Goal: Task Accomplishment & Management: Manage account settings

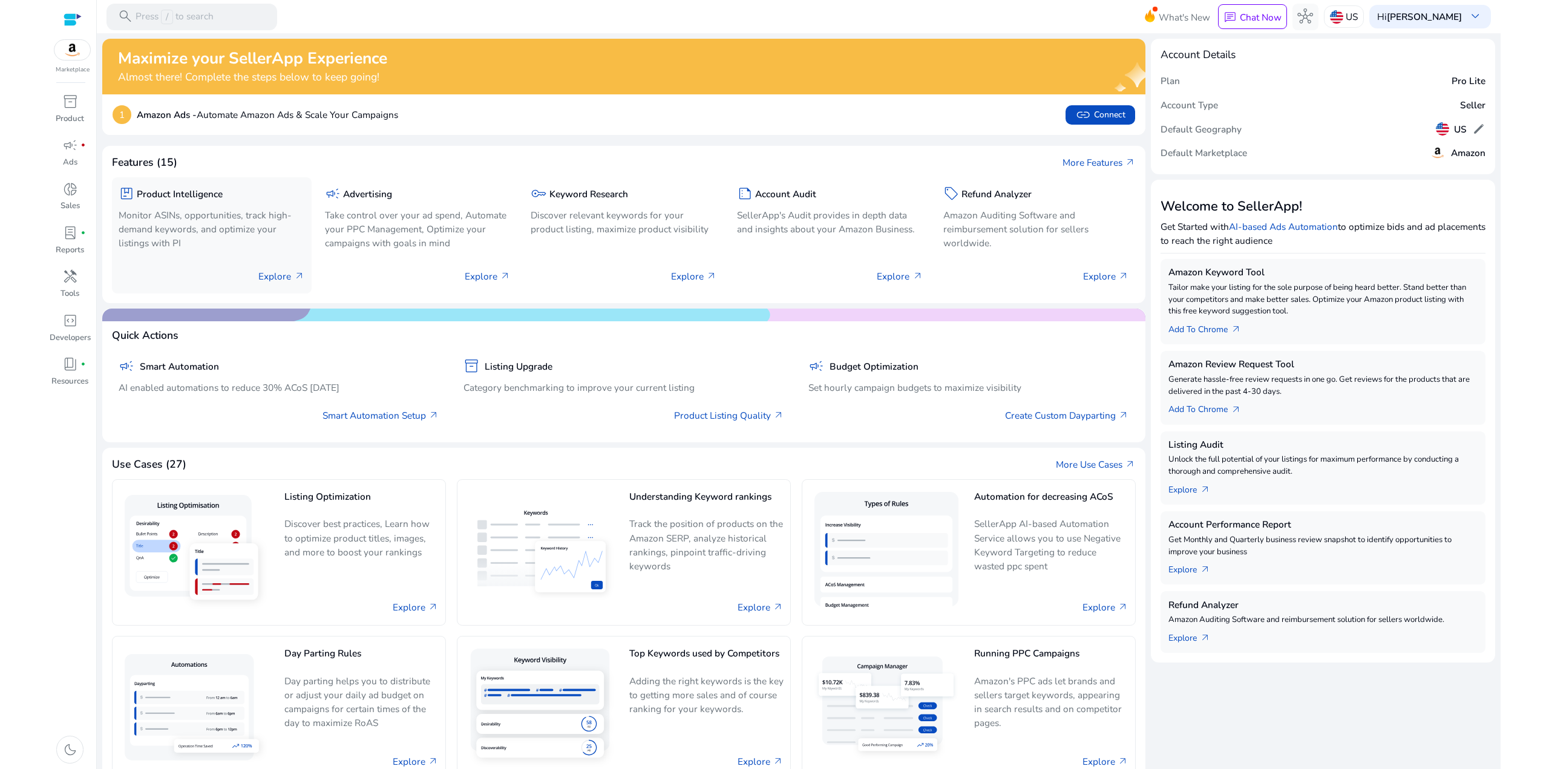
click at [272, 277] on p "Explore arrow_outward" at bounding box center [281, 276] width 46 height 14
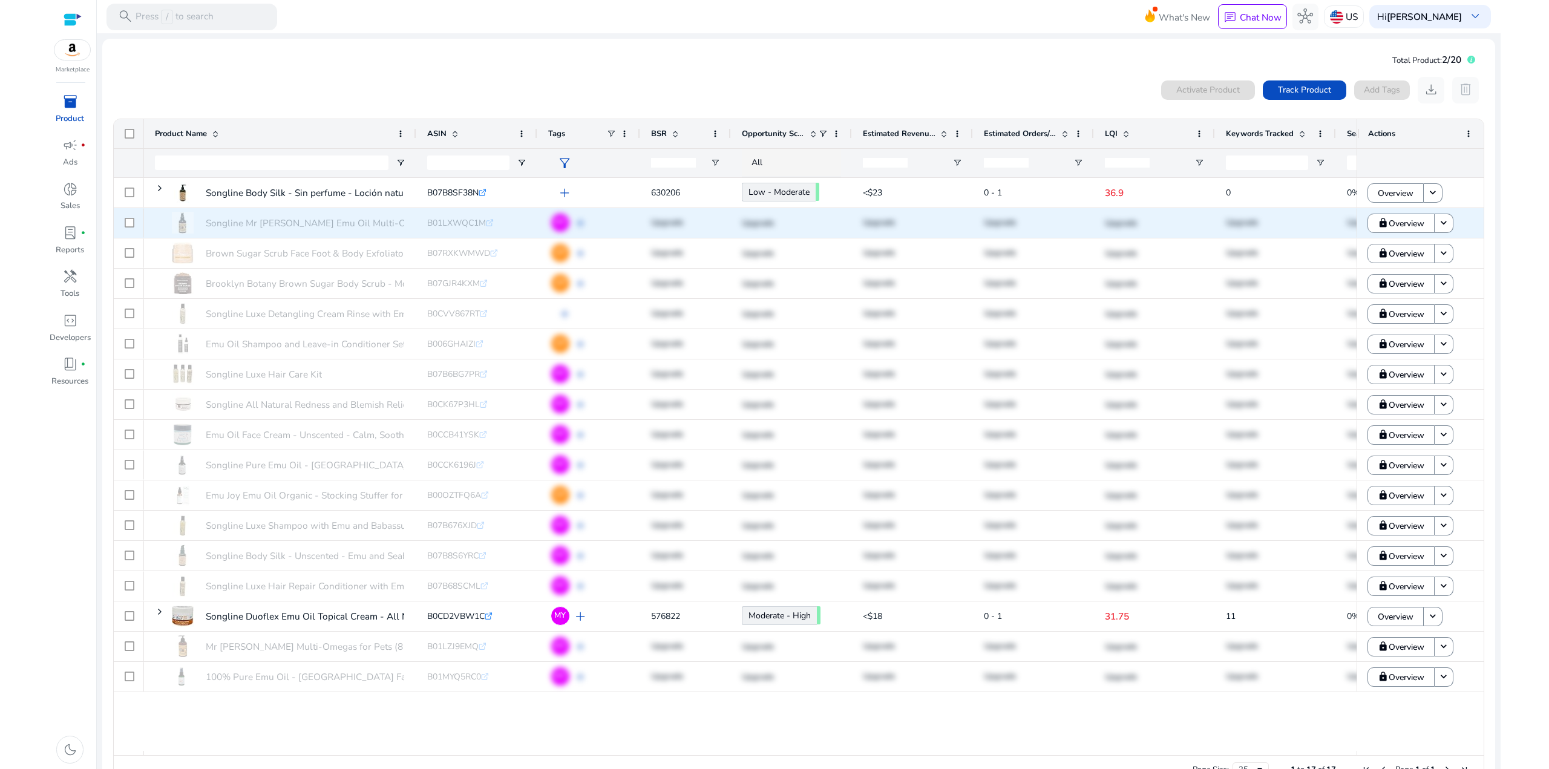
click at [559, 223] on div "Songline Mr Squigglemires Emu Oil Multi-Omegas for Pets – Emu,... B01LXWQC1M .s…" at bounding box center [1035, 223] width 1782 height 30
click at [1442, 227] on mat-icon "keyboard_arrow_down" at bounding box center [1444, 223] width 12 height 12
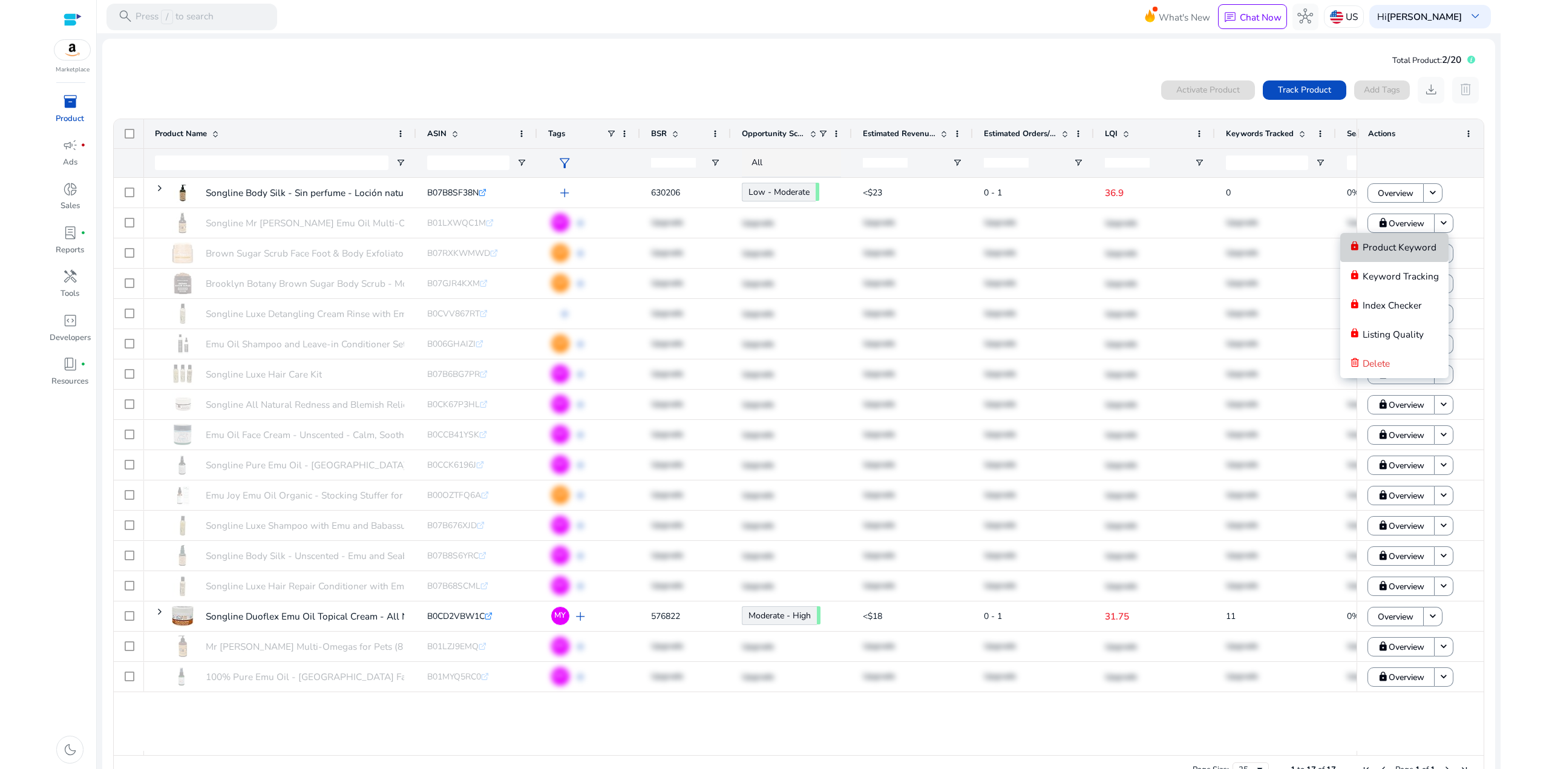
click at [1417, 245] on span "Product Keyword" at bounding box center [1399, 247] width 74 height 13
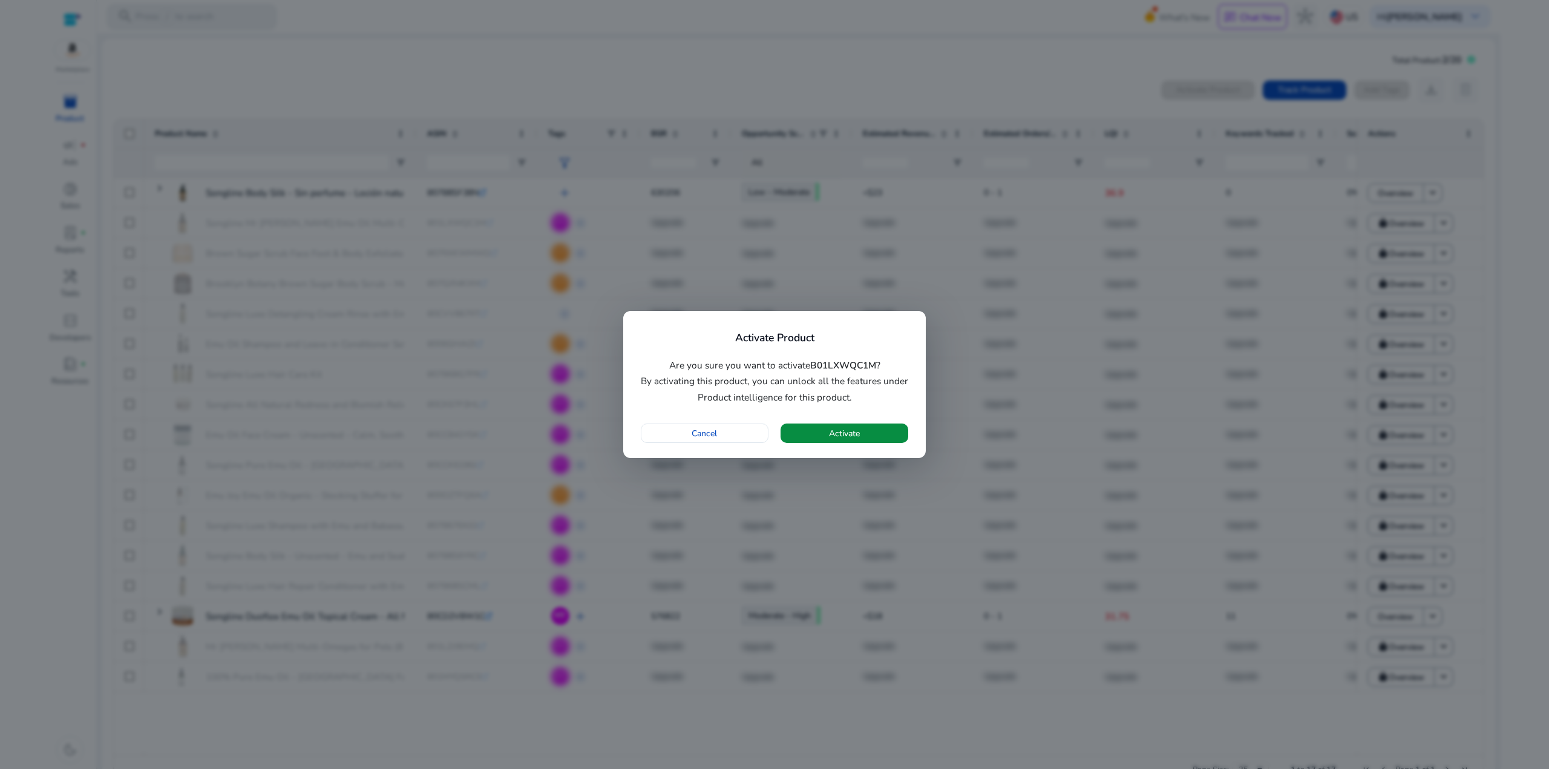
click at [860, 437] on span "button" at bounding box center [844, 433] width 128 height 29
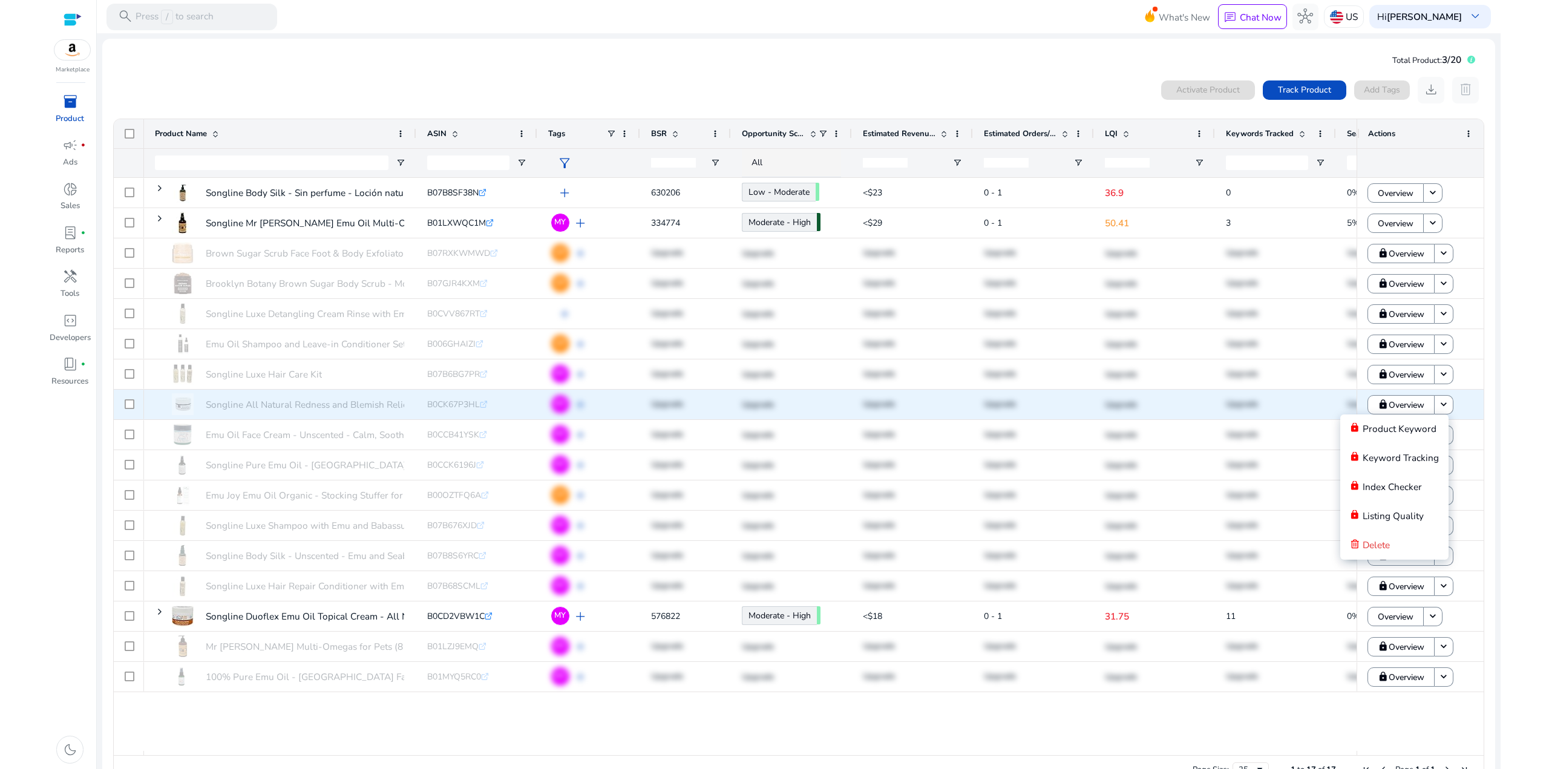
click at [545, 406] on div "Songline All Natural Redness and Blemish Relief with Emu Oil... B0CK67P3HL .st0…" at bounding box center [1035, 405] width 1782 height 30
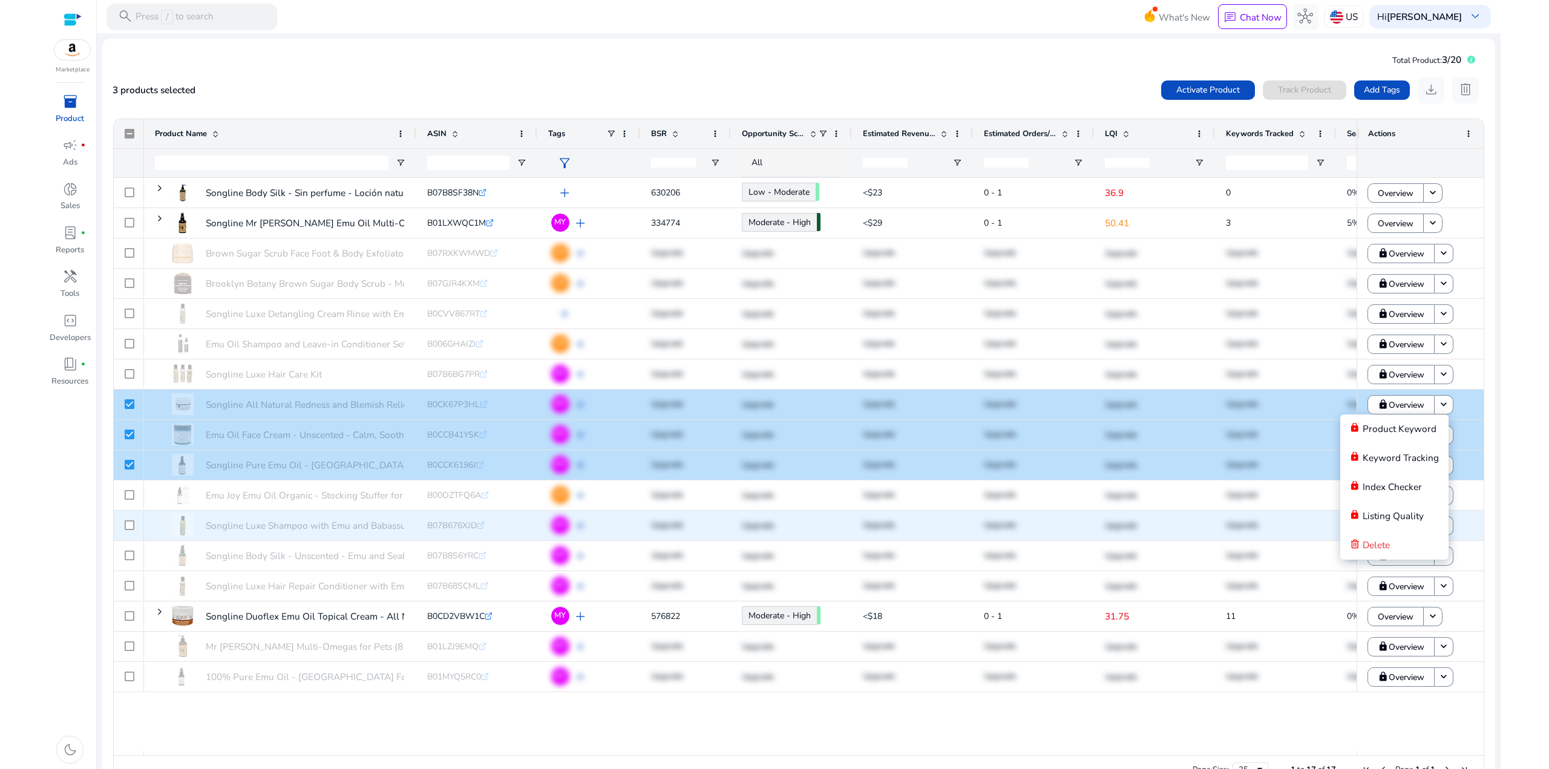
click at [131, 530] on div at bounding box center [130, 525] width 10 height 25
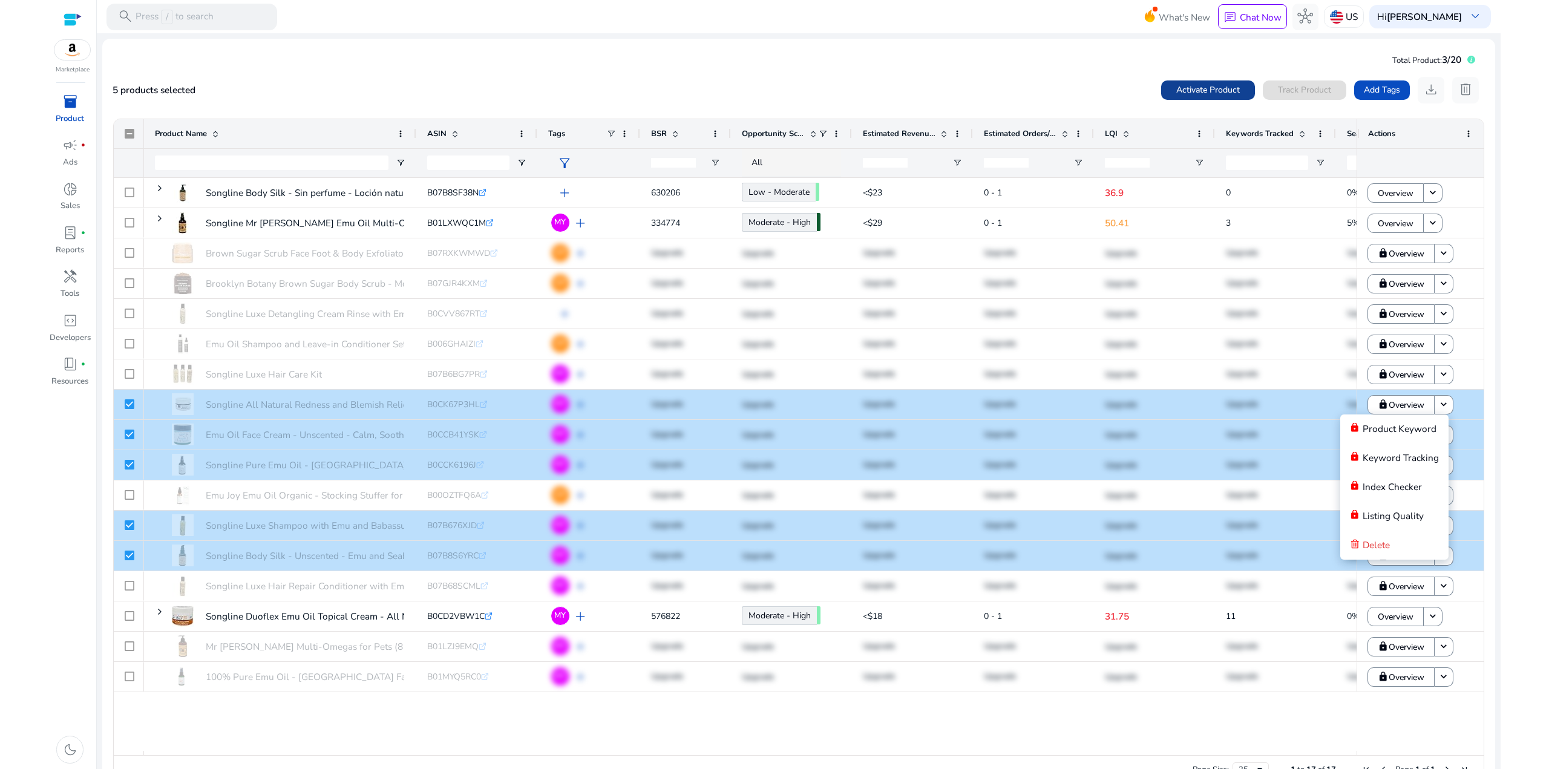
click at [1205, 86] on span "Activate Product" at bounding box center [1208, 89] width 64 height 13
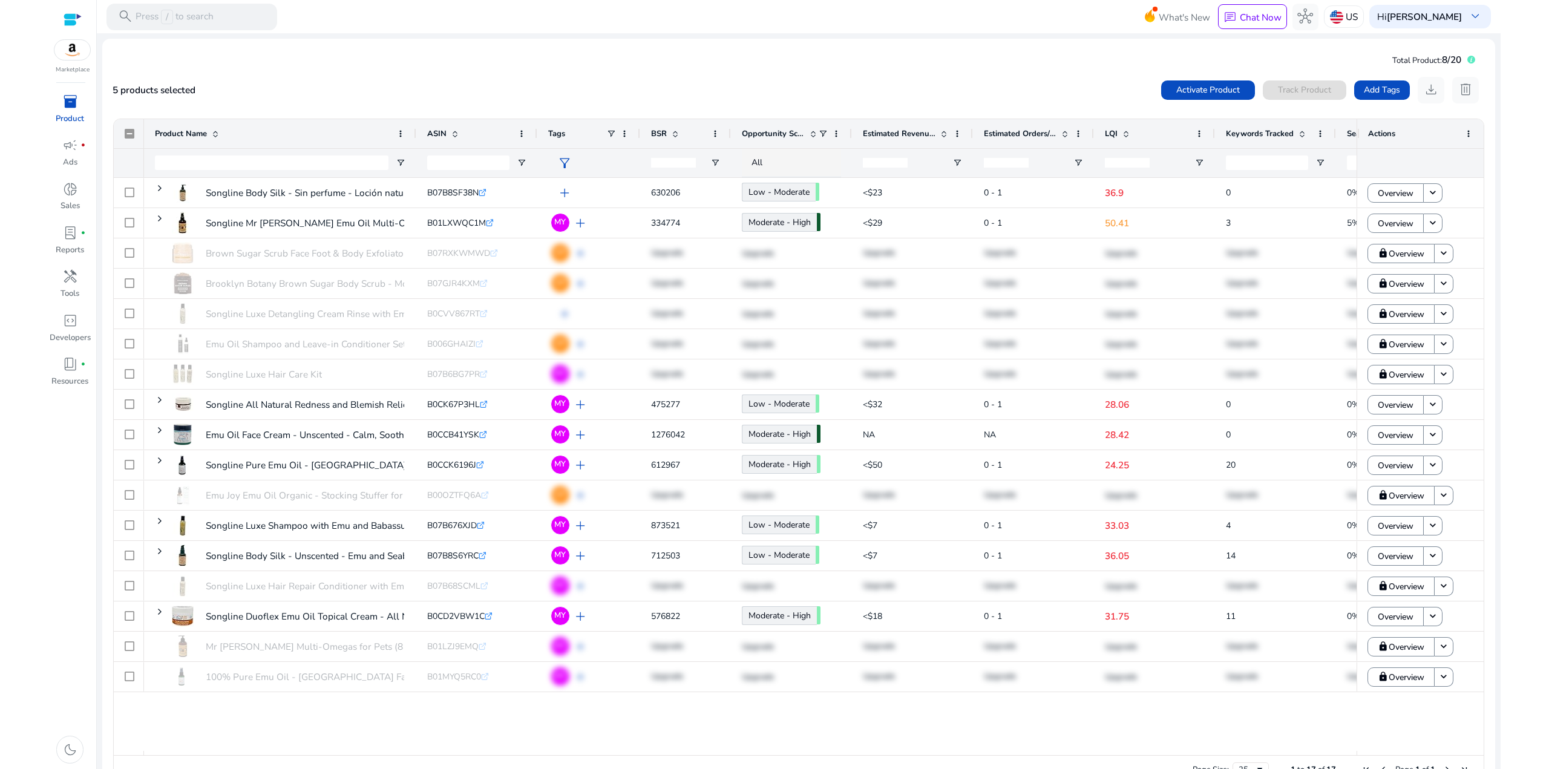
scroll to position [31, 0]
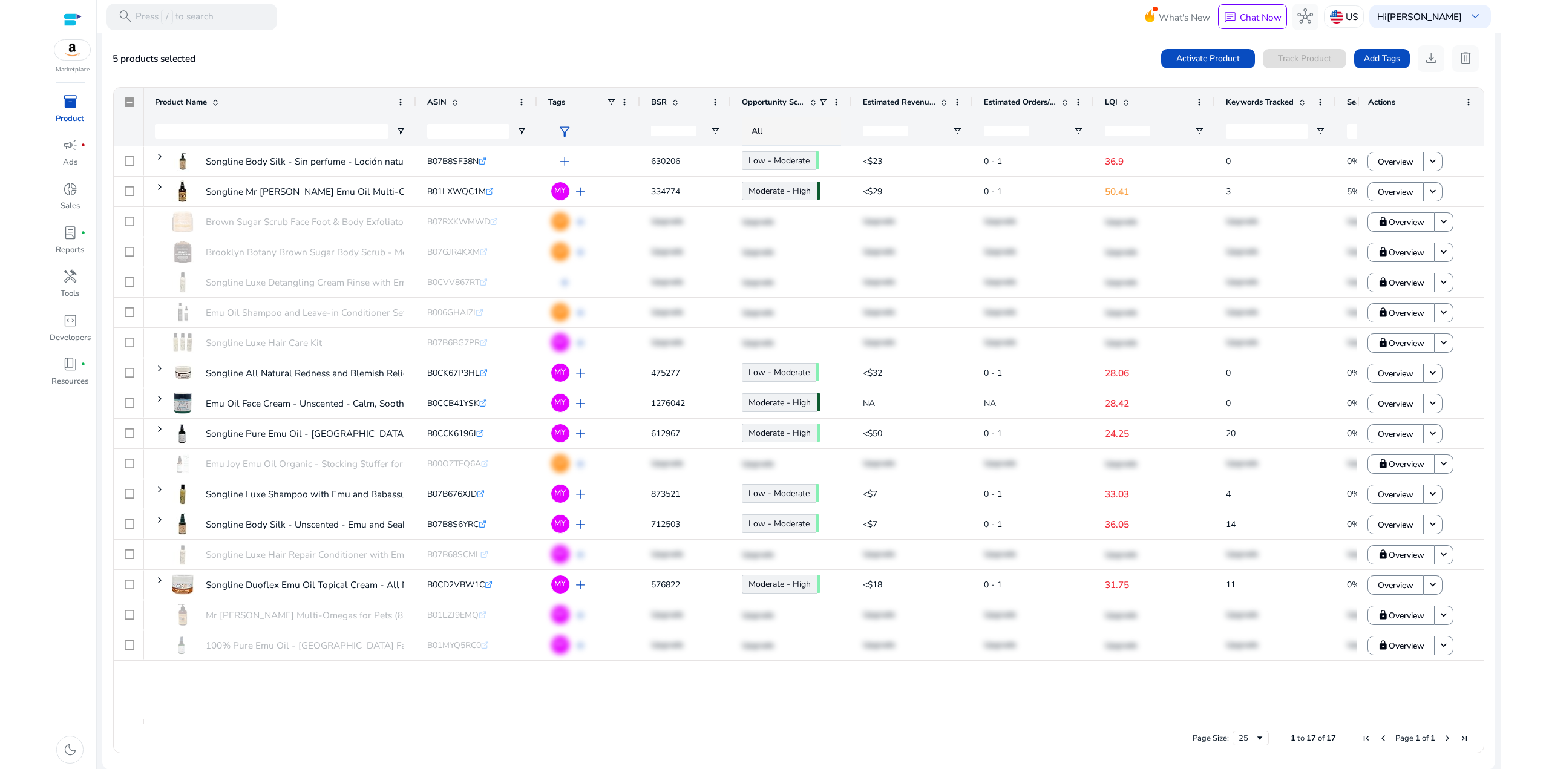
drag, startPoint x: 961, startPoint y: 724, endPoint x: 1117, endPoint y: 724, distance: 156.1
click at [1117, 724] on div "Page Size: 25 1 to 17 of 17 Page 1 of 1" at bounding box center [799, 738] width 1370 height 29
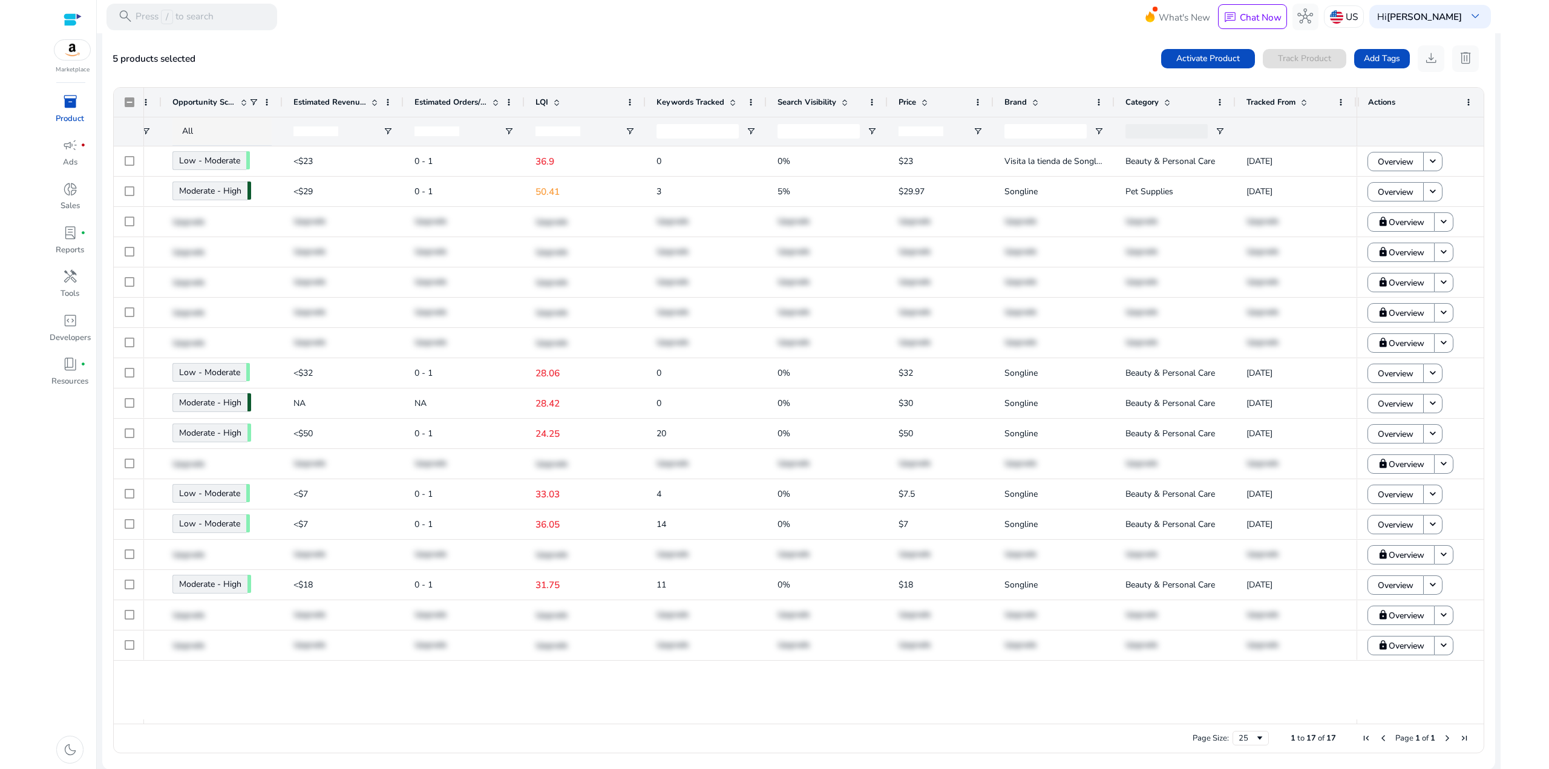
scroll to position [0, 0]
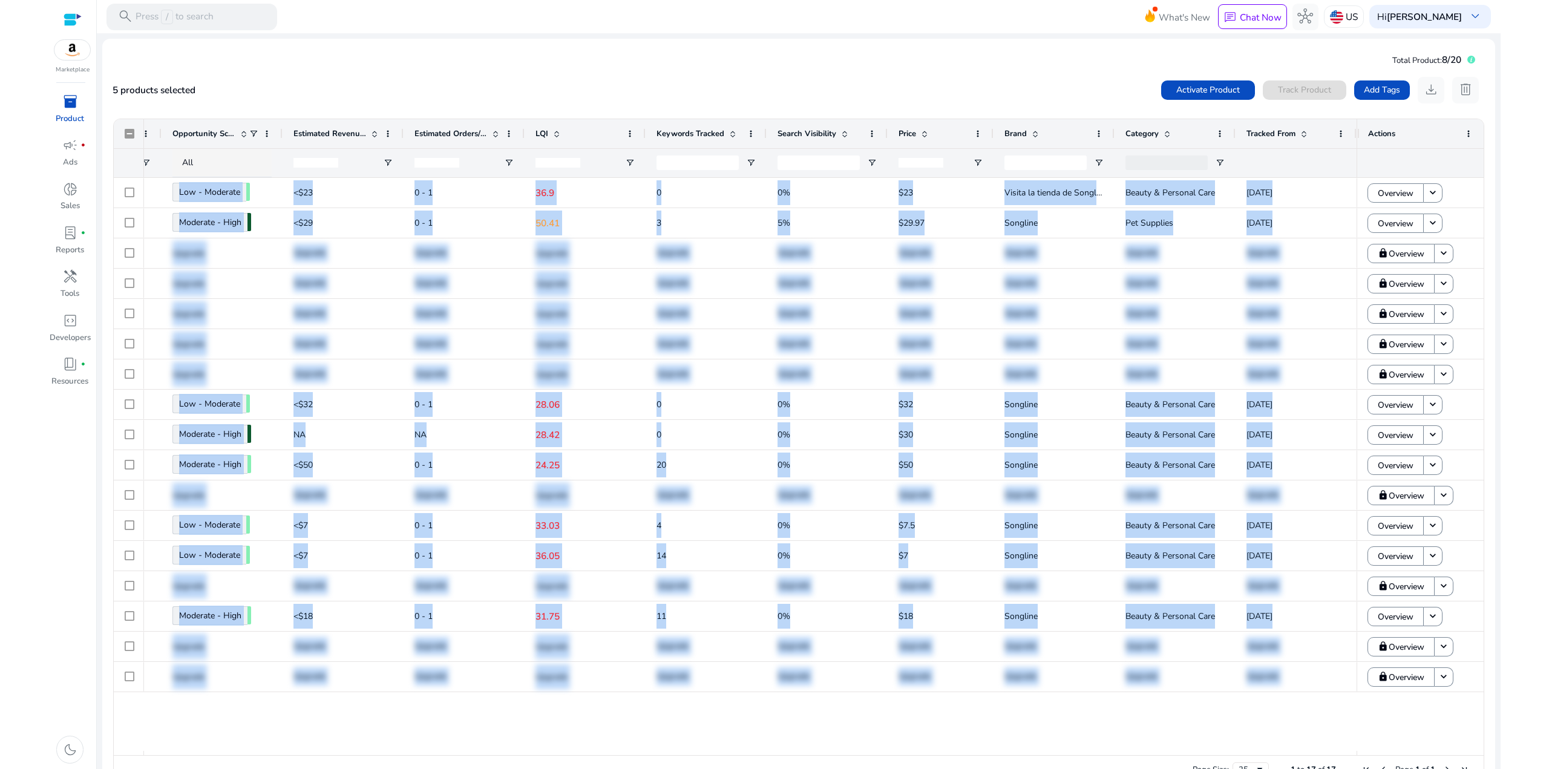
drag, startPoint x: 1304, startPoint y: 750, endPoint x: 592, endPoint y: 777, distance: 712.6
click at [592, 768] on html "We recommend switching to desktop view for the best experience. Marketplace inv…" at bounding box center [774, 384] width 1549 height 769
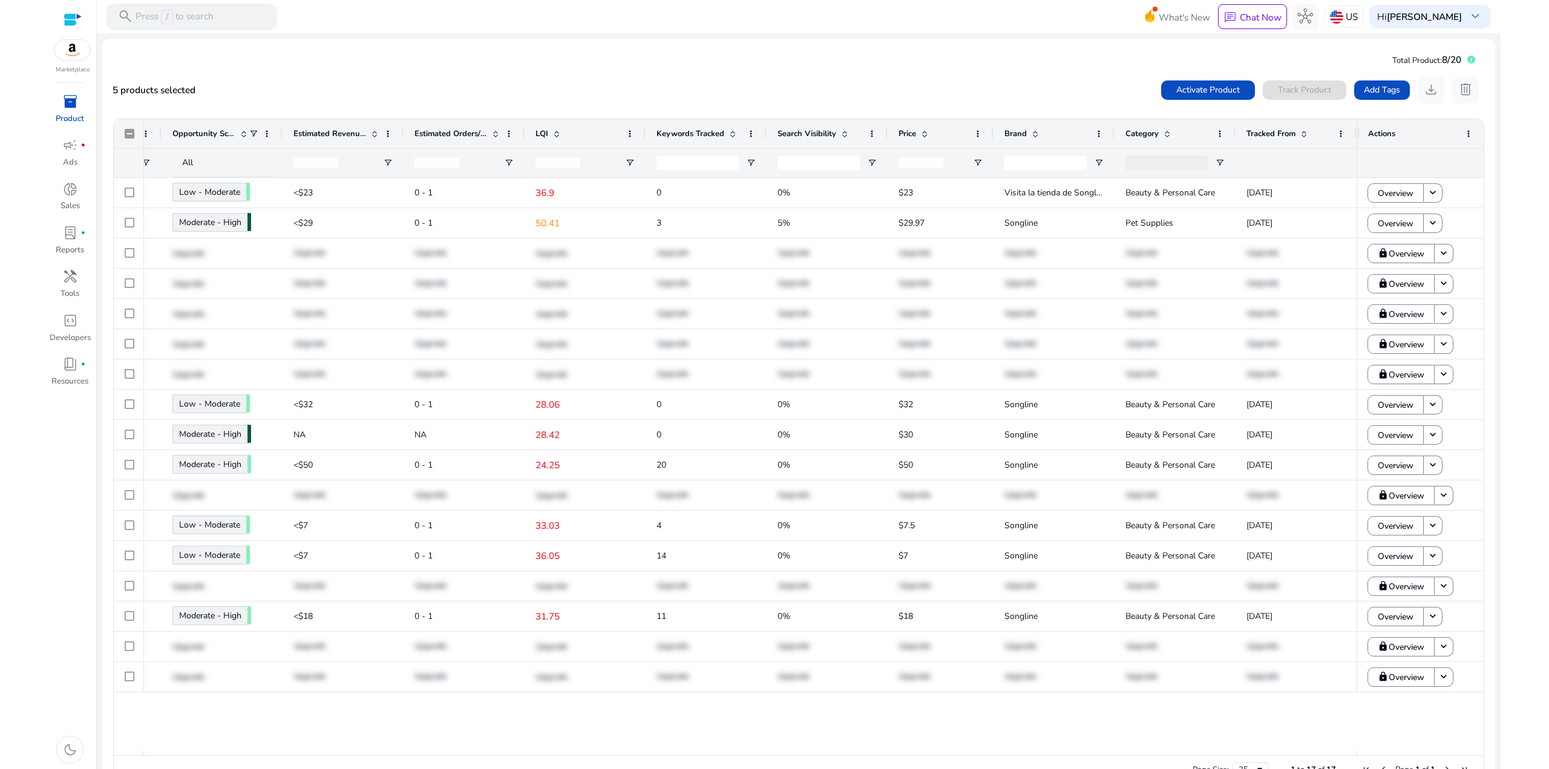
click at [472, 738] on div "add 630206 Low - Moderate 56.07 <$23 0 - 1 36.9 0 0% $23 Visita la tienda de So…" at bounding box center [750, 464] width 1212 height 573
drag, startPoint x: 599, startPoint y: 755, endPoint x: 422, endPoint y: 751, distance: 176.7
click at [422, 751] on div "Drag here to set row groups Drag here to set column labels Tags BSR 0" at bounding box center [798, 452] width 1371 height 666
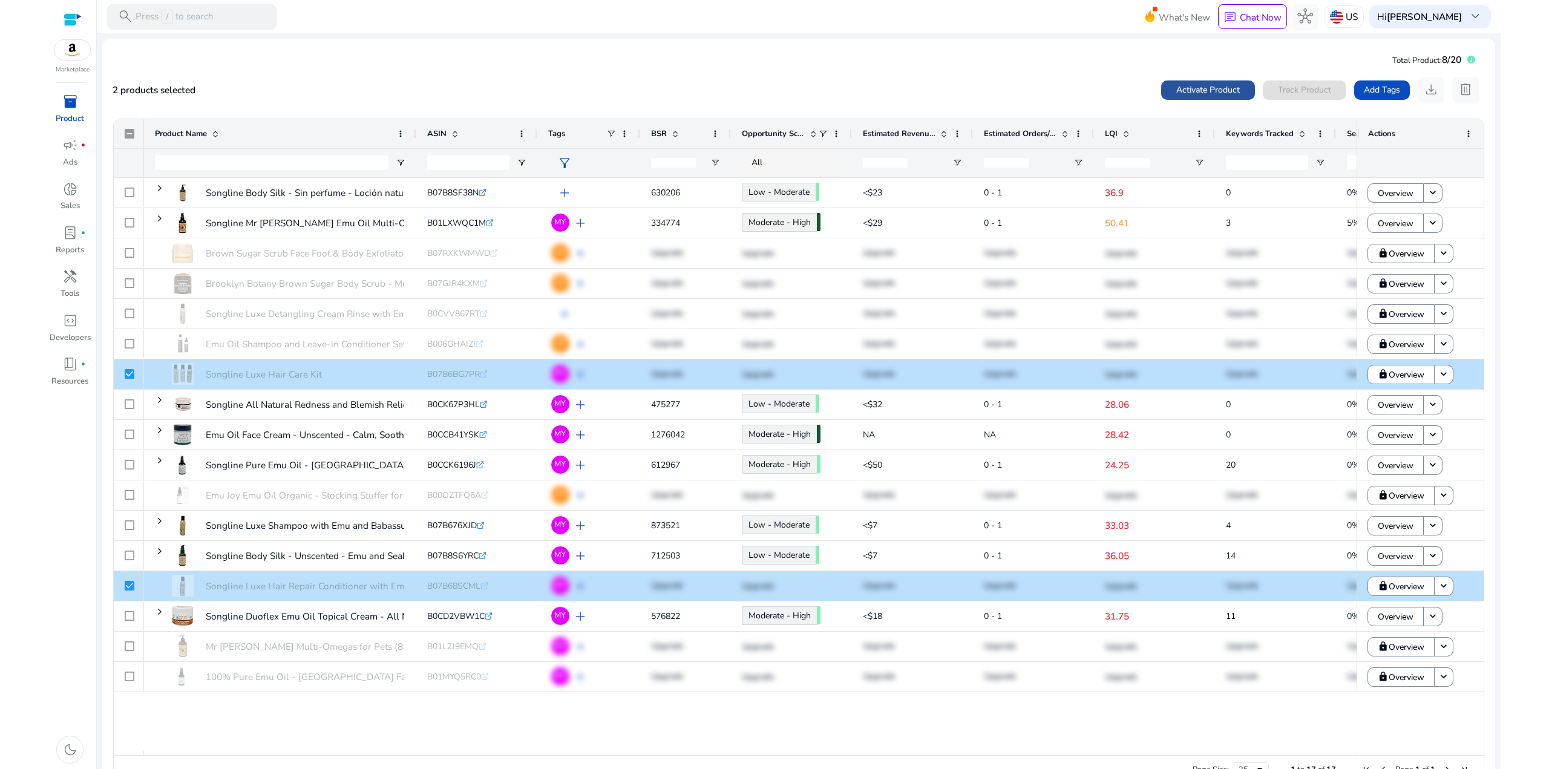
click at [1211, 91] on span "Activate Product" at bounding box center [1208, 89] width 64 height 13
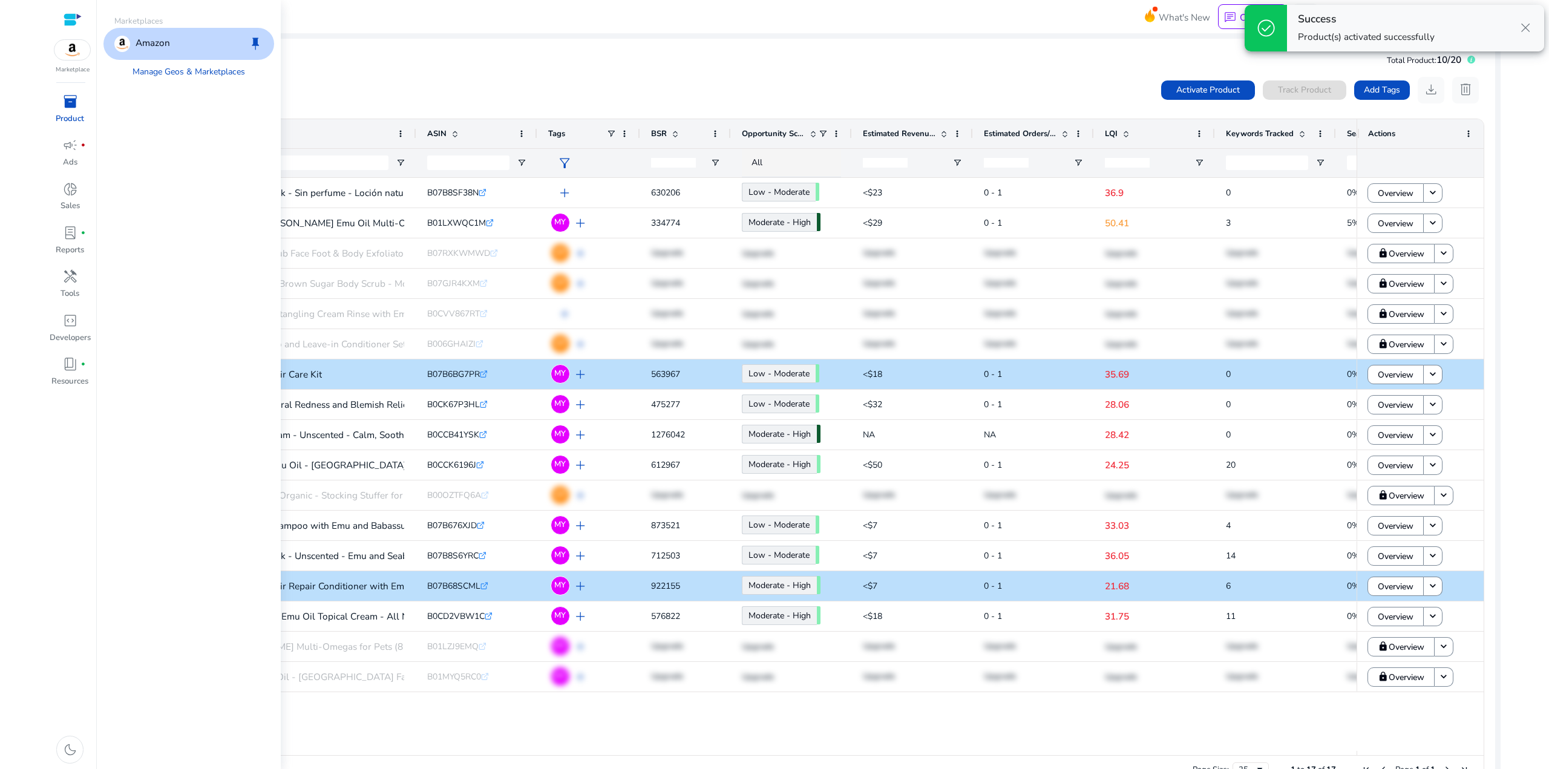
click at [69, 53] on img at bounding box center [72, 50] width 36 height 20
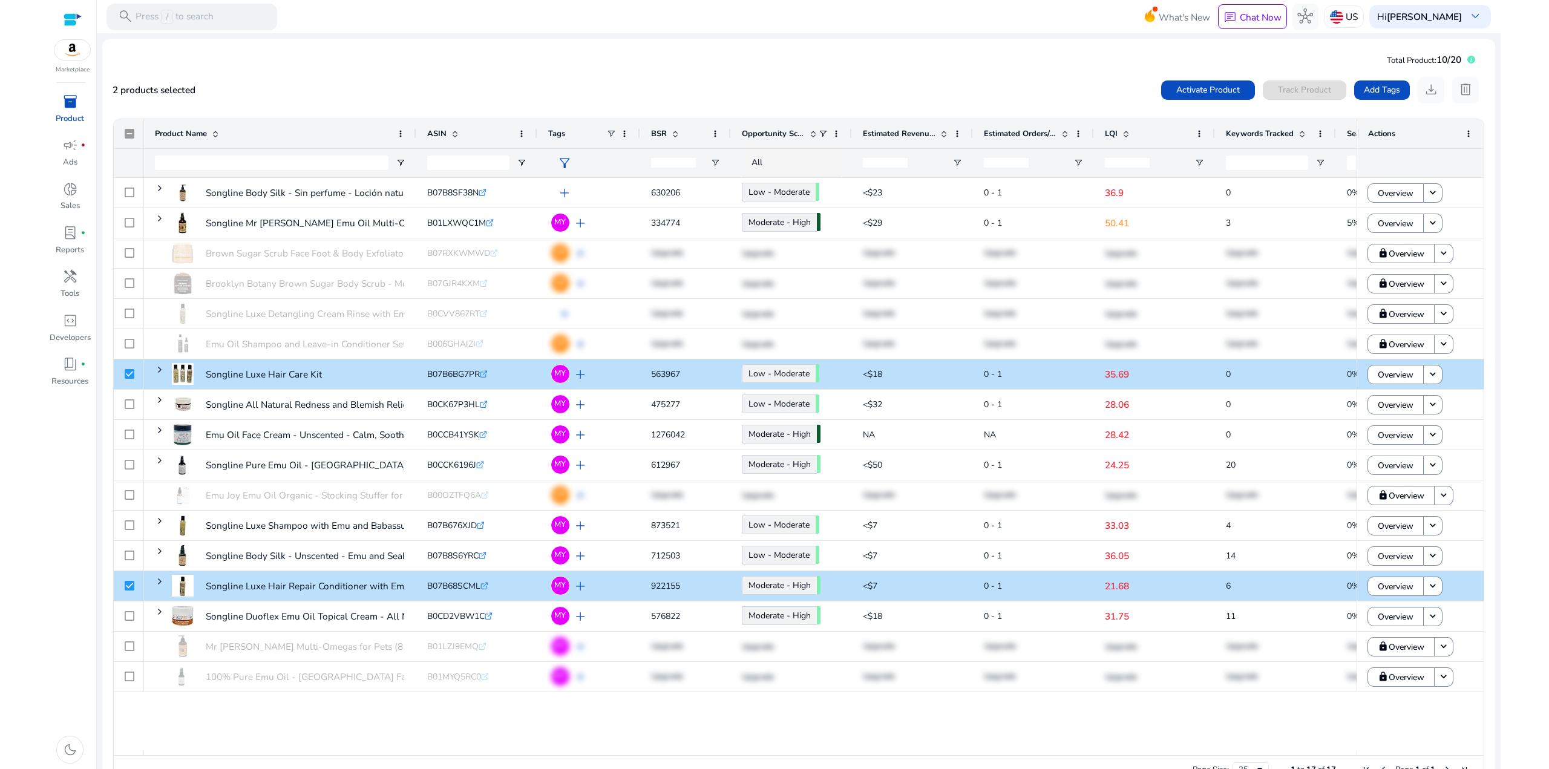
click at [76, 114] on p "Product" at bounding box center [70, 119] width 28 height 12
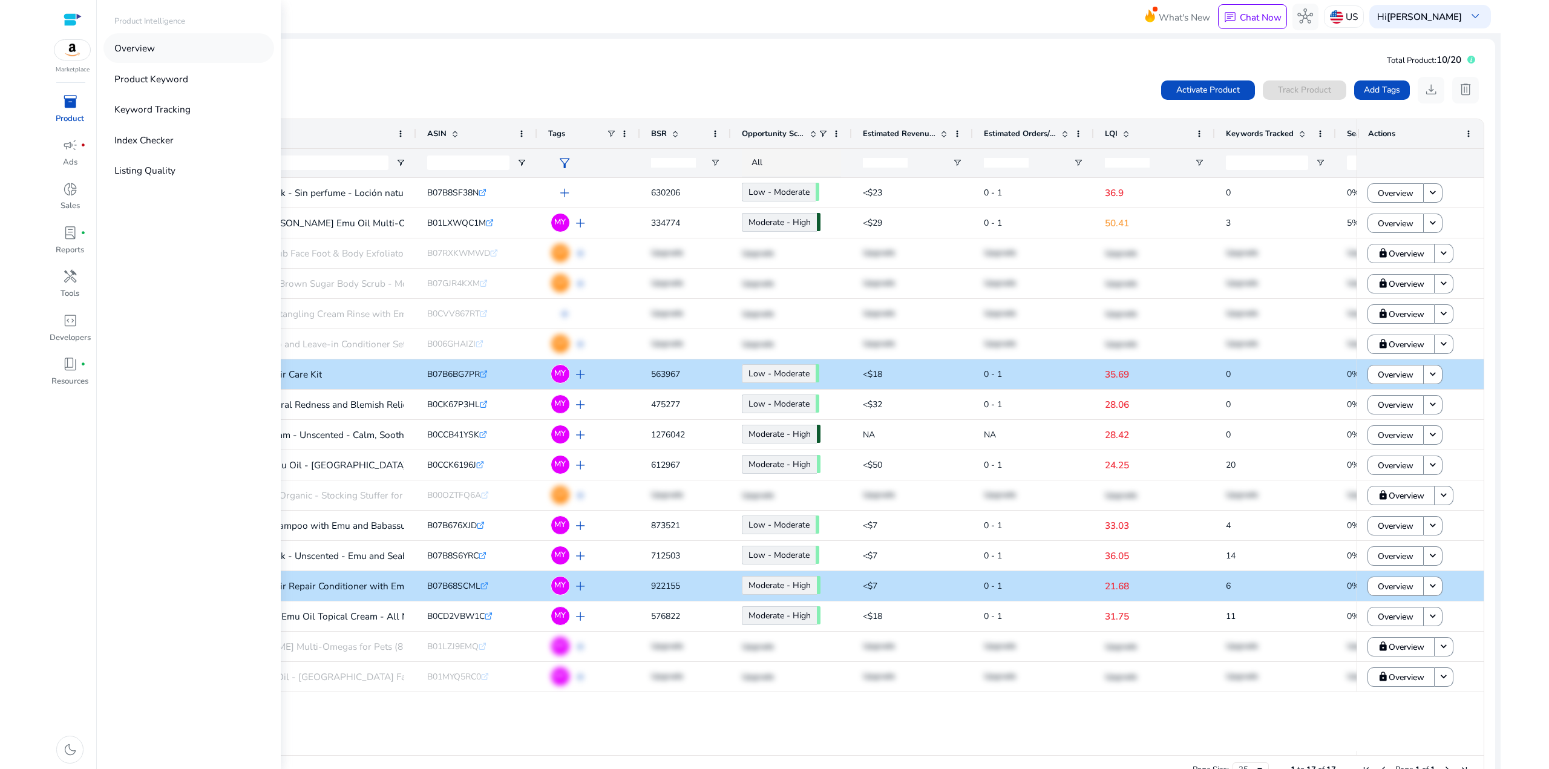
click at [143, 50] on p "Overview" at bounding box center [134, 48] width 41 height 14
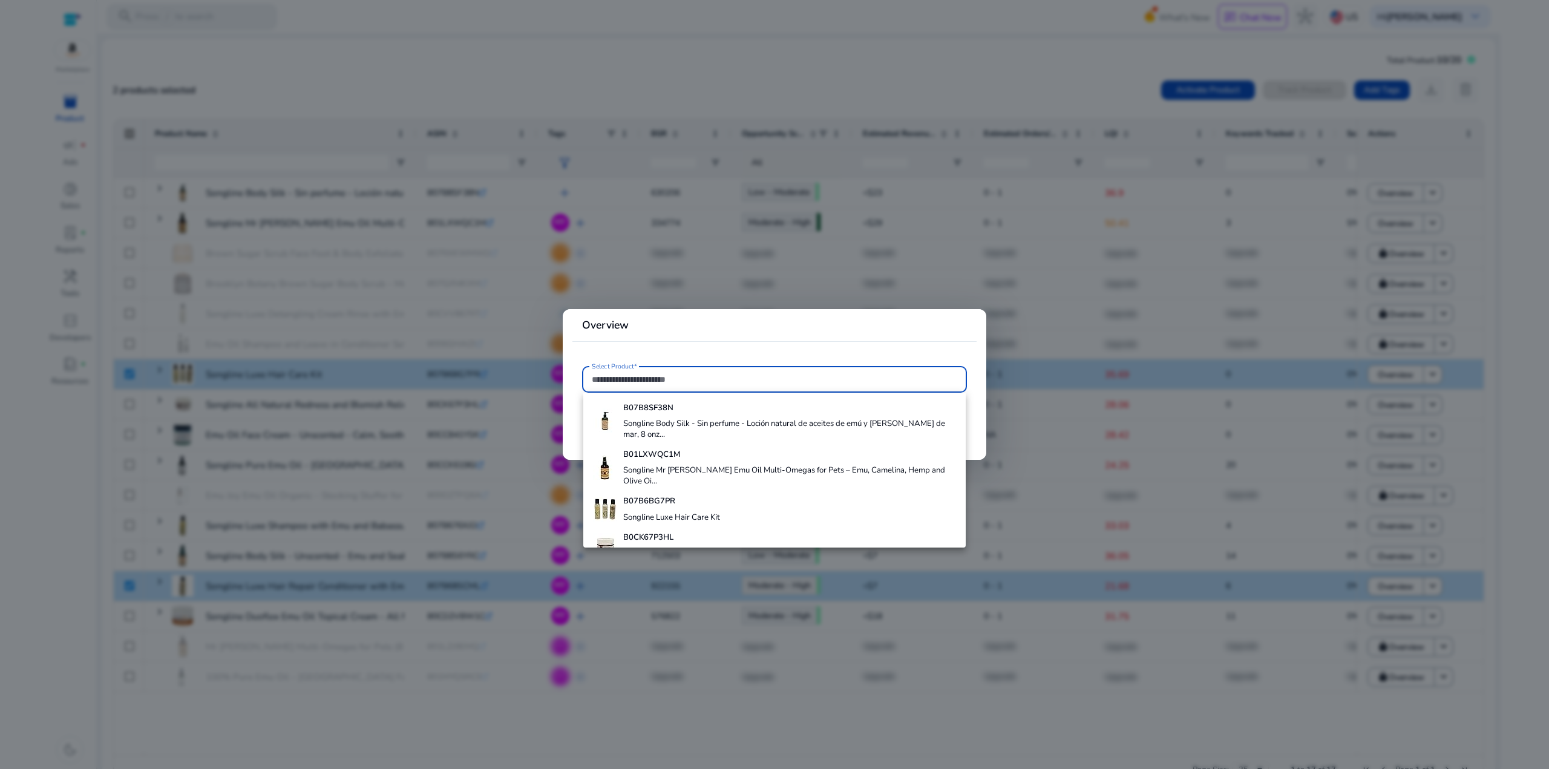
click at [307, 78] on div at bounding box center [774, 384] width 1549 height 769
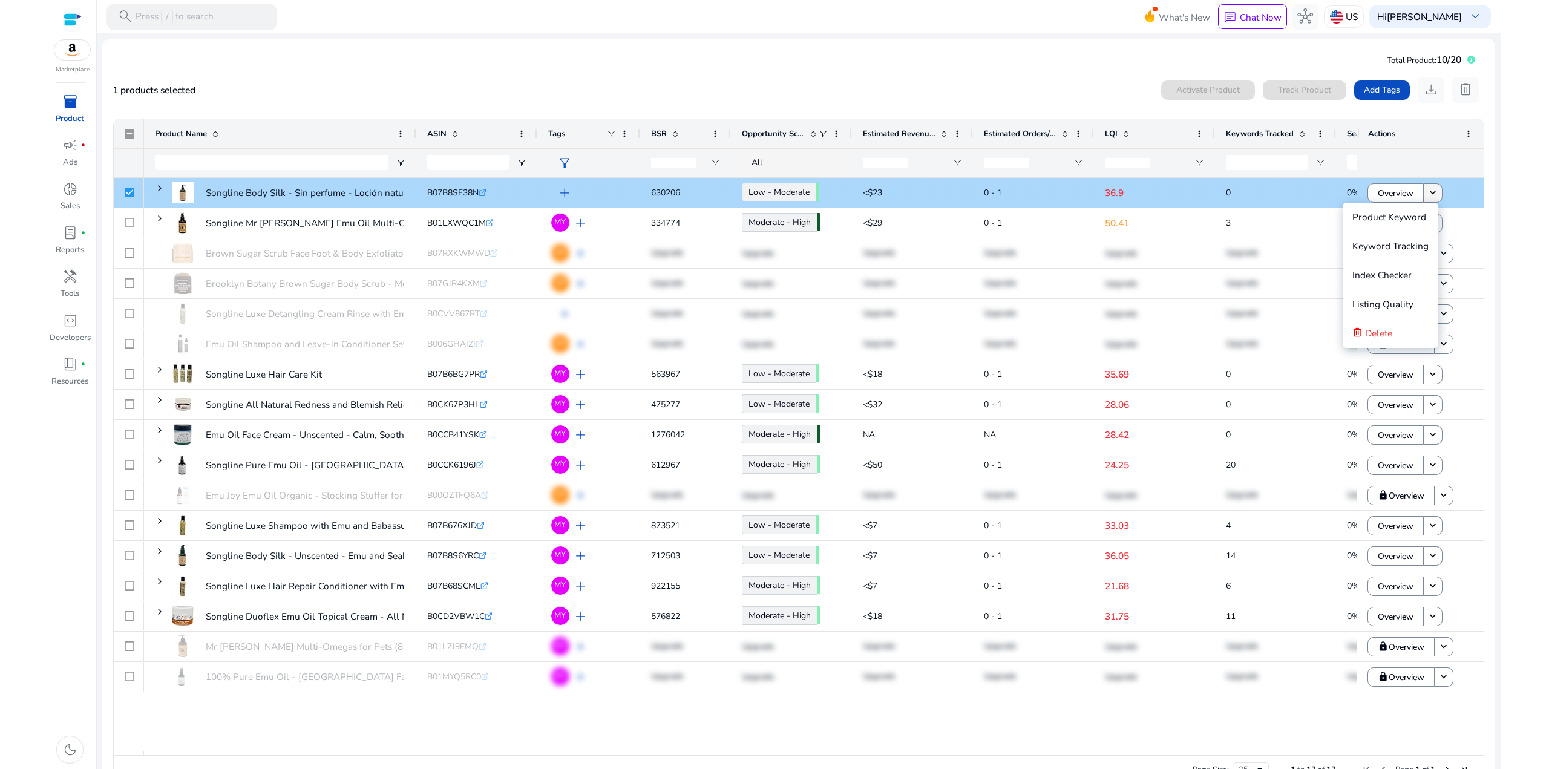
click at [1431, 193] on mat-icon "keyboard_arrow_down" at bounding box center [1433, 193] width 12 height 12
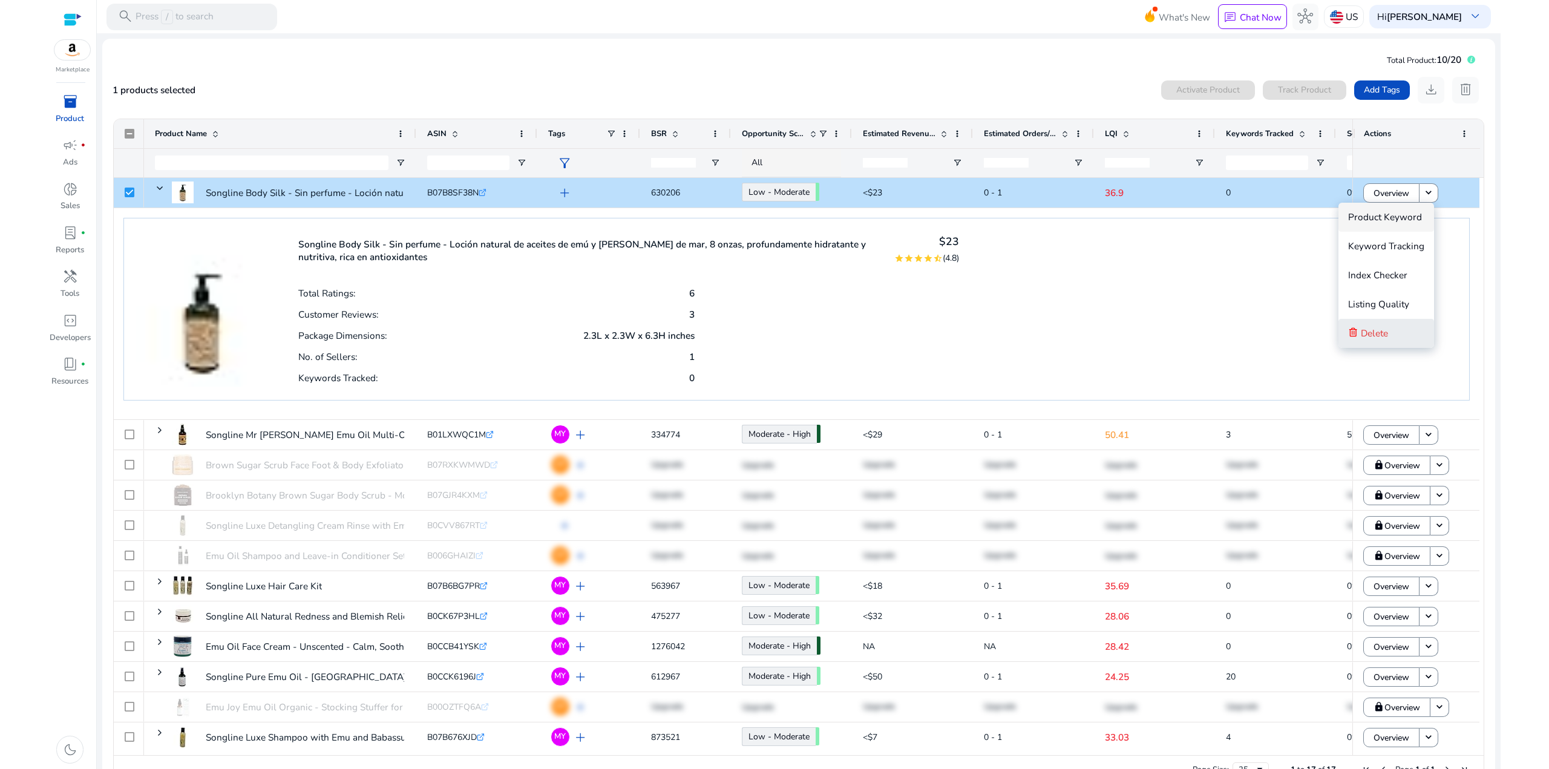
click at [1367, 341] on span "Delete" at bounding box center [1374, 333] width 27 height 24
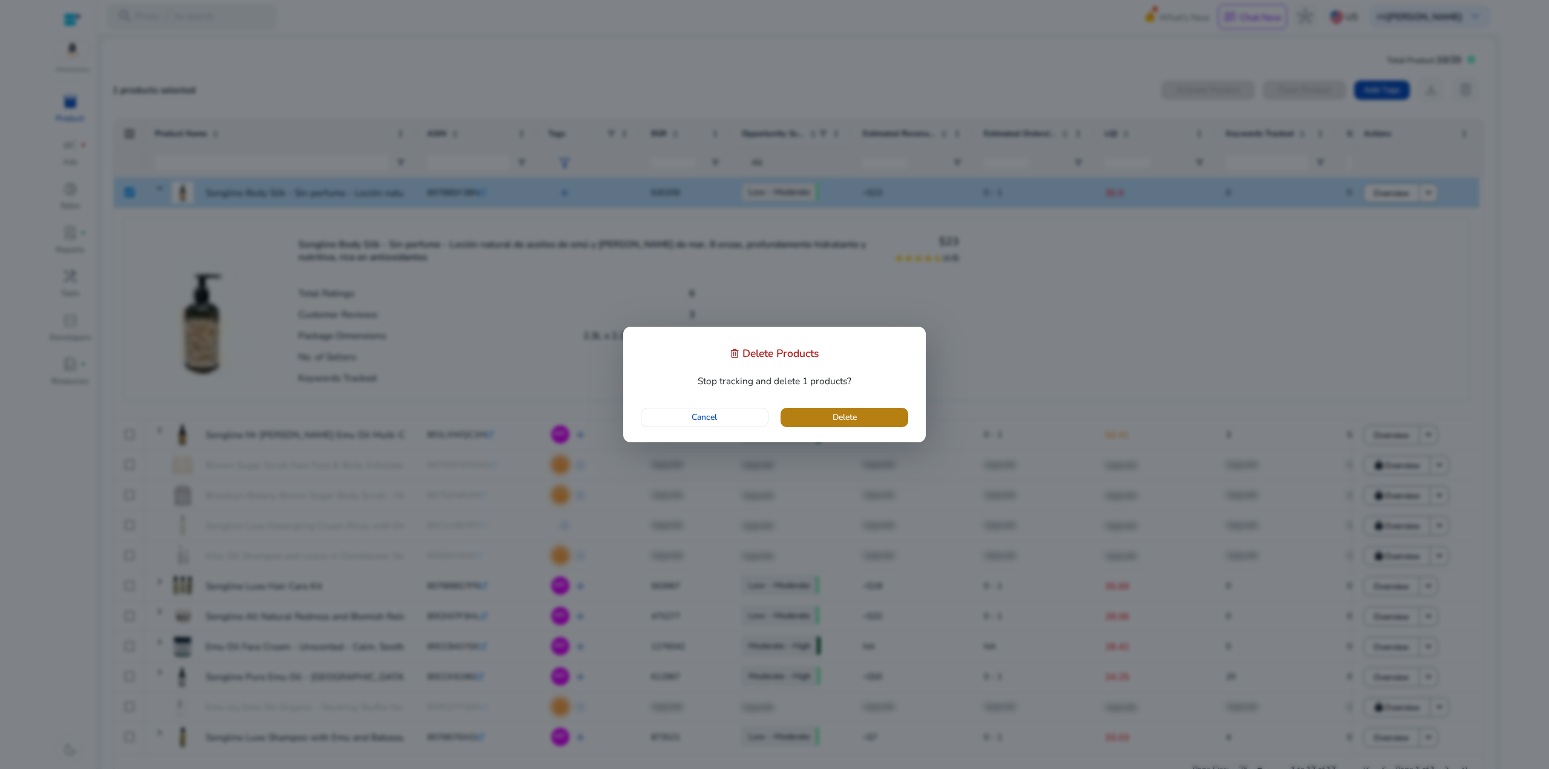
click at [855, 418] on span "Delete" at bounding box center [844, 417] width 24 height 13
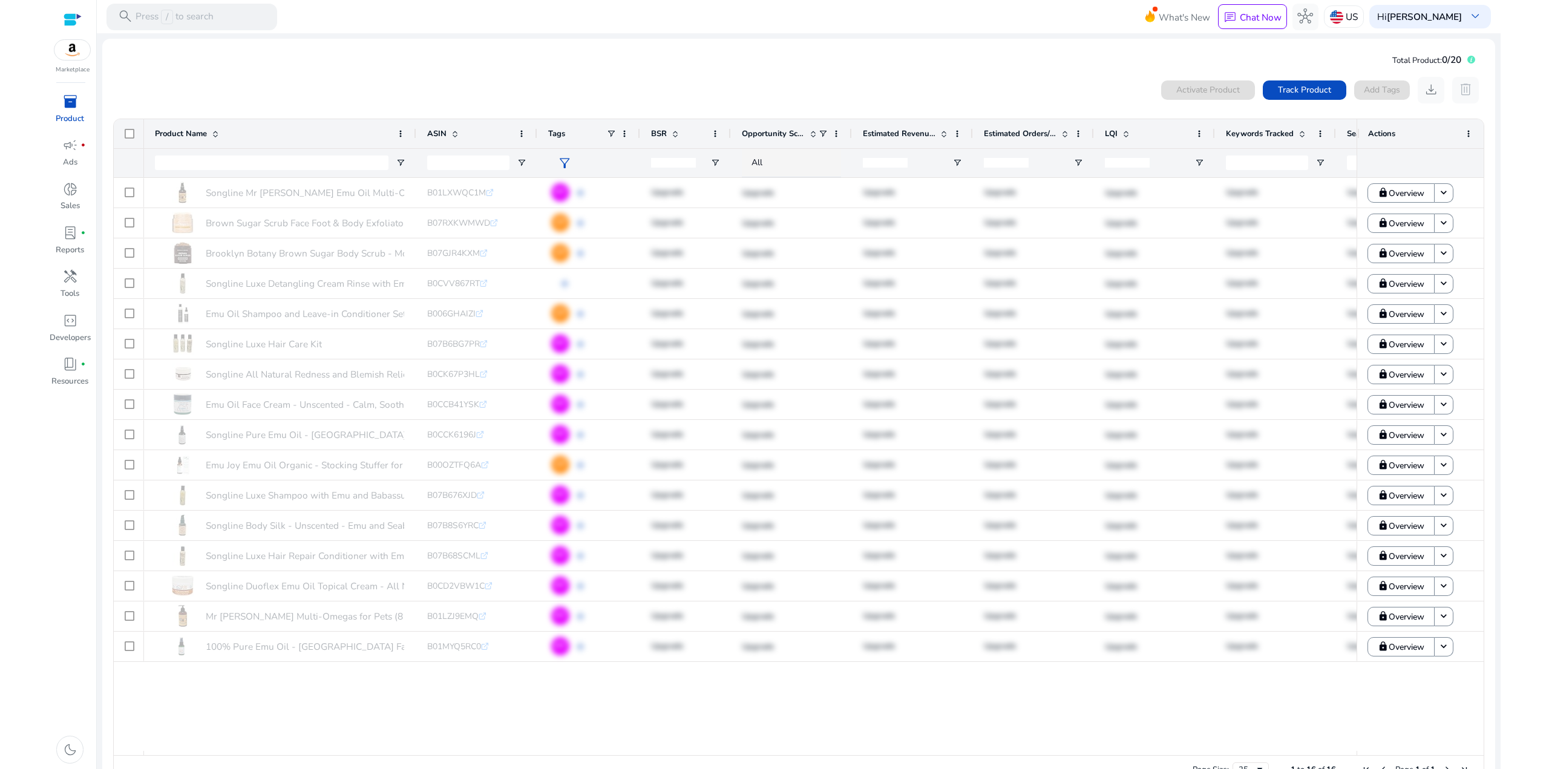
click at [352, 695] on div "Songline Mr Squigglemires Emu Oil Multi-Omegas for Pets – Emu,... B01LXWQC1M .s…" at bounding box center [750, 464] width 1212 height 573
click at [73, 102] on span "inventory_2" at bounding box center [70, 102] width 16 height 16
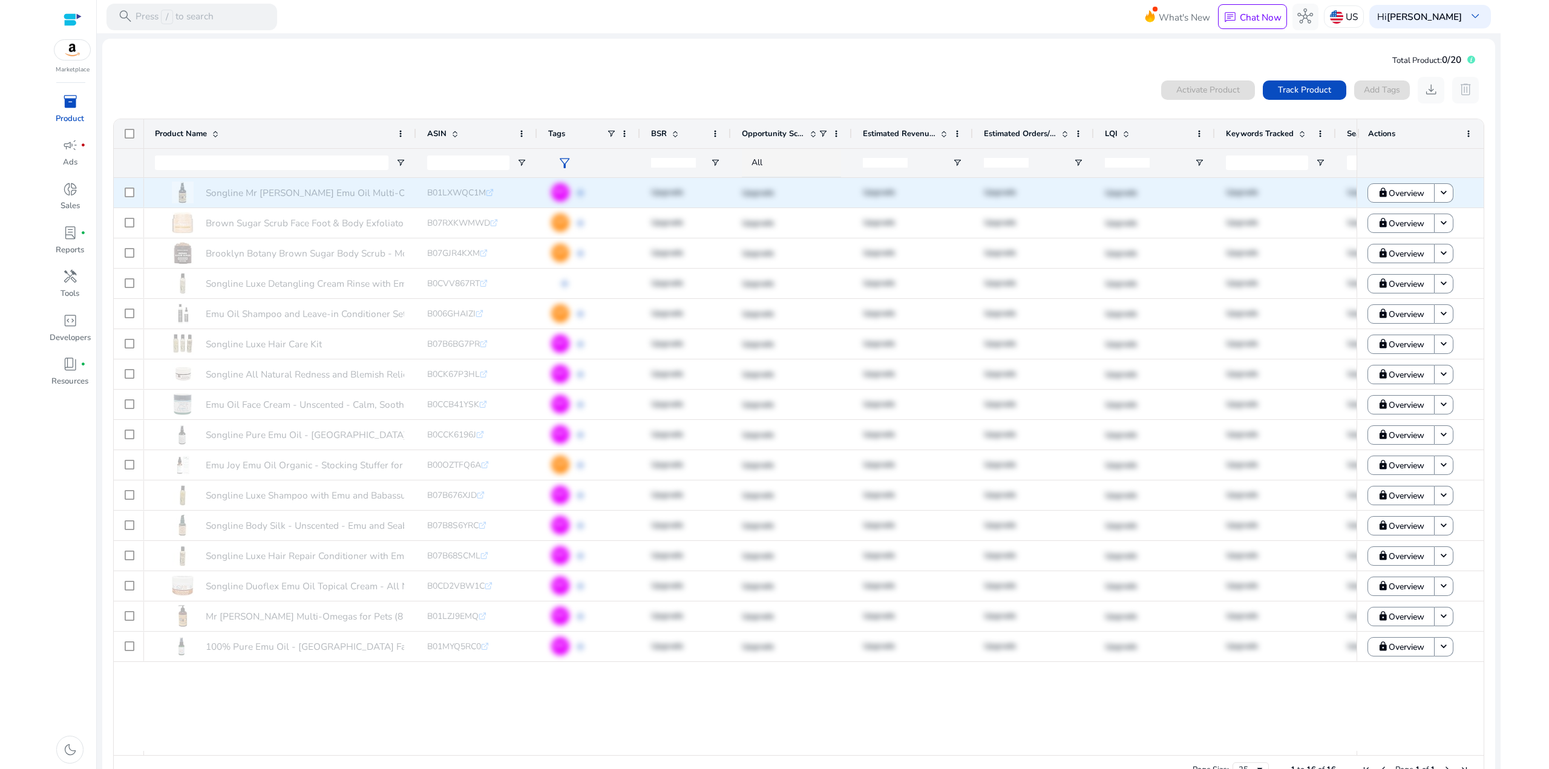
click at [557, 195] on div "Songline Mr Squigglemires Emu Oil Multi-Omegas for Pets – Emu,... B01LXWQC1M .s…" at bounding box center [1035, 193] width 1782 height 30
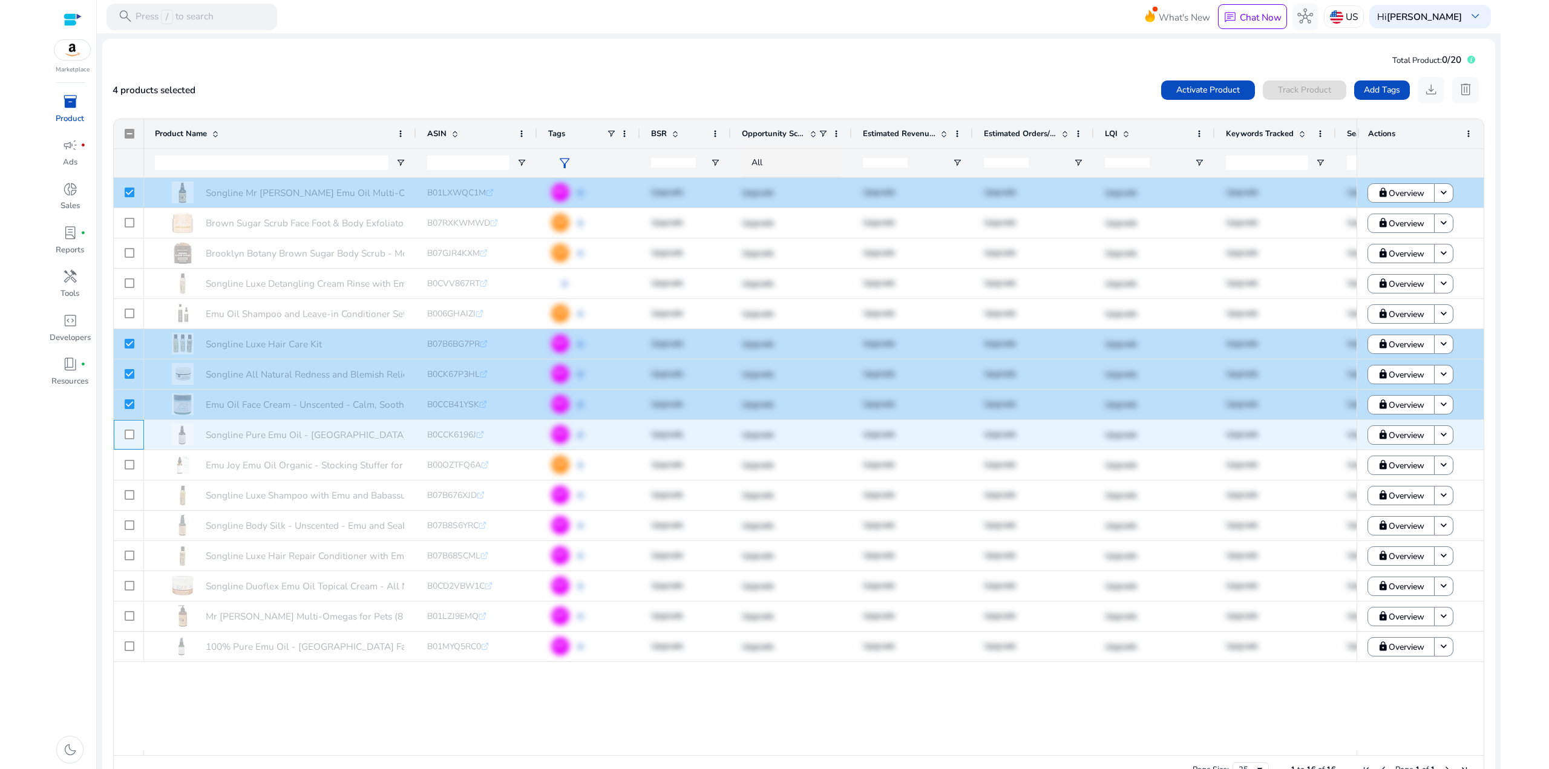
click at [134, 434] on div at bounding box center [129, 435] width 30 height 30
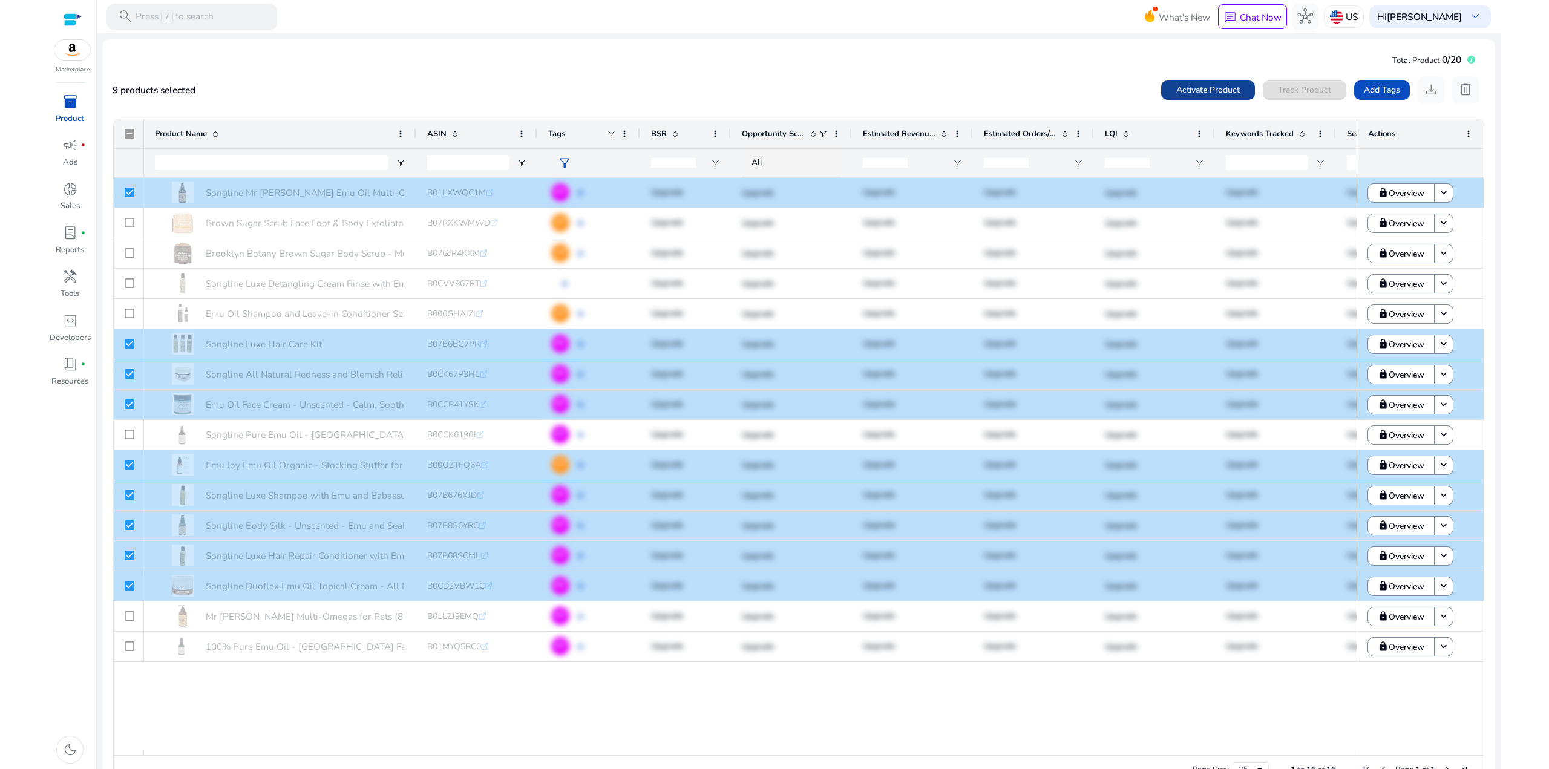
click at [1190, 87] on span "Activate Product" at bounding box center [1208, 89] width 64 height 13
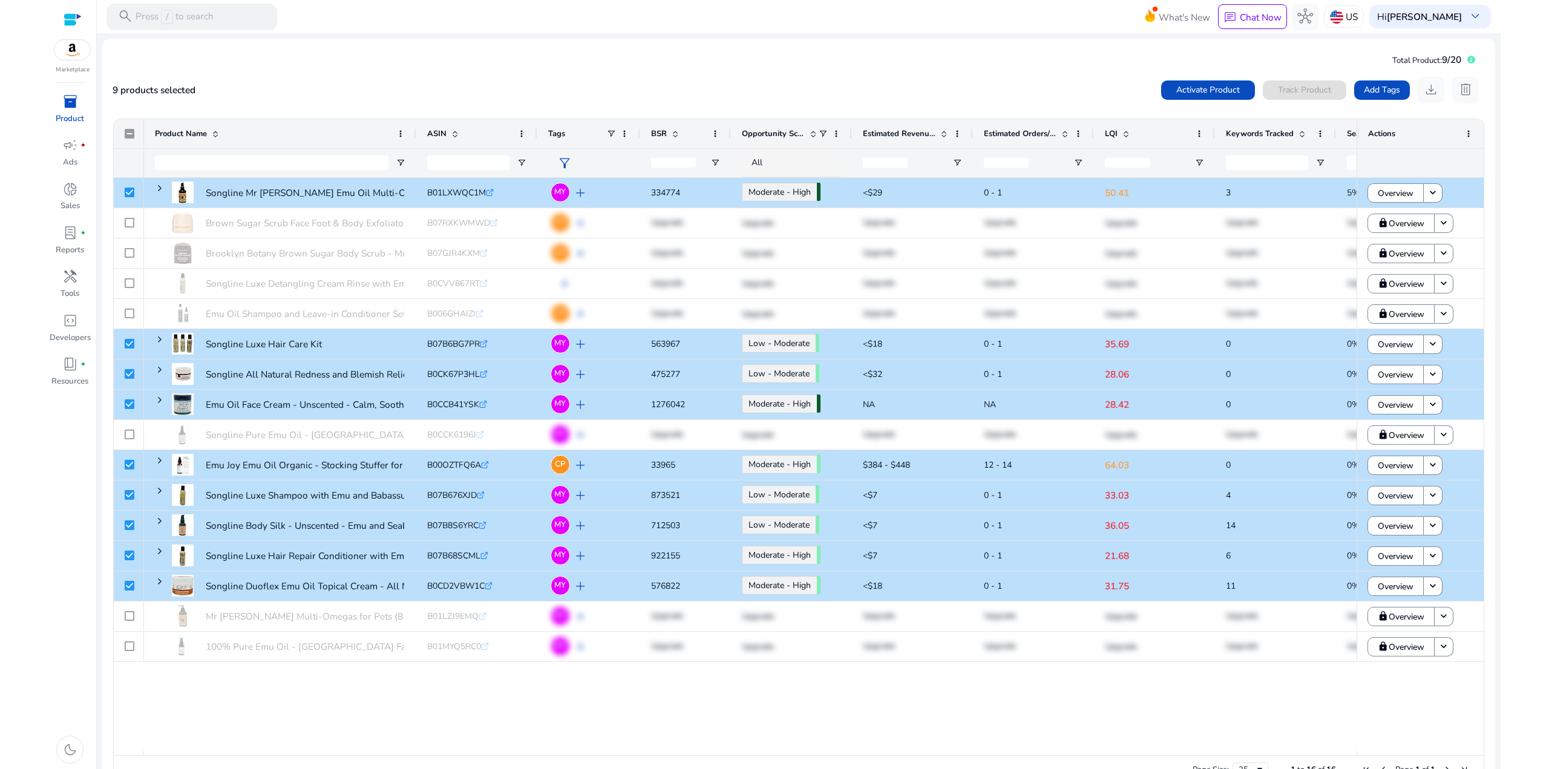
click at [865, 65] on mat-card "Total Product: 9/20 9 products selected Activate Product Track Product Add Tags…" at bounding box center [798, 420] width 1393 height 762
click at [71, 376] on p "Resources" at bounding box center [69, 382] width 37 height 12
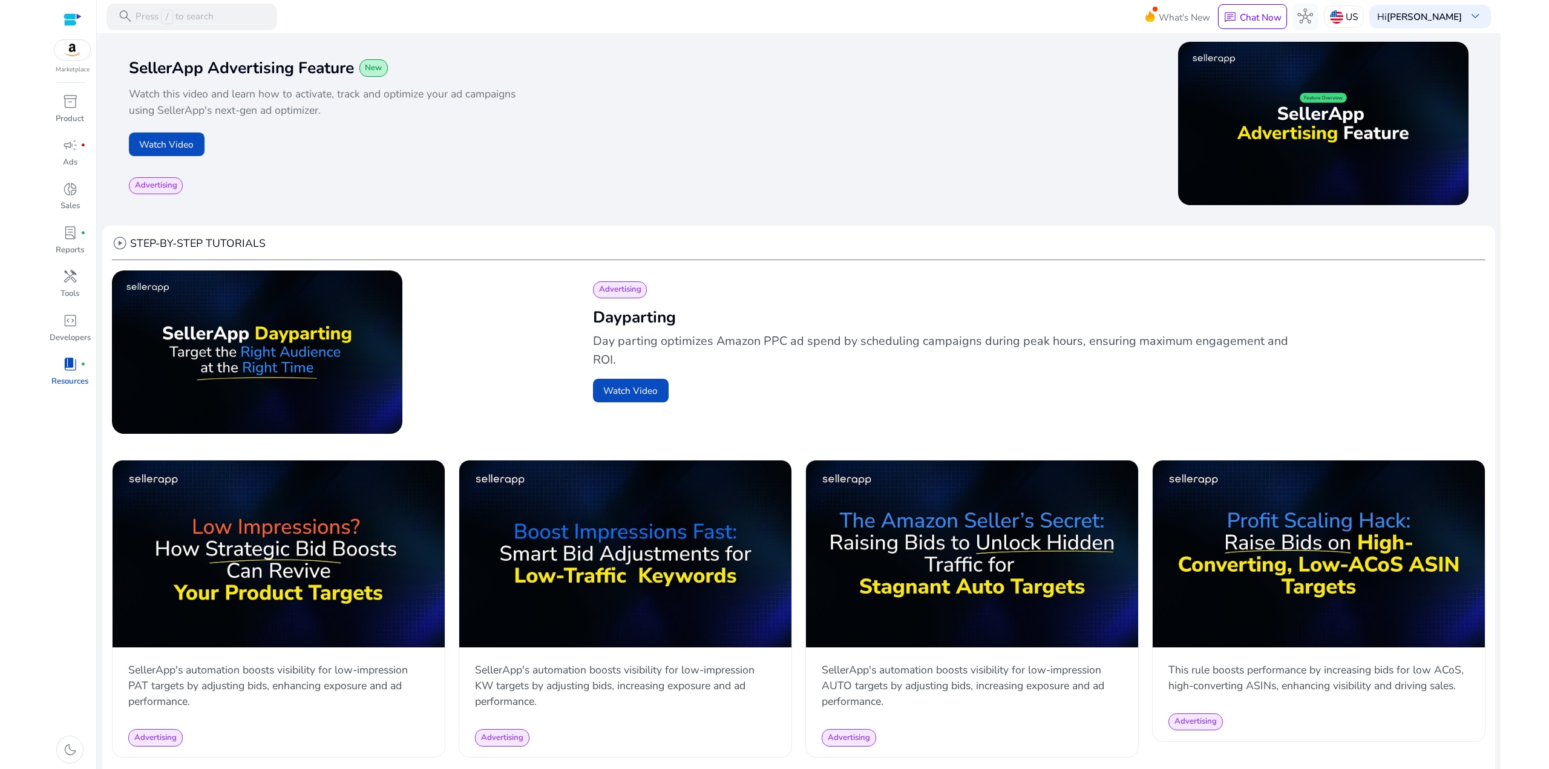
scroll to position [186, 0]
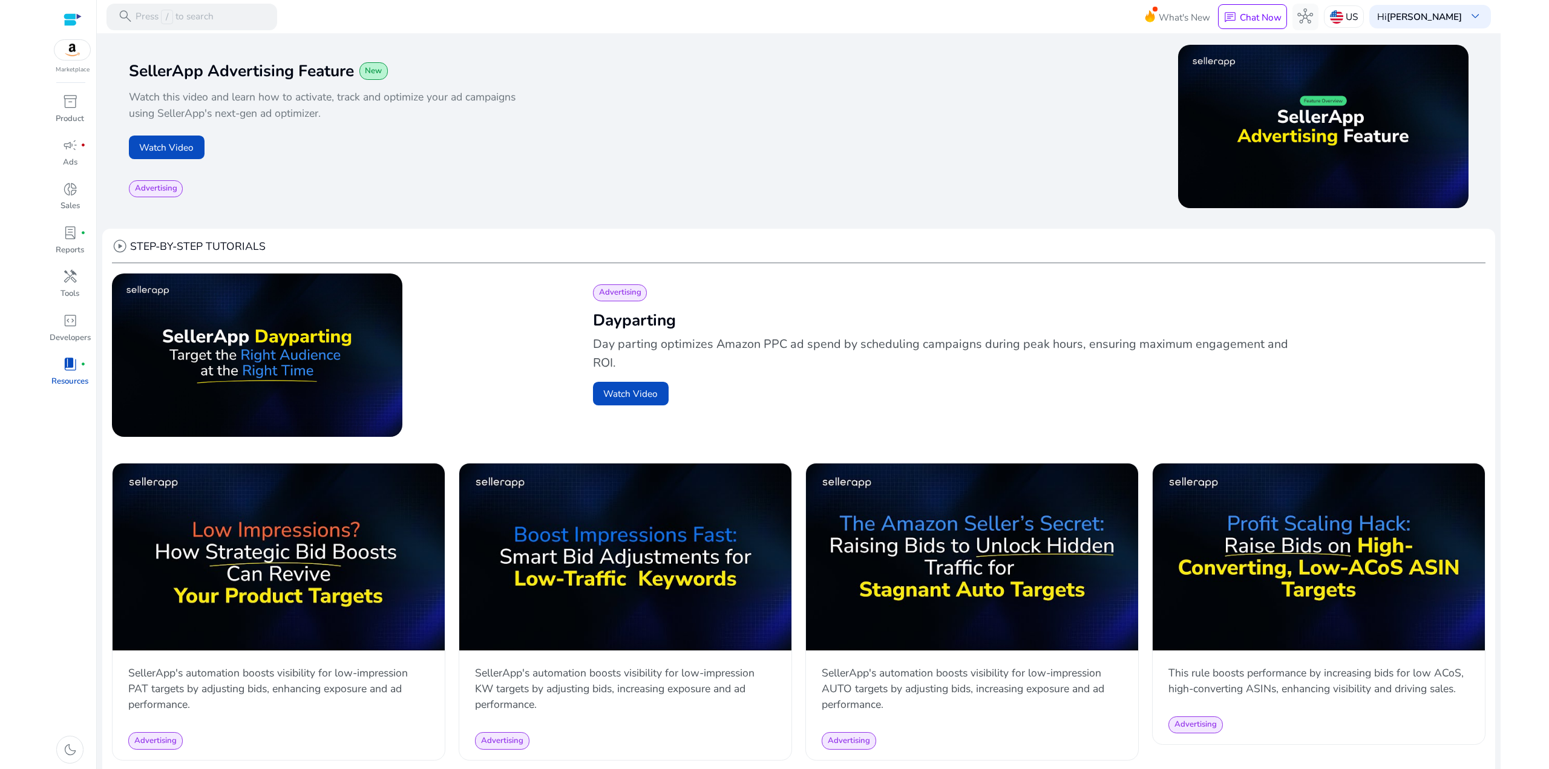
click at [77, 51] on img at bounding box center [72, 50] width 36 height 20
click at [369, 151] on div "Watch Video" at bounding box center [419, 148] width 581 height 24
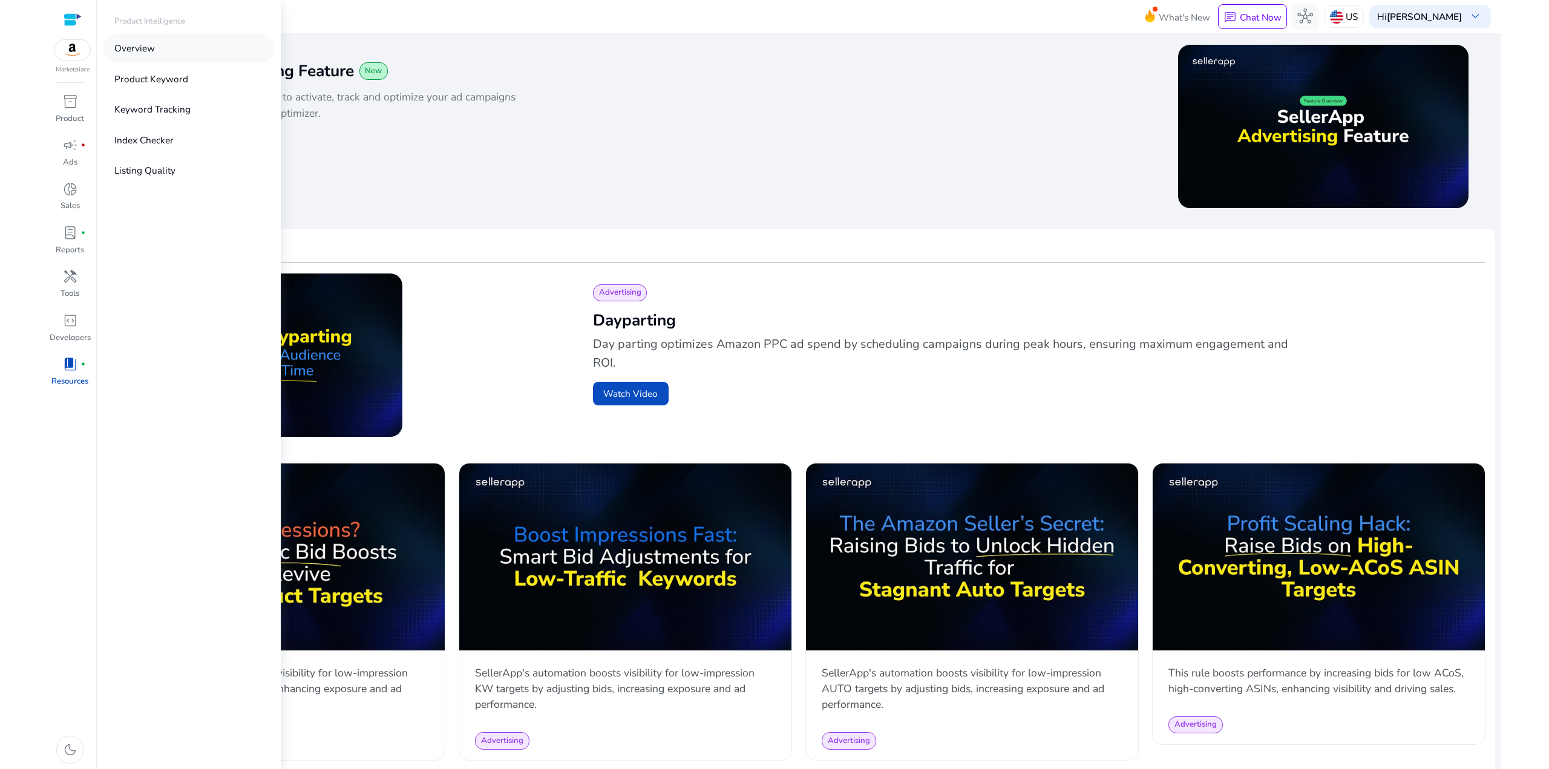
click at [145, 44] on p "Overview" at bounding box center [134, 48] width 41 height 14
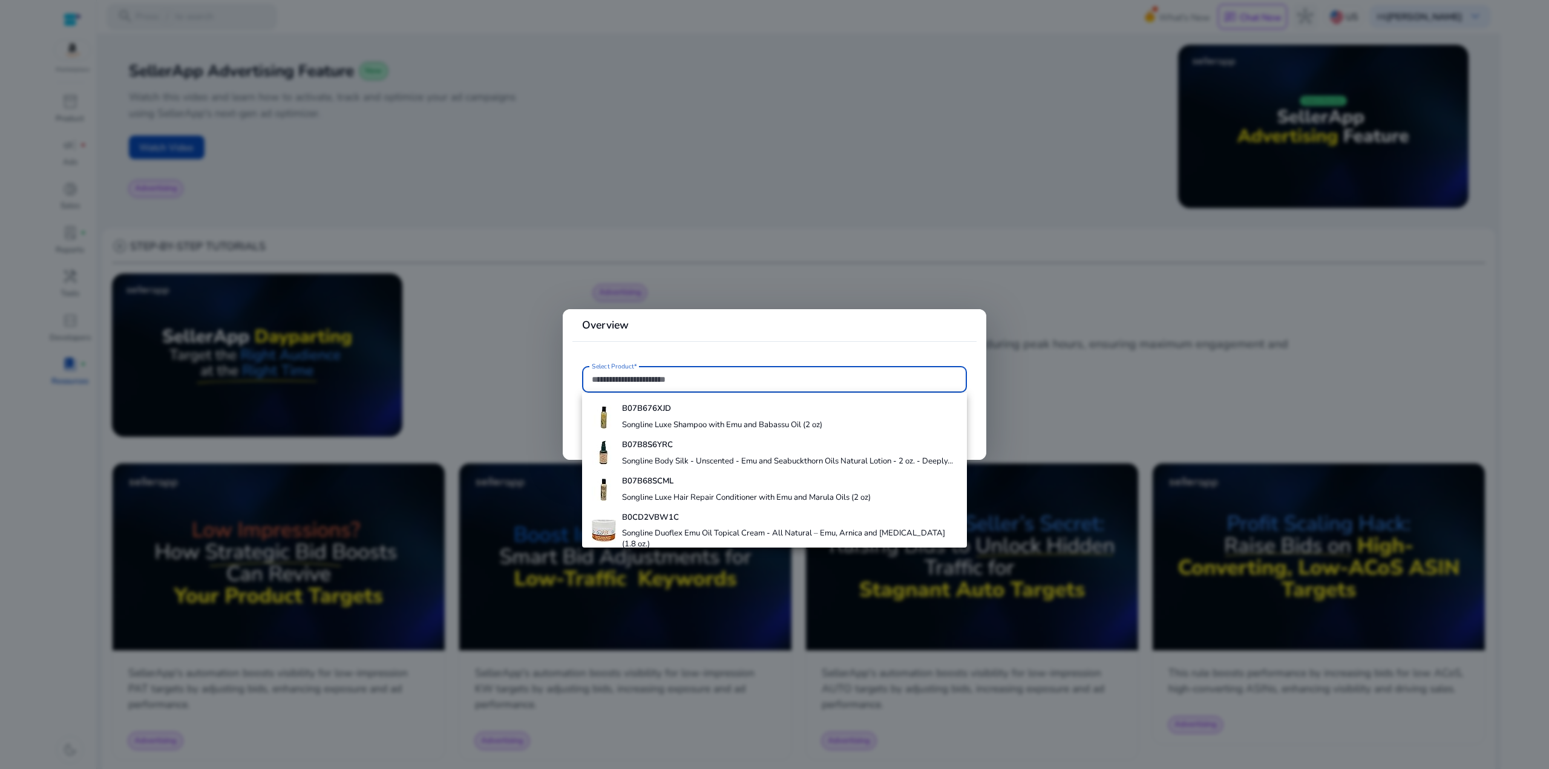
scroll to position [223, 0]
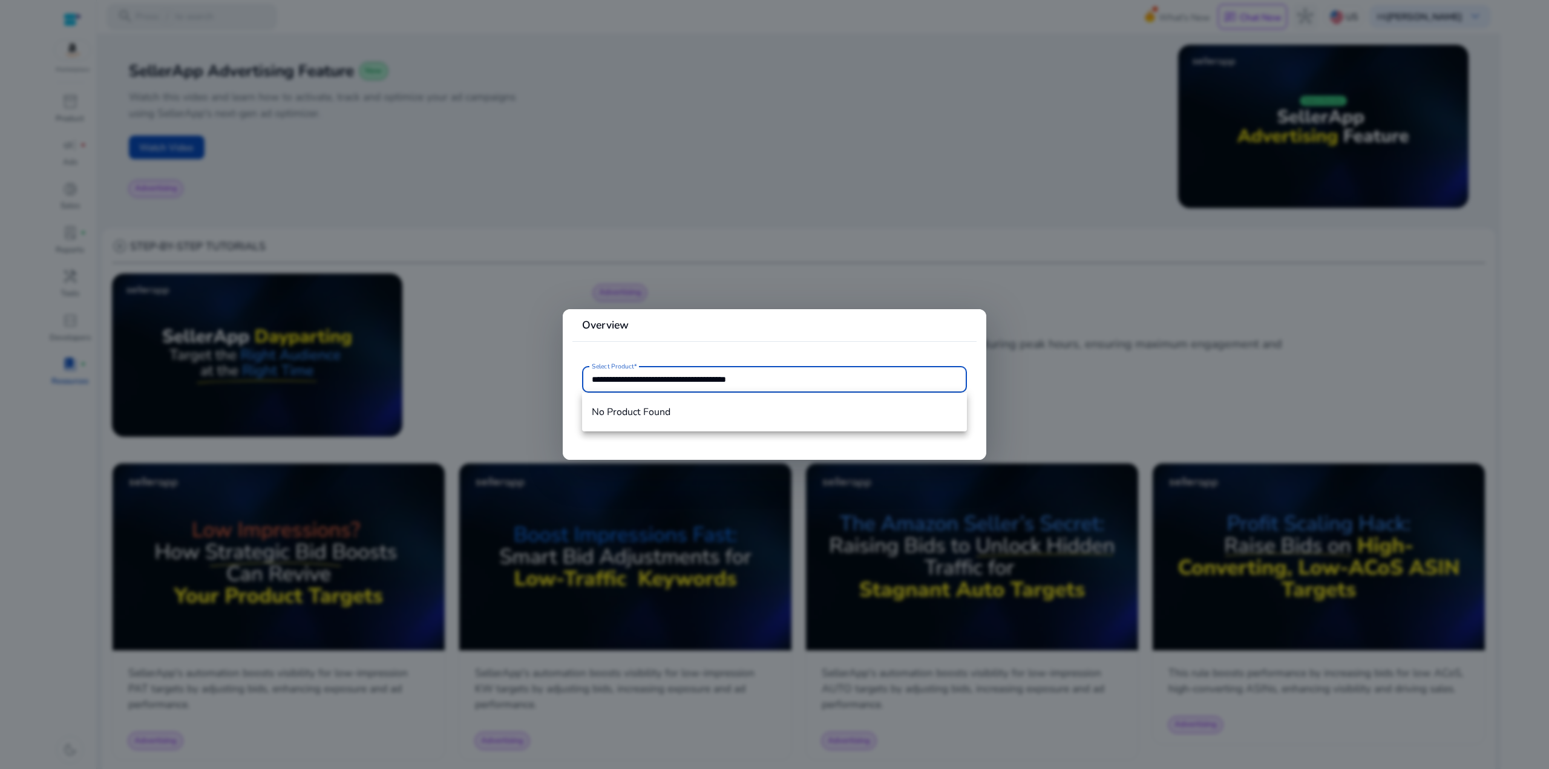
type input "**********"
drag, startPoint x: 785, startPoint y: 367, endPoint x: 569, endPoint y: 373, distance: 216.7
click at [569, 373] on mat-card "**********" at bounding box center [775, 384] width 424 height 151
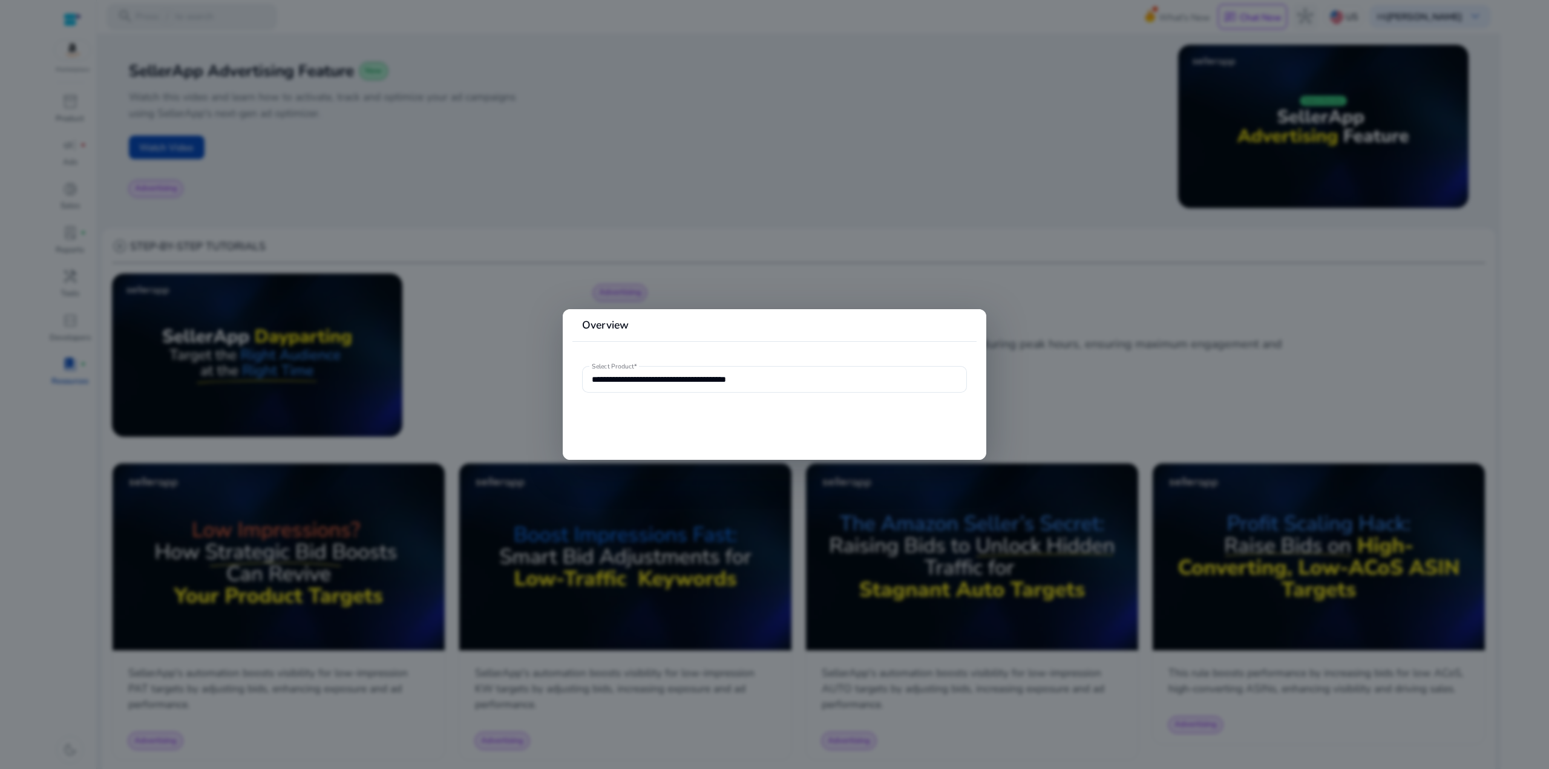
click at [717, 249] on div at bounding box center [774, 384] width 1549 height 769
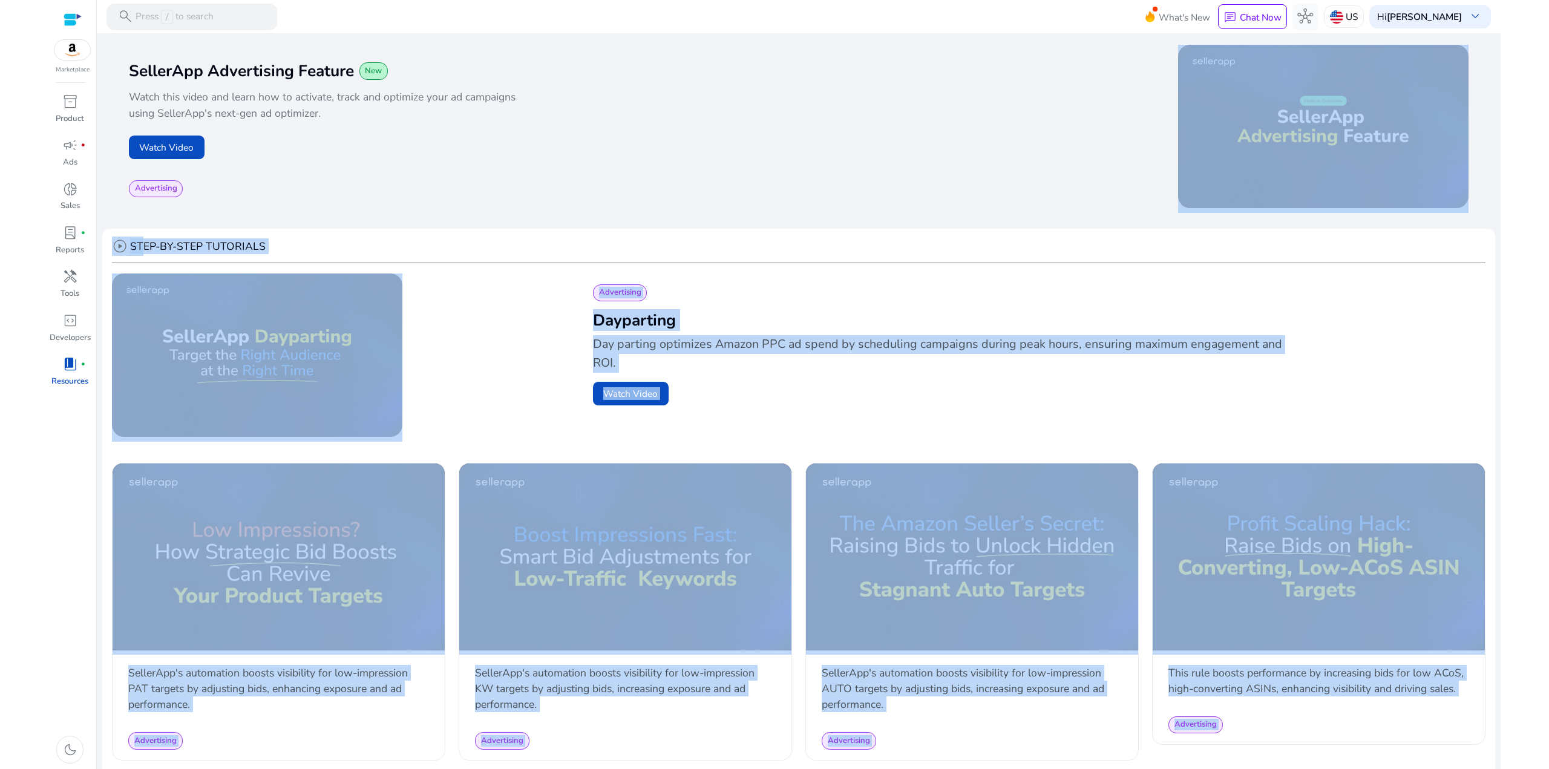
drag, startPoint x: 1494, startPoint y: 132, endPoint x: 1501, endPoint y: 162, distance: 31.0
click at [1501, 162] on html "We recommend switching to desktop view for the best experience. Marketplace inv…" at bounding box center [774, 384] width 1549 height 769
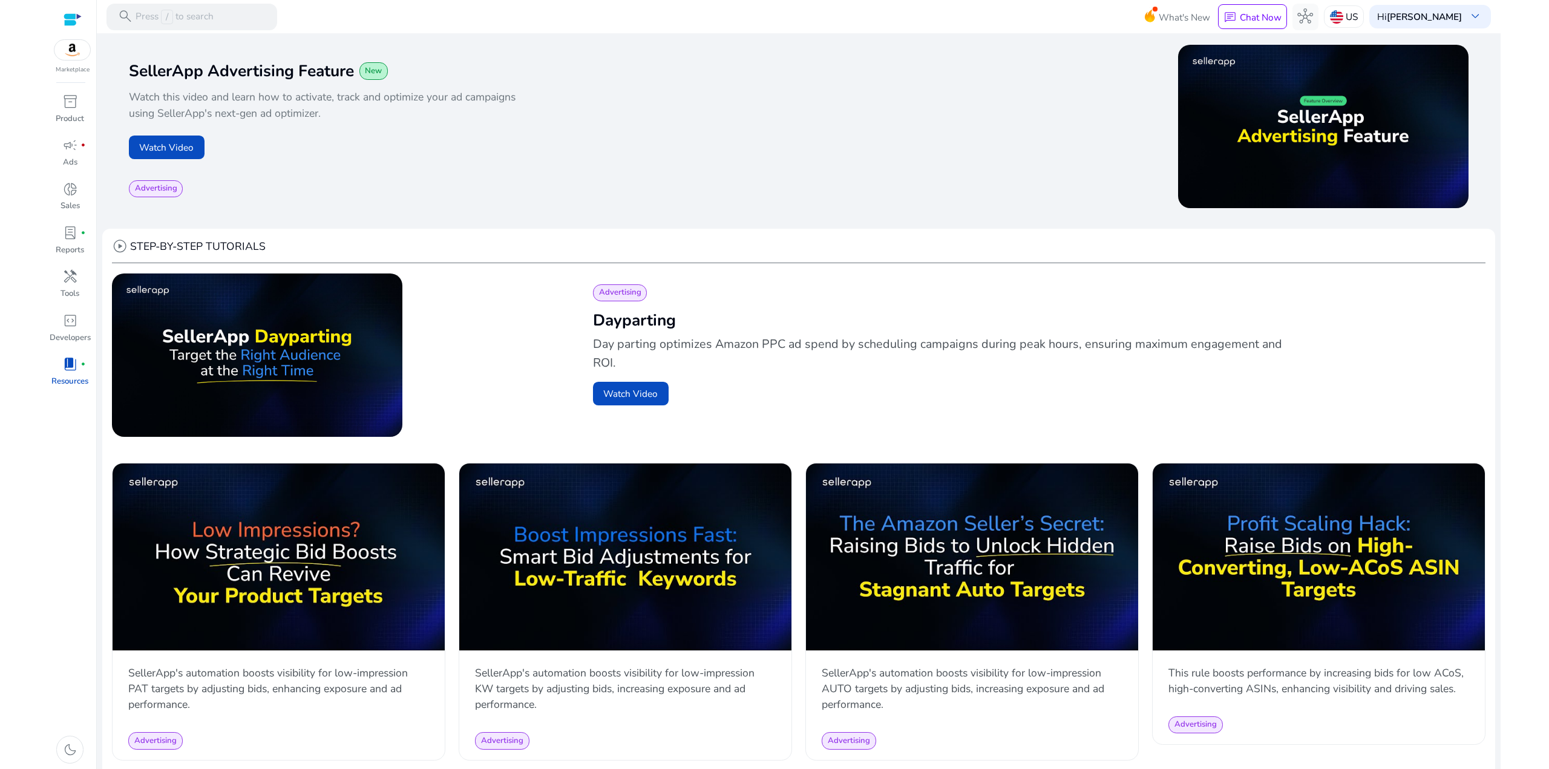
click at [842, 111] on div "play_circle" at bounding box center [1134, 129] width 670 height 168
click at [166, 146] on button "Watch Video" at bounding box center [167, 148] width 76 height 24
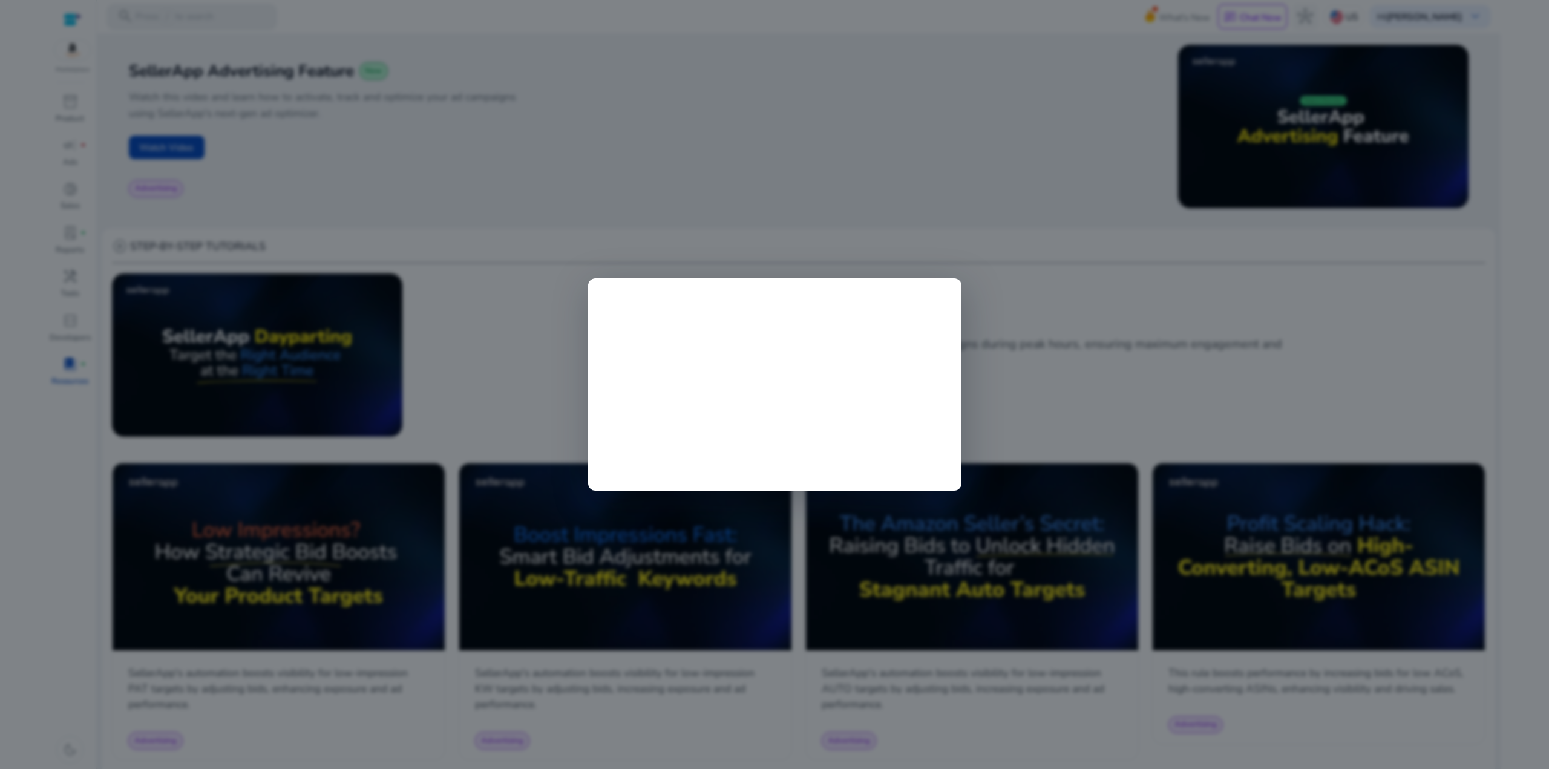
click at [710, 139] on div at bounding box center [774, 384] width 1549 height 769
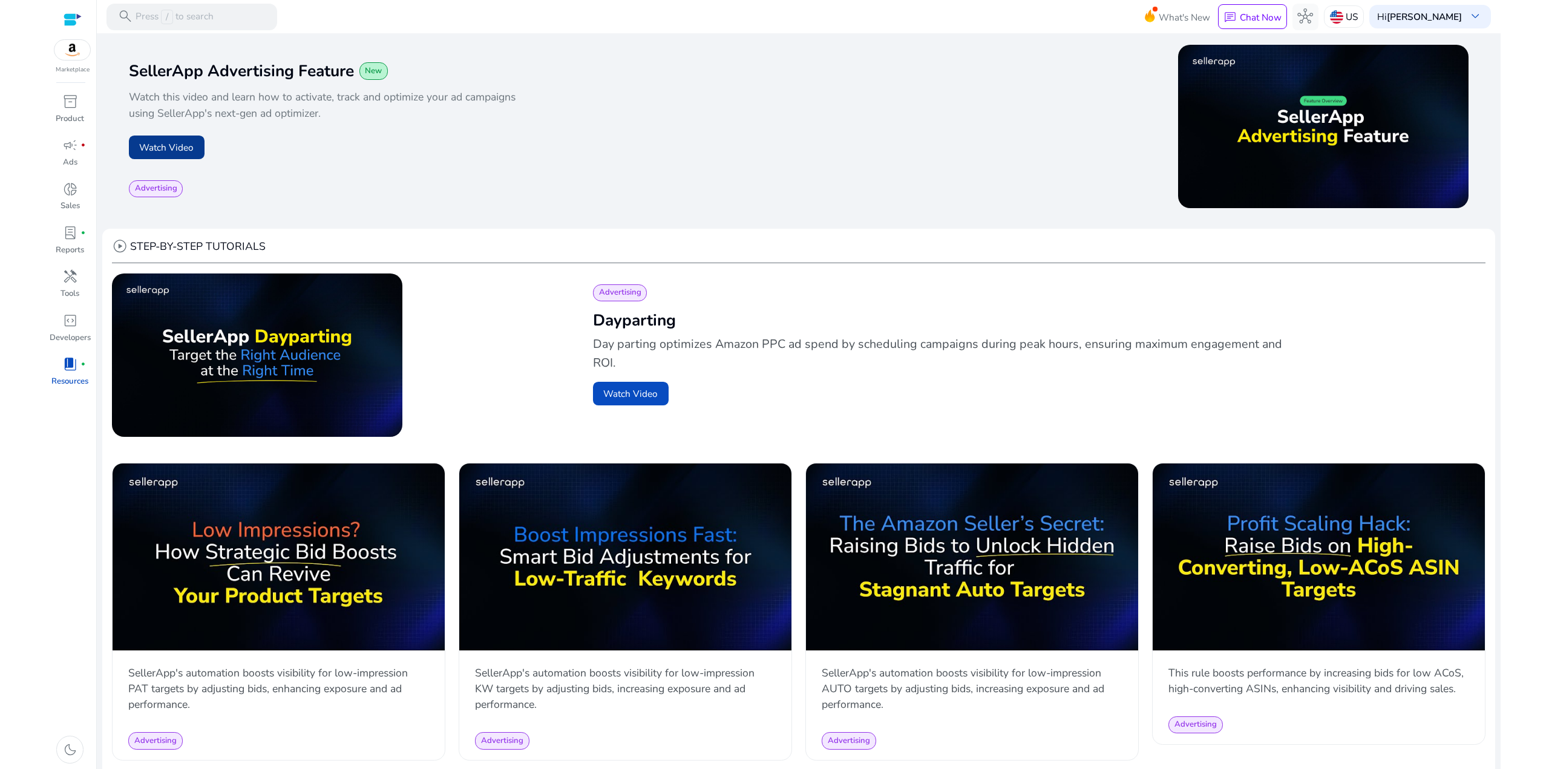
click at [178, 145] on button "Watch Video" at bounding box center [167, 148] width 76 height 24
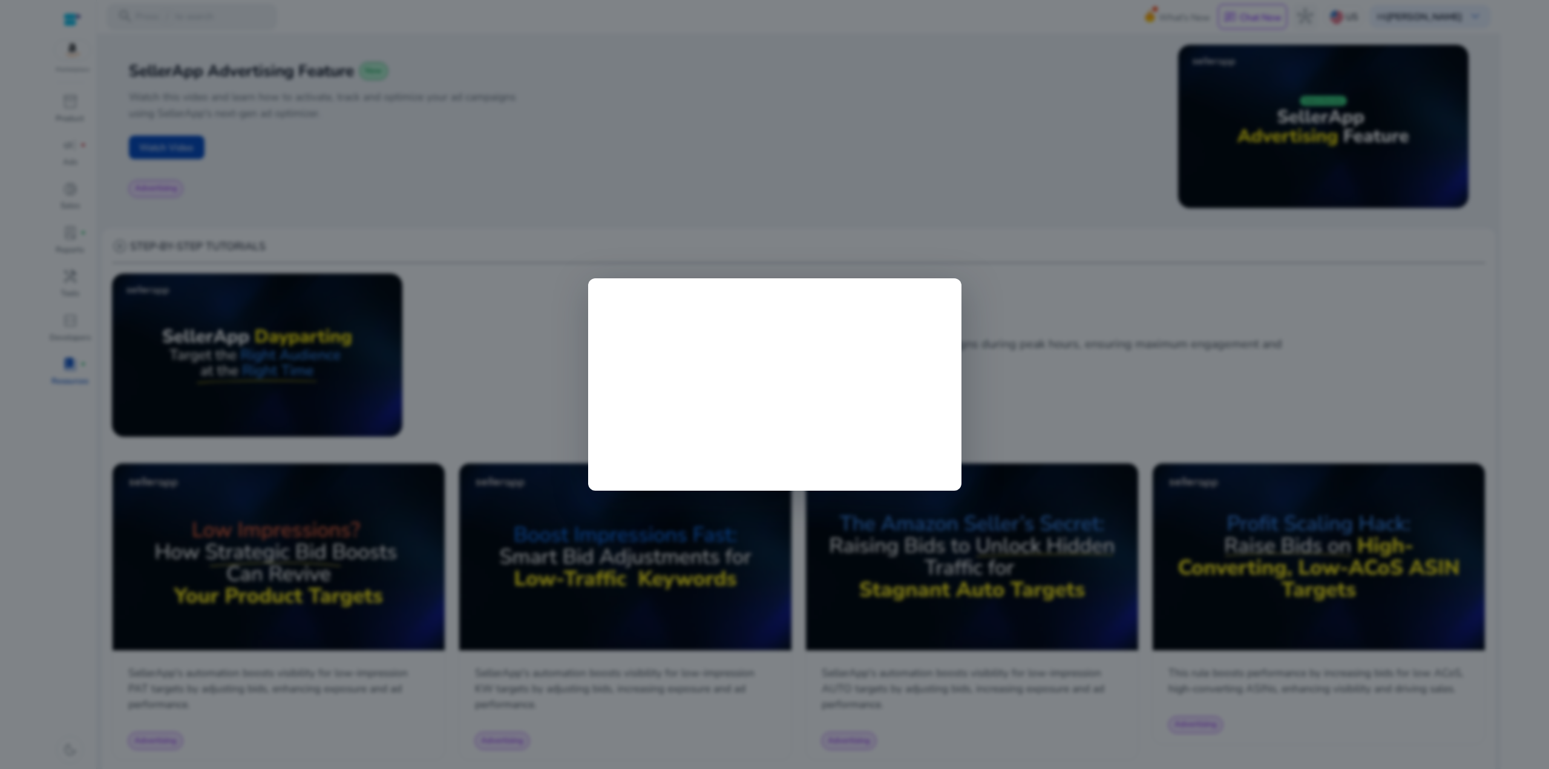
click at [732, 98] on div at bounding box center [774, 384] width 1549 height 769
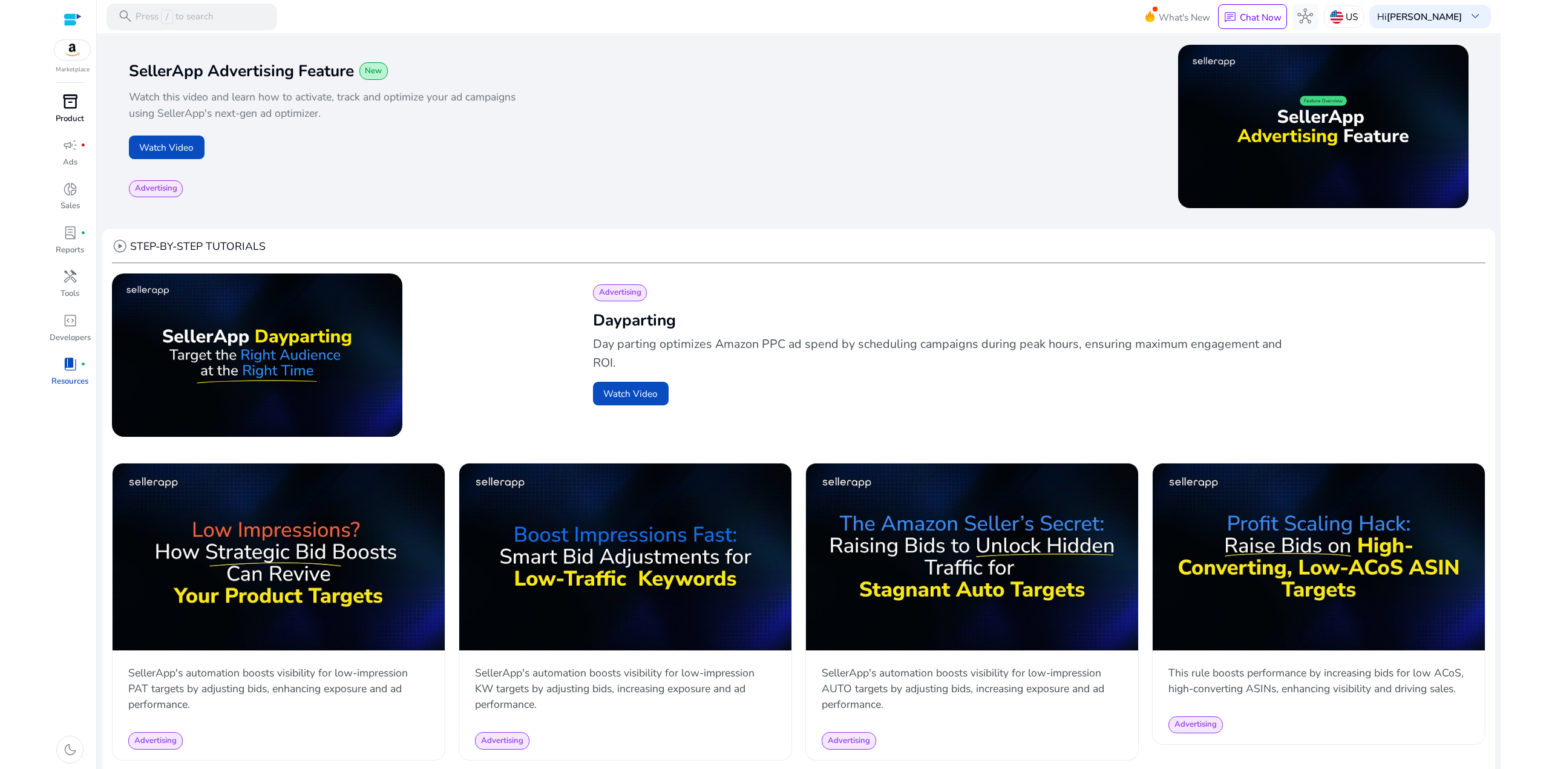
click at [70, 96] on span "inventory_2" at bounding box center [70, 102] width 16 height 16
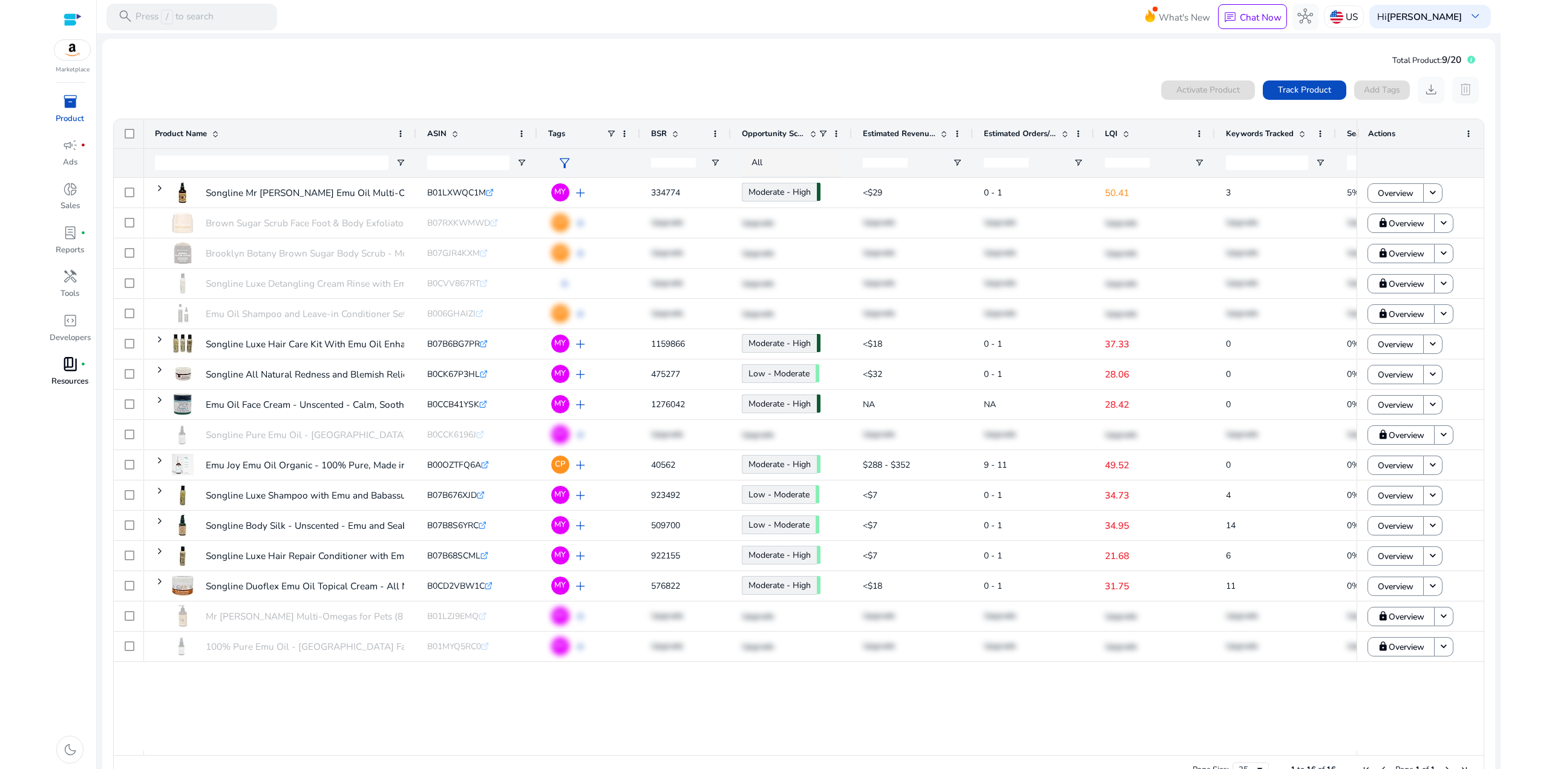
click at [77, 377] on p "Resources" at bounding box center [69, 382] width 37 height 12
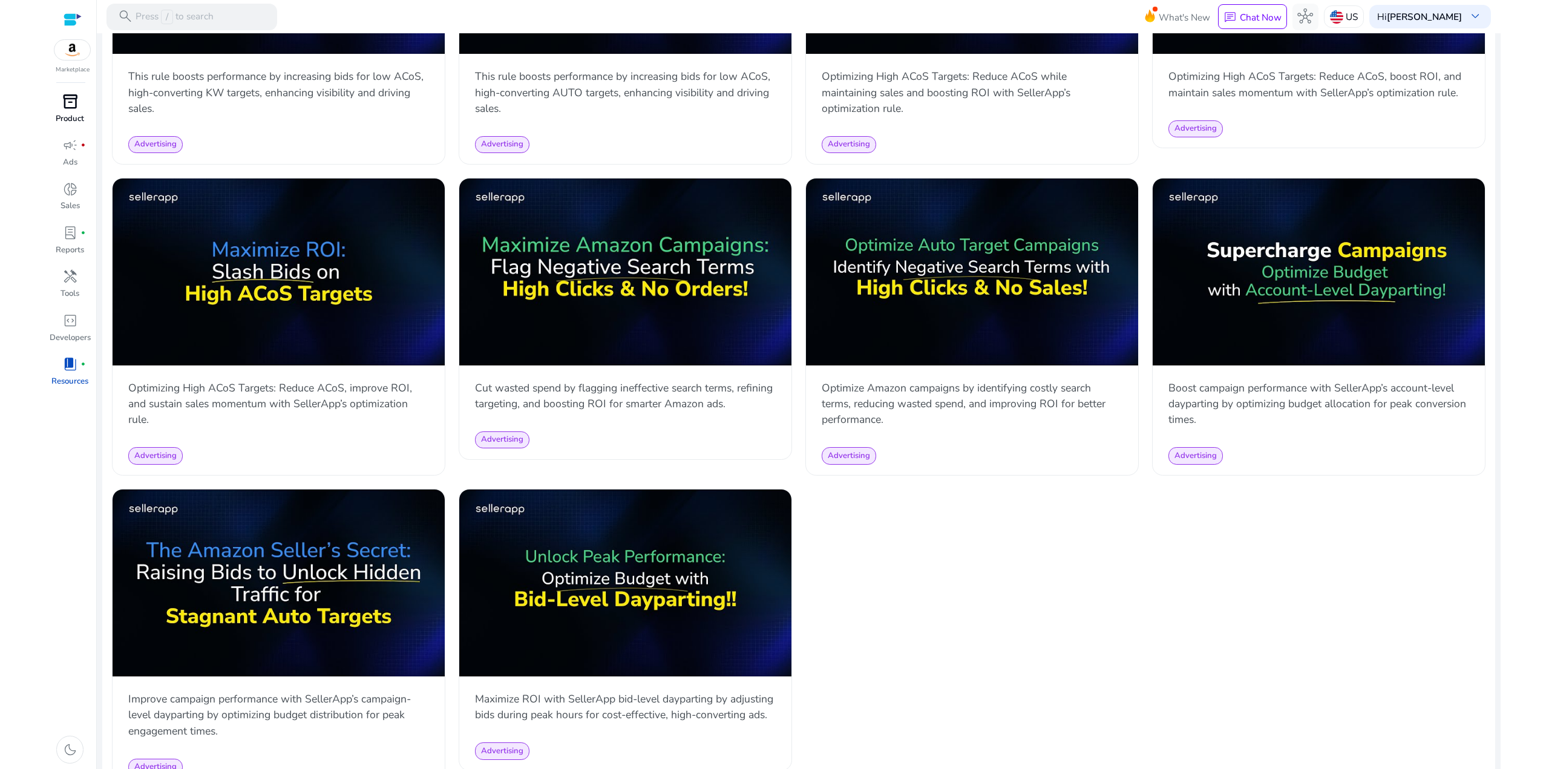
scroll to position [1127, 0]
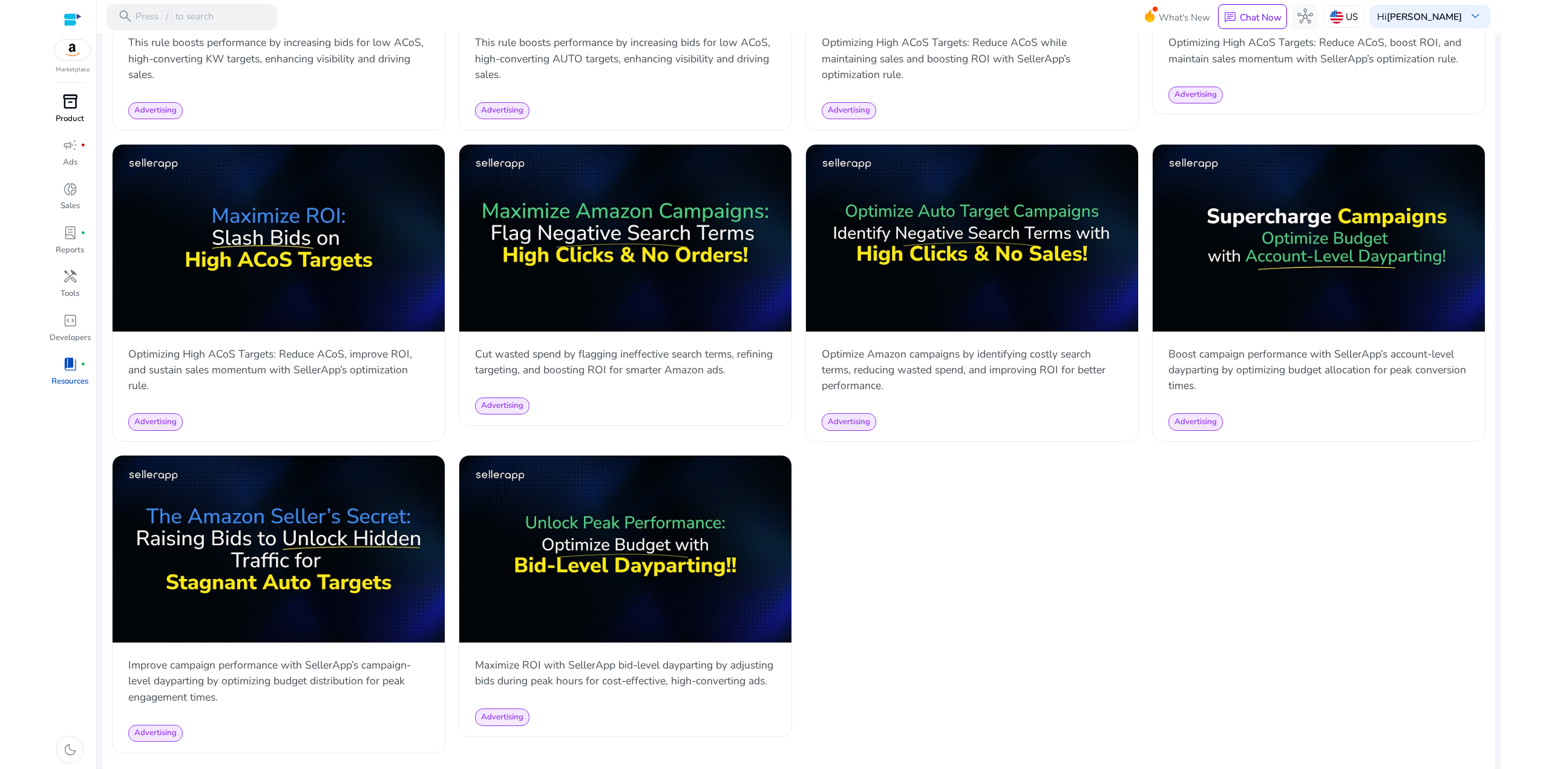
drag, startPoint x: 1500, startPoint y: 598, endPoint x: 1543, endPoint y: 177, distance: 423.8
click at [1545, 87] on html "We recommend switching to desktop view for the best experience. Marketplace inv…" at bounding box center [774, 384] width 1549 height 769
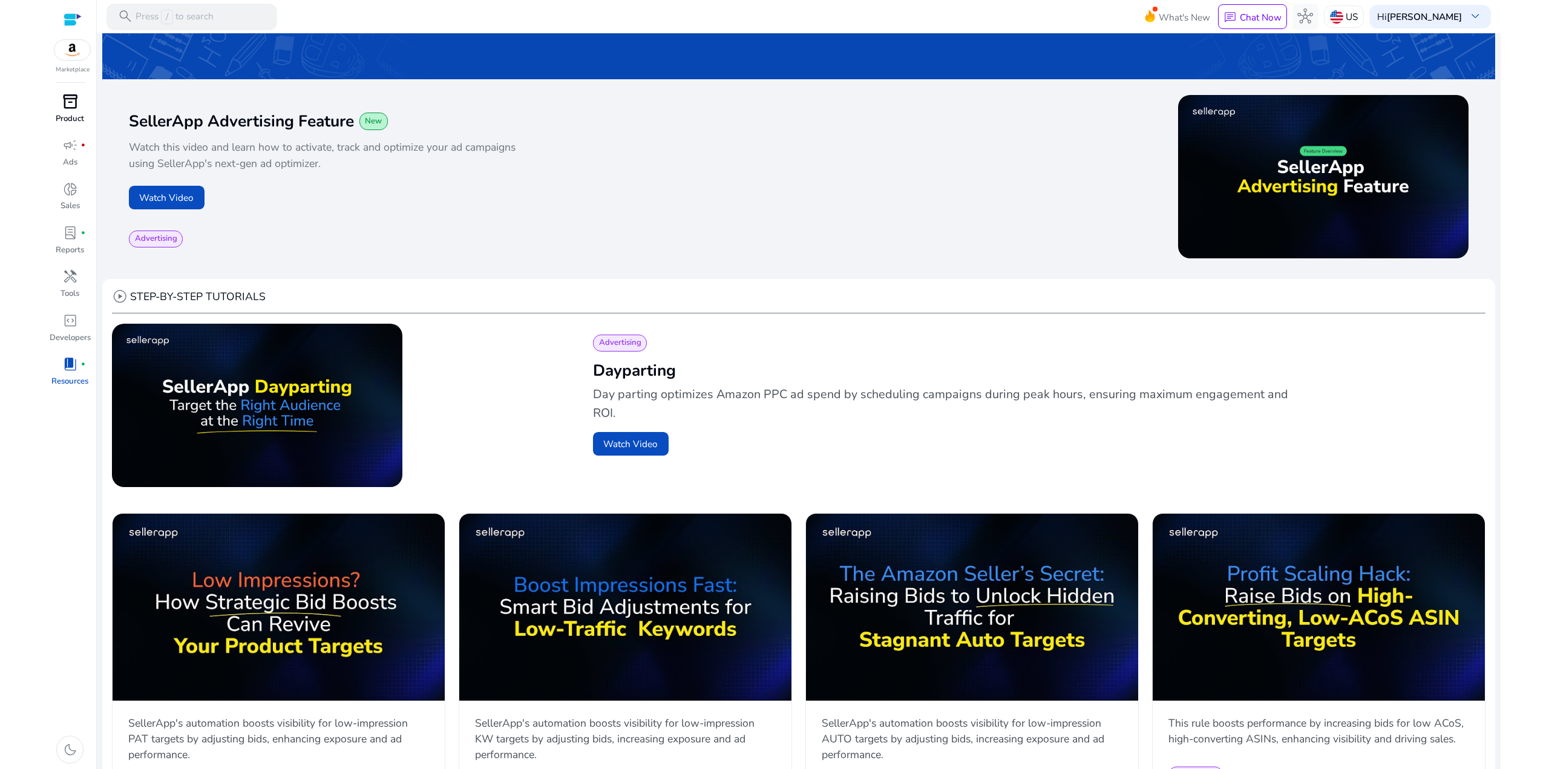
scroll to position [0, 0]
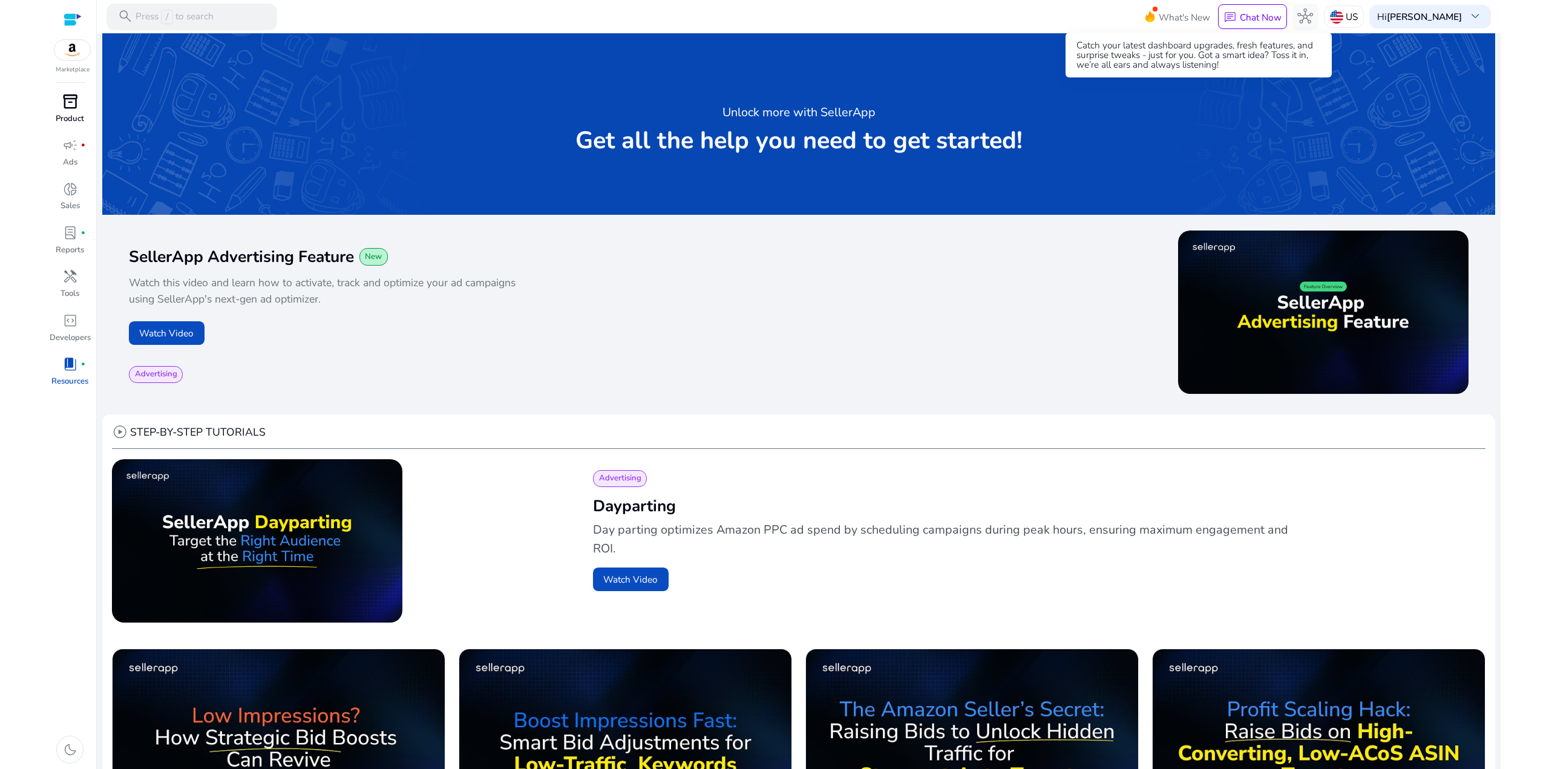
click at [1182, 15] on span "What's New" at bounding box center [1184, 17] width 51 height 21
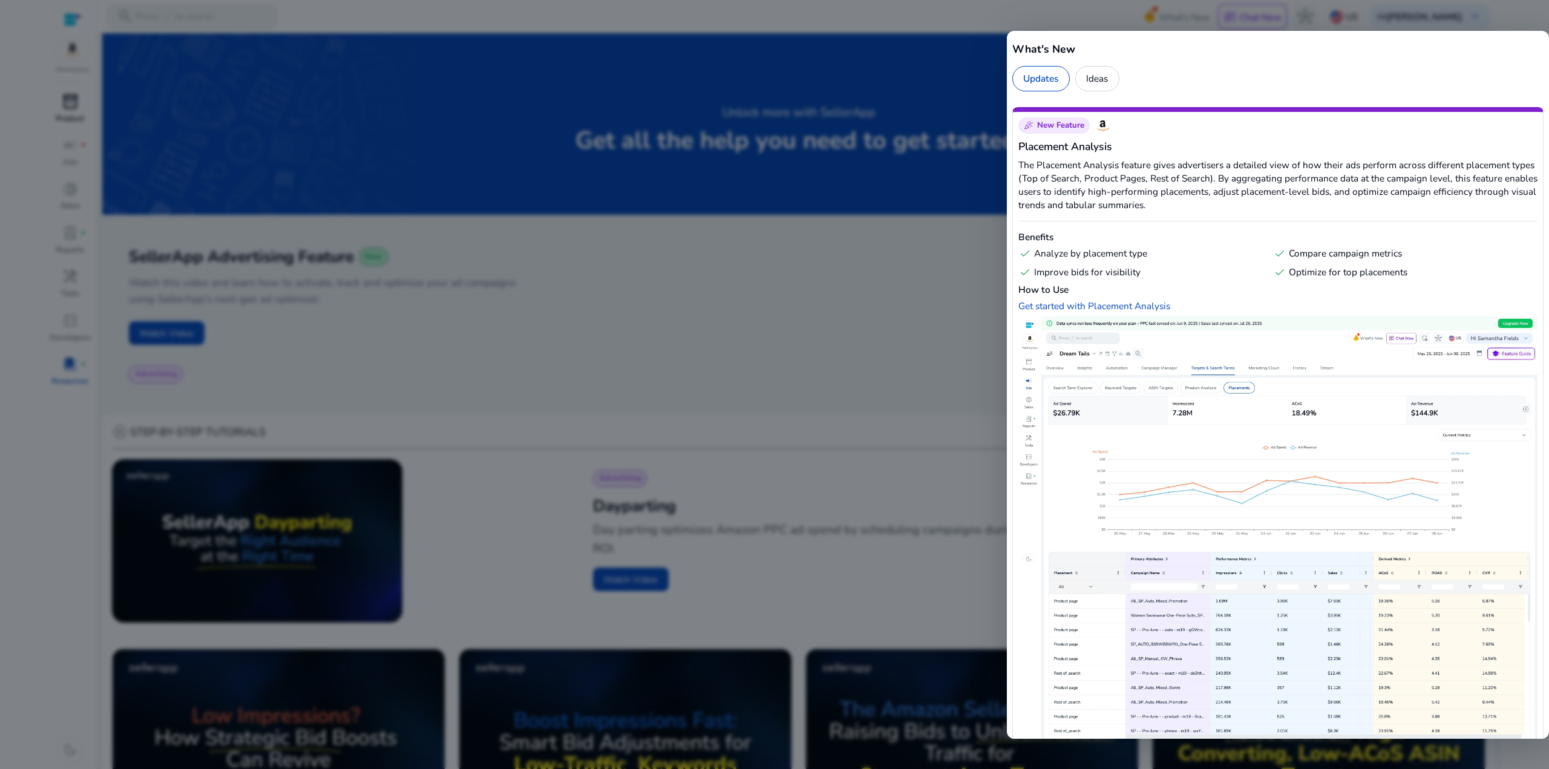
click at [881, 83] on div at bounding box center [774, 384] width 1549 height 769
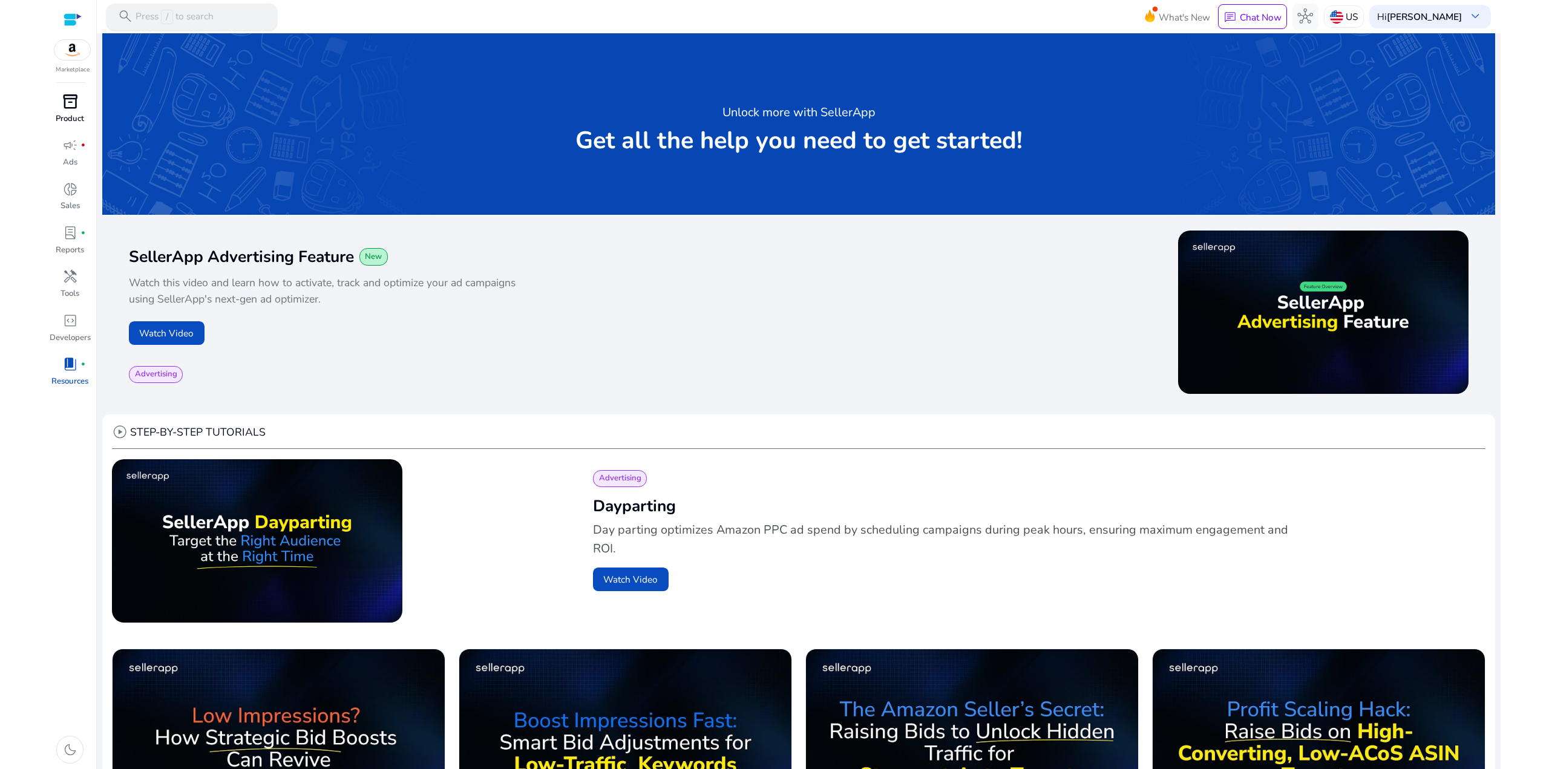
click at [198, 21] on p "Press / to search" at bounding box center [175, 17] width 78 height 15
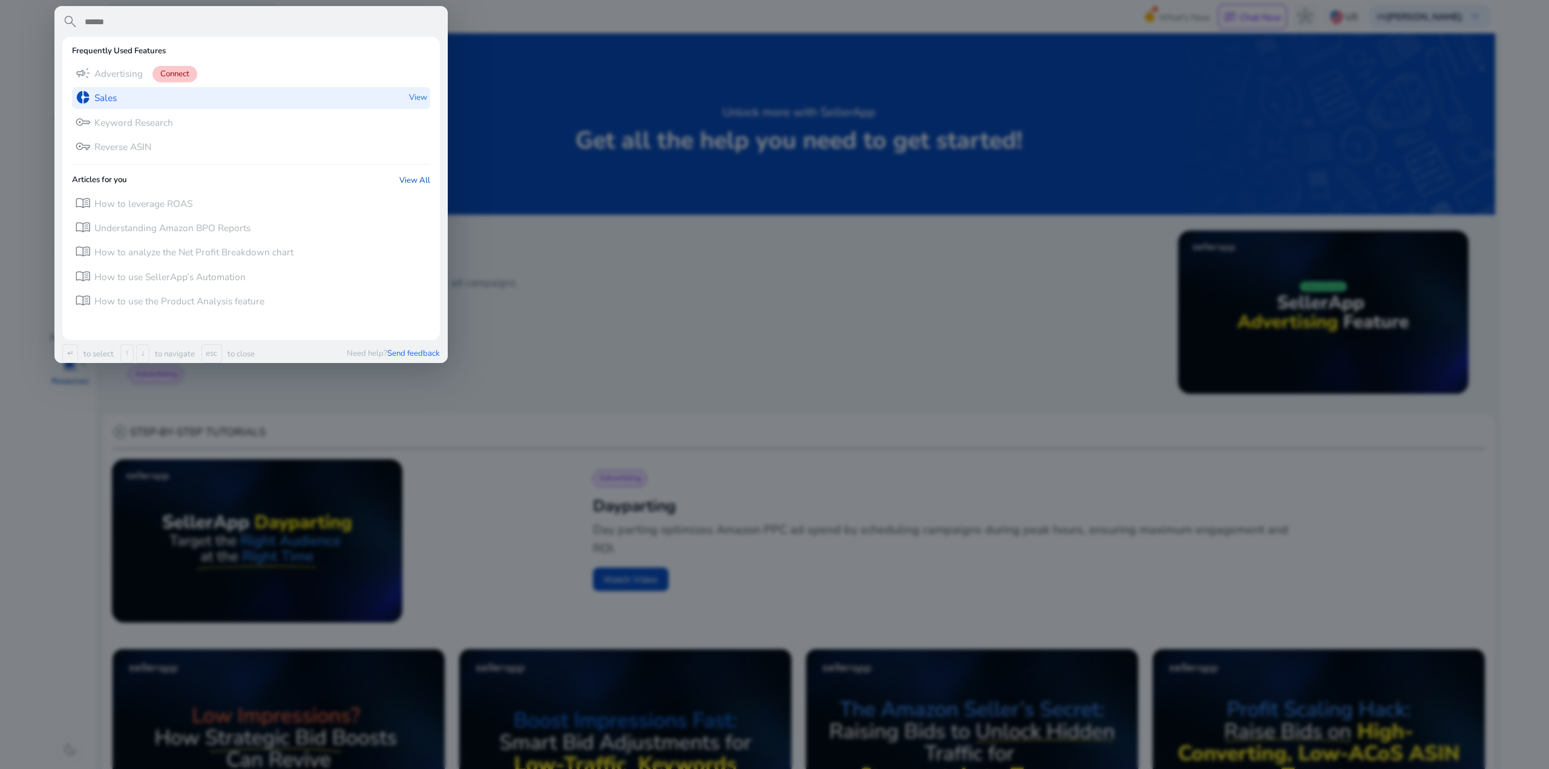
click at [95, 102] on p "Sales" at bounding box center [105, 97] width 22 height 13
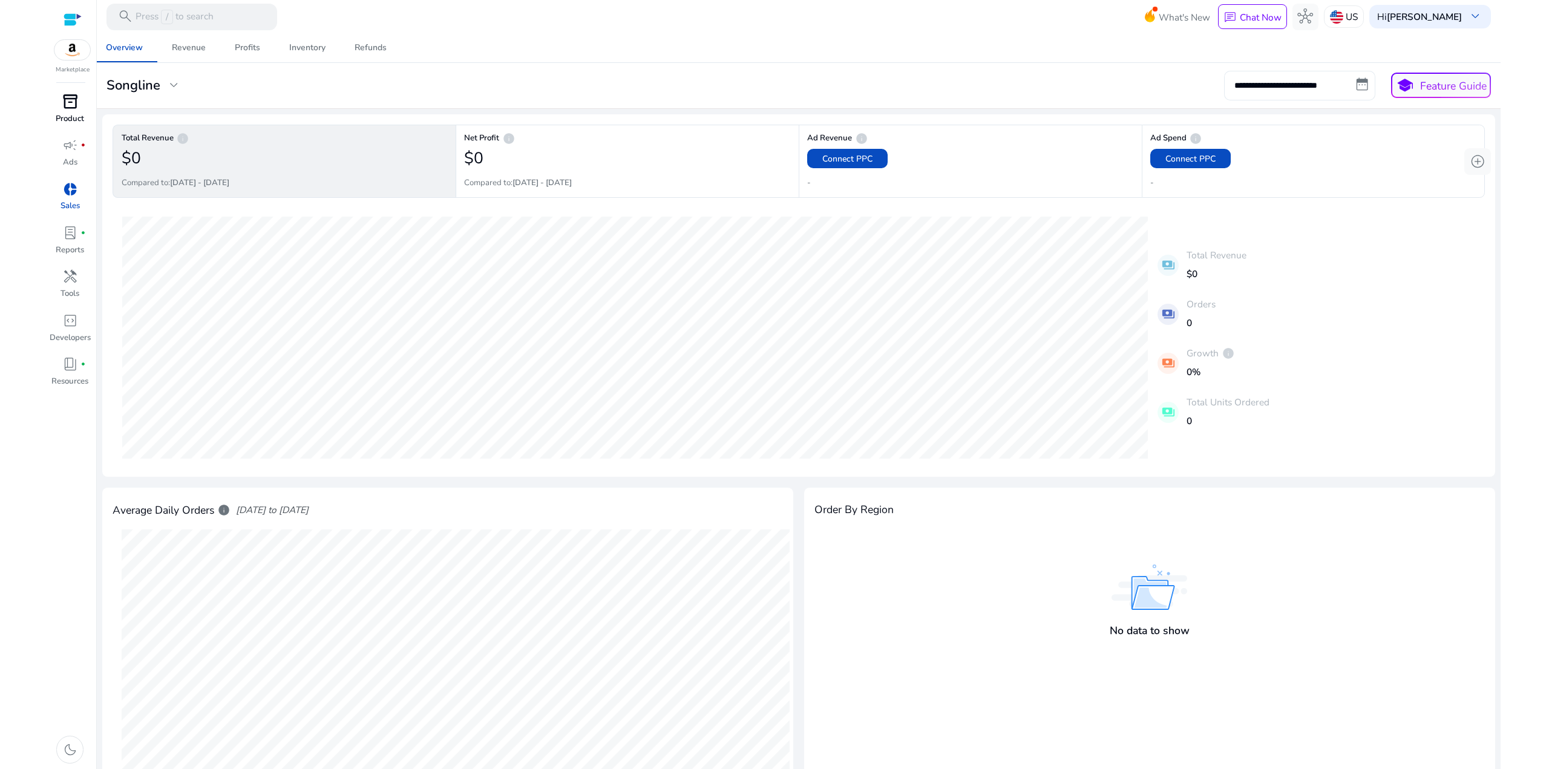
click at [1358, 82] on input "**********" at bounding box center [1299, 85] width 151 height 29
select select "*"
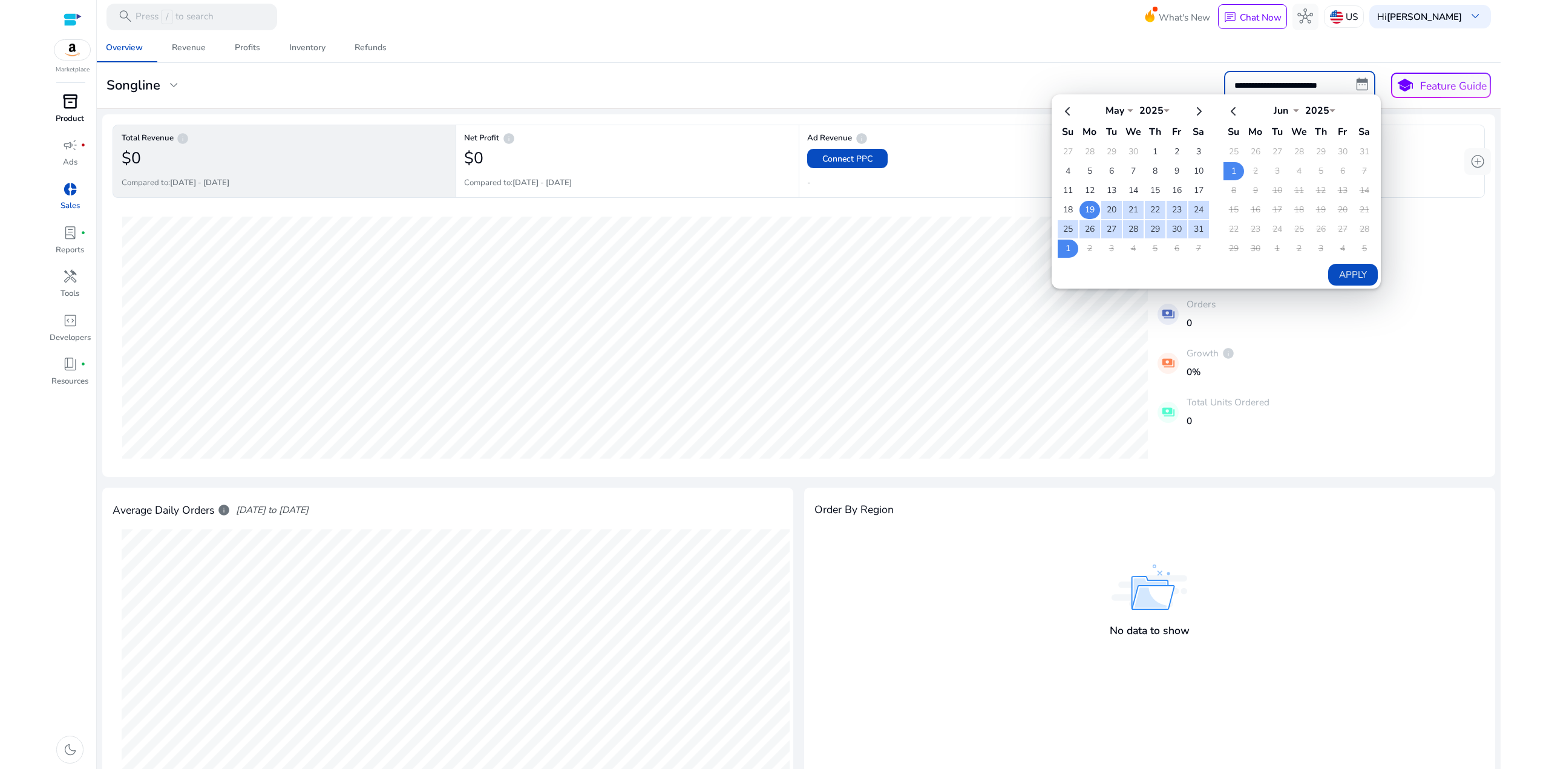
click at [1087, 203] on td "19" at bounding box center [1089, 210] width 21 height 18
click at [1248, 246] on td "30" at bounding box center [1255, 249] width 21 height 18
click at [1015, 65] on mat-card "**********" at bounding box center [798, 86] width 1415 height 46
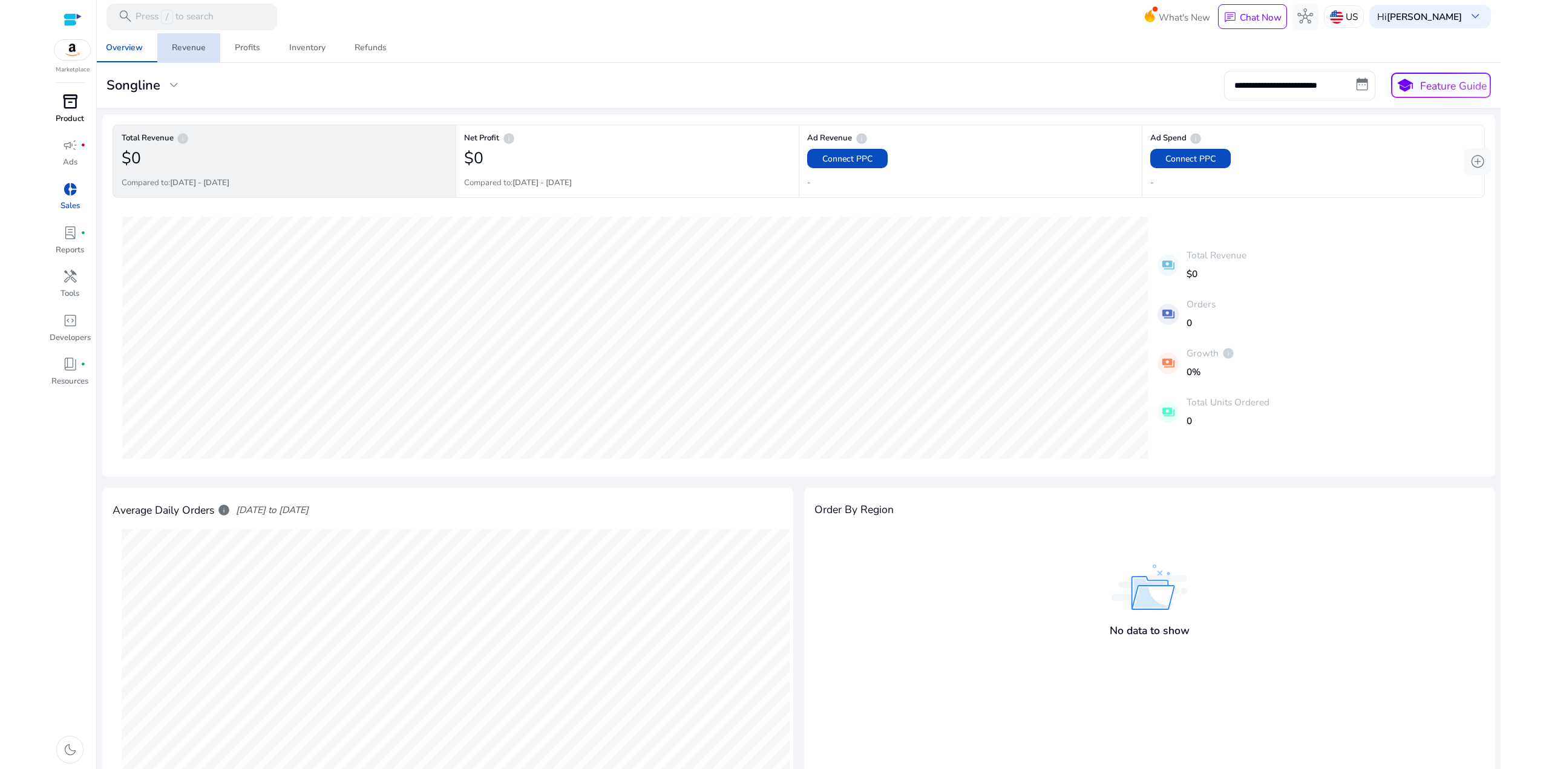
click at [196, 44] on div "Revenue" at bounding box center [189, 48] width 34 height 8
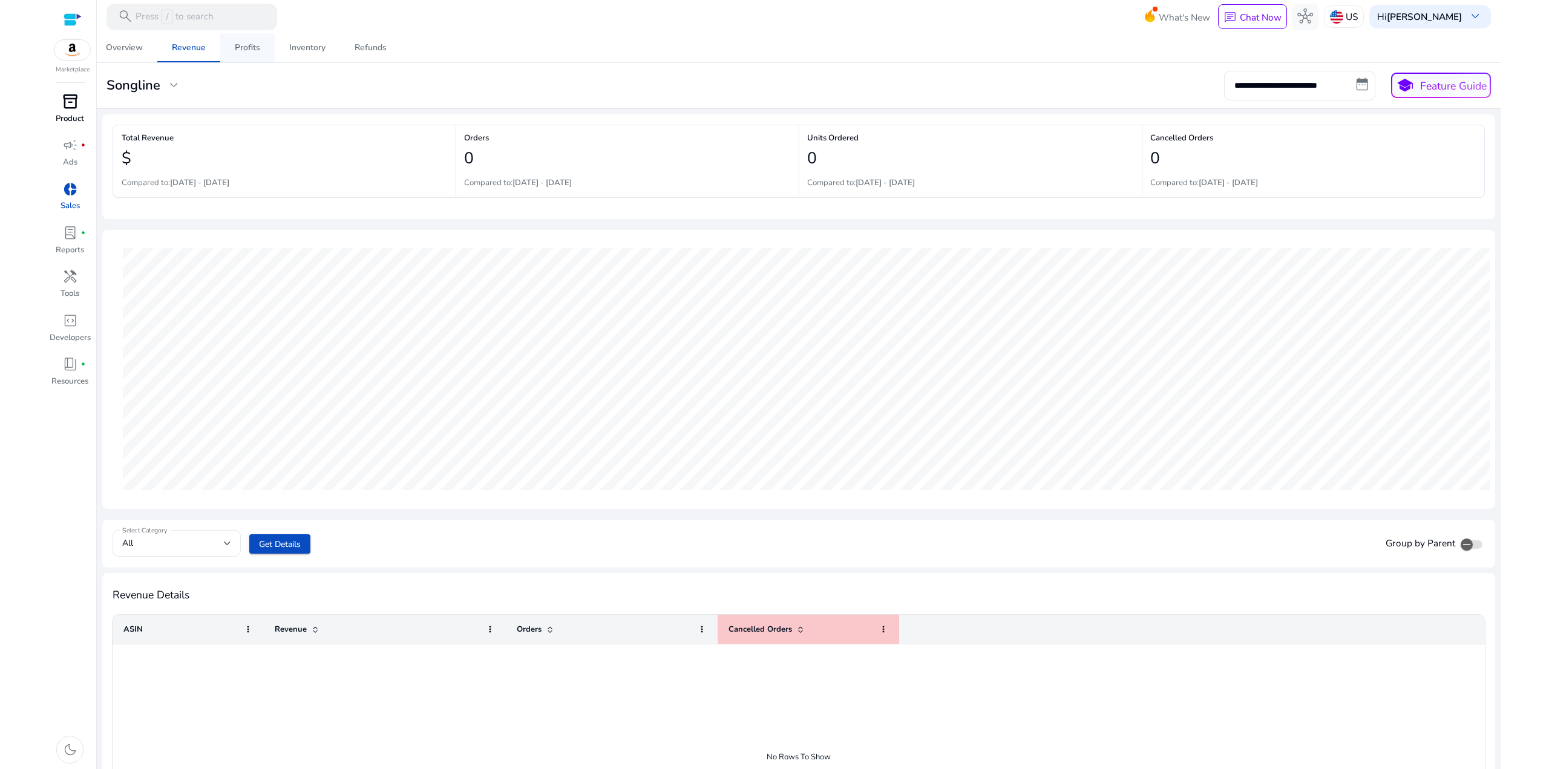
click at [233, 48] on link "Profits" at bounding box center [247, 47] width 54 height 29
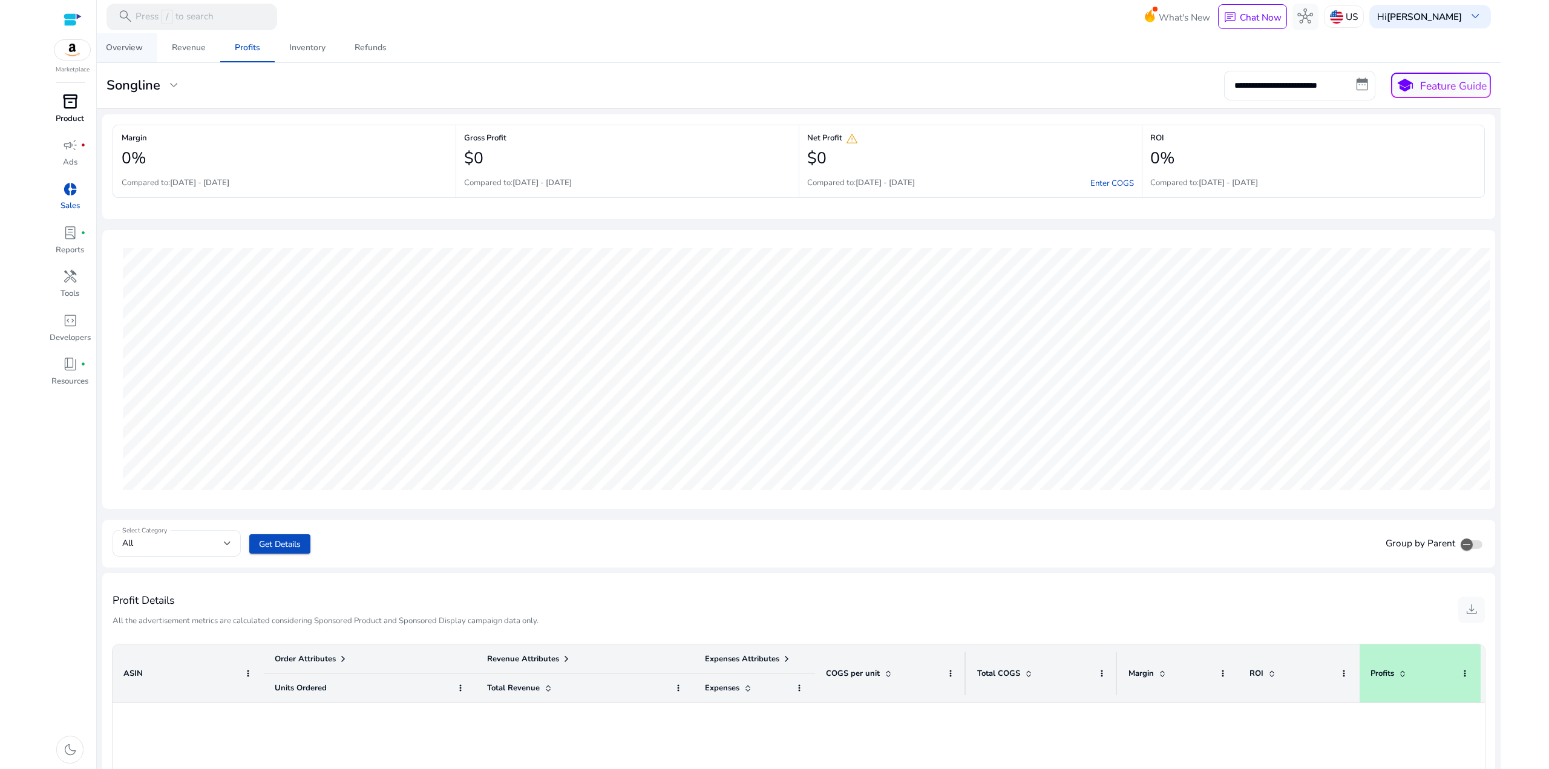
click at [119, 44] on div "Overview" at bounding box center [124, 48] width 37 height 8
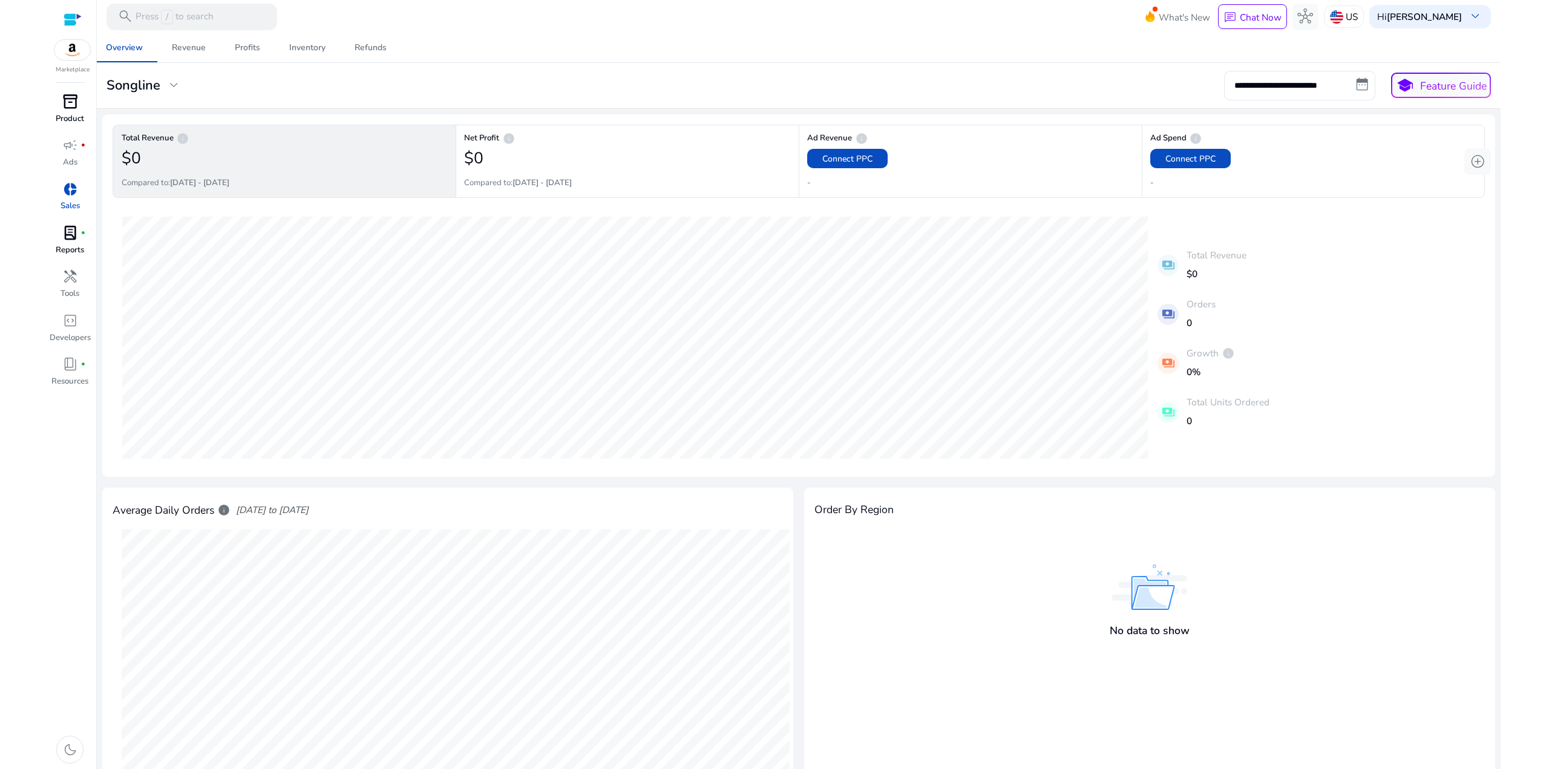
click at [73, 247] on p "Reports" at bounding box center [70, 250] width 28 height 12
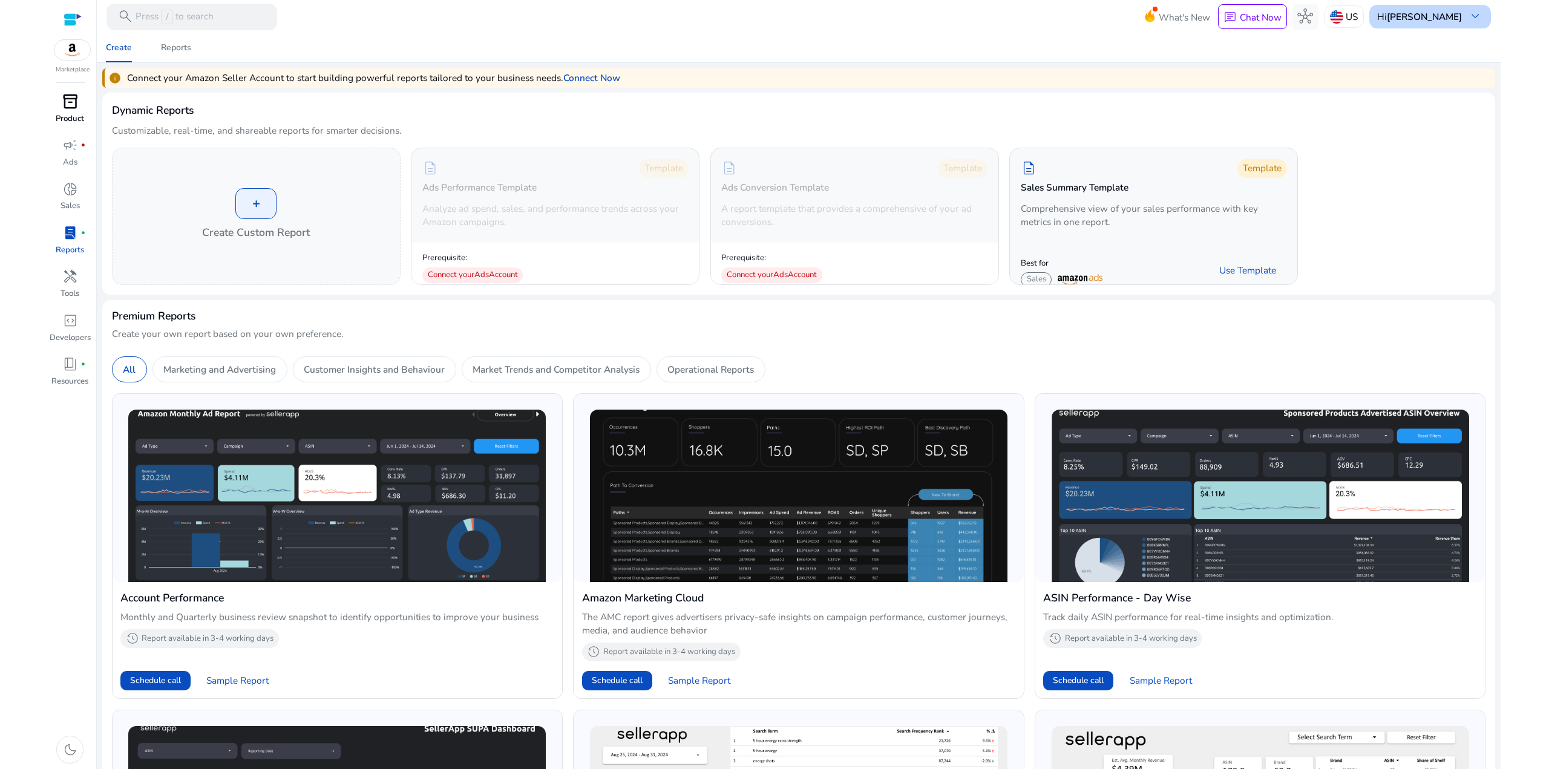
click at [1429, 18] on b "[PERSON_NAME]" at bounding box center [1424, 16] width 75 height 13
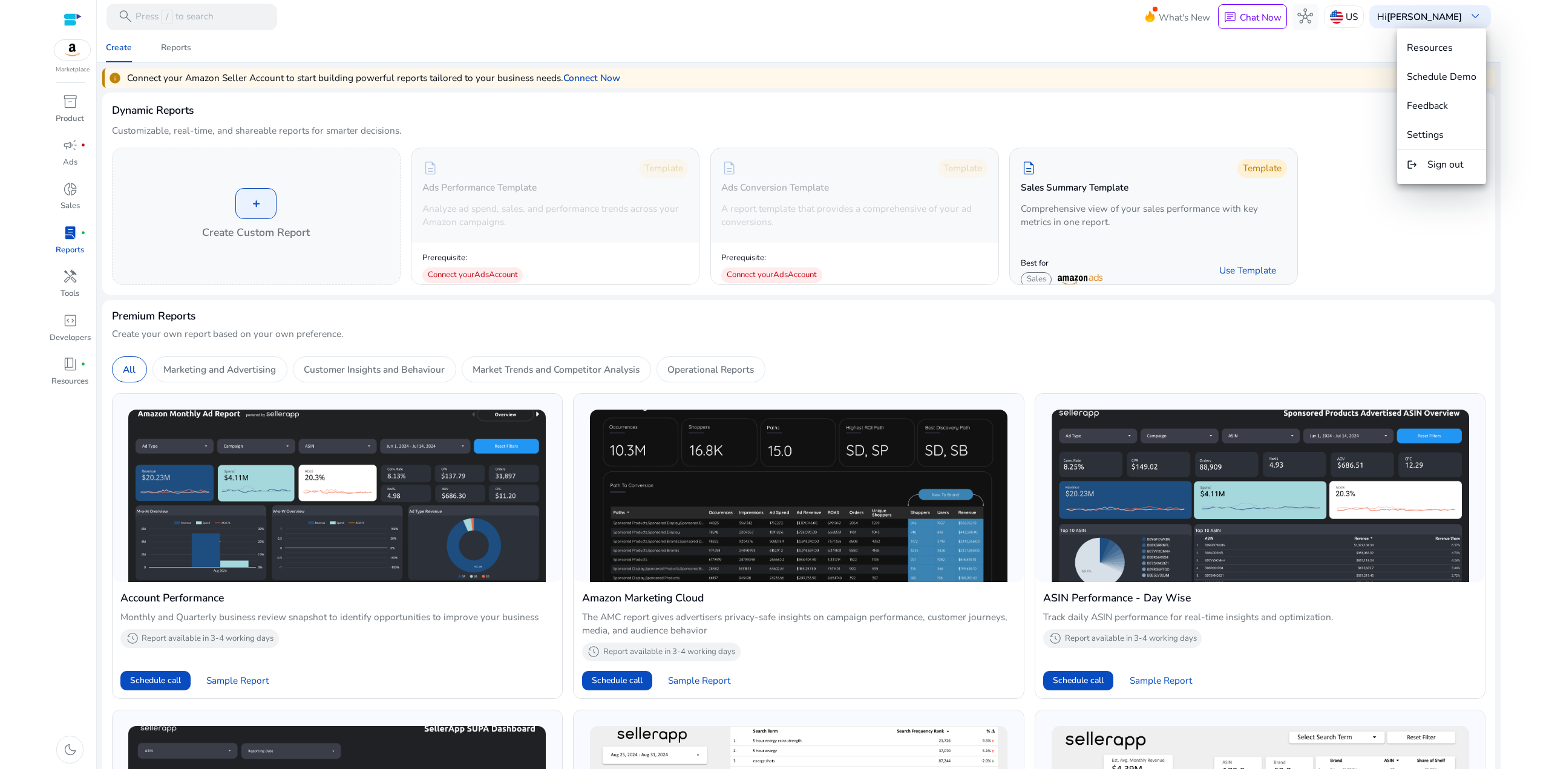
click at [592, 76] on div at bounding box center [774, 384] width 1549 height 769
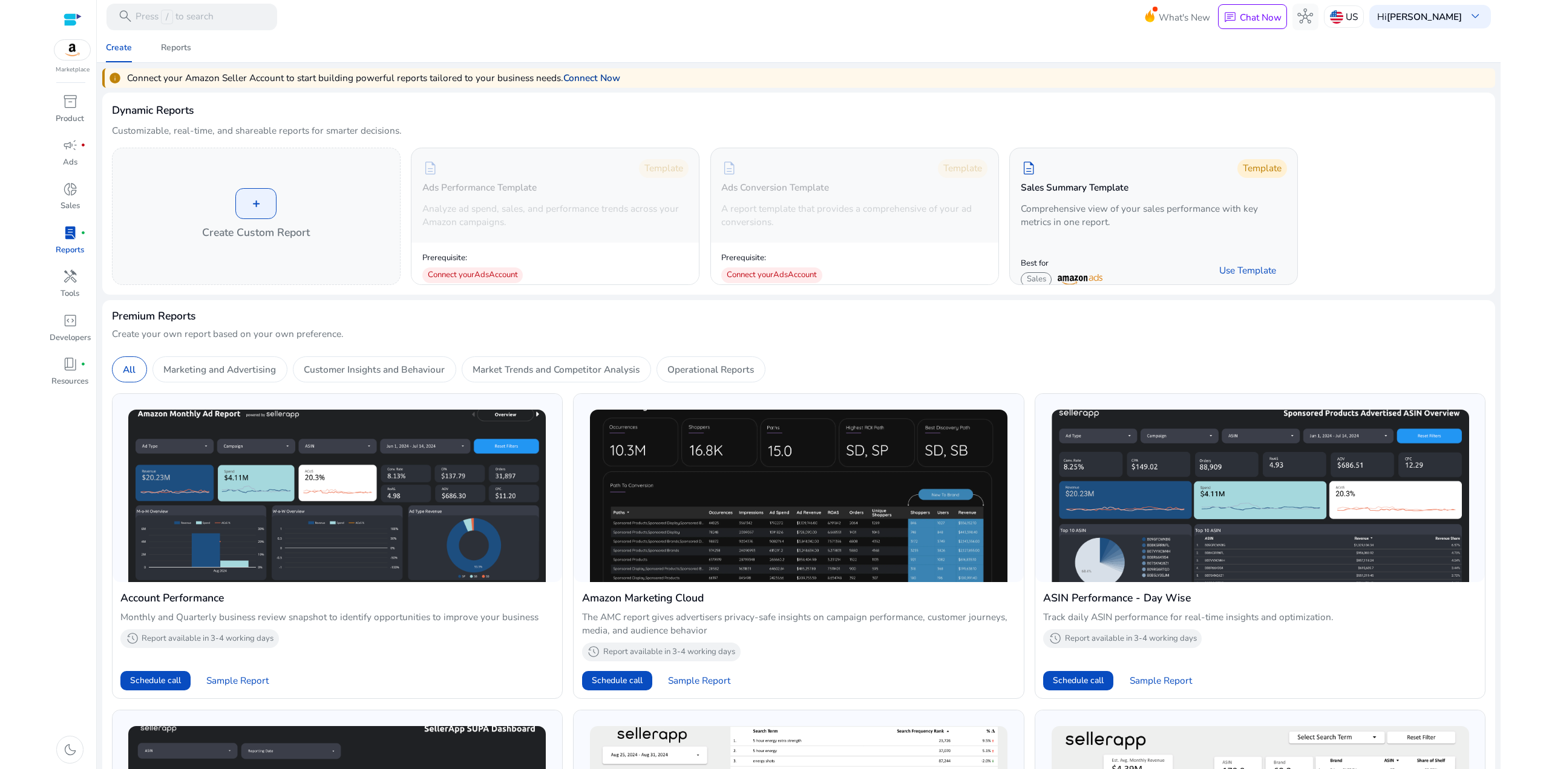
click at [589, 74] on link "Connect Now" at bounding box center [591, 78] width 57 height 14
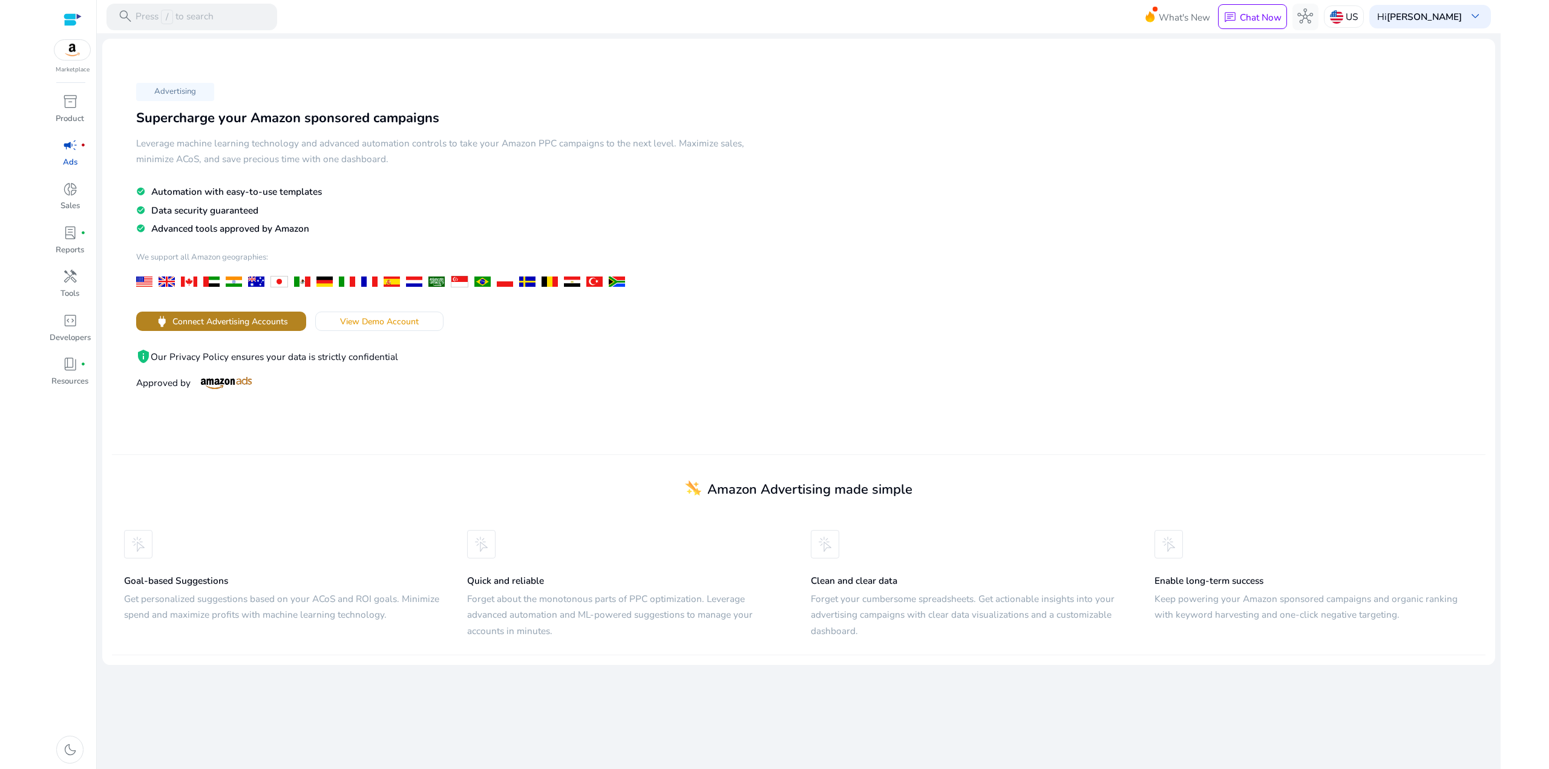
click at [255, 324] on span "Connect Advertising Accounts" at bounding box center [230, 321] width 116 height 13
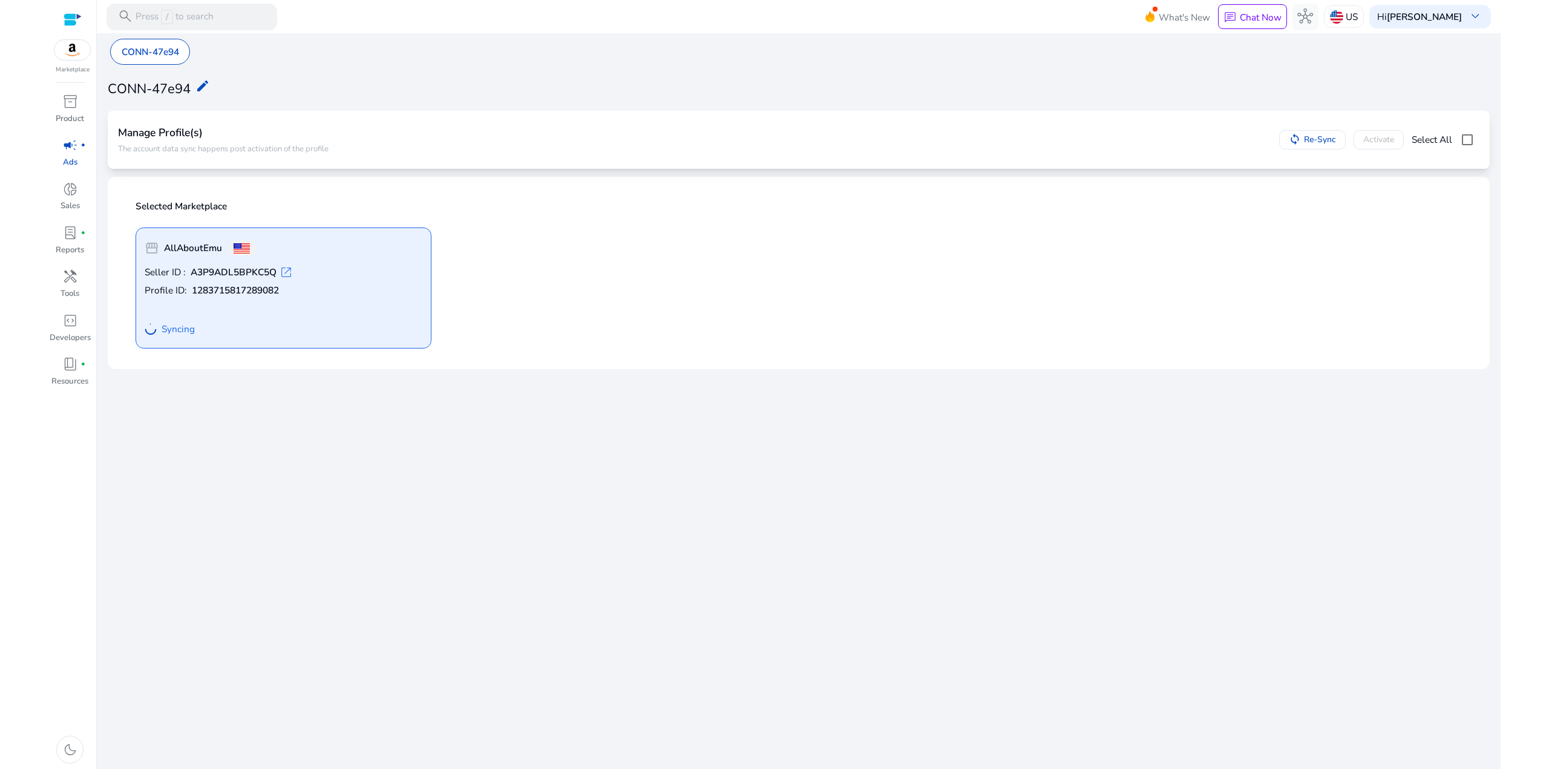
click at [177, 336] on span "Syncing" at bounding box center [178, 328] width 33 height 13
click at [1321, 139] on span "Re-Sync" at bounding box center [1320, 139] width 32 height 13
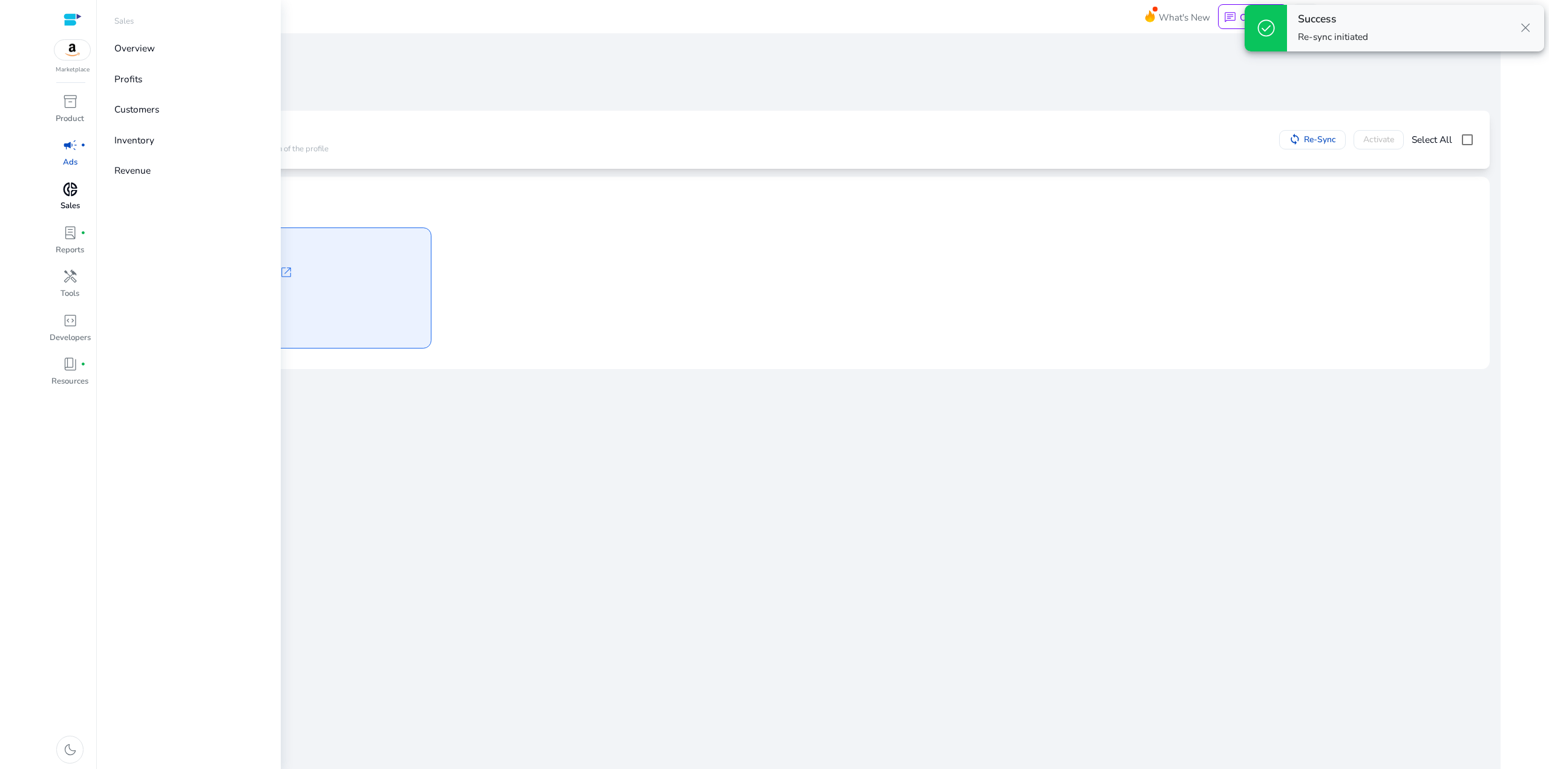
click at [65, 200] on p "Sales" at bounding box center [70, 206] width 19 height 12
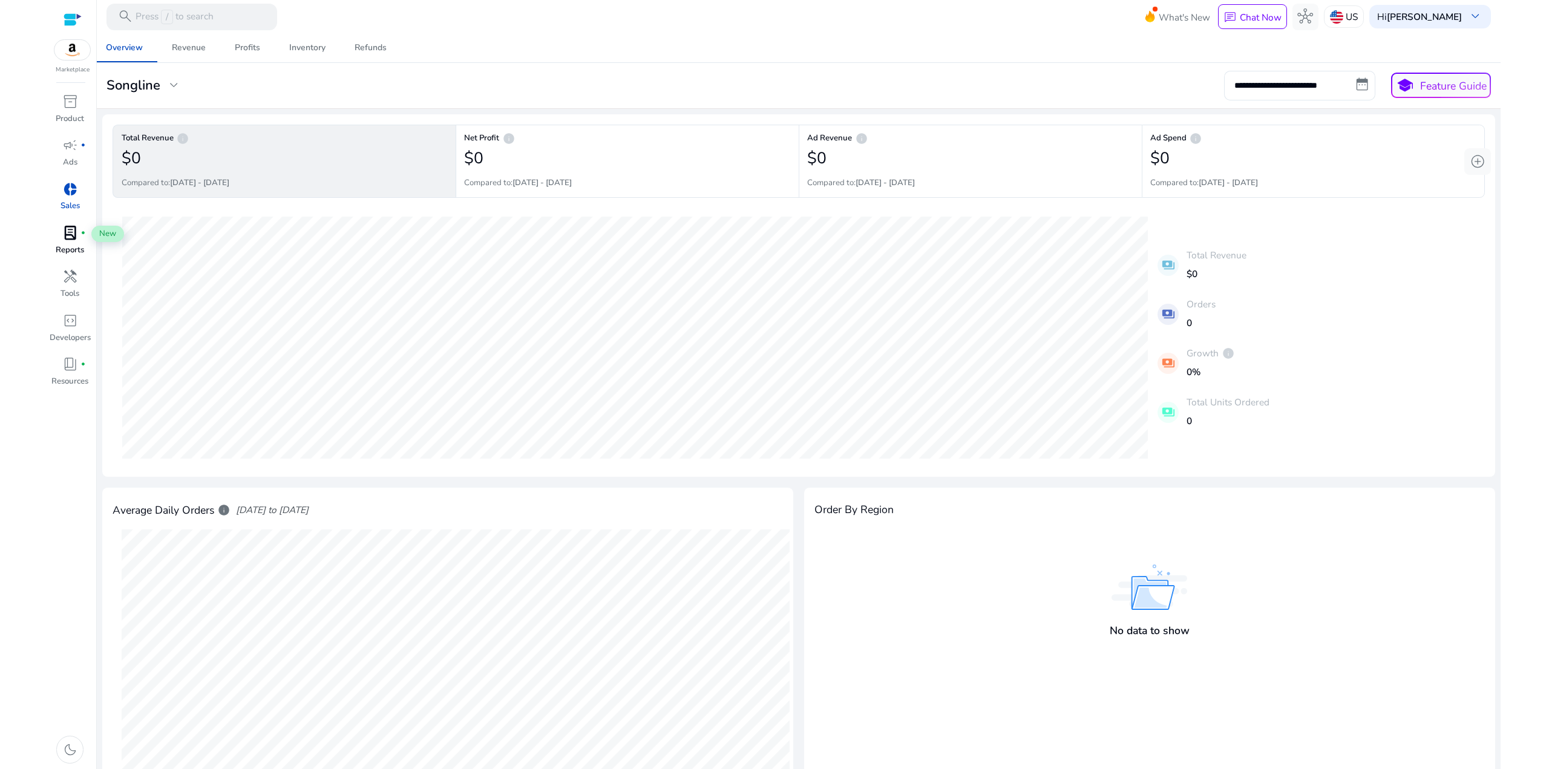
click at [76, 241] on span "lab_profile" at bounding box center [70, 233] width 16 height 16
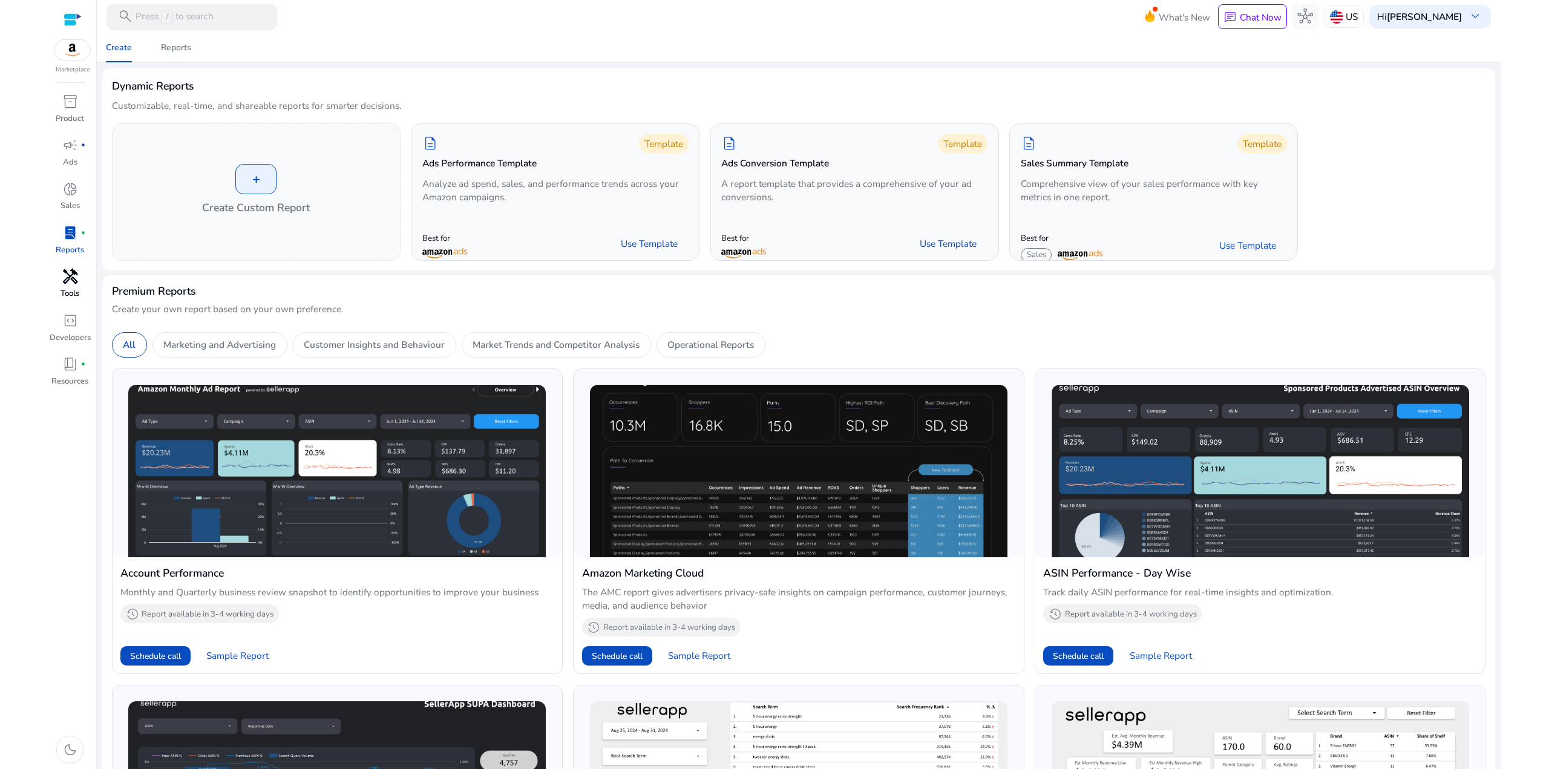
click at [76, 283] on span "handyman" at bounding box center [70, 277] width 16 height 16
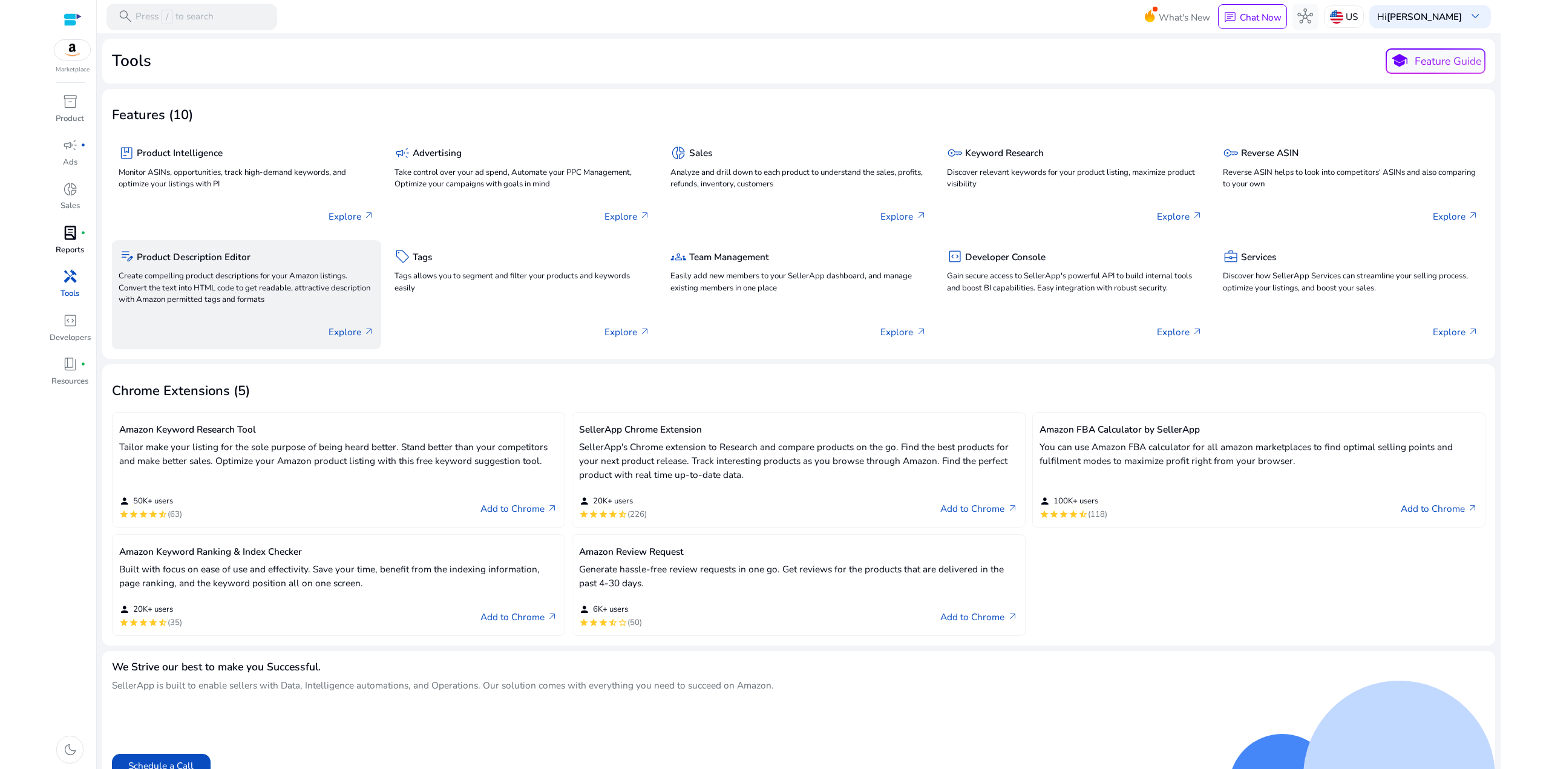
click at [226, 279] on p "Create compelling product descriptions for your Amazon listings. Convert the te…" at bounding box center [247, 288] width 256 height 36
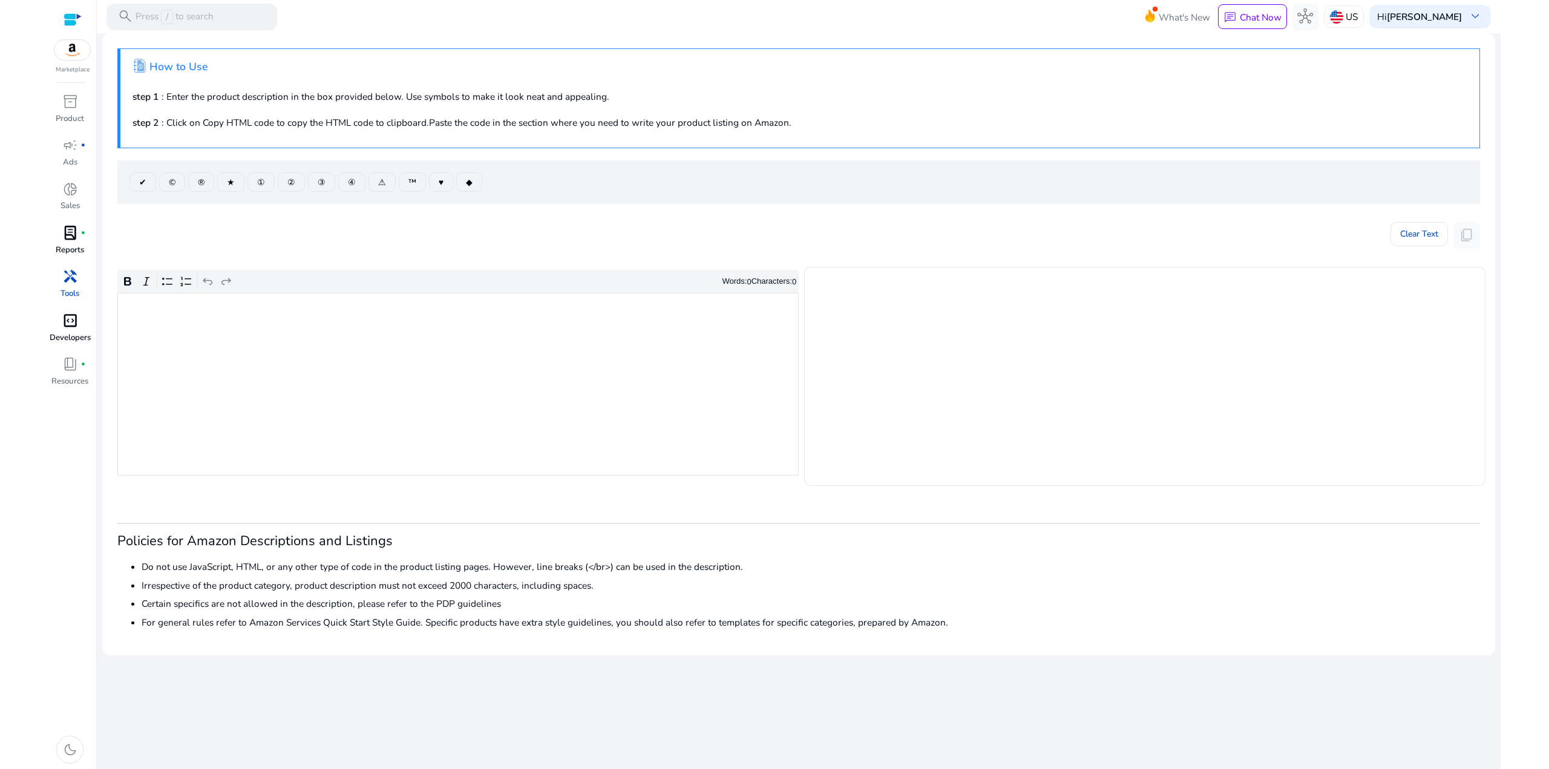
click at [79, 330] on div "code_blocks" at bounding box center [69, 320] width 37 height 21
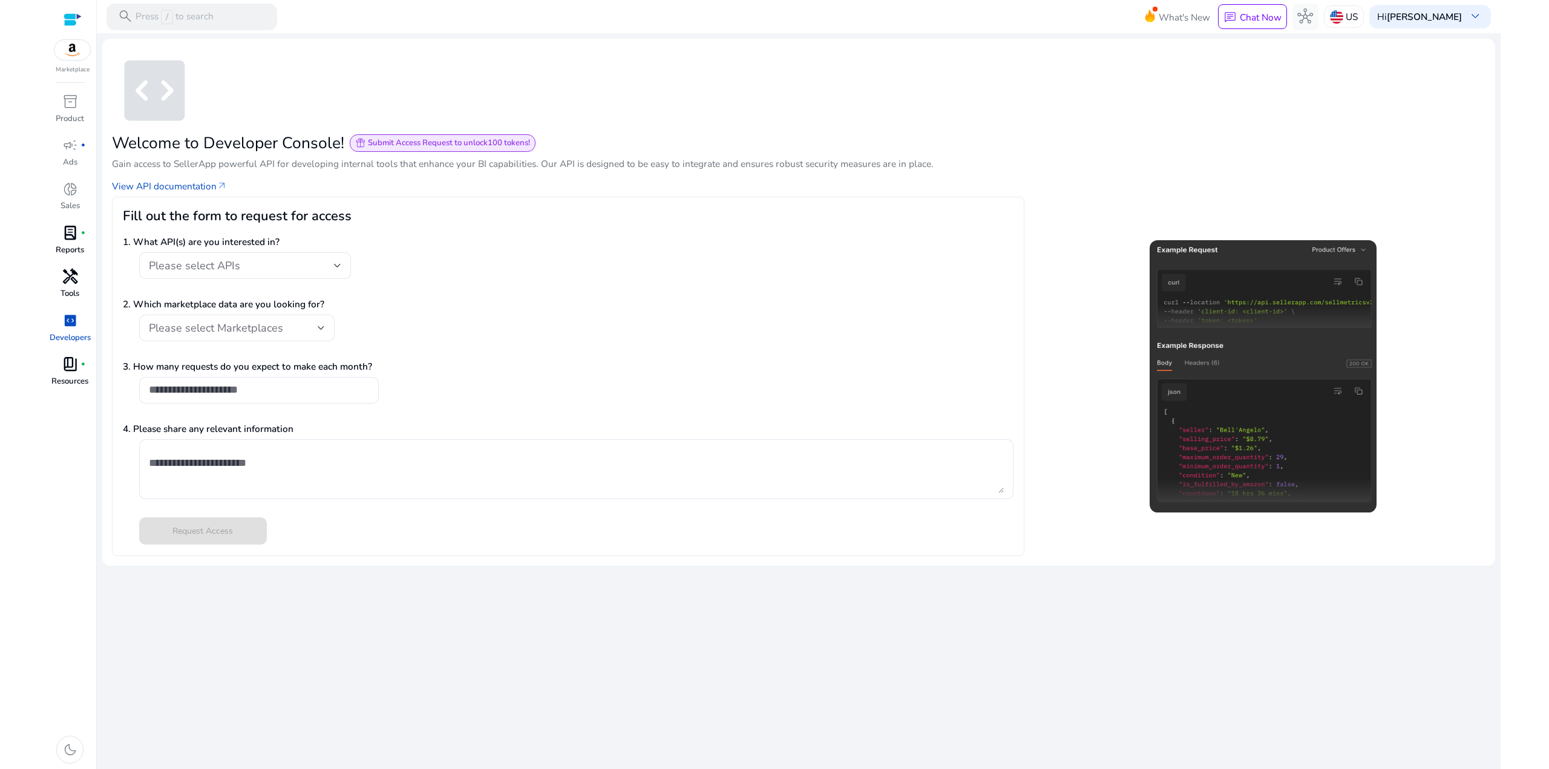
click at [75, 373] on div "book_4 fiber_manual_record" at bounding box center [69, 364] width 37 height 21
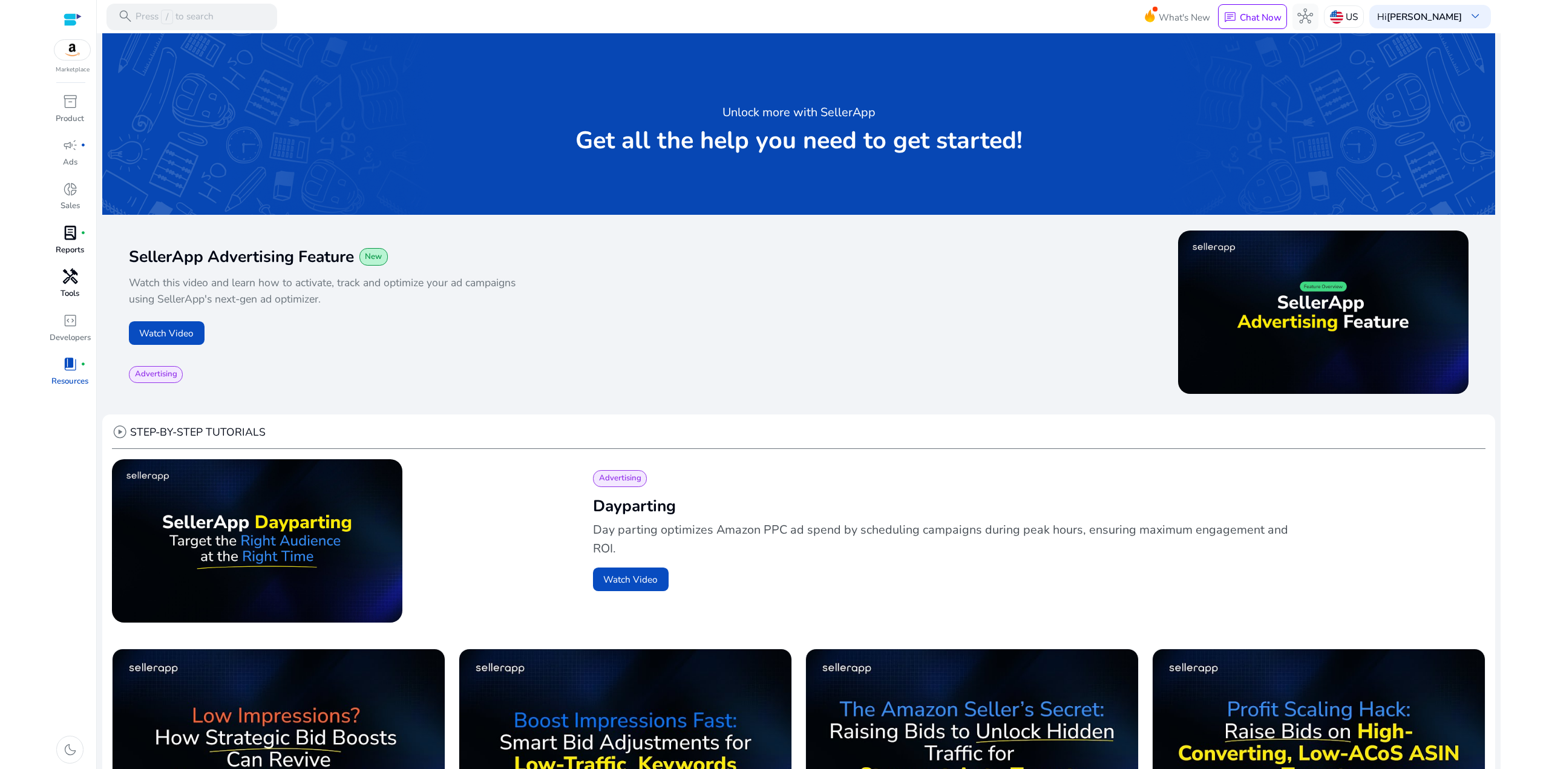
click at [72, 55] on img at bounding box center [72, 50] width 36 height 20
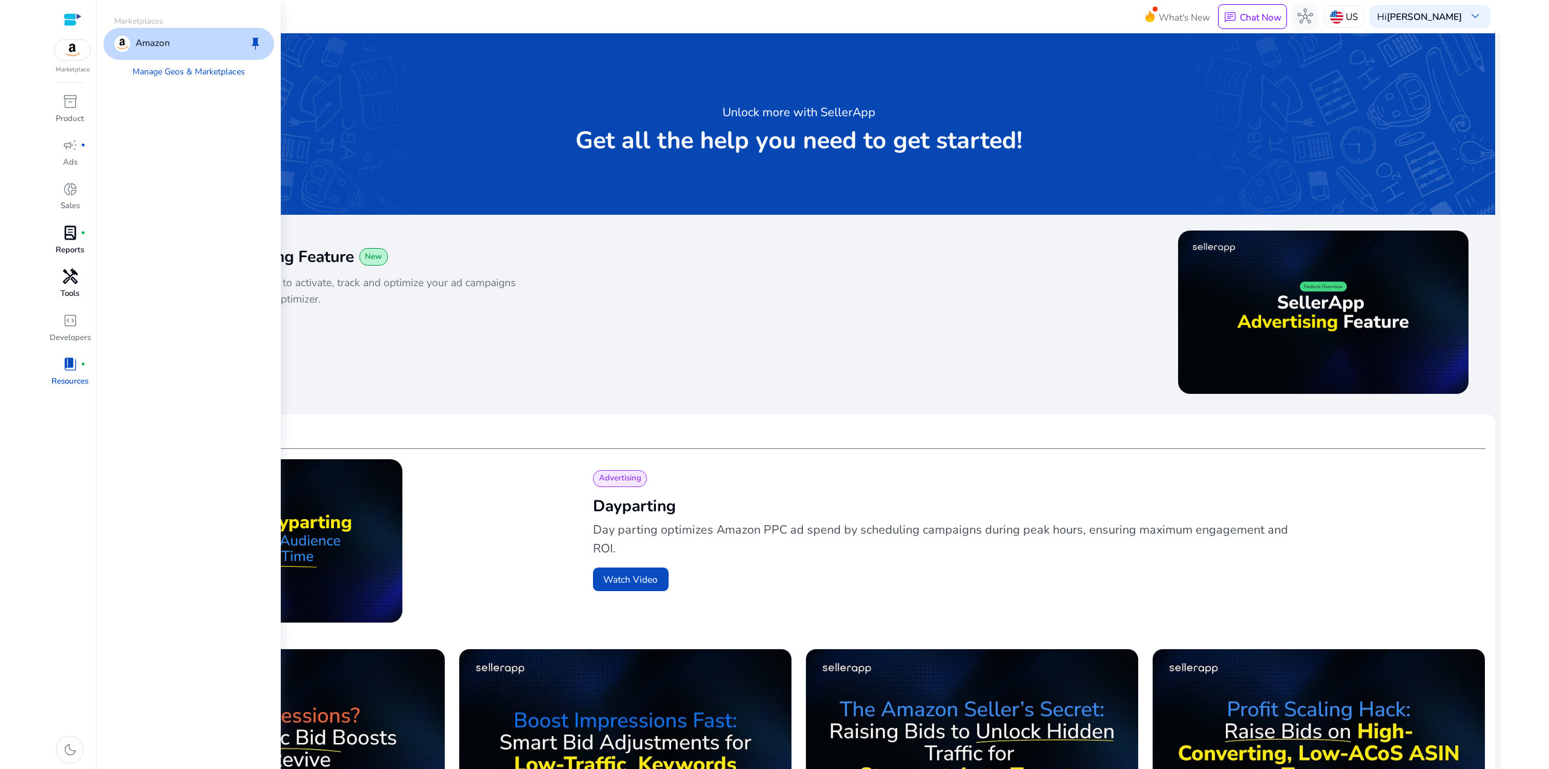
click at [154, 44] on p "Amazon" at bounding box center [153, 44] width 34 height 16
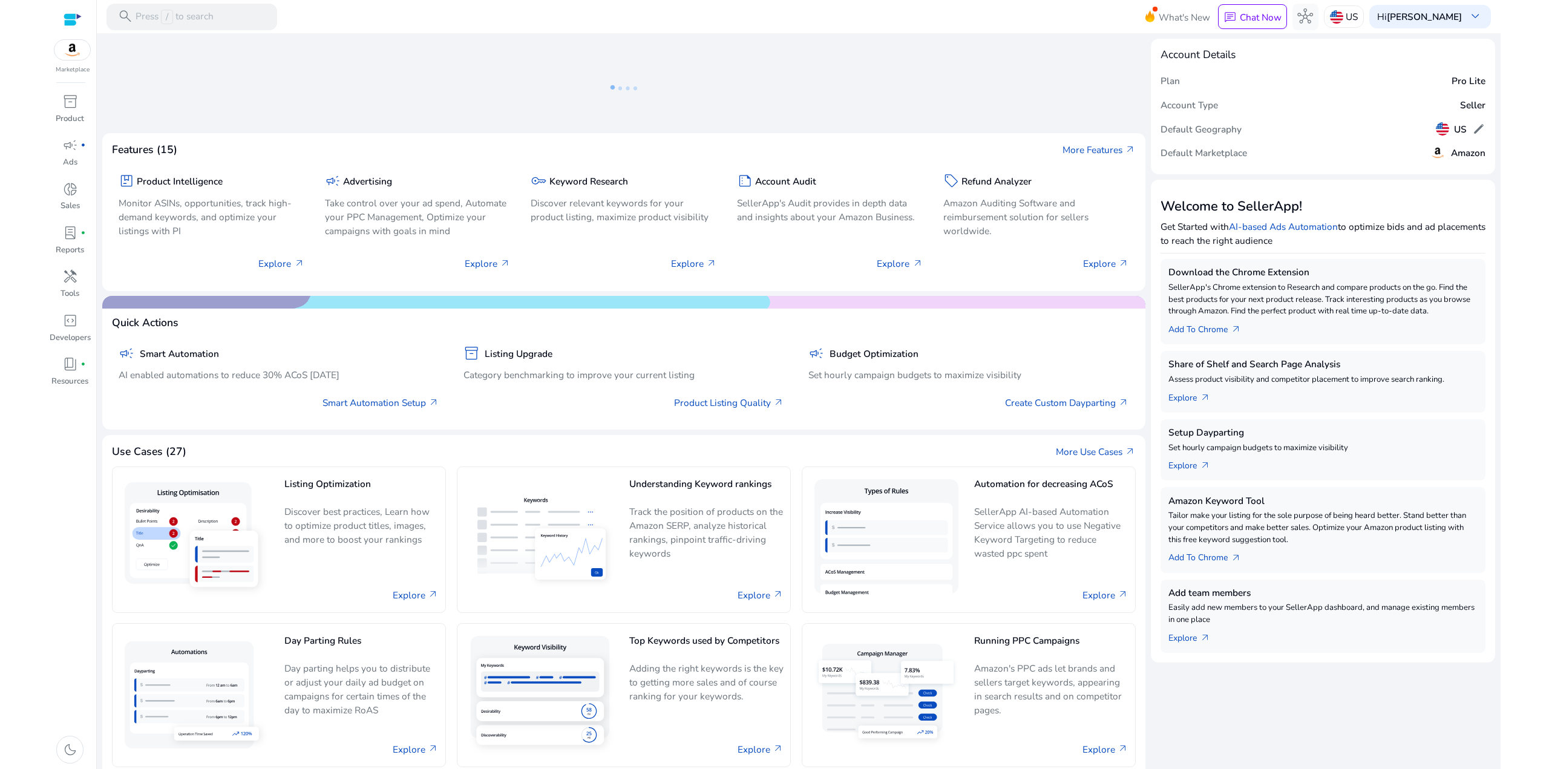
click at [67, 19] on div at bounding box center [73, 20] width 18 height 14
click at [66, 19] on div at bounding box center [73, 20] width 18 height 14
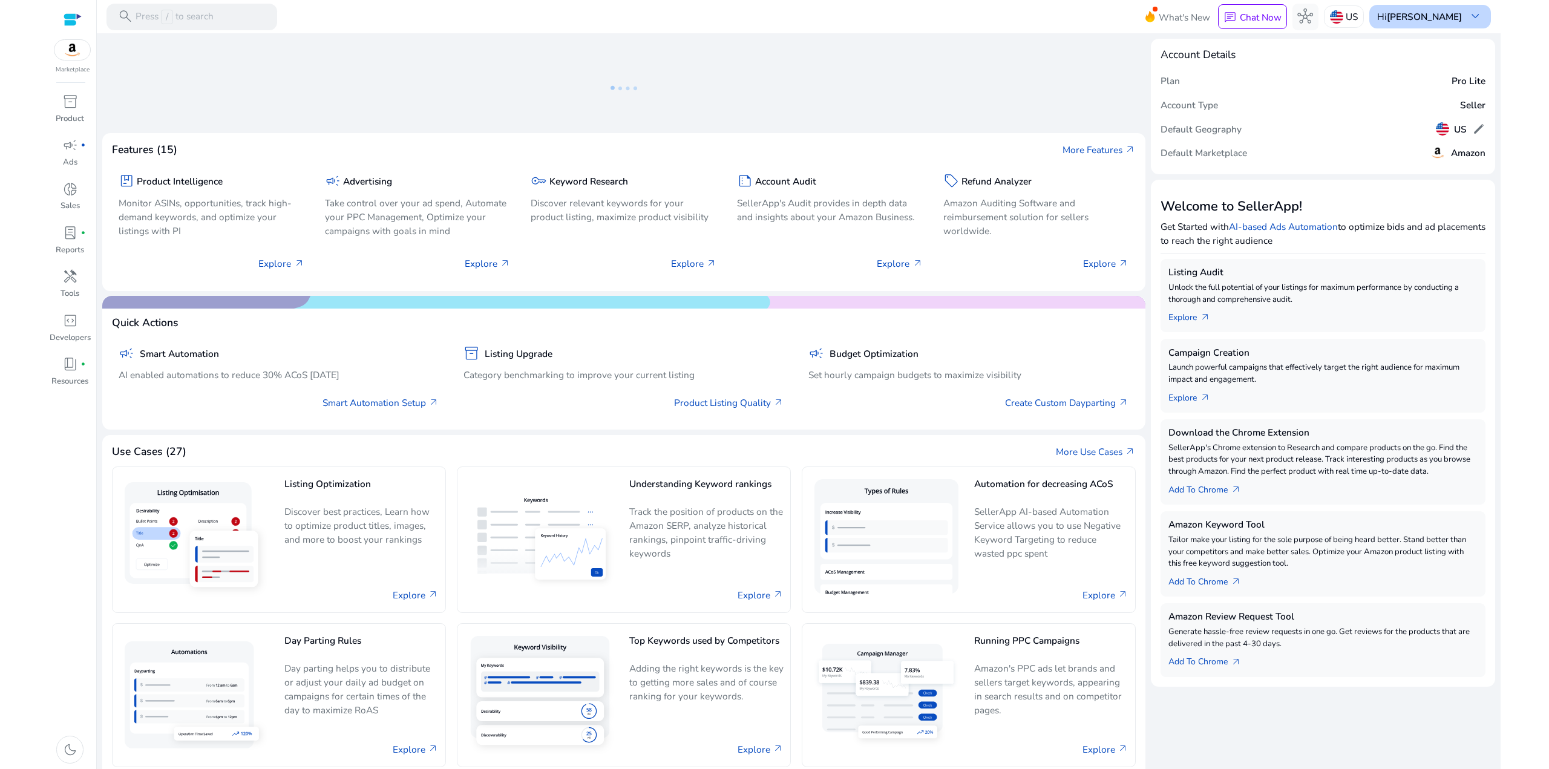
click at [1442, 17] on b "[PERSON_NAME]" at bounding box center [1424, 16] width 75 height 13
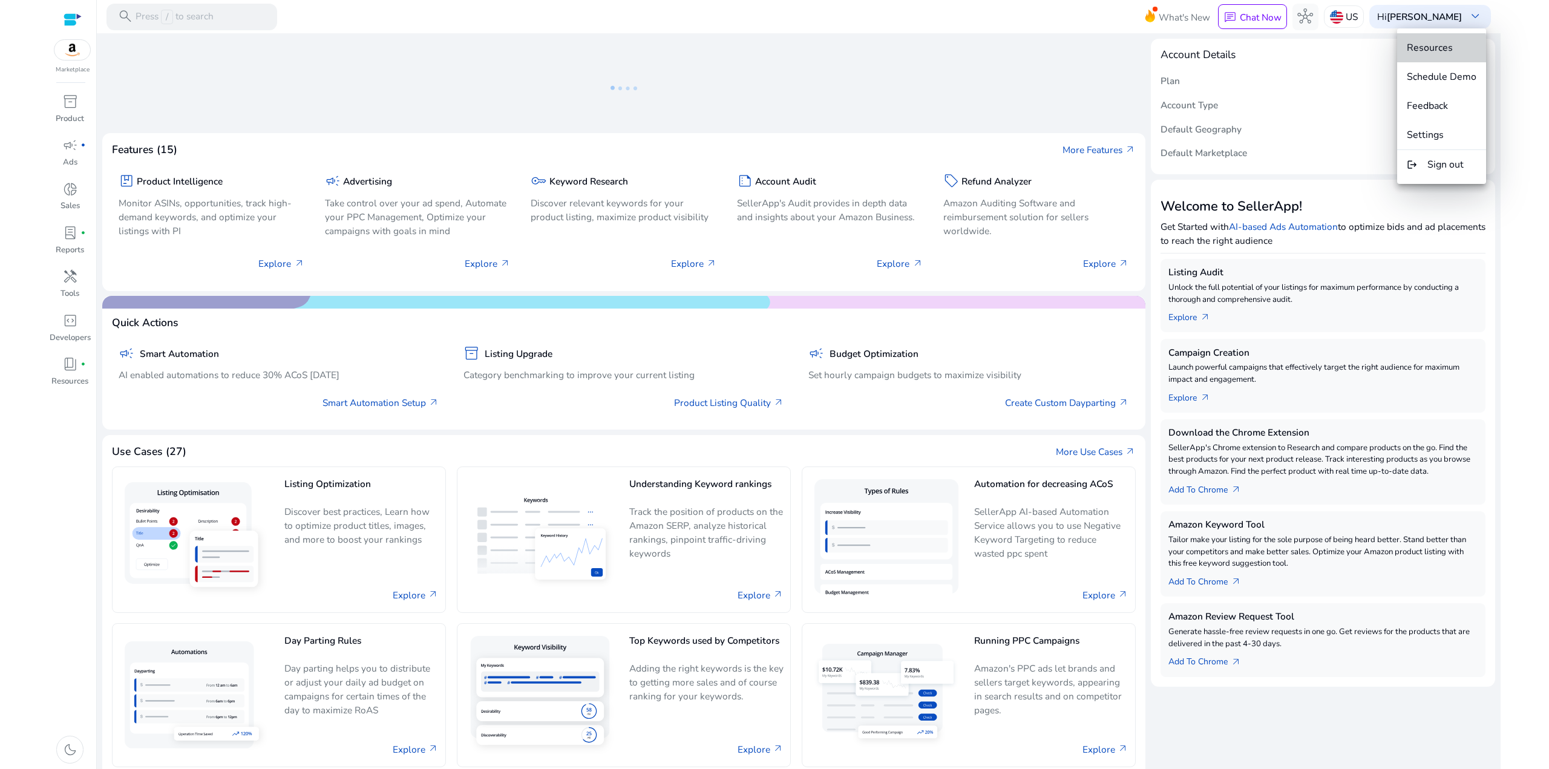
click at [1433, 51] on span "Resources" at bounding box center [1430, 47] width 46 height 13
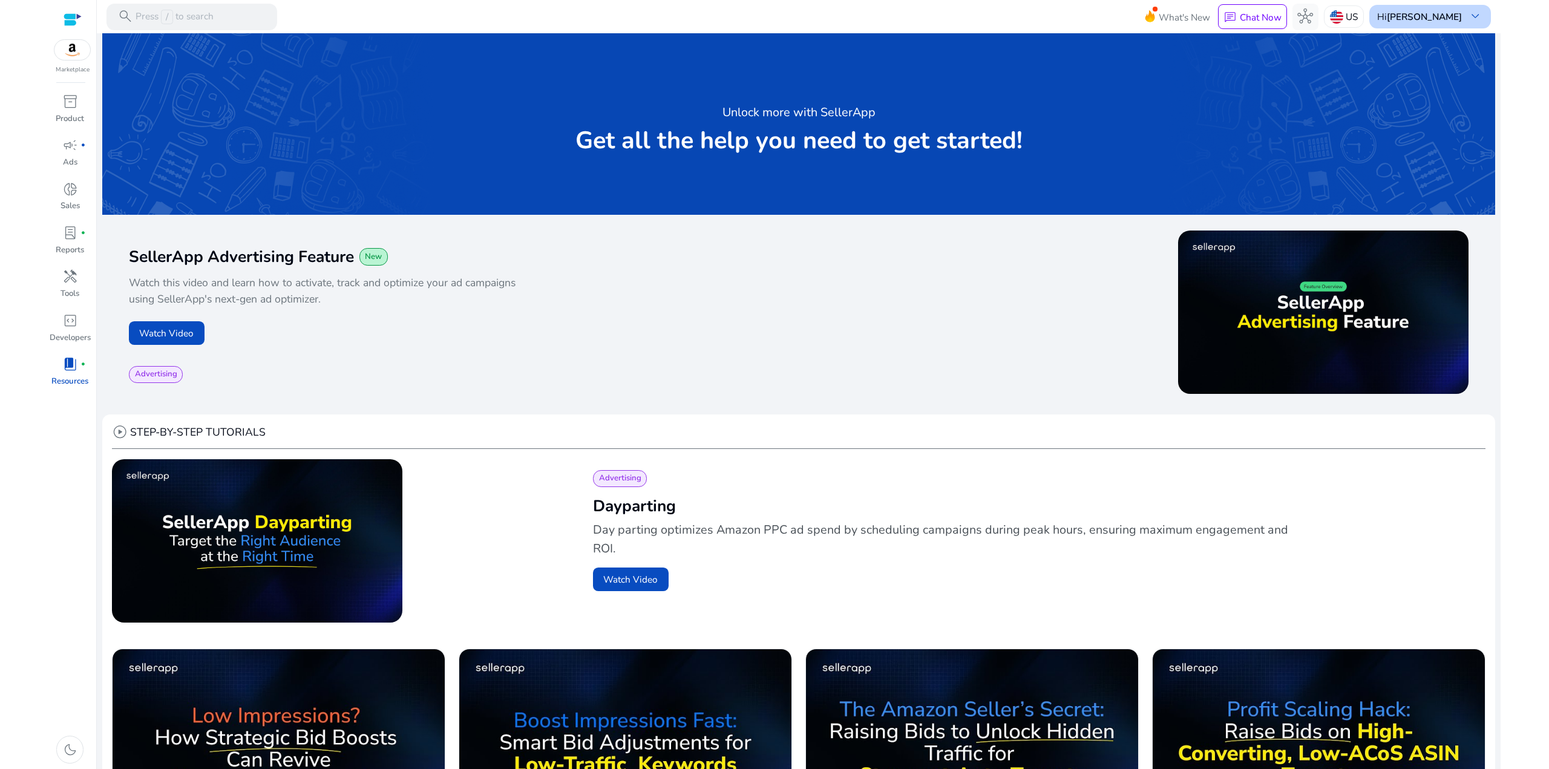
click at [1442, 13] on b "[PERSON_NAME]" at bounding box center [1424, 16] width 75 height 13
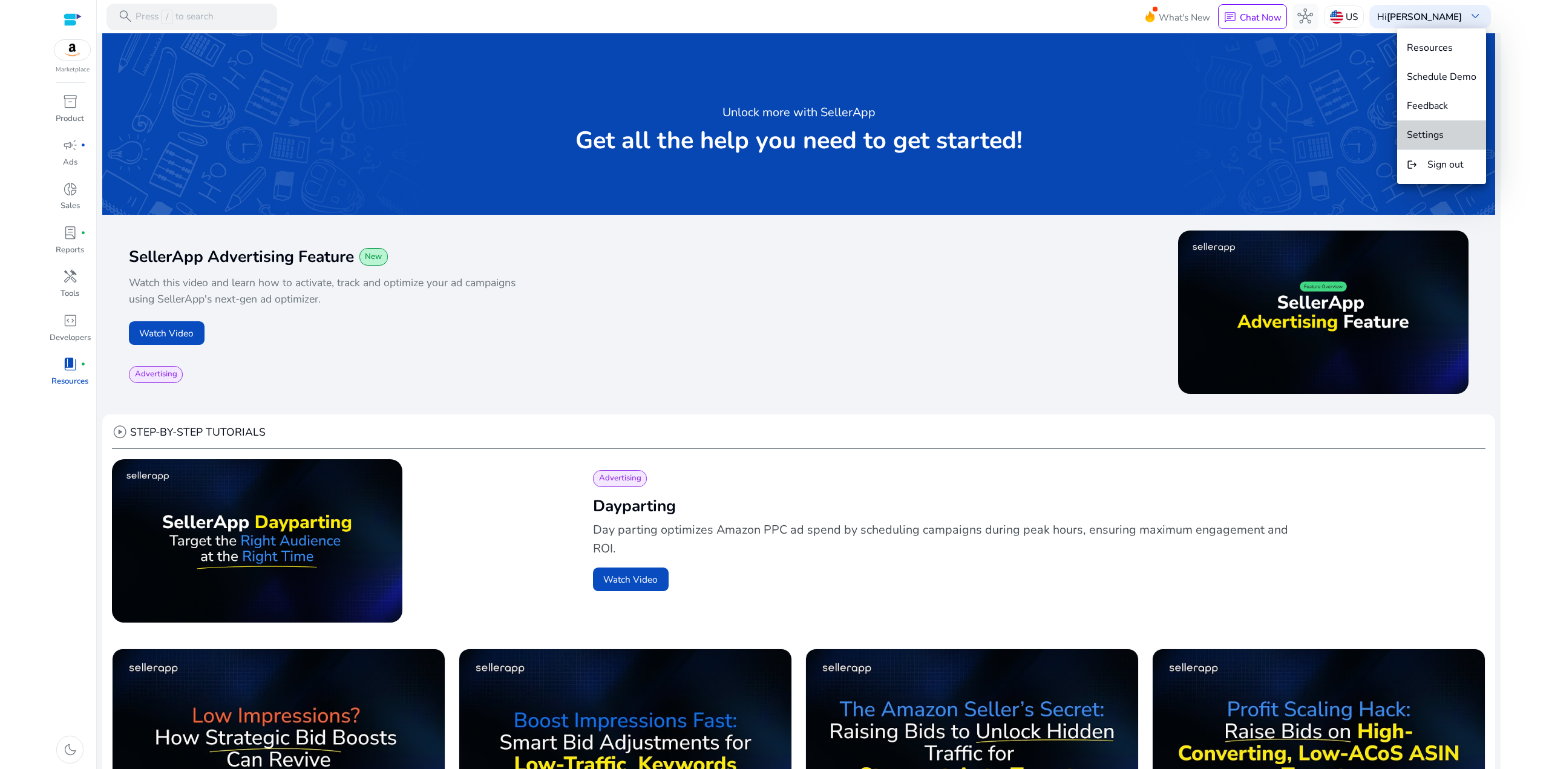
click at [1445, 139] on span "Settings" at bounding box center [1442, 134] width 70 height 13
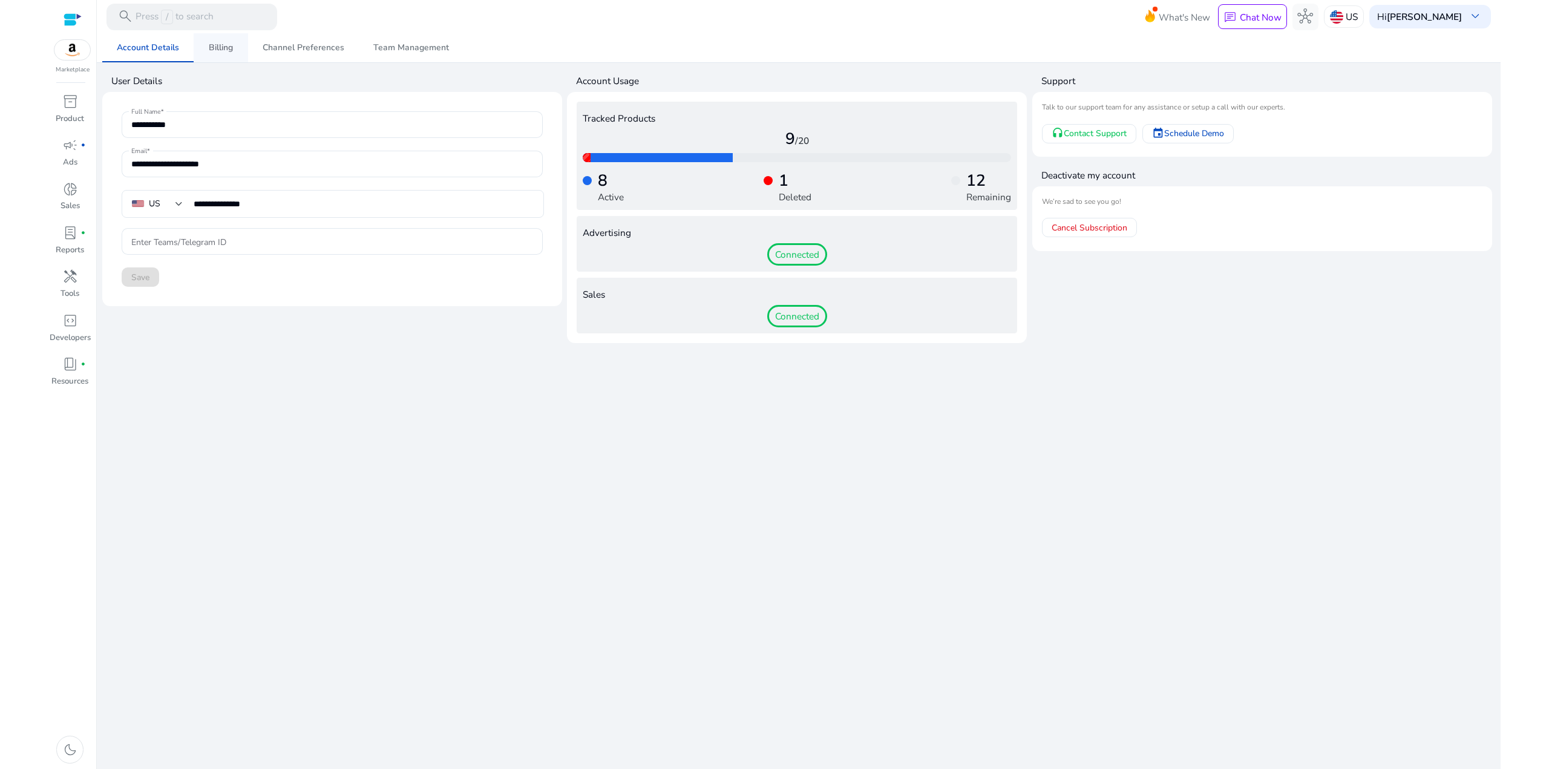
click at [227, 48] on span "Billing" at bounding box center [221, 48] width 24 height 8
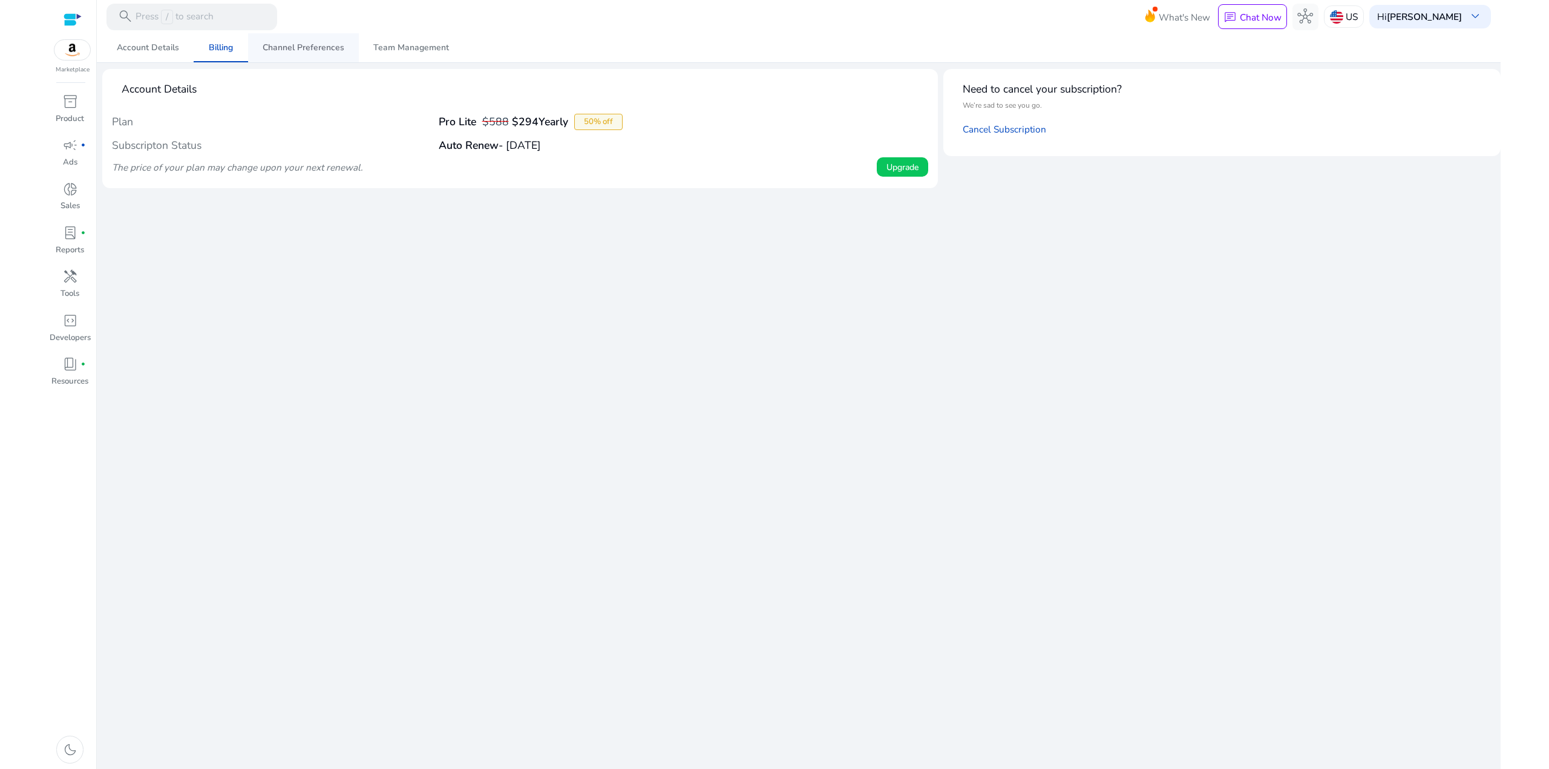
click at [283, 45] on span "Channel Preferences" at bounding box center [304, 48] width 82 height 8
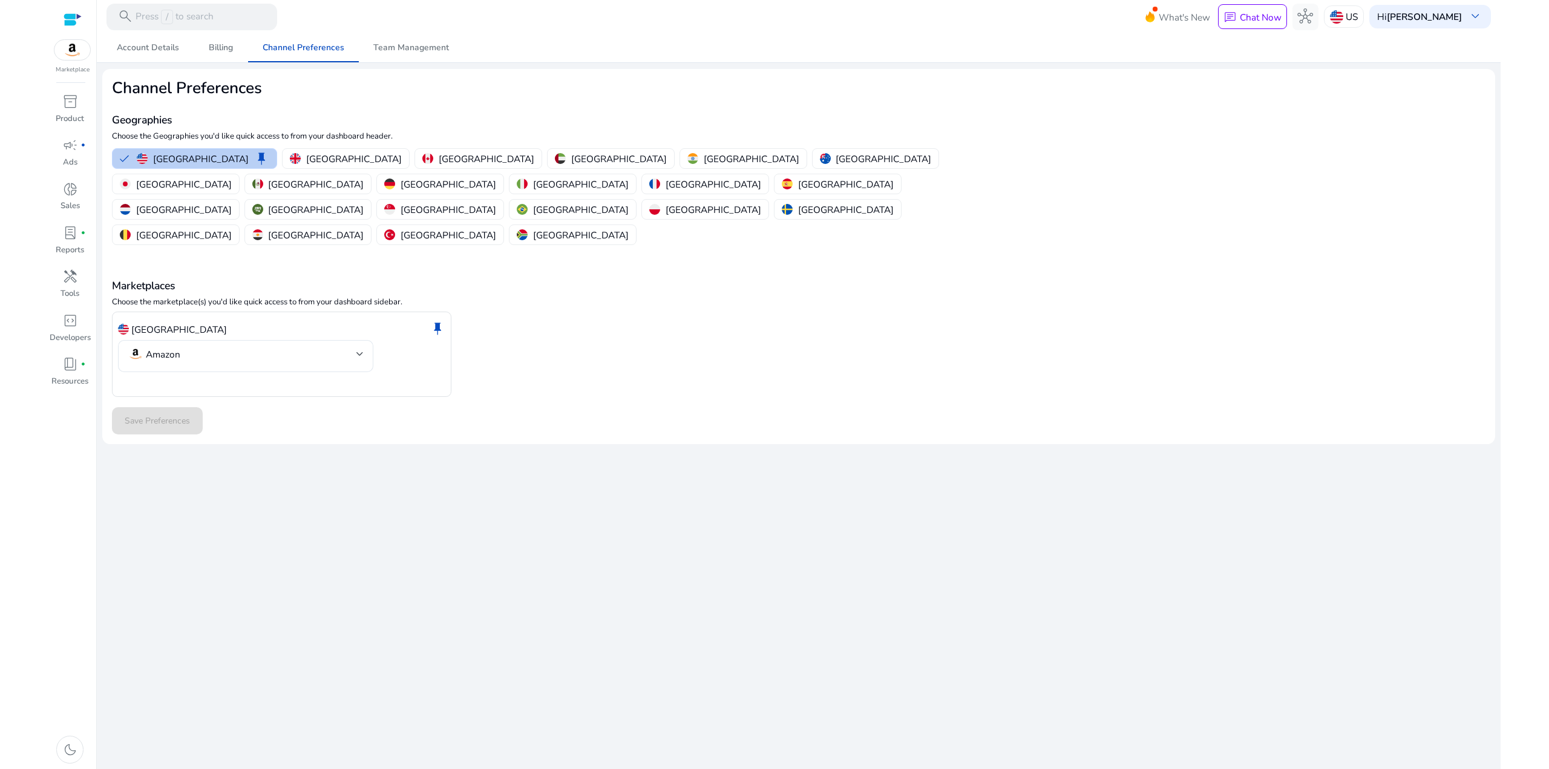
click at [174, 157] on p "United States" at bounding box center [201, 158] width 96 height 13
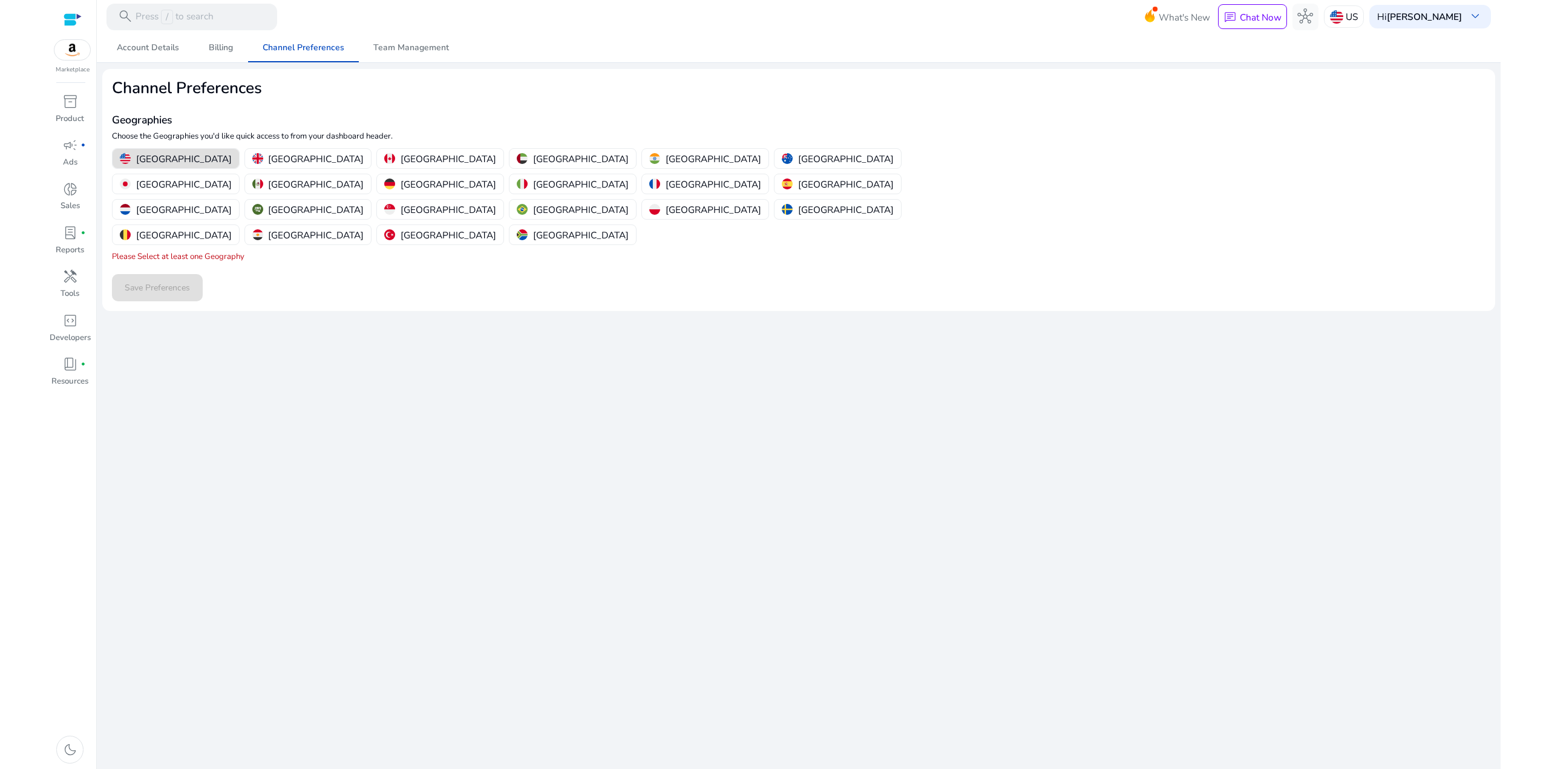
click at [165, 155] on p "United States" at bounding box center [184, 158] width 96 height 13
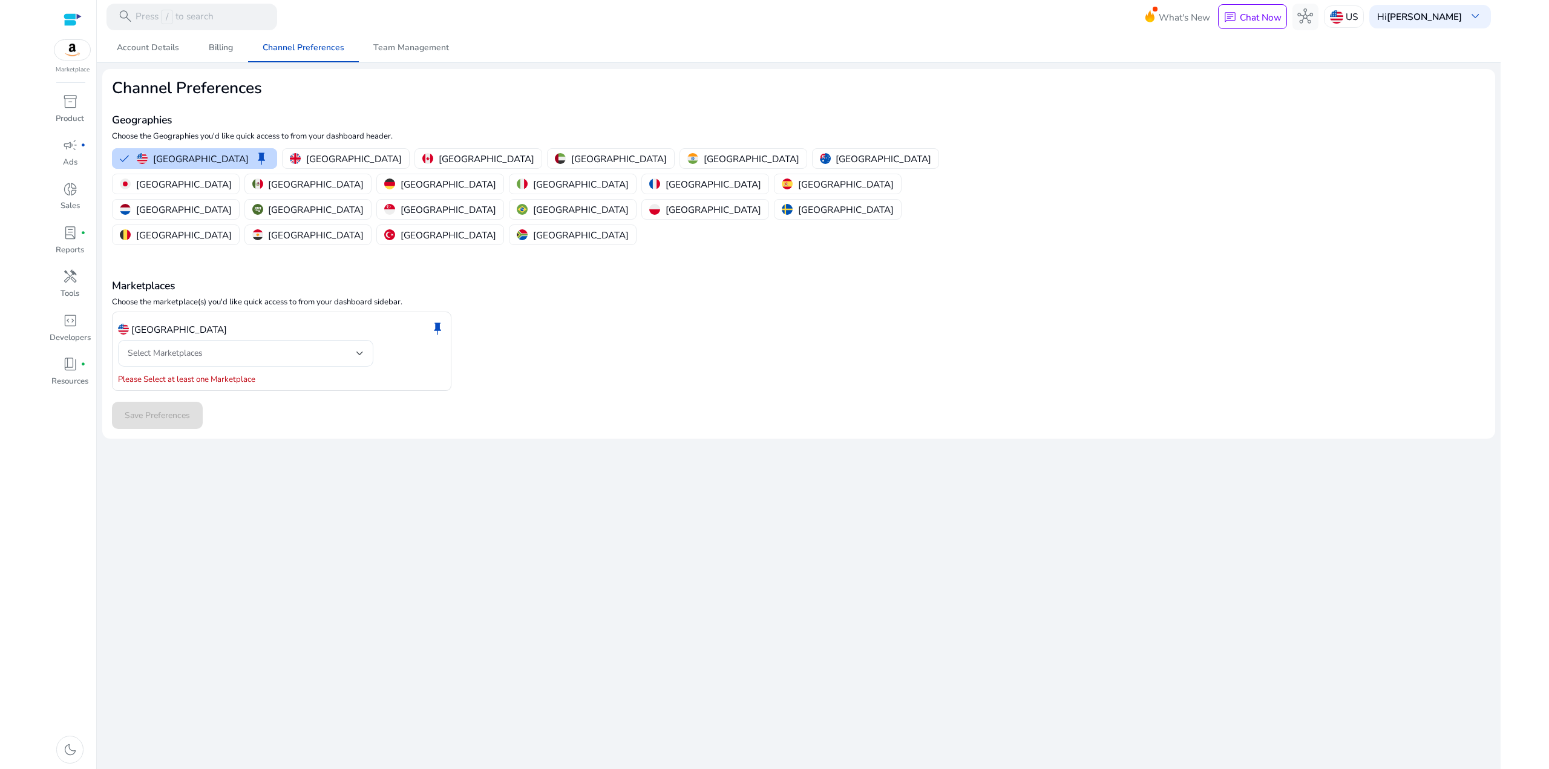
click at [192, 318] on div "United States keep" at bounding box center [281, 329] width 327 height 22
click at [195, 347] on span "Select Marketplaces" at bounding box center [165, 352] width 75 height 11
click at [565, 365] on div at bounding box center [774, 384] width 1549 height 769
click at [214, 247] on div "Marketplaces Choose the marketplace(s) you'd like quick access to from your das…" at bounding box center [798, 318] width 1373 height 143
click at [428, 44] on span "Team Management" at bounding box center [411, 48] width 76 height 8
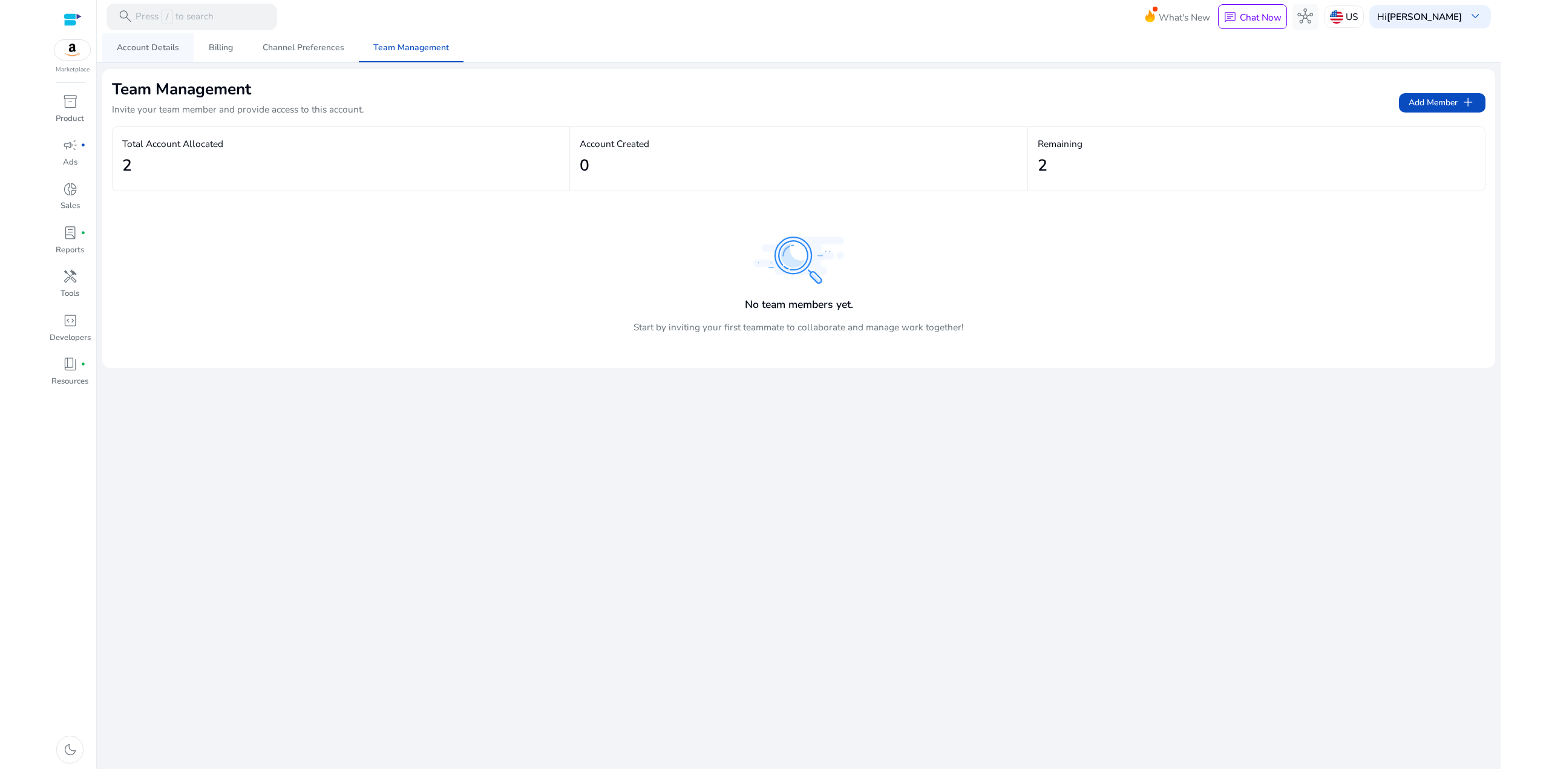
click at [141, 44] on span "Account Details" at bounding box center [148, 48] width 62 height 8
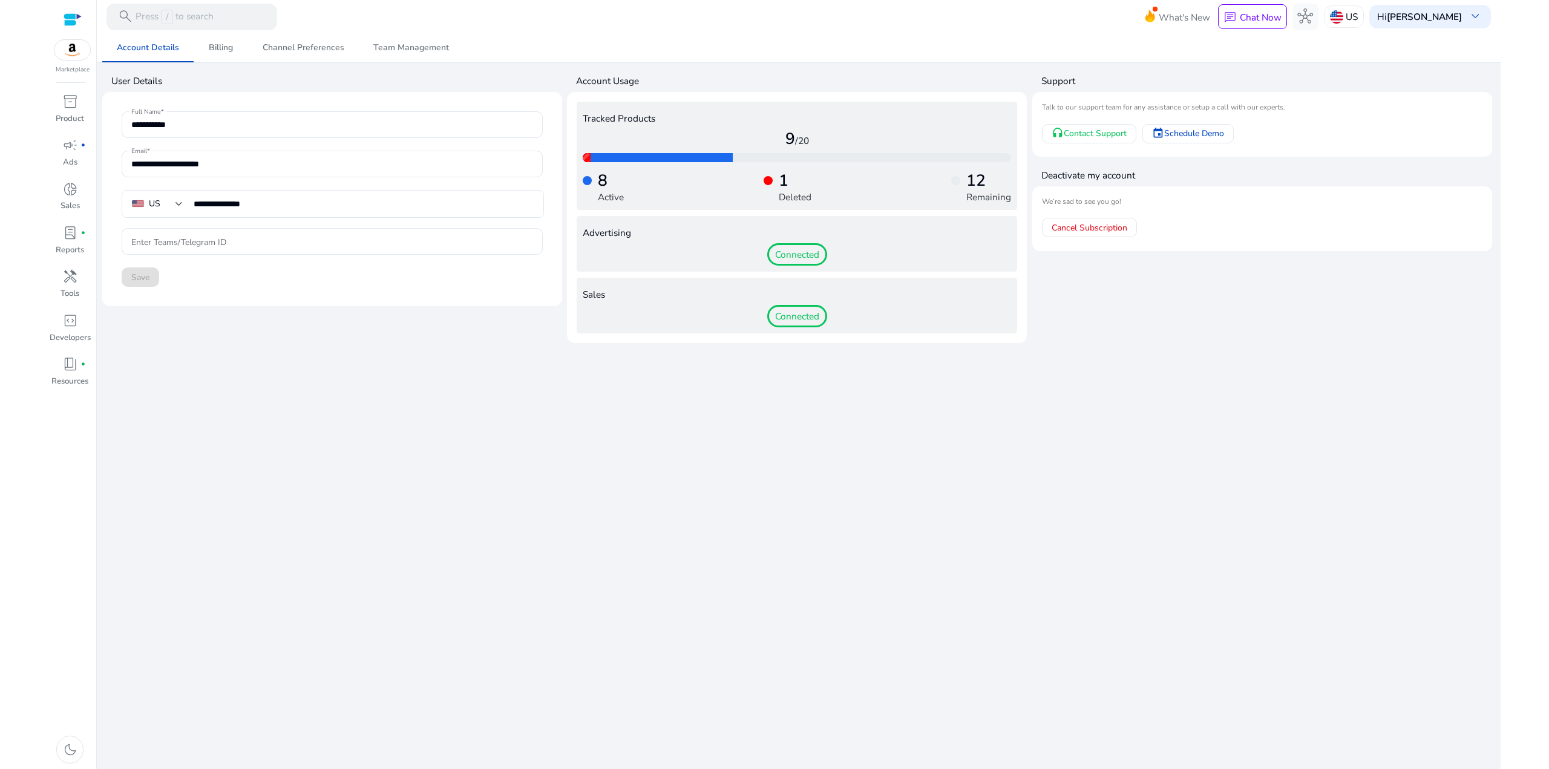
click at [800, 311] on span "Connected" at bounding box center [797, 316] width 60 height 23
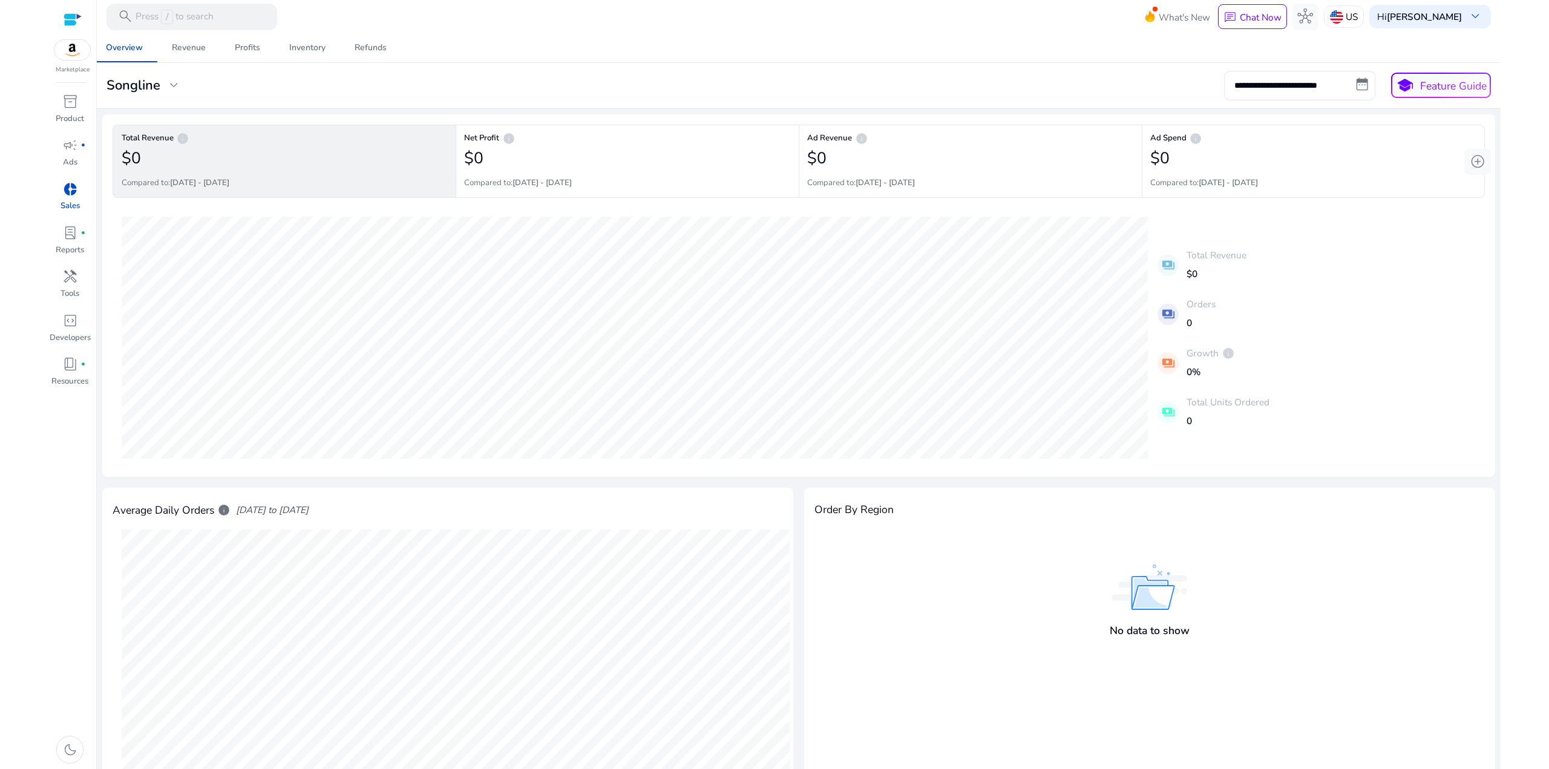
click at [208, 135] on div "Total Revenue info $0 Compared to: 05-05-2025 - 18-05-2025" at bounding box center [284, 161] width 343 height 73
click at [177, 49] on div "Revenue" at bounding box center [189, 48] width 34 height 8
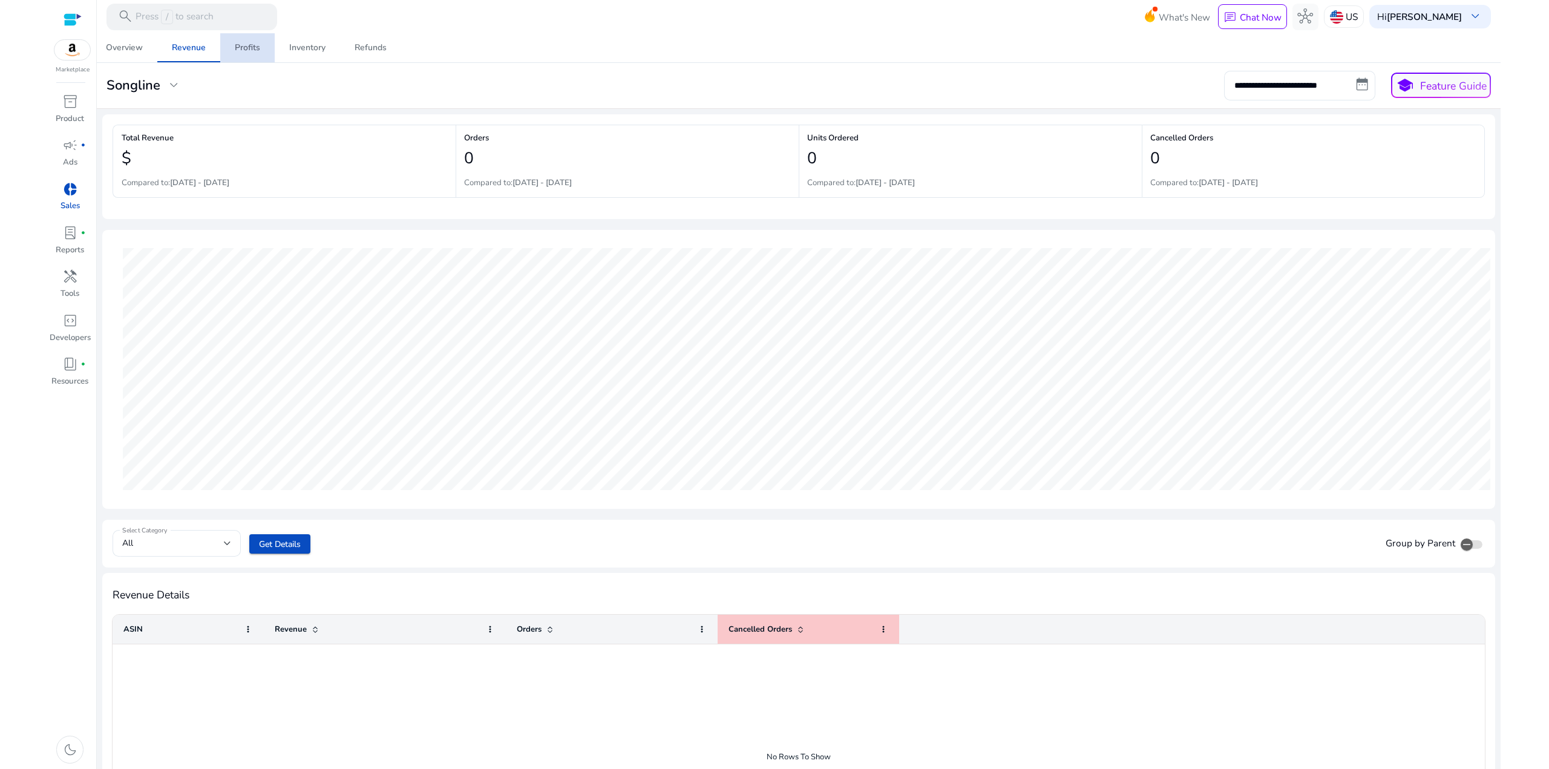
click at [263, 42] on link "Profits" at bounding box center [247, 47] width 54 height 29
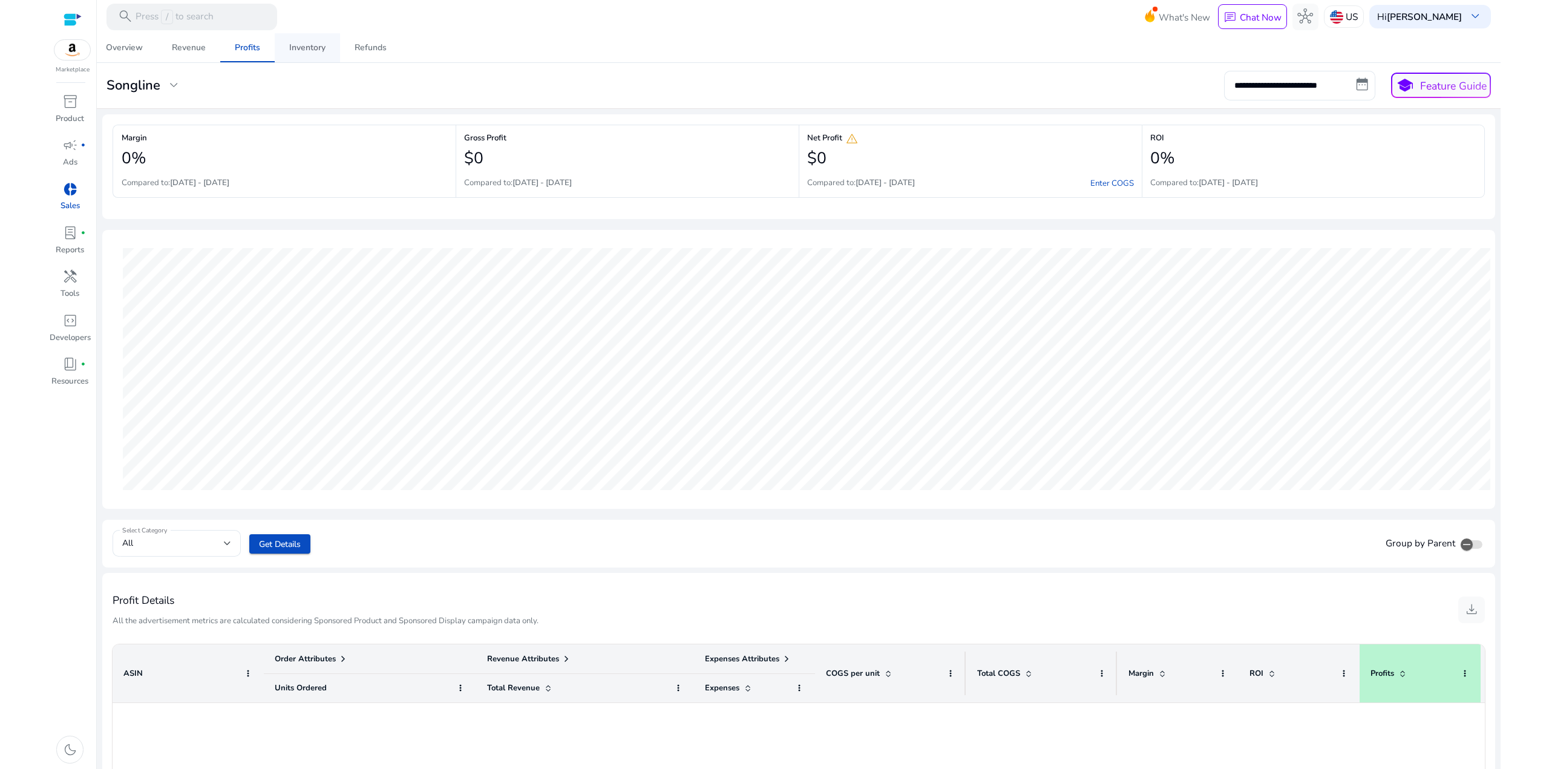
click at [312, 48] on div "Inventory" at bounding box center [307, 48] width 36 height 8
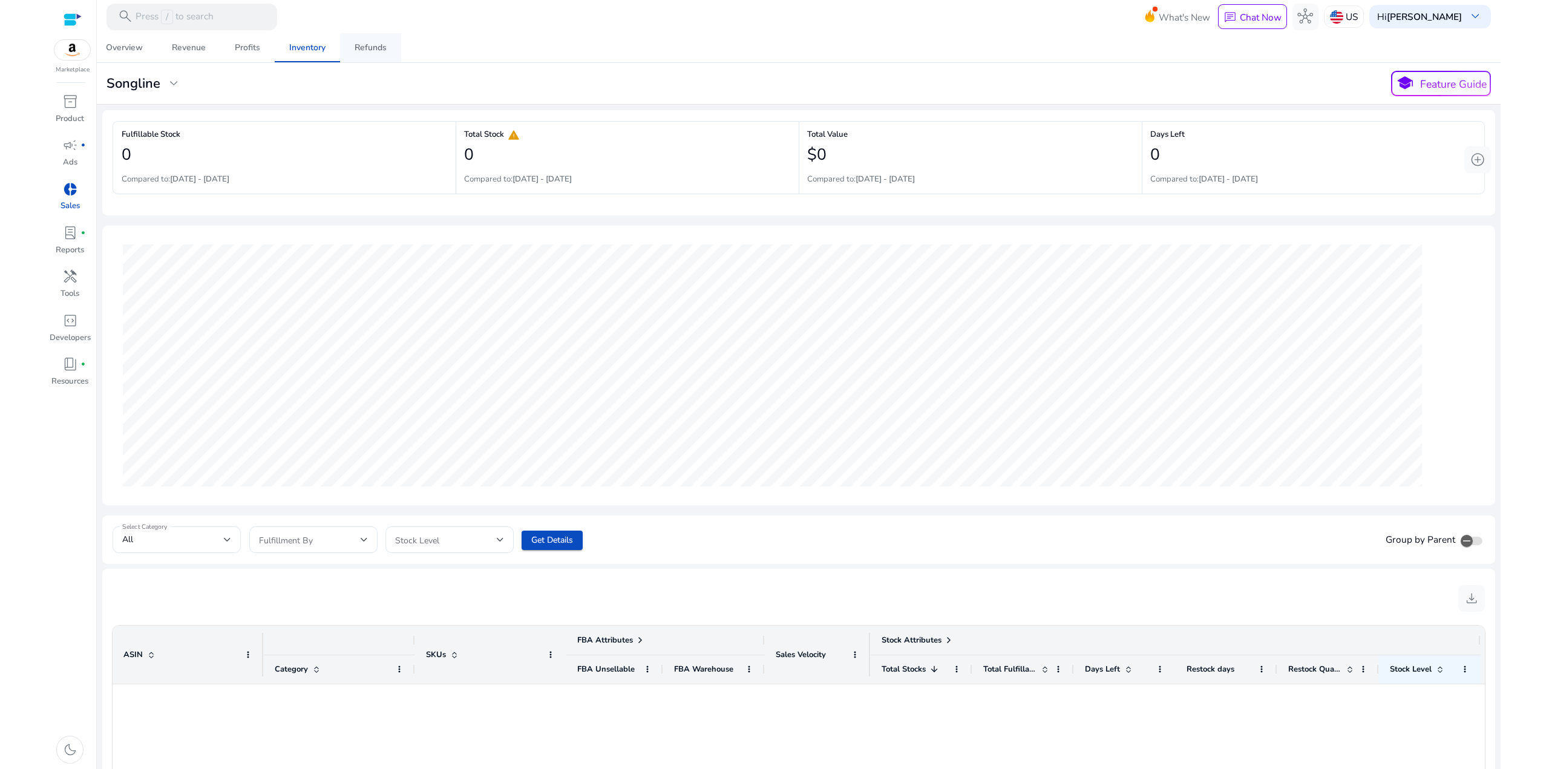
click at [379, 47] on div "Refunds" at bounding box center [371, 48] width 32 height 8
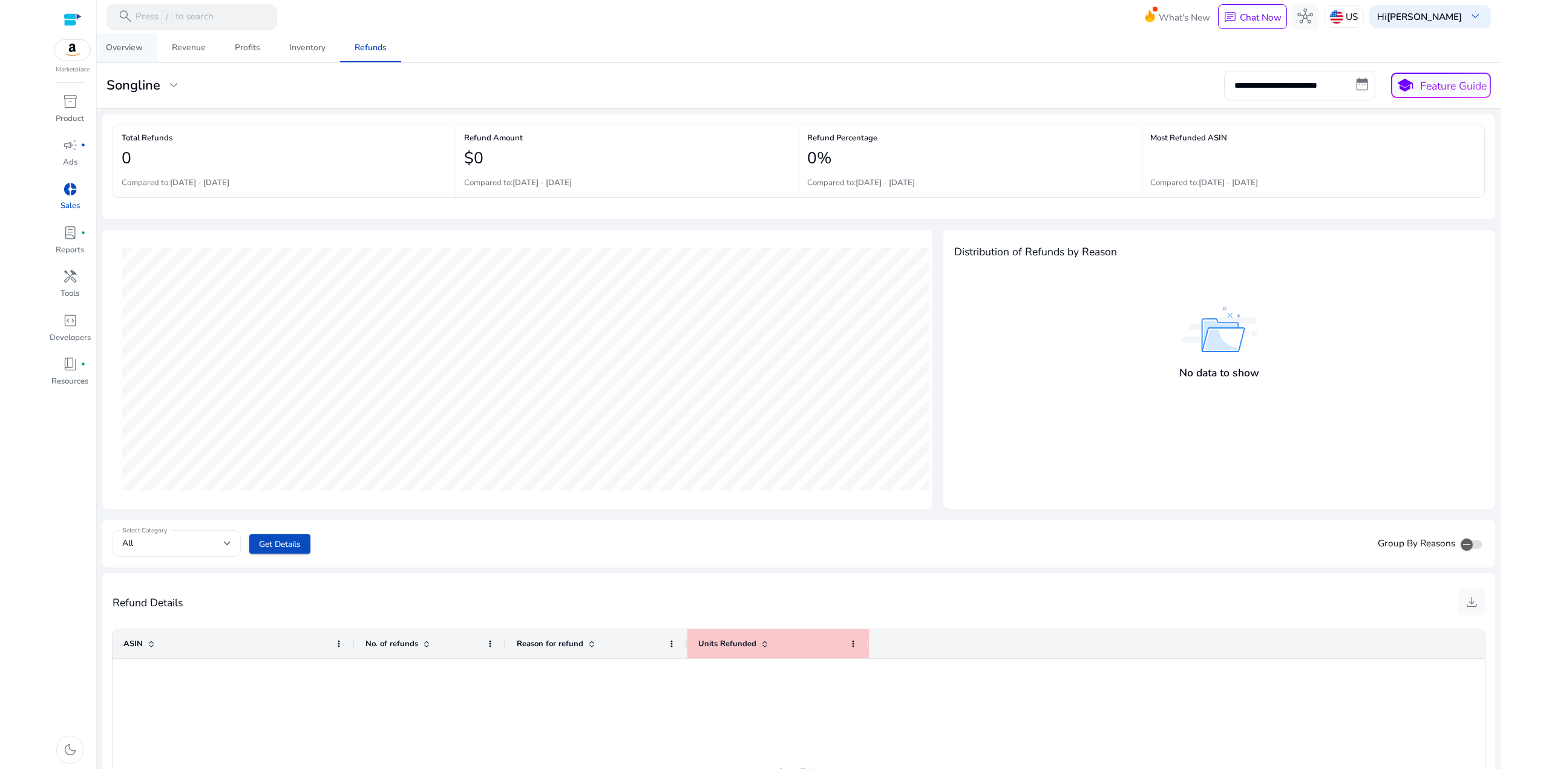
click at [137, 46] on div "Overview" at bounding box center [124, 48] width 37 height 8
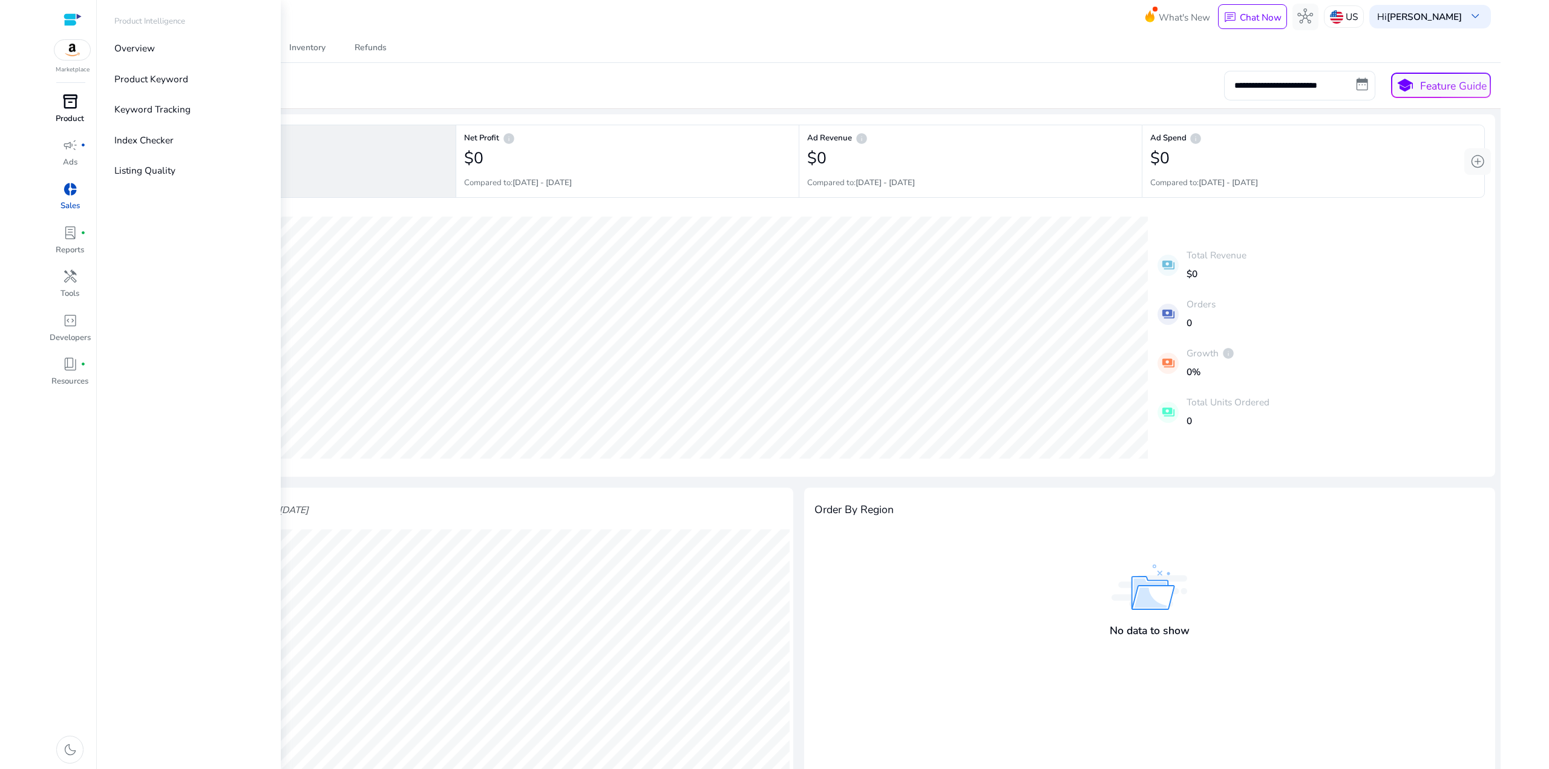
click at [60, 107] on div "inventory_2" at bounding box center [69, 101] width 37 height 21
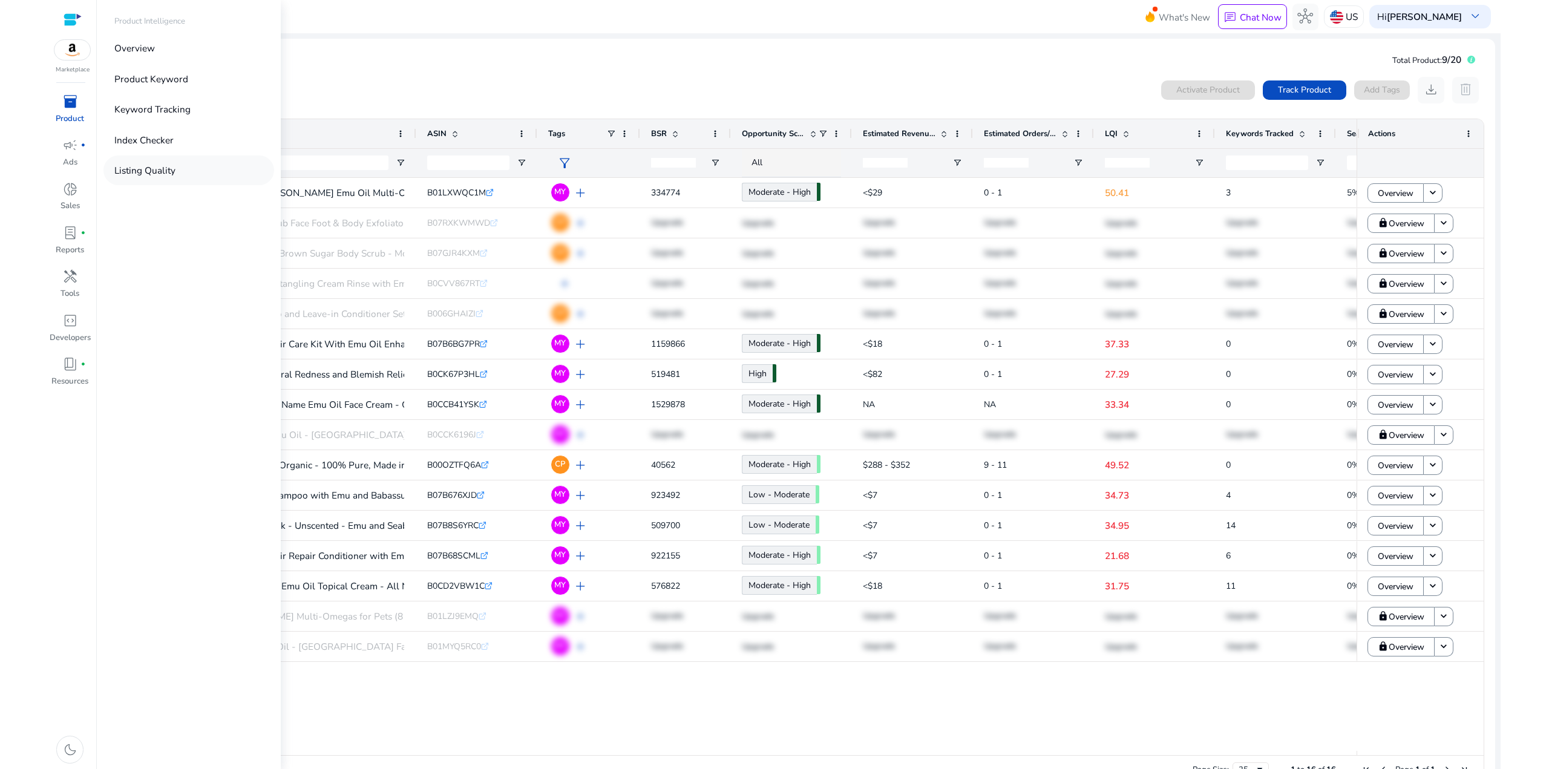
click at [123, 169] on p "Listing Quality" at bounding box center [144, 170] width 61 height 14
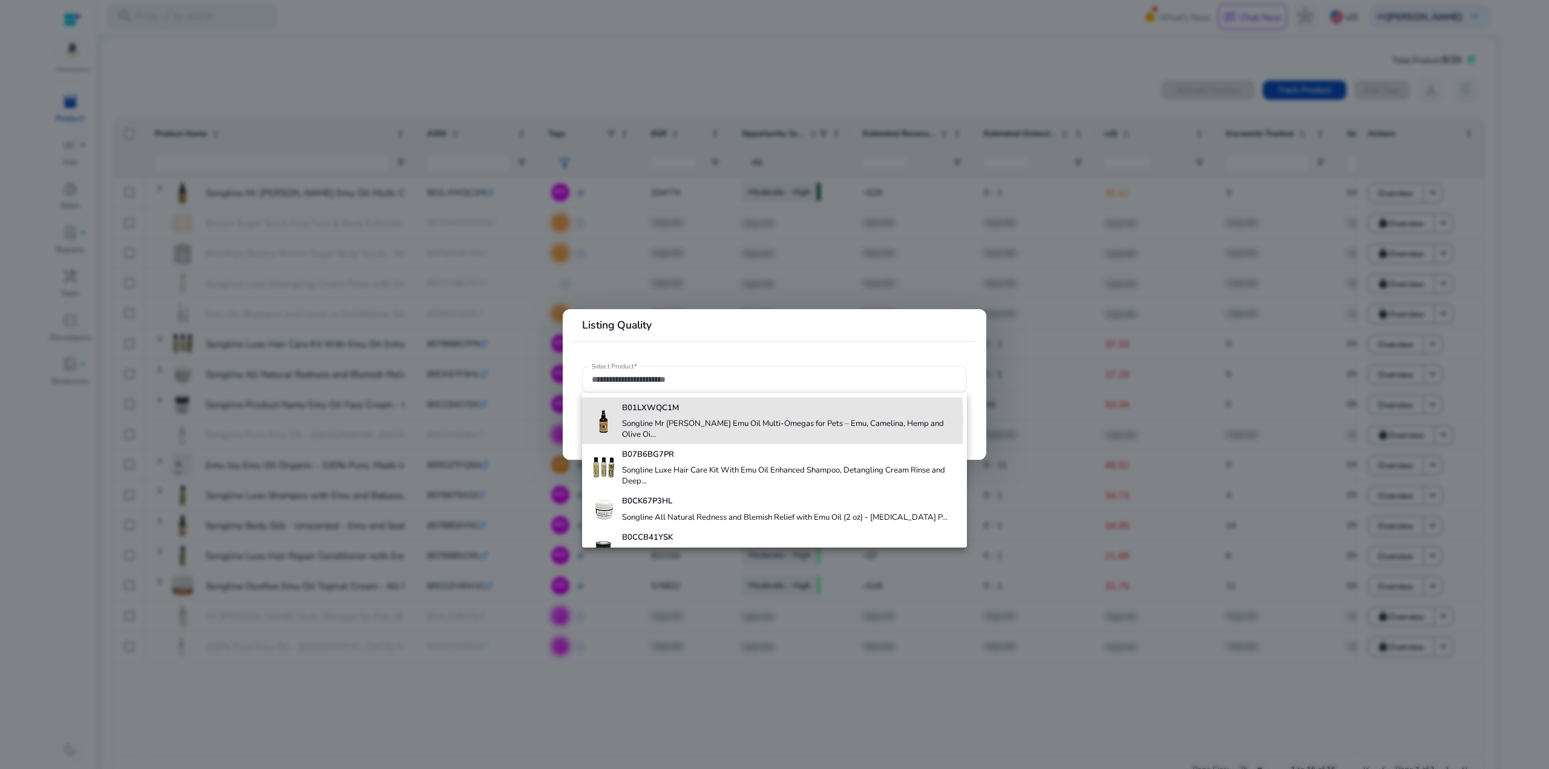
click at [651, 421] on h4 "Songline Mr Squigglemires Emu Oil Multi-Omegas for Pets – Emu, Camelina, Hemp a…" at bounding box center [789, 429] width 335 height 21
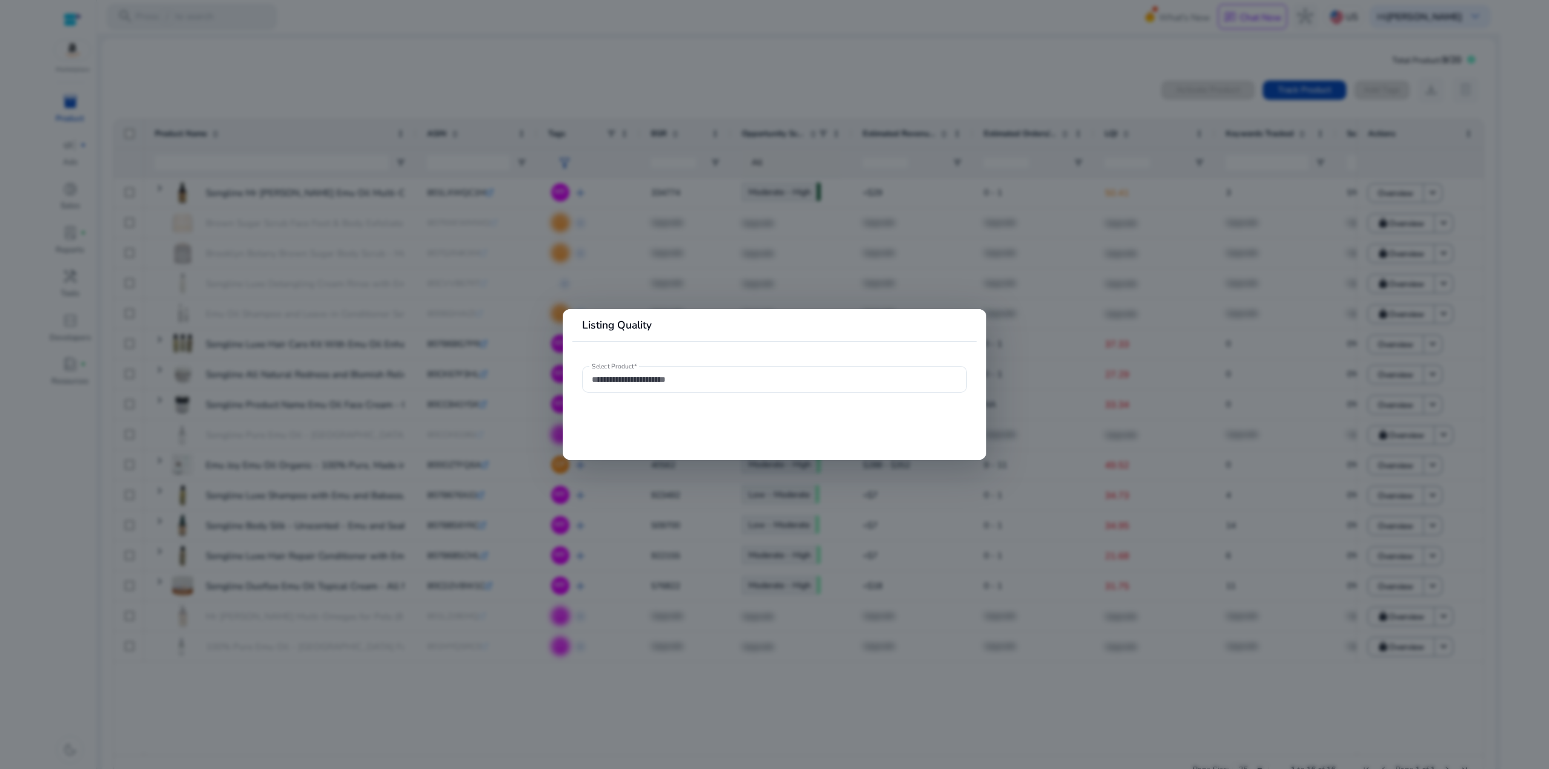
type input "**********"
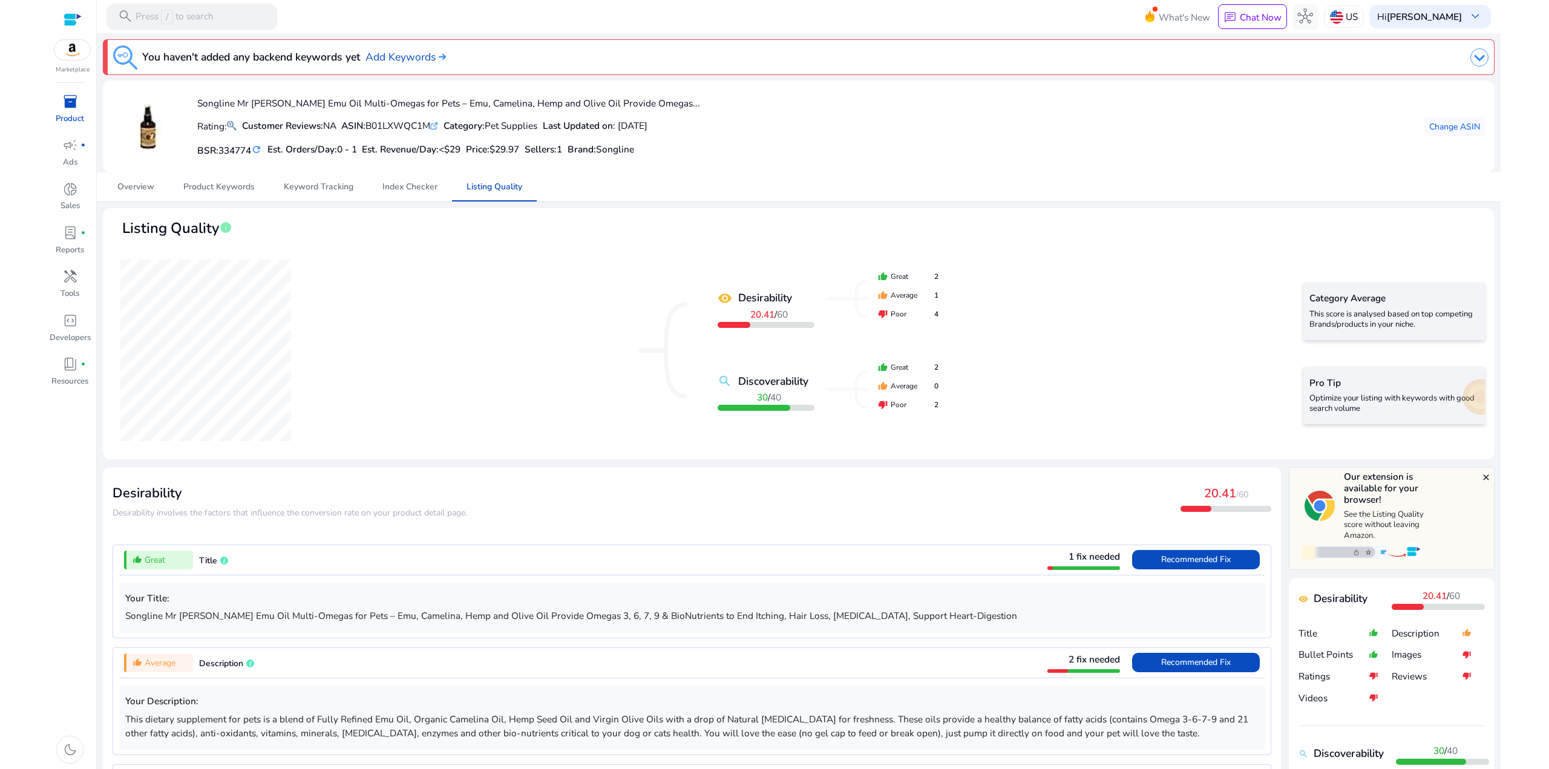
click at [75, 14] on div at bounding box center [73, 20] width 18 height 14
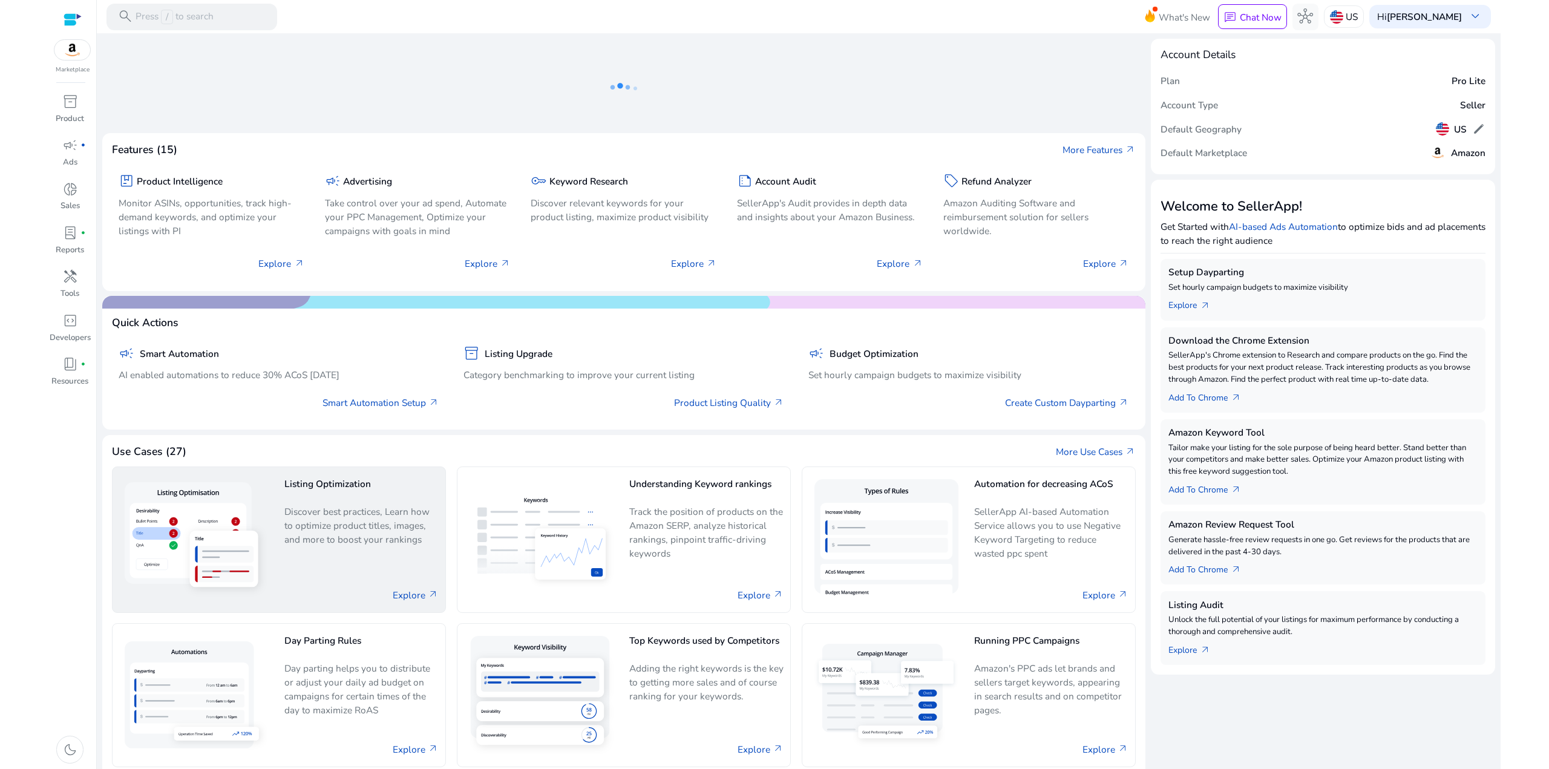
click at [329, 526] on p "Discover best practices, Learn how to optimize product titles, images, and more…" at bounding box center [361, 530] width 154 height 51
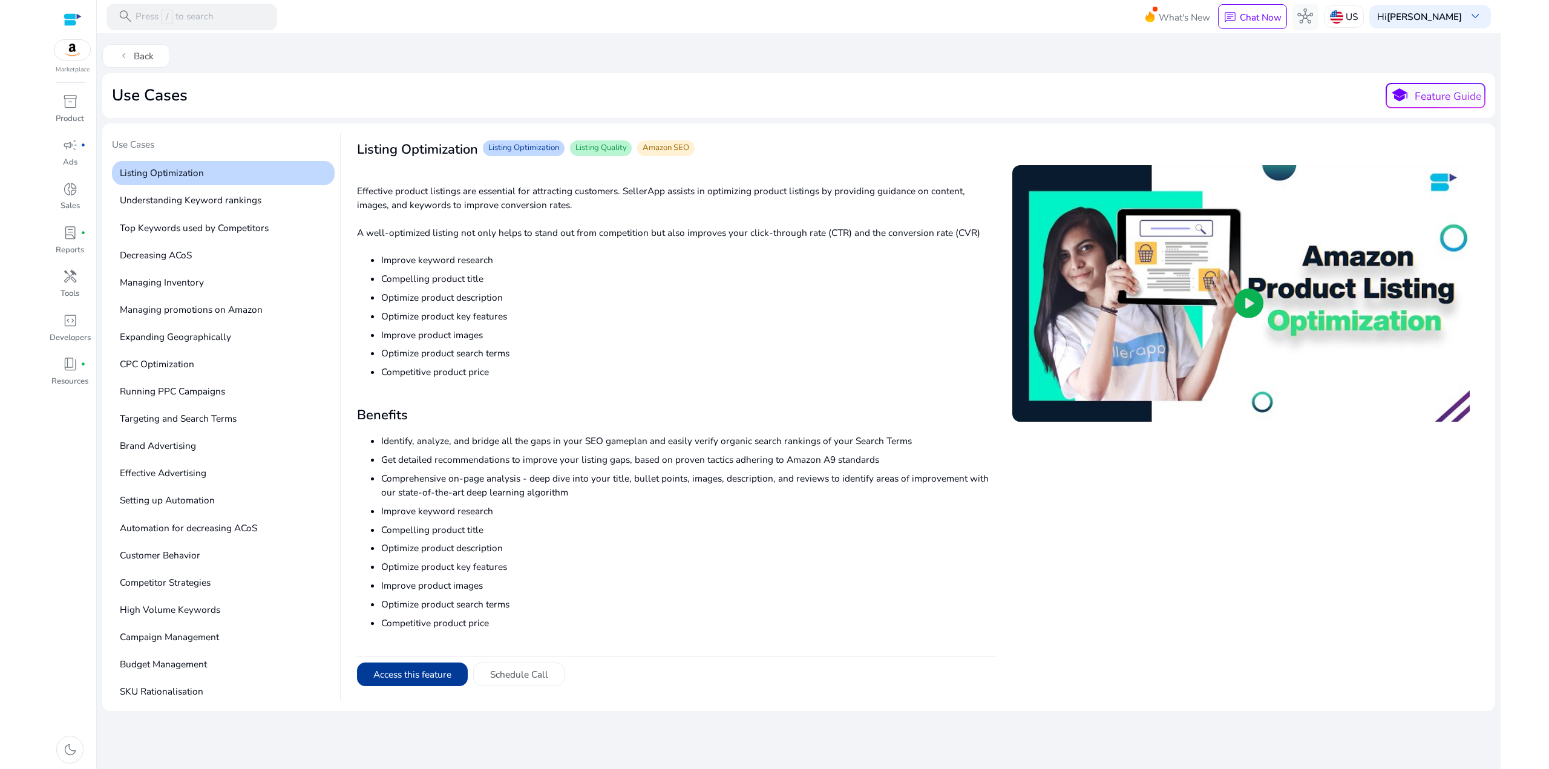
click at [425, 669] on button "Access this feature" at bounding box center [412, 674] width 111 height 24
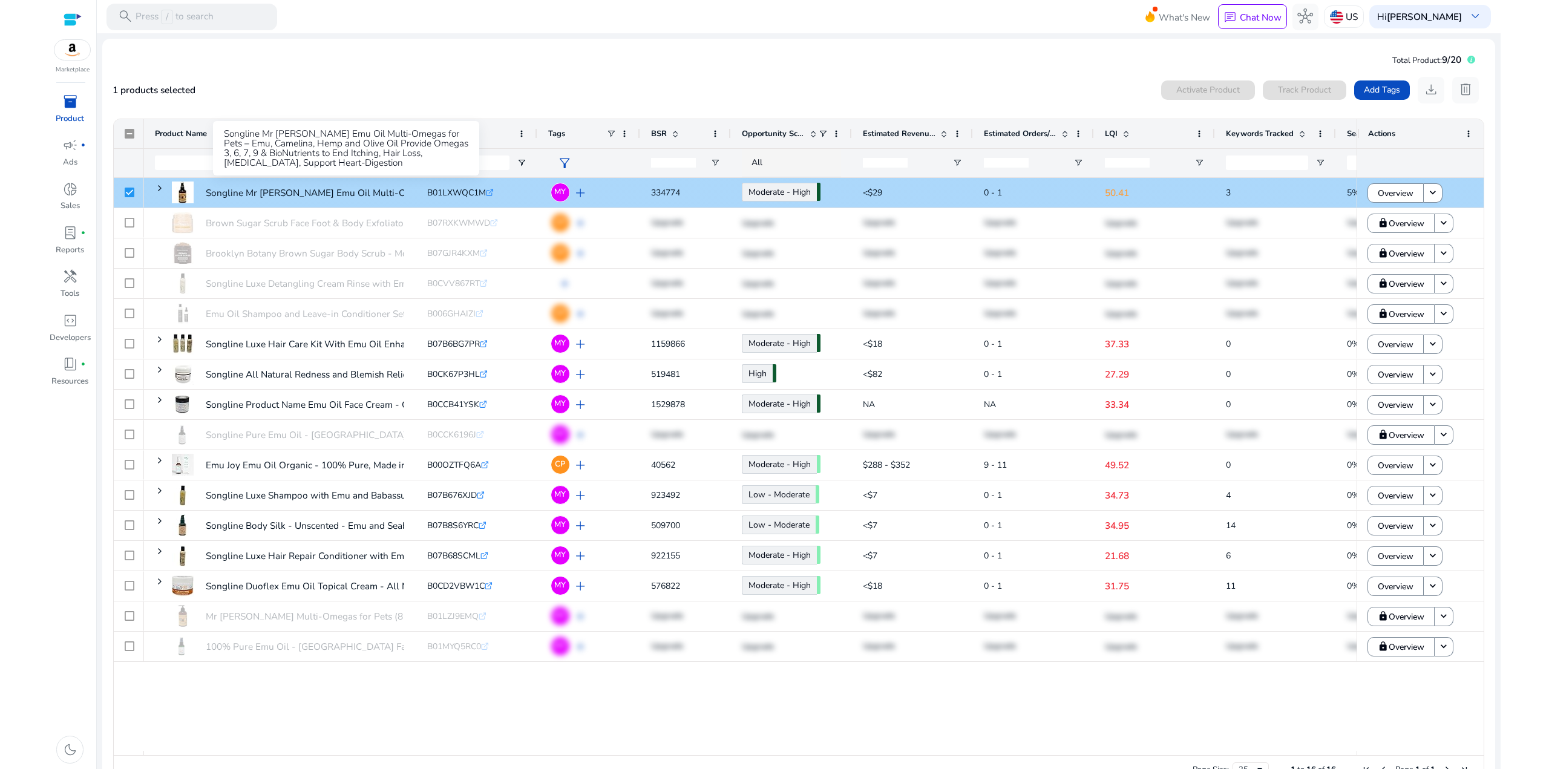
click at [231, 197] on p "Songline Mr [PERSON_NAME] Emu Oil Multi-Omegas for Pets – Emu,..." at bounding box center [356, 192] width 301 height 25
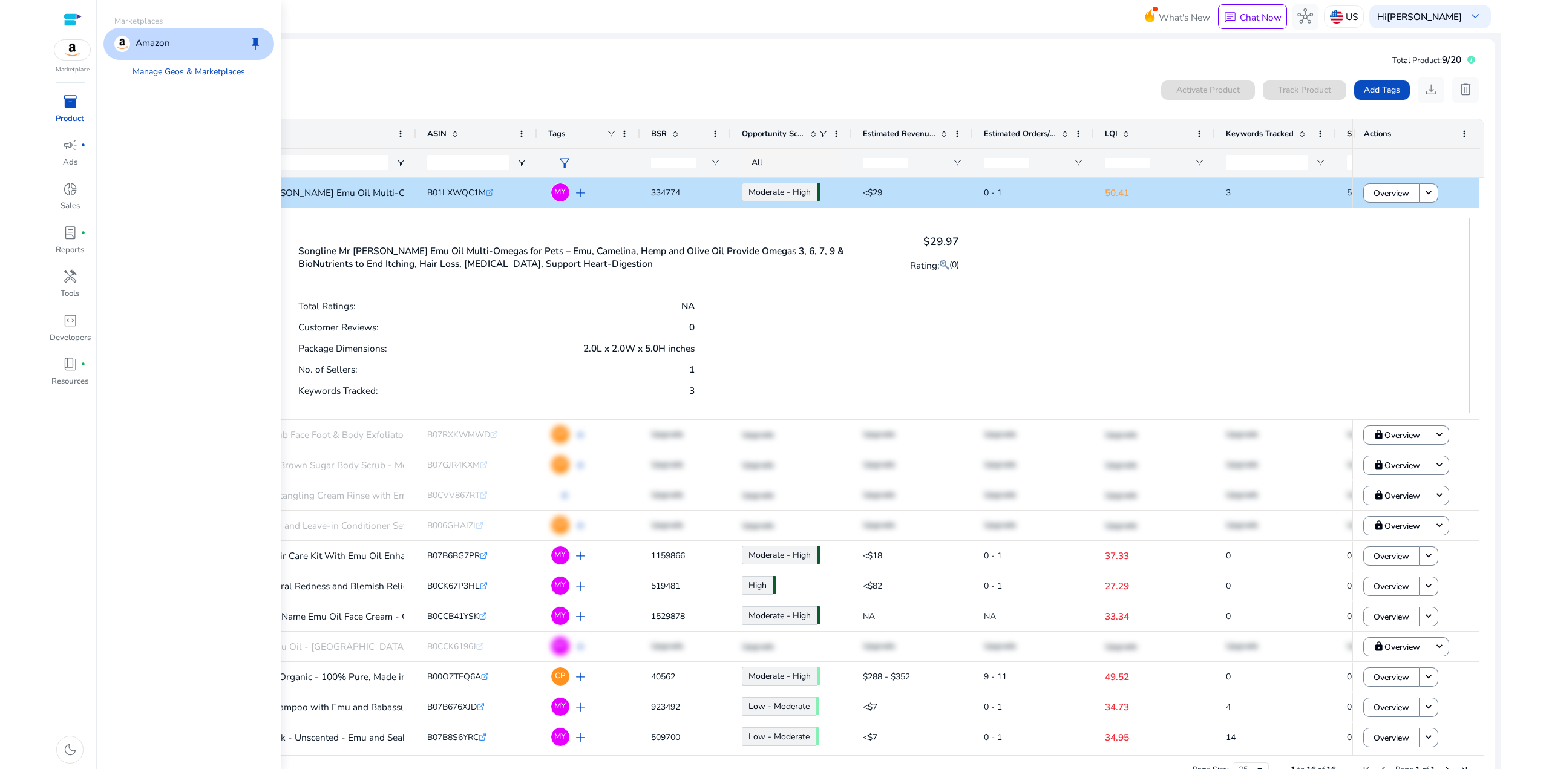
click at [74, 56] on img at bounding box center [72, 50] width 36 height 20
click at [160, 33] on div "Amazon keep" at bounding box center [188, 44] width 171 height 32
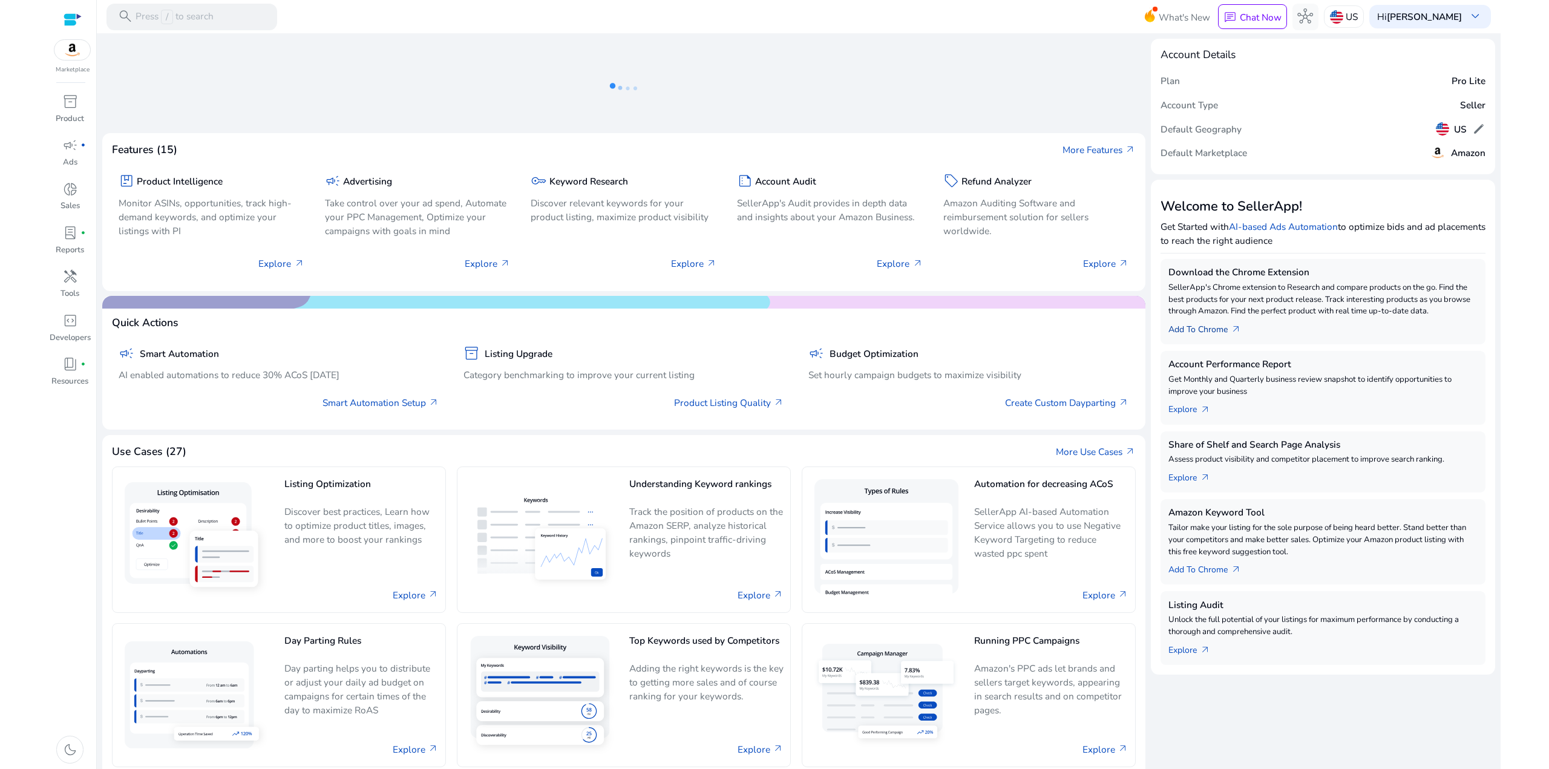
click at [1219, 330] on link "Add To Chrome arrow_outward" at bounding box center [1209, 327] width 83 height 19
click at [1215, 329] on link "Add To Chrome arrow_outward" at bounding box center [1209, 327] width 83 height 19
click at [74, 199] on div "donut_small" at bounding box center [69, 188] width 37 height 21
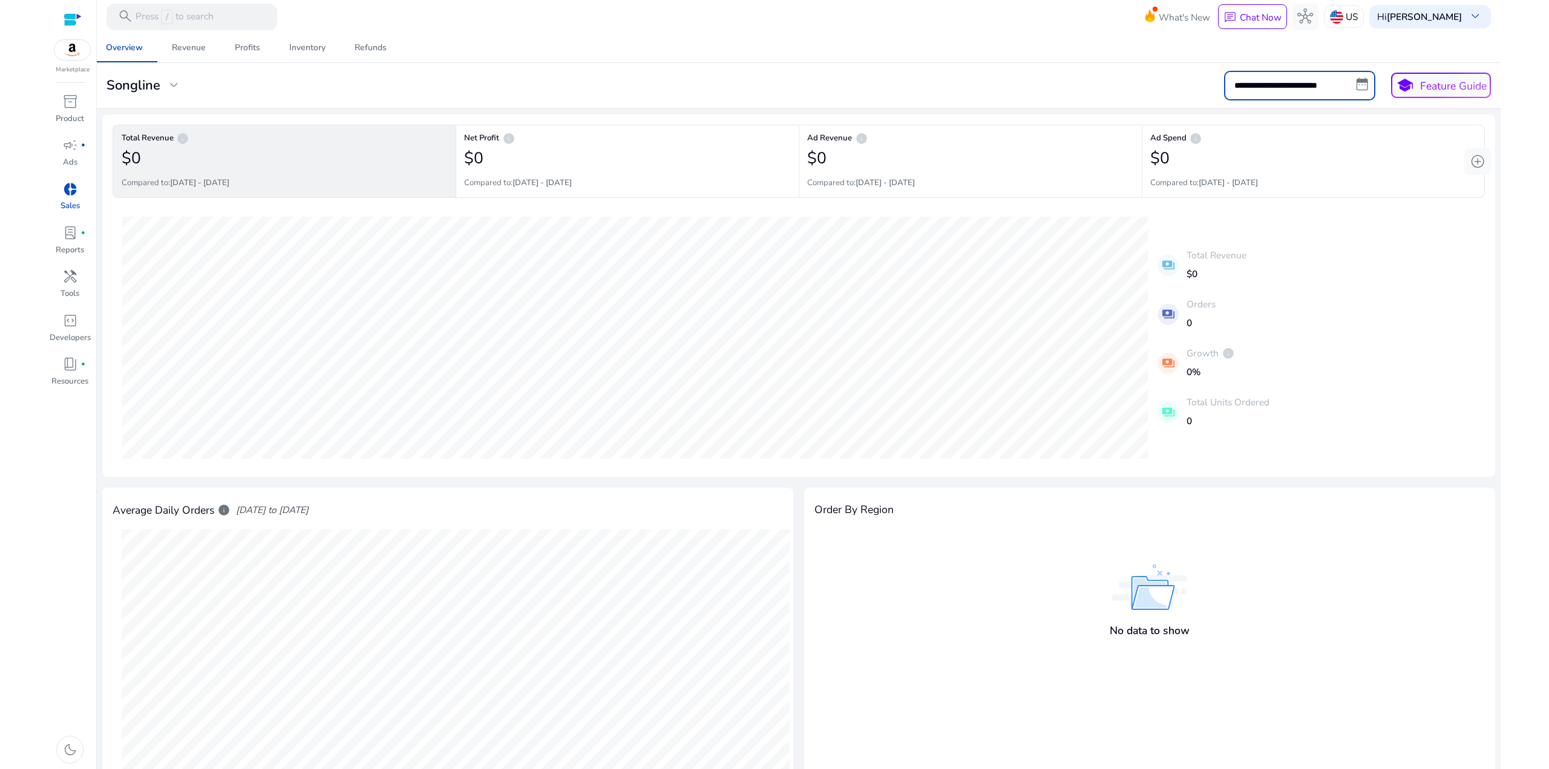
click at [1355, 83] on input "**********" at bounding box center [1299, 85] width 151 height 29
select select "*"
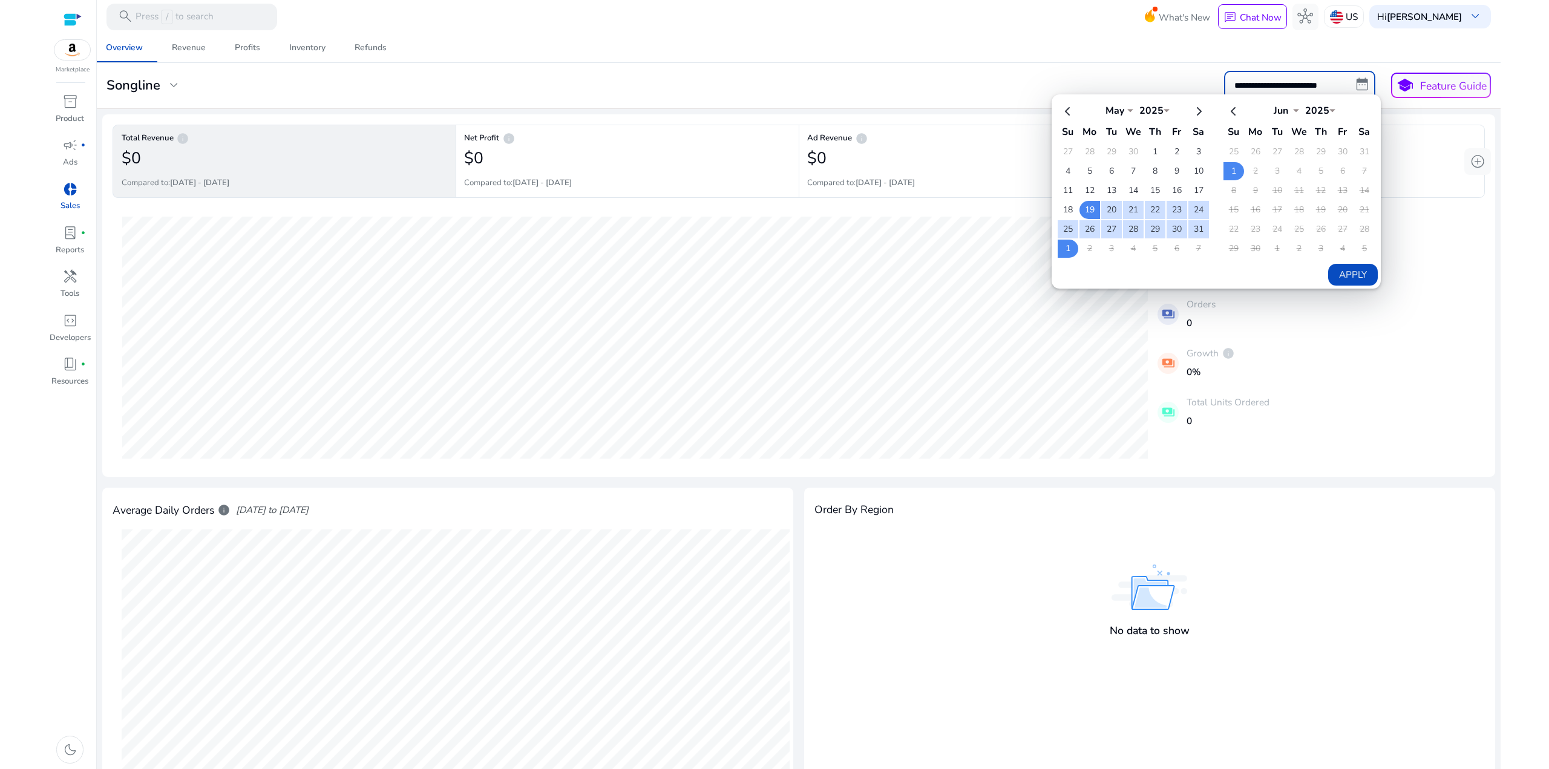
click at [1354, 247] on td "5" at bounding box center [1364, 249] width 21 height 18
click at [1356, 82] on input "**********" at bounding box center [1299, 85] width 151 height 29
click at [1312, 149] on td "29" at bounding box center [1320, 152] width 21 height 18
click at [1323, 106] on select "****" at bounding box center [1317, 109] width 36 height 10
click at [1188, 106] on th at bounding box center [1198, 110] width 21 height 20
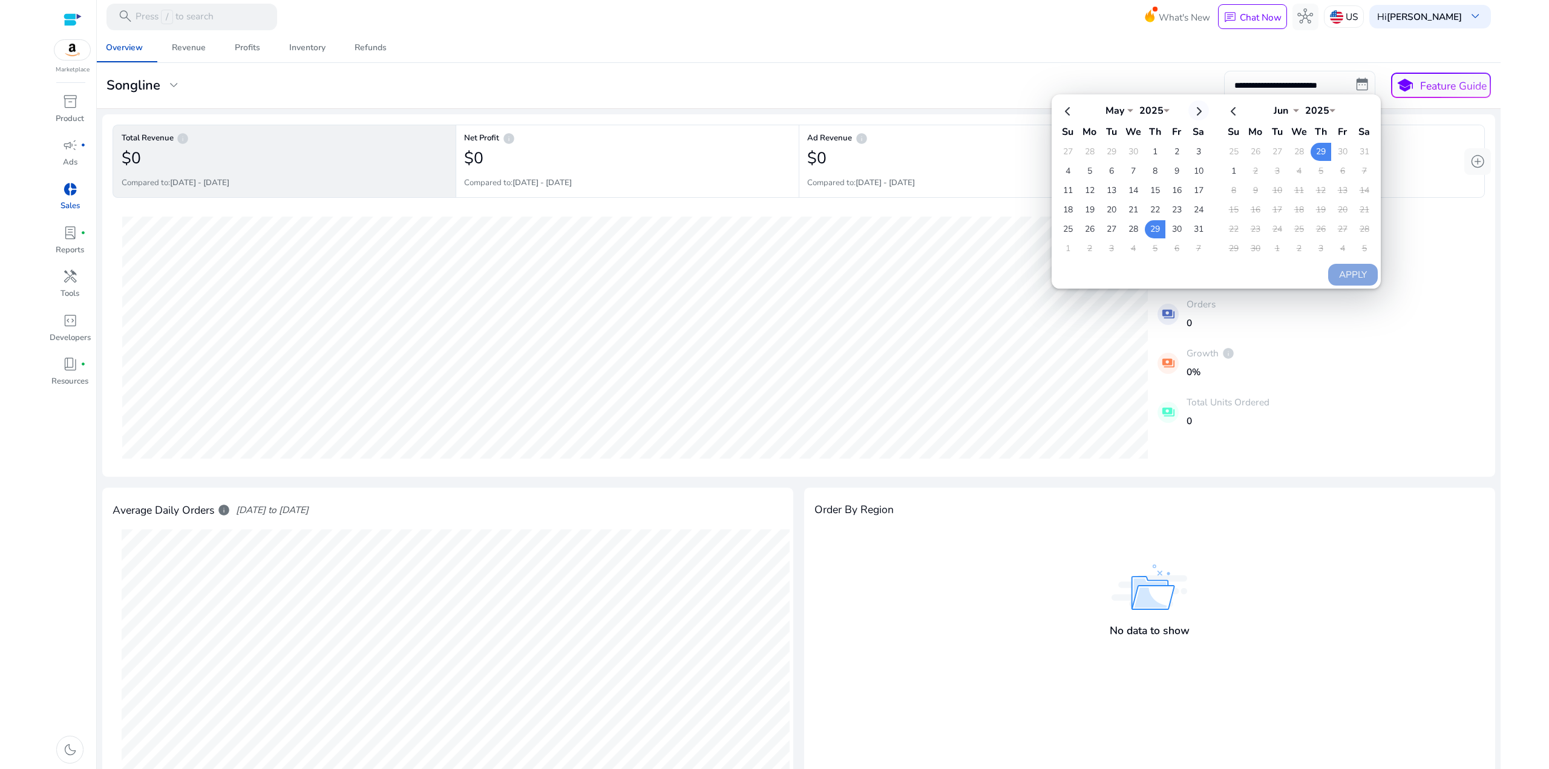
select select "*"
click at [1188, 106] on th at bounding box center [1198, 110] width 21 height 20
click at [1192, 108] on th at bounding box center [1198, 110] width 21 height 20
click at [738, 26] on mat-toolbar "search Press / to search What's New chat Chat Now hub US Hi Diane Mares keyboar…" at bounding box center [799, 16] width 1404 height 33
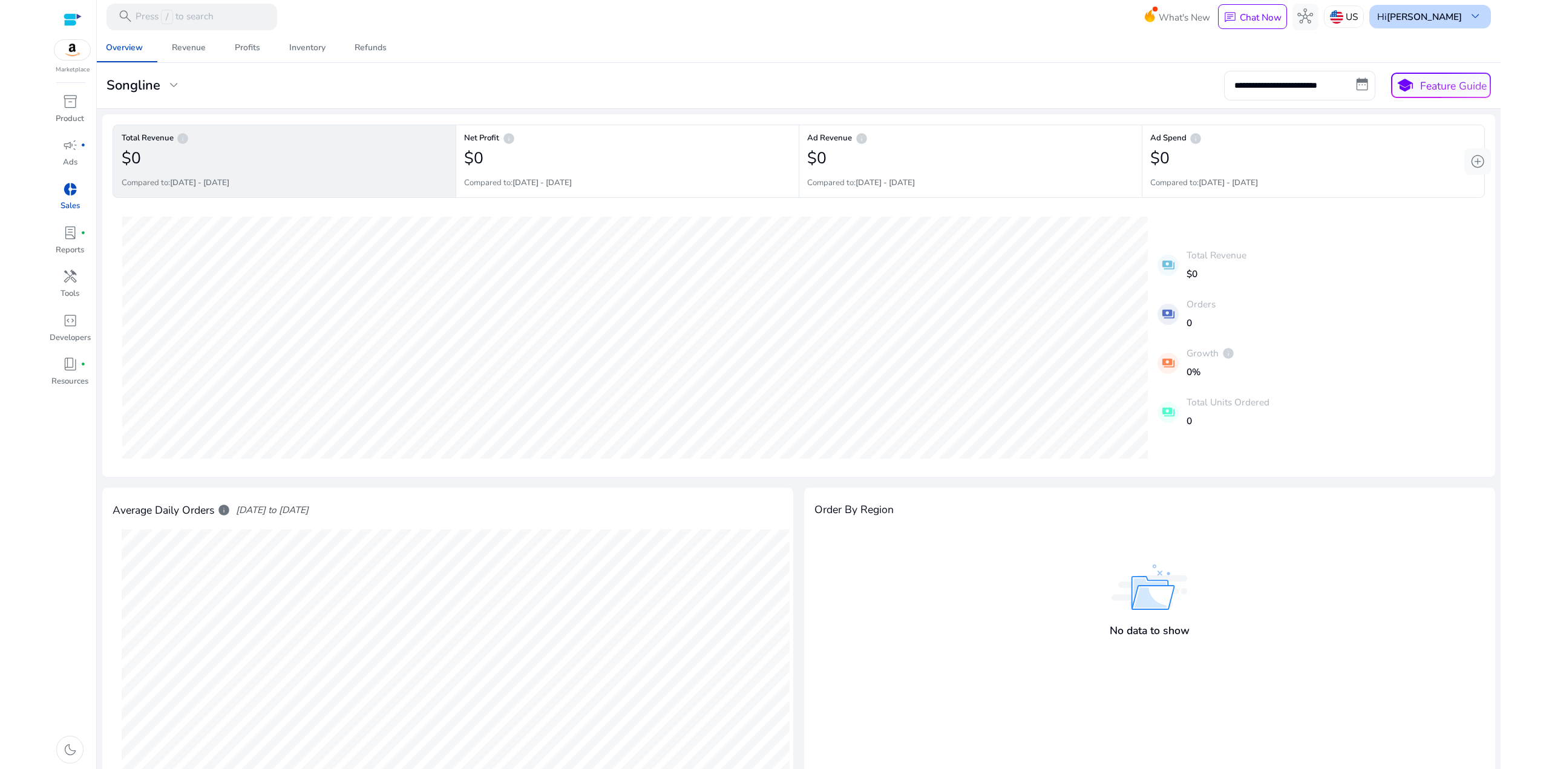
click at [1429, 15] on b "[PERSON_NAME]" at bounding box center [1424, 16] width 75 height 13
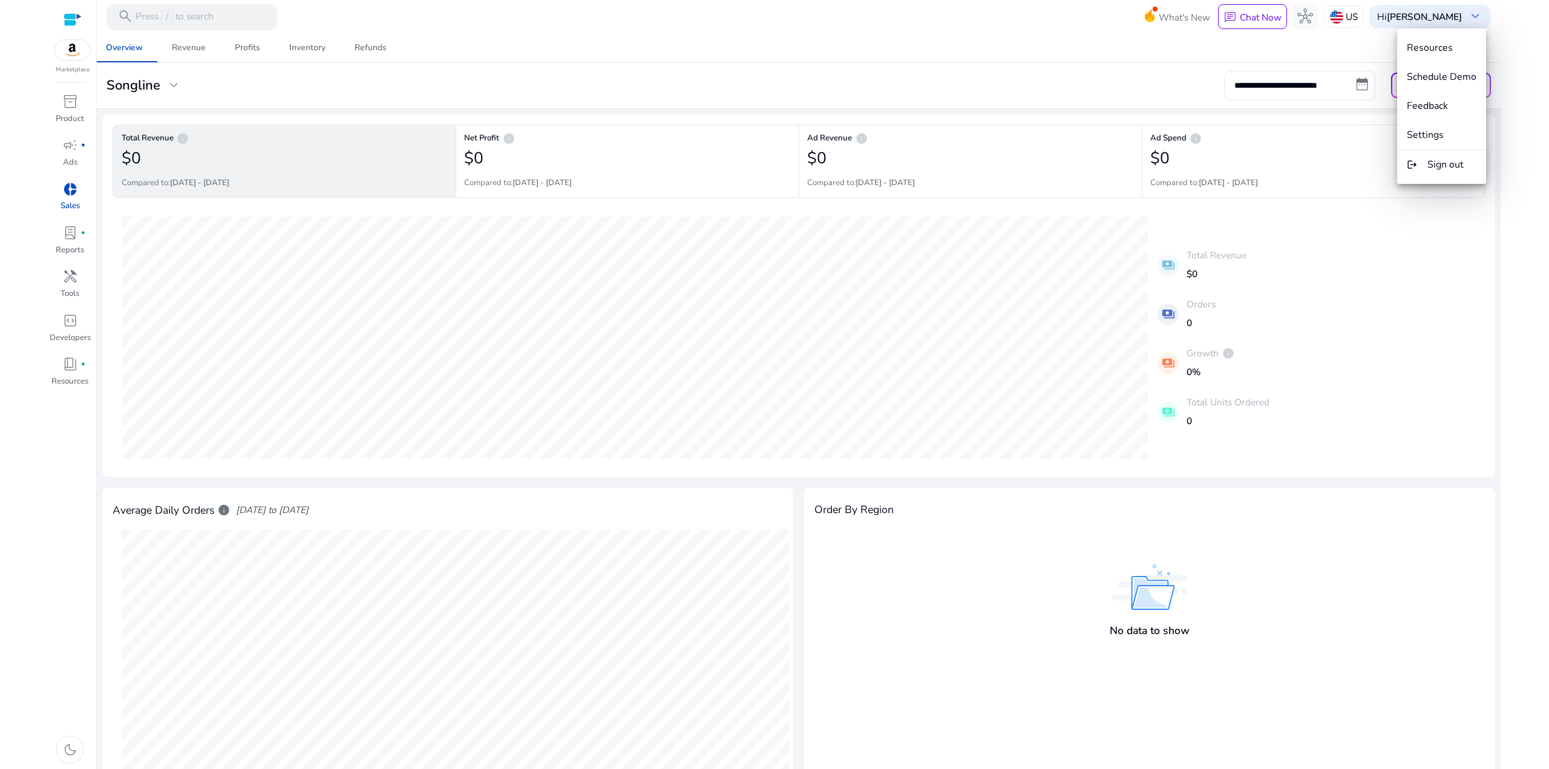
click at [198, 45] on div at bounding box center [774, 384] width 1549 height 769
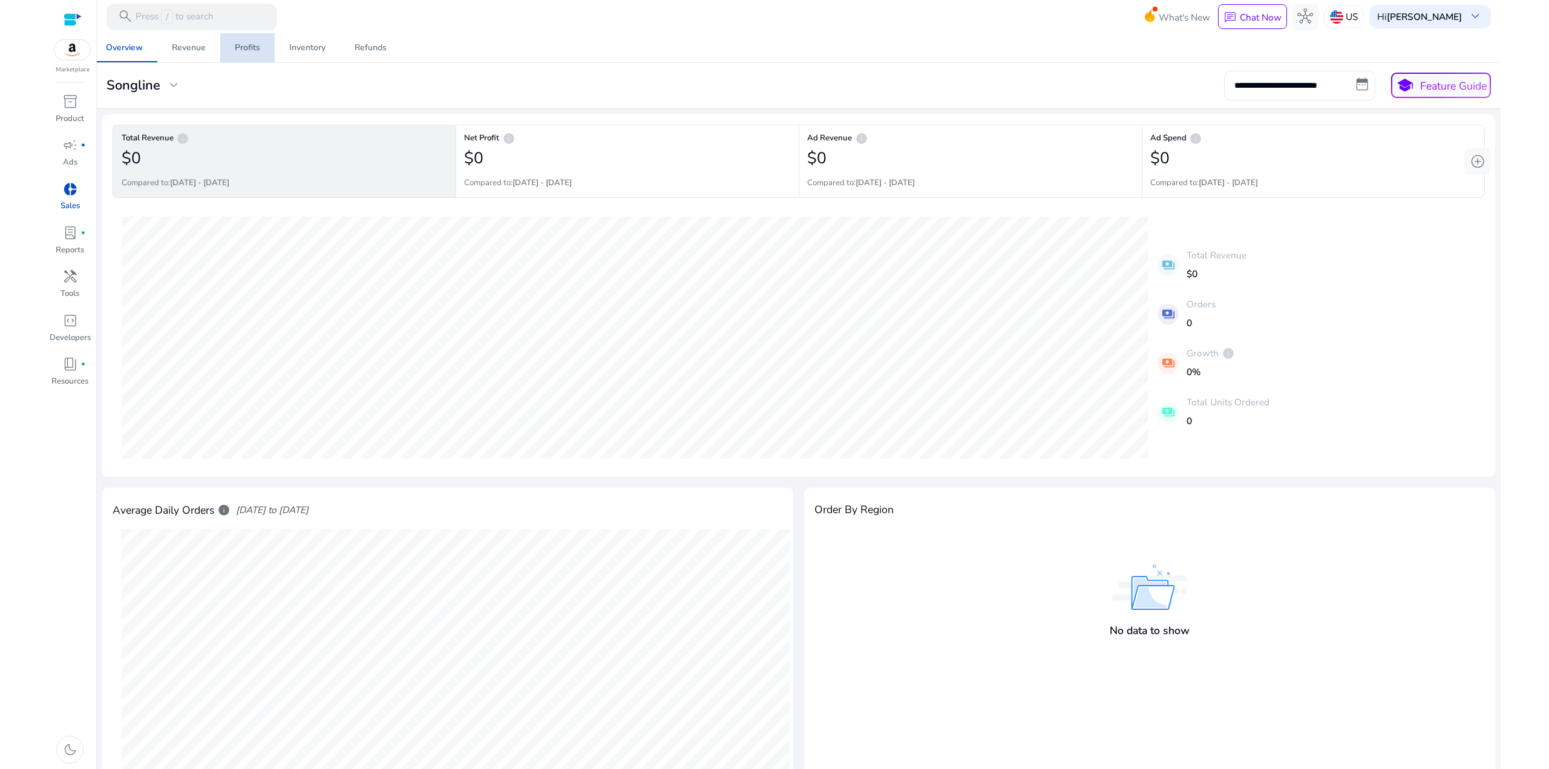
click at [250, 48] on div "Profits" at bounding box center [247, 48] width 25 height 8
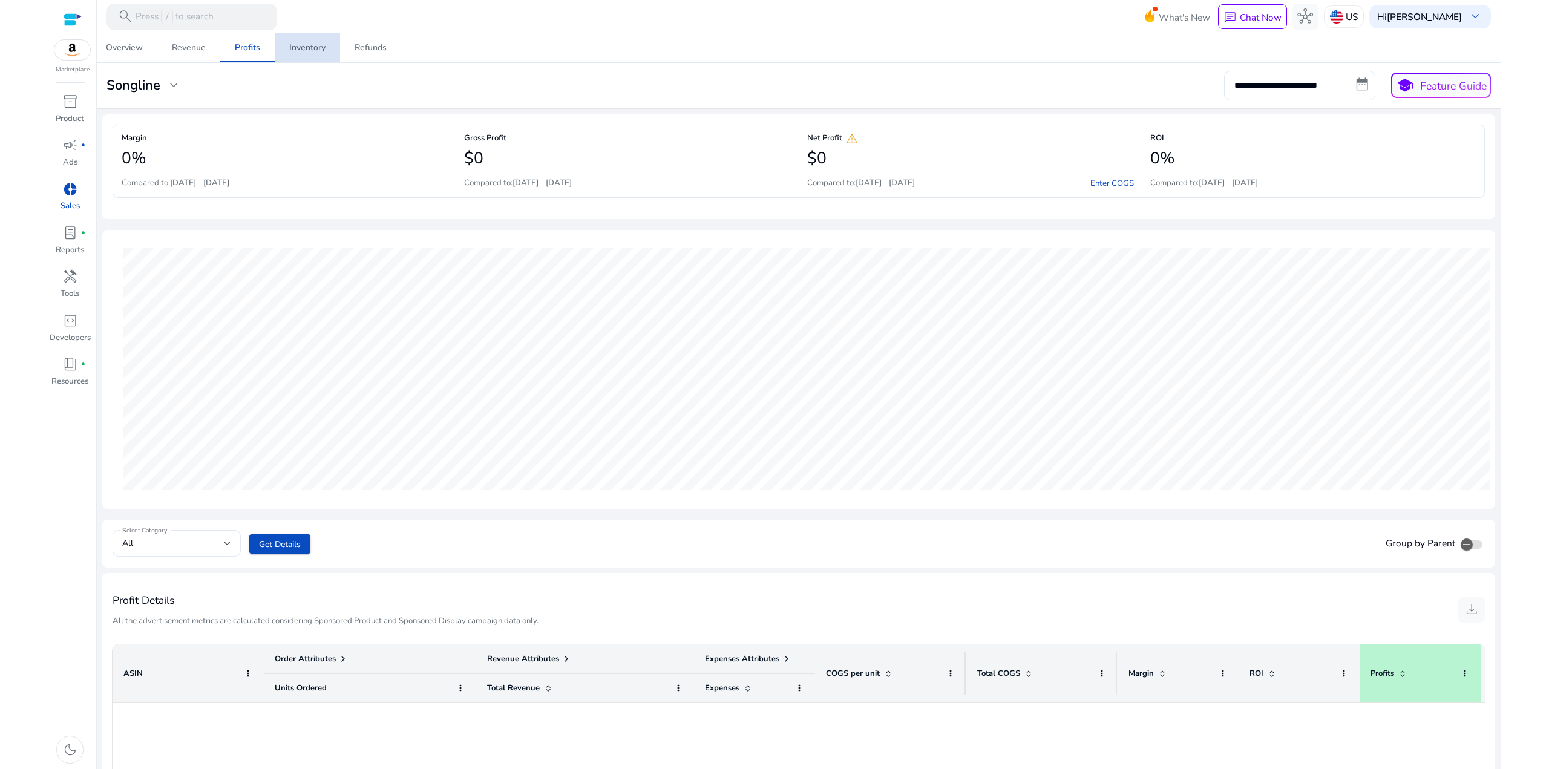
click at [306, 45] on div "Inventory" at bounding box center [307, 48] width 36 height 8
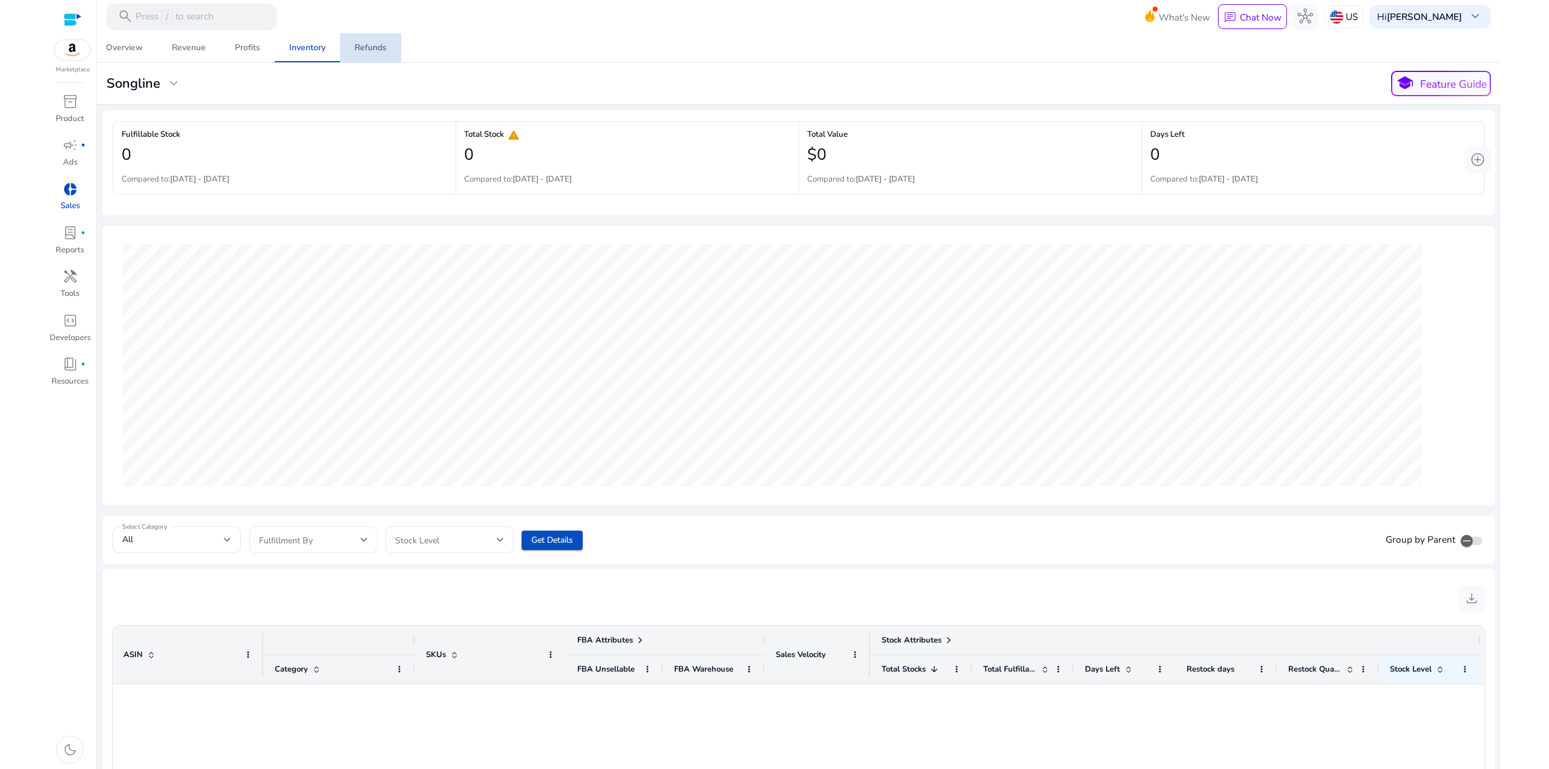
click at [373, 50] on div "Refunds" at bounding box center [371, 48] width 32 height 8
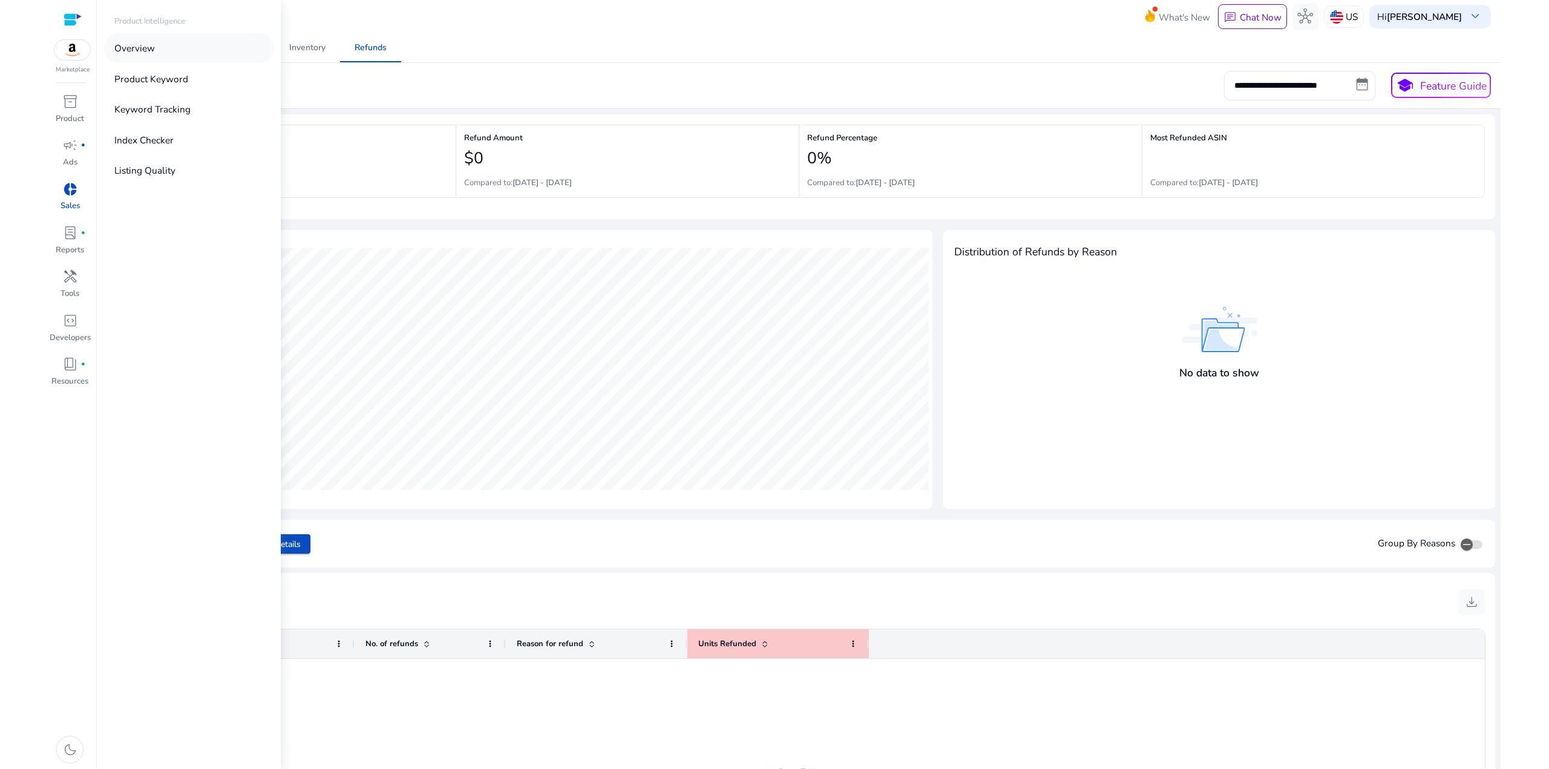
click at [121, 43] on p "Overview" at bounding box center [134, 48] width 41 height 14
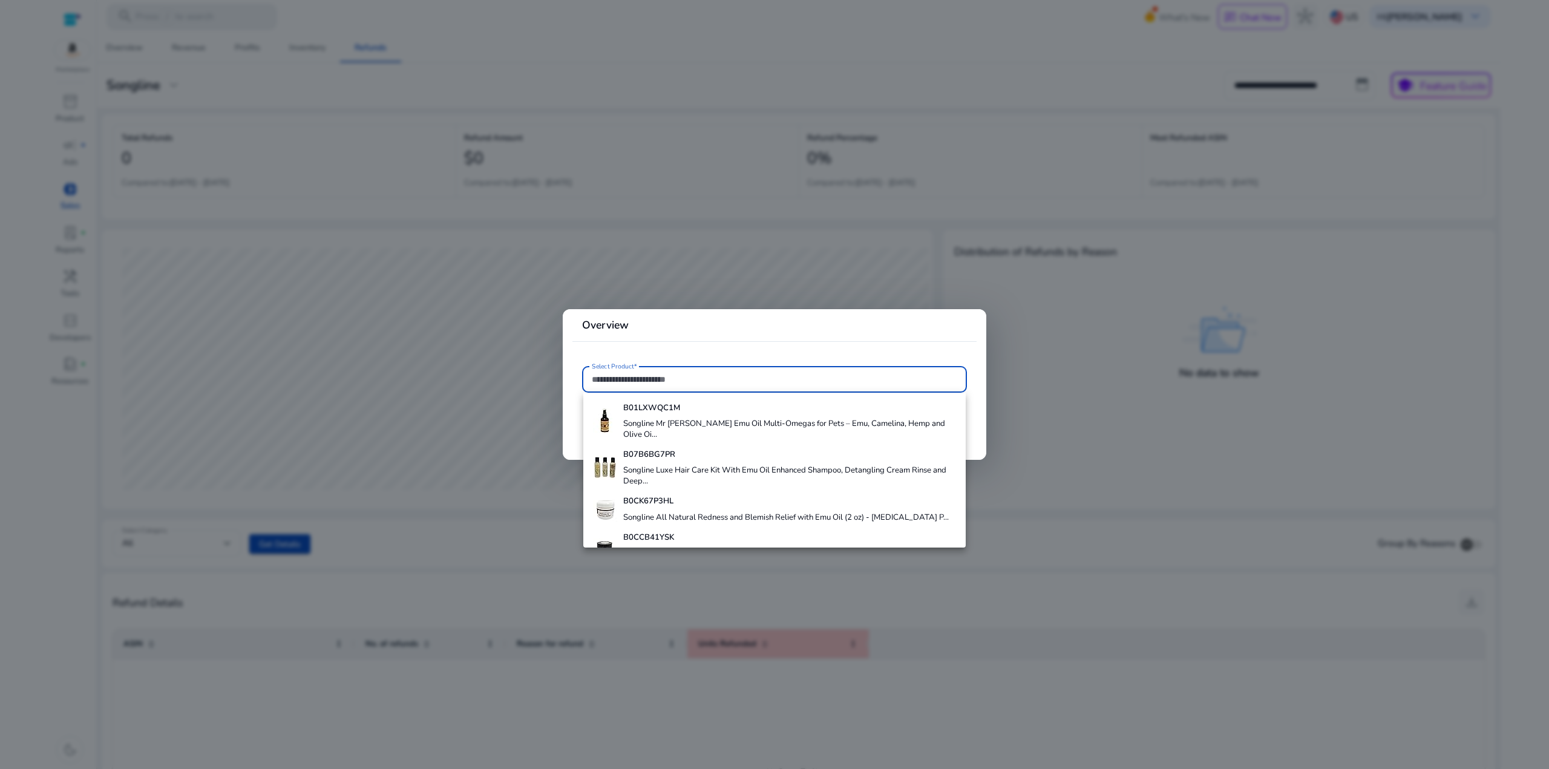
click at [66, 372] on div at bounding box center [774, 384] width 1549 height 769
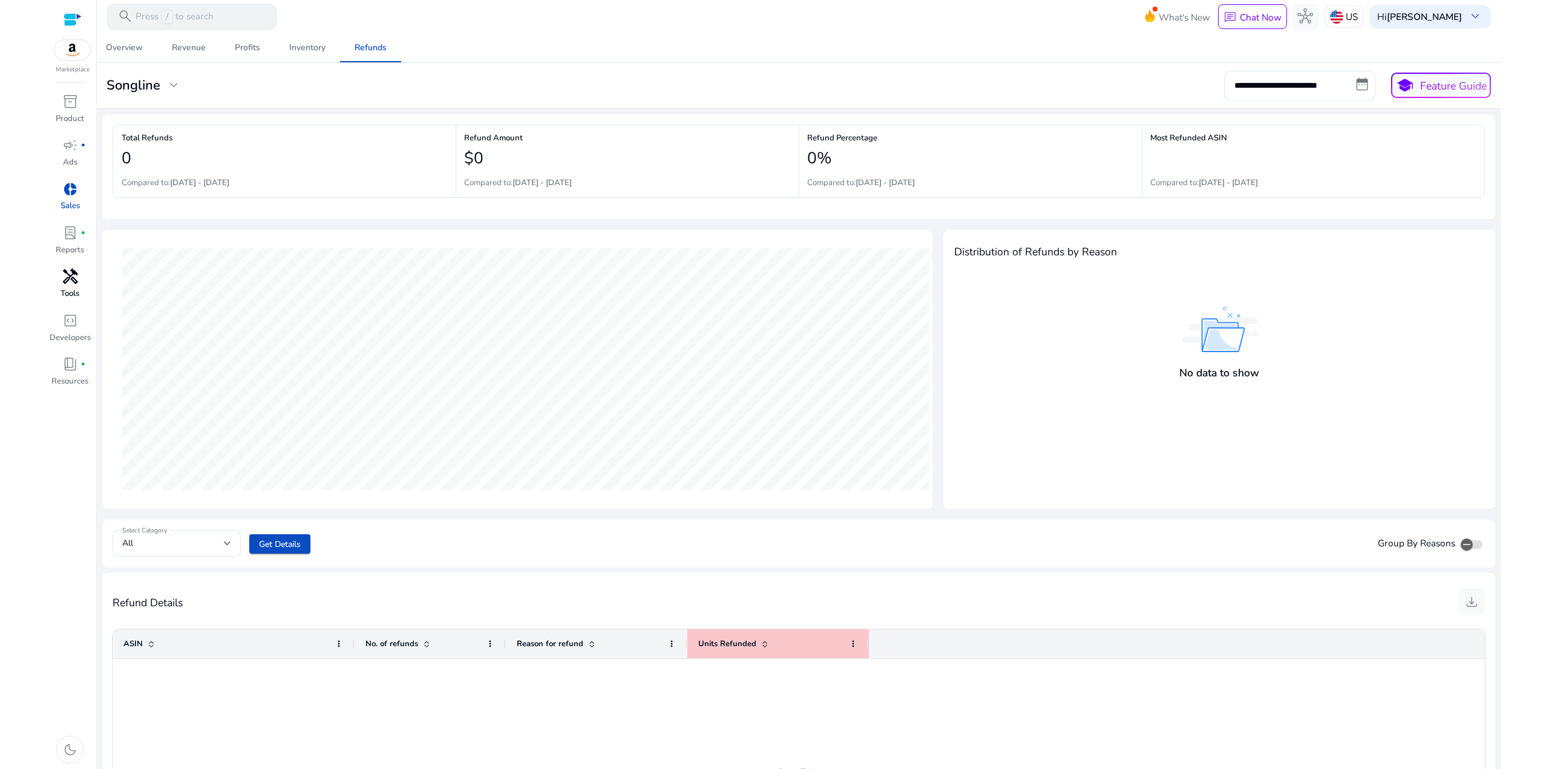
click at [71, 280] on span "handyman" at bounding box center [70, 277] width 16 height 16
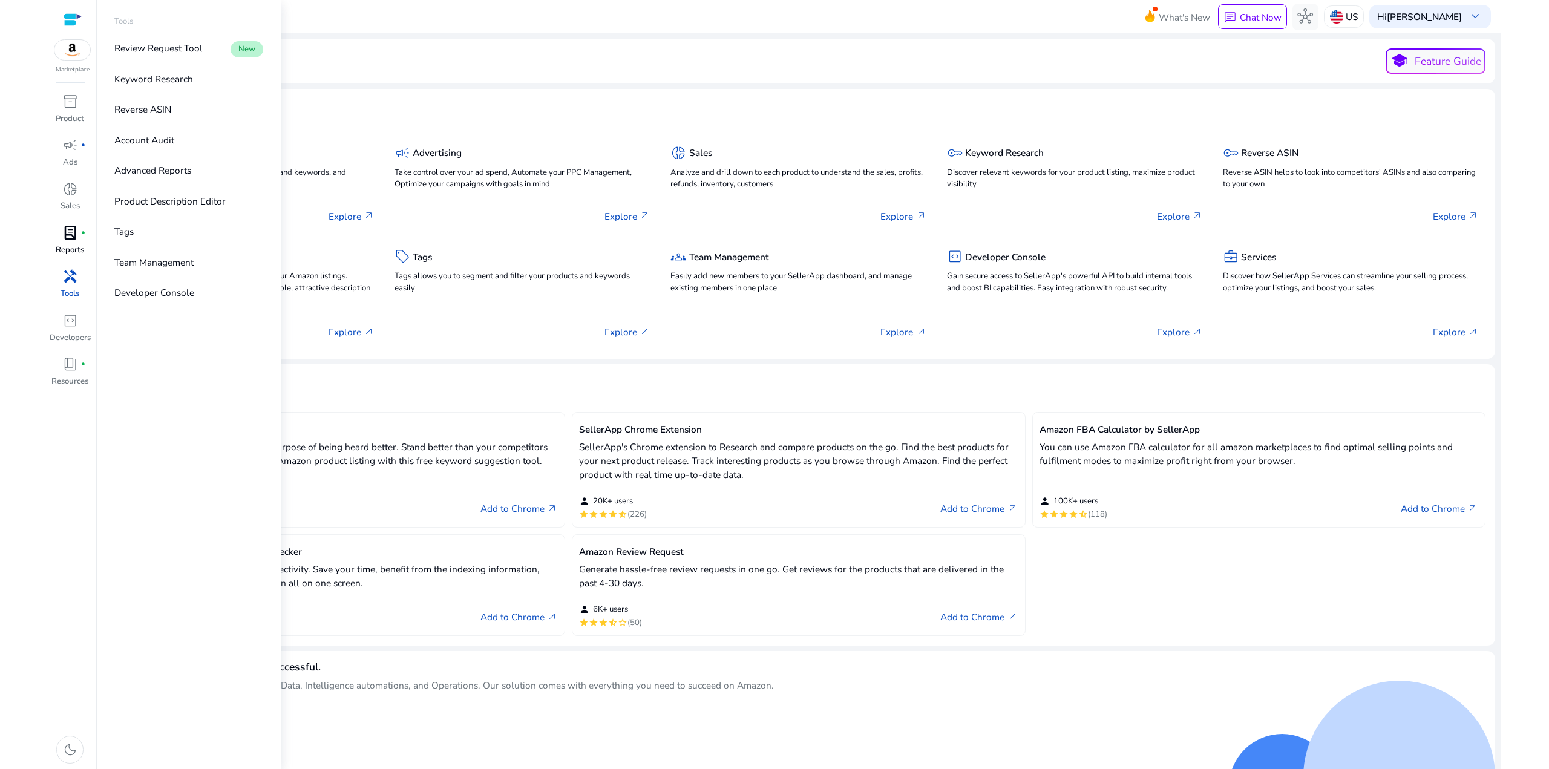
click at [79, 236] on div "lab_profile fiber_manual_record" at bounding box center [69, 233] width 37 height 21
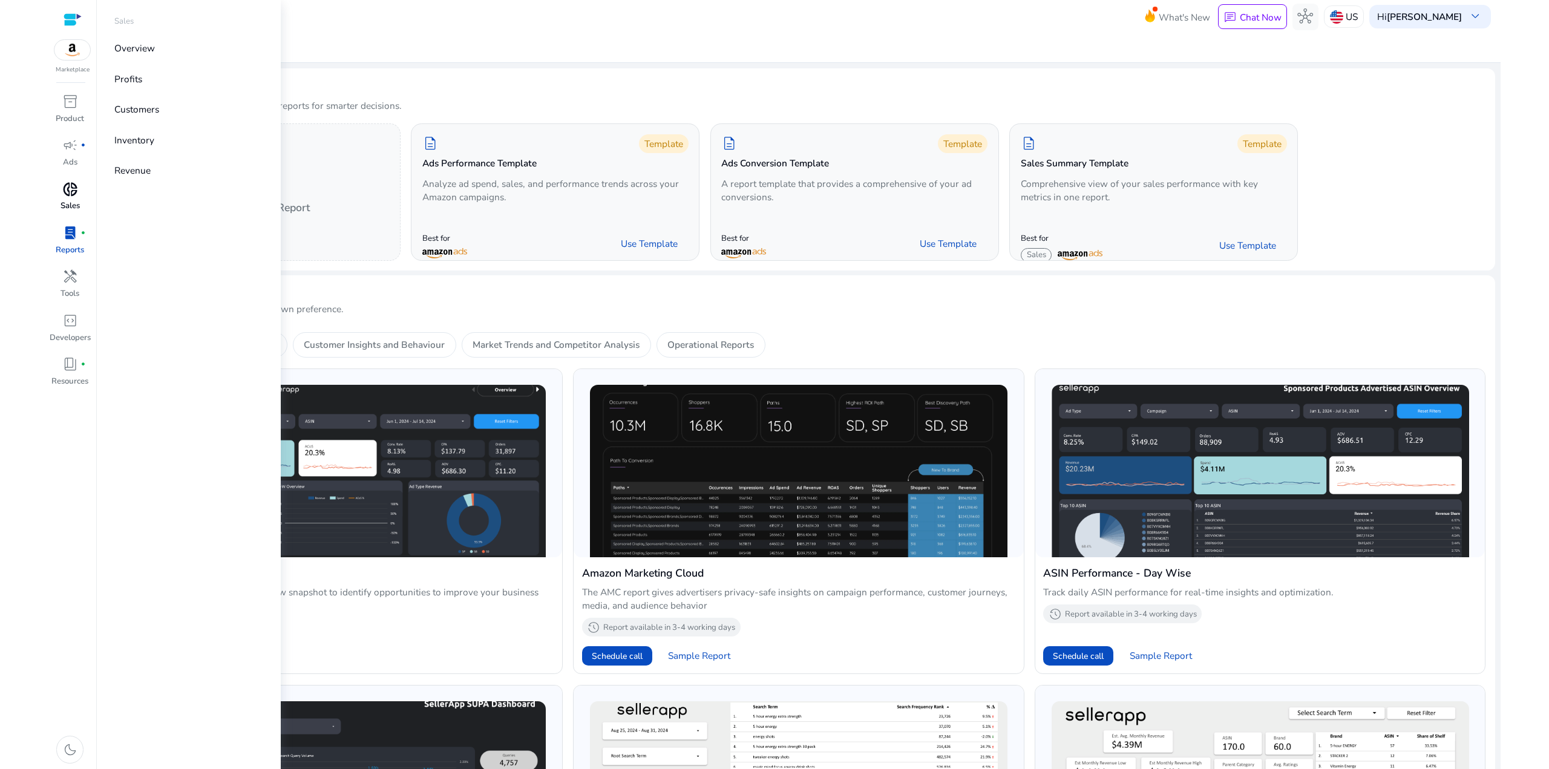
click at [71, 193] on span "donut_small" at bounding box center [70, 190] width 16 height 16
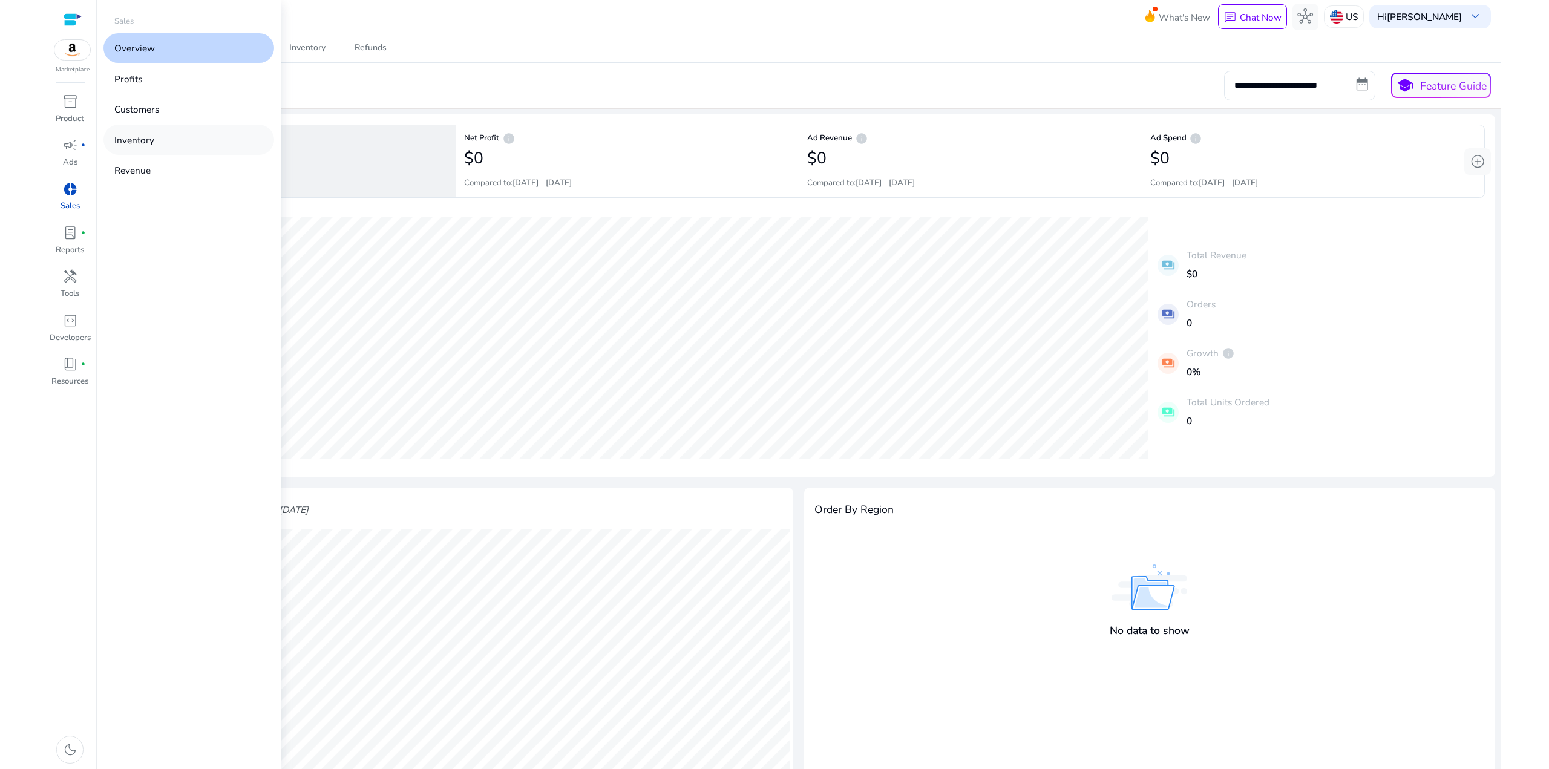
click at [127, 142] on p "Inventory" at bounding box center [134, 140] width 40 height 14
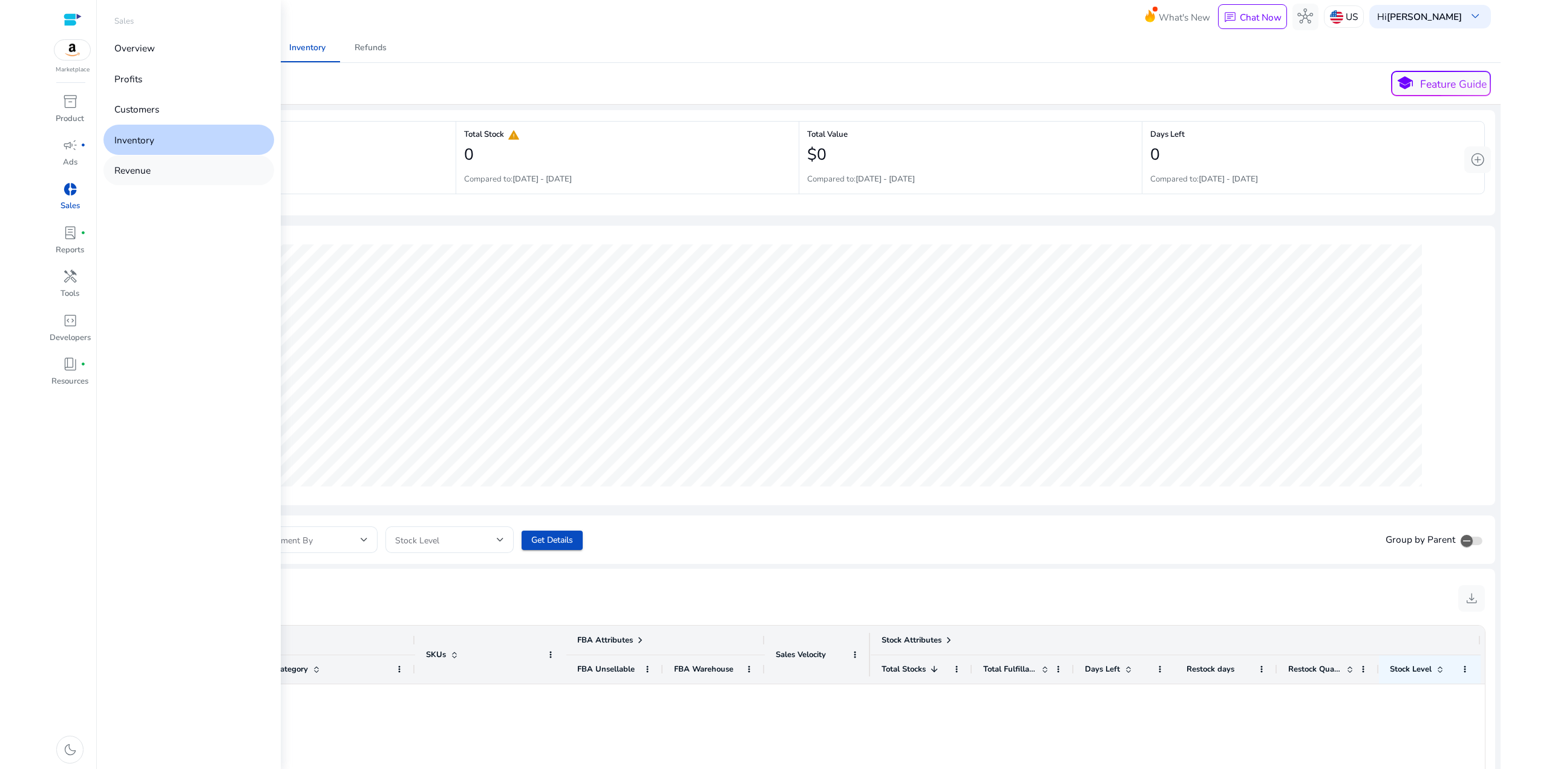
click at [127, 177] on p "Revenue" at bounding box center [132, 170] width 36 height 14
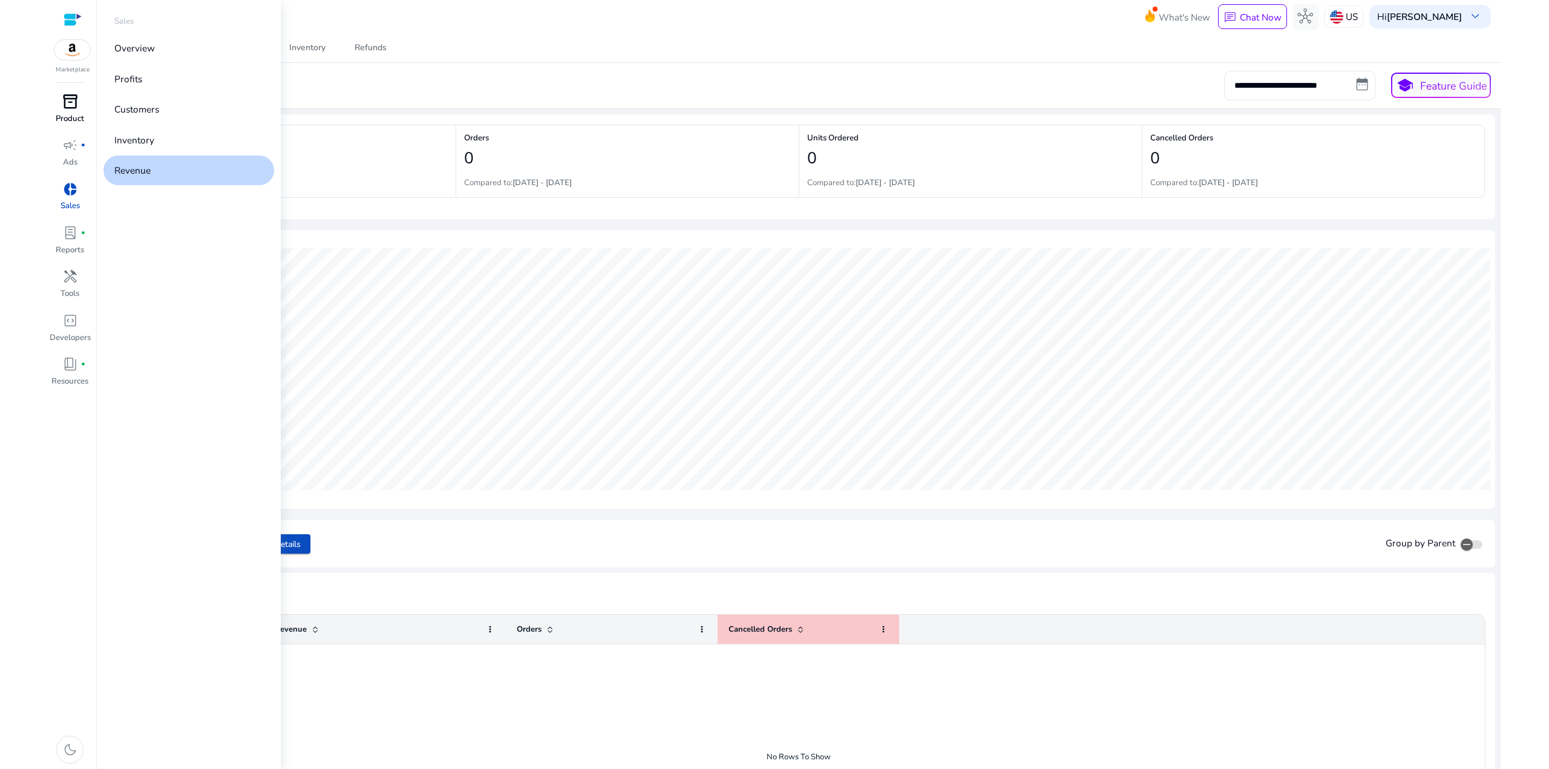
click at [76, 106] on span "inventory_2" at bounding box center [70, 102] width 16 height 16
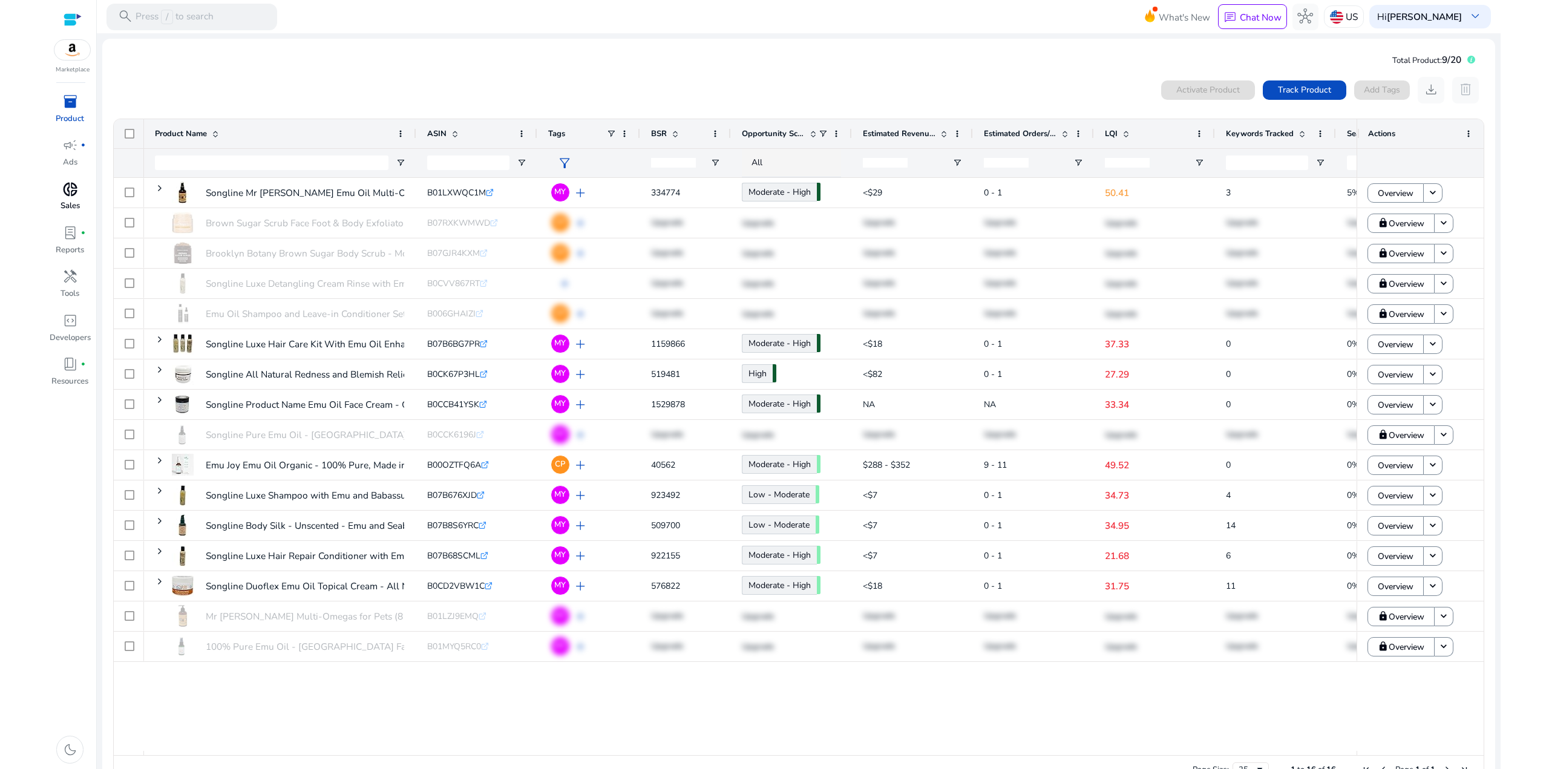
click at [70, 195] on span "donut_small" at bounding box center [70, 190] width 16 height 16
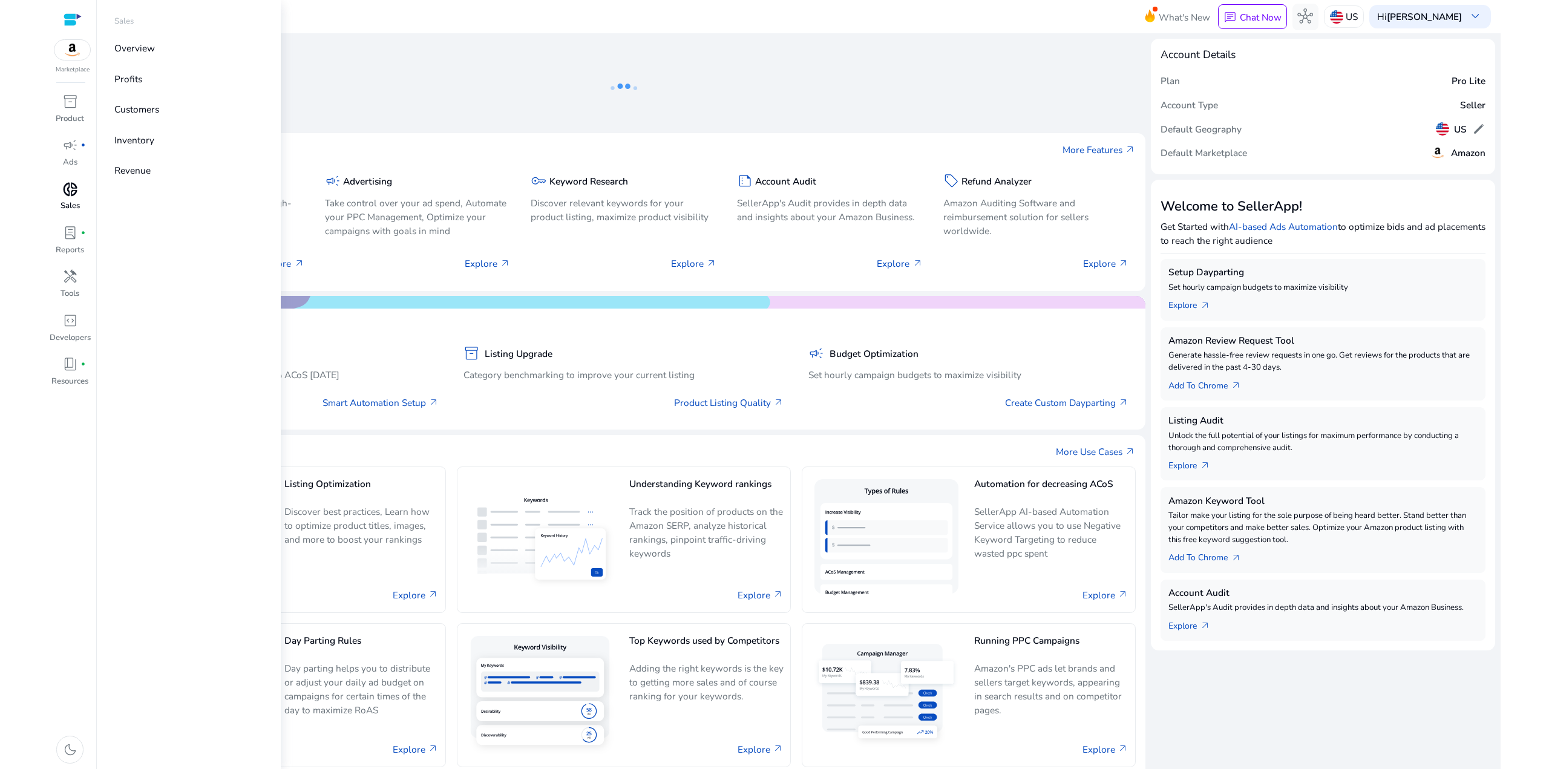
click at [73, 194] on span "donut_small" at bounding box center [70, 190] width 16 height 16
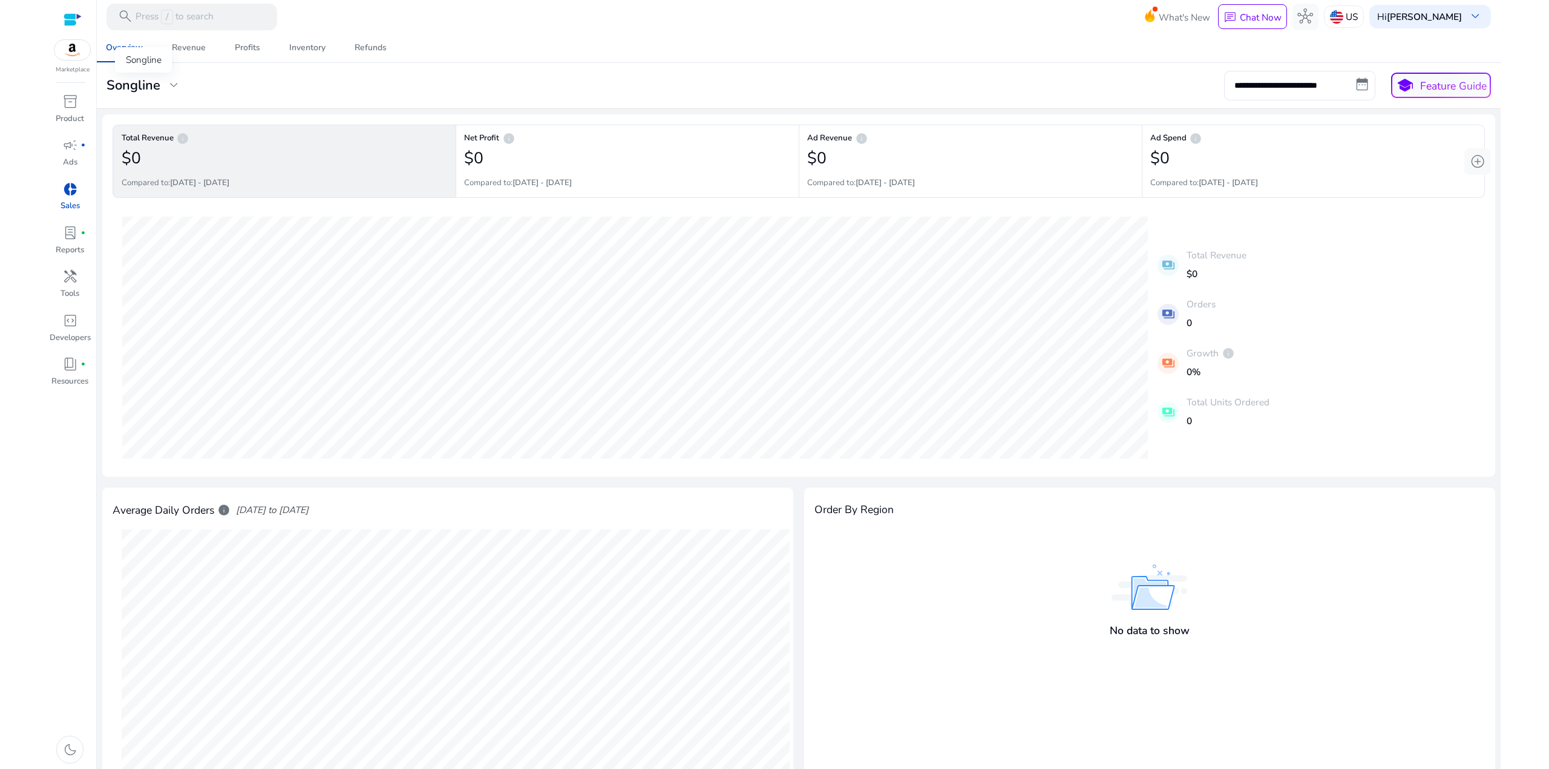
click at [173, 83] on span "expand_more" at bounding box center [174, 85] width 16 height 16
click at [257, 136] on div "storefront Songline keep" at bounding box center [199, 139] width 191 height 32
click at [221, 168] on div "Manage Profile(s)" at bounding box center [199, 171] width 194 height 28
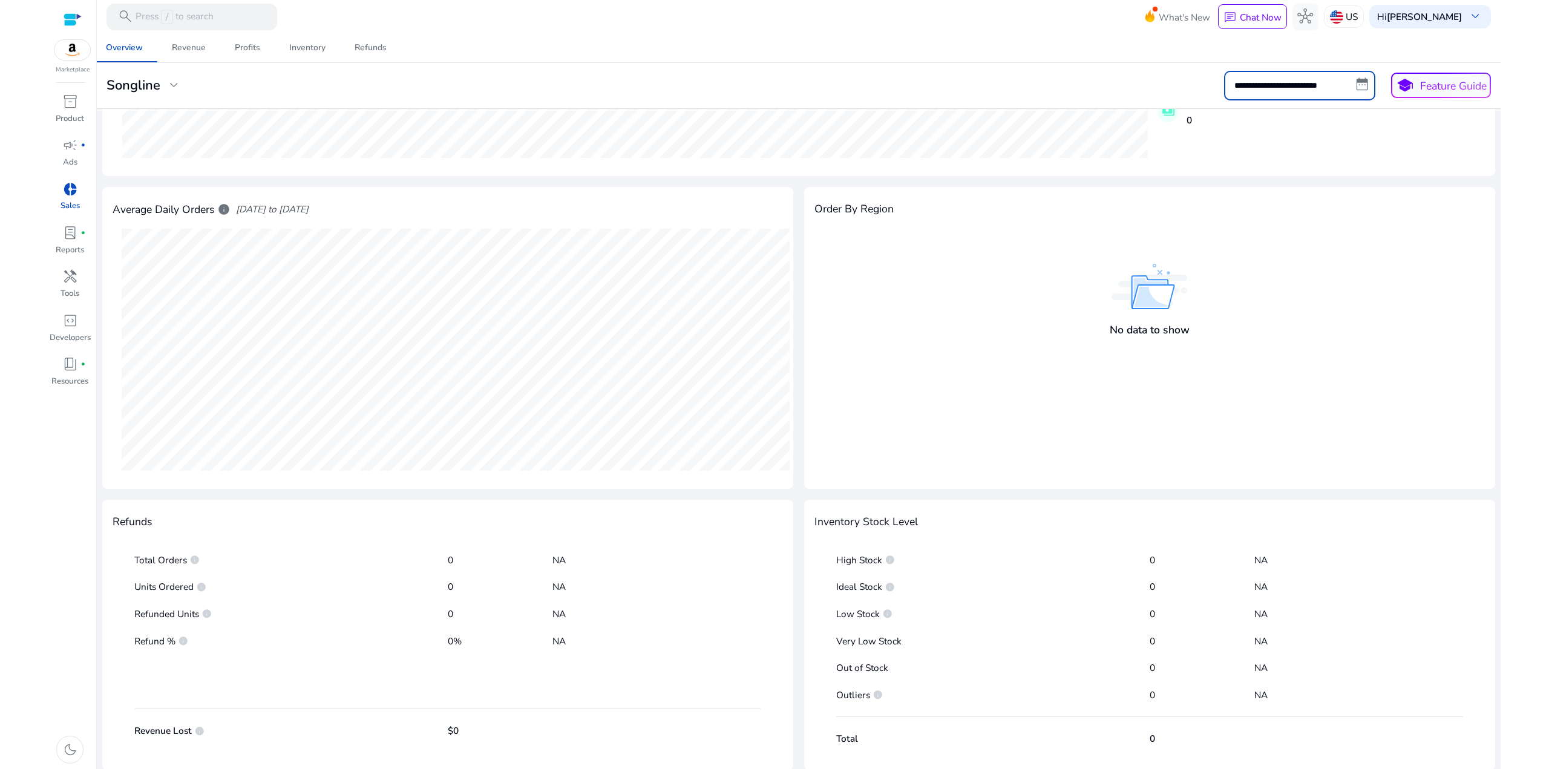
click at [1343, 80] on input "**********" at bounding box center [1299, 85] width 151 height 29
select select "*"
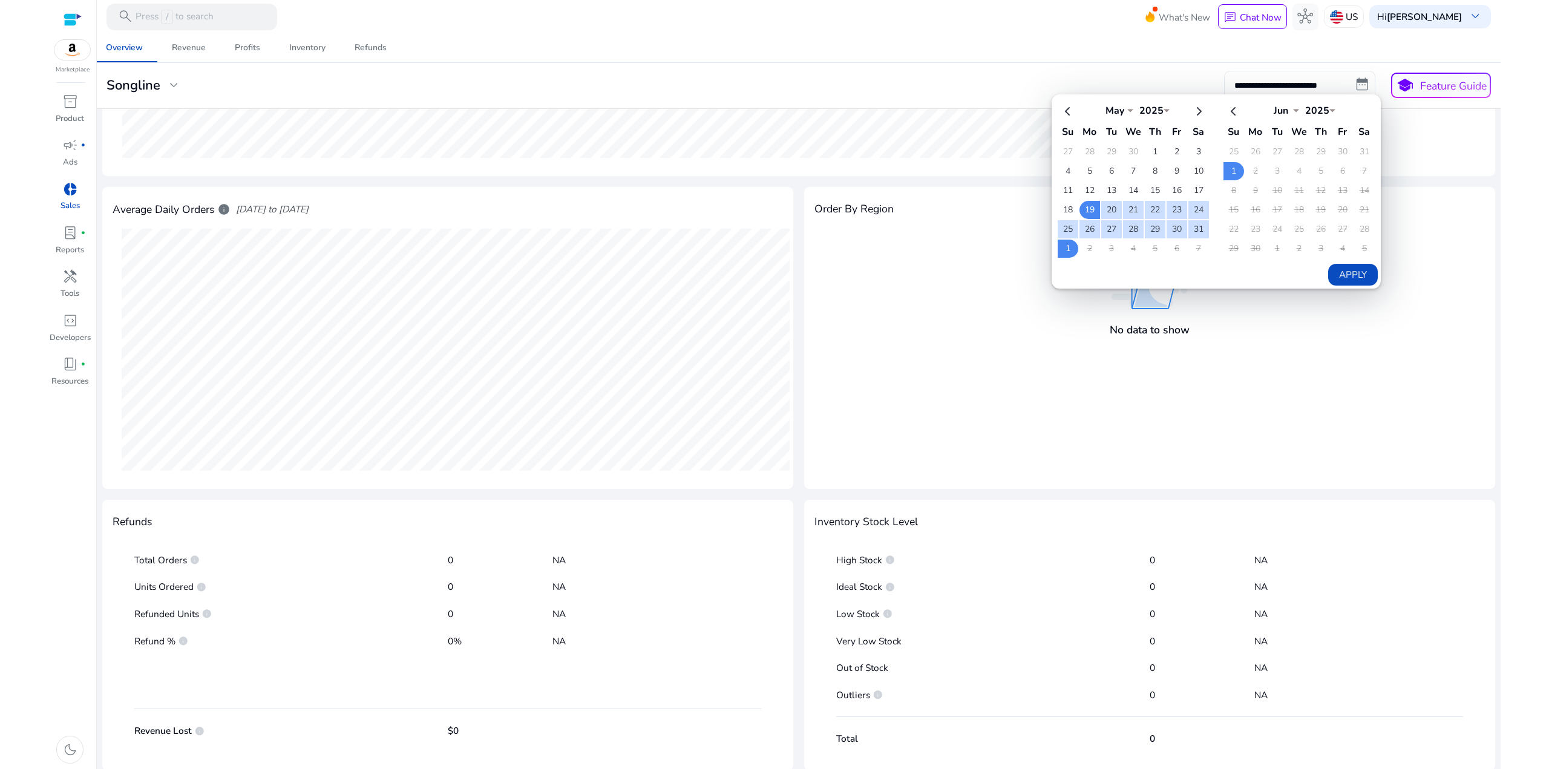
click at [1323, 106] on select "****" at bounding box center [1317, 109] width 36 height 10
click at [1281, 106] on select "*** *** *** *** *** *** *** *** *** *** *** ***" at bounding box center [1281, 109] width 36 height 10
click at [1167, 67] on mat-card "**********" at bounding box center [798, 86] width 1415 height 46
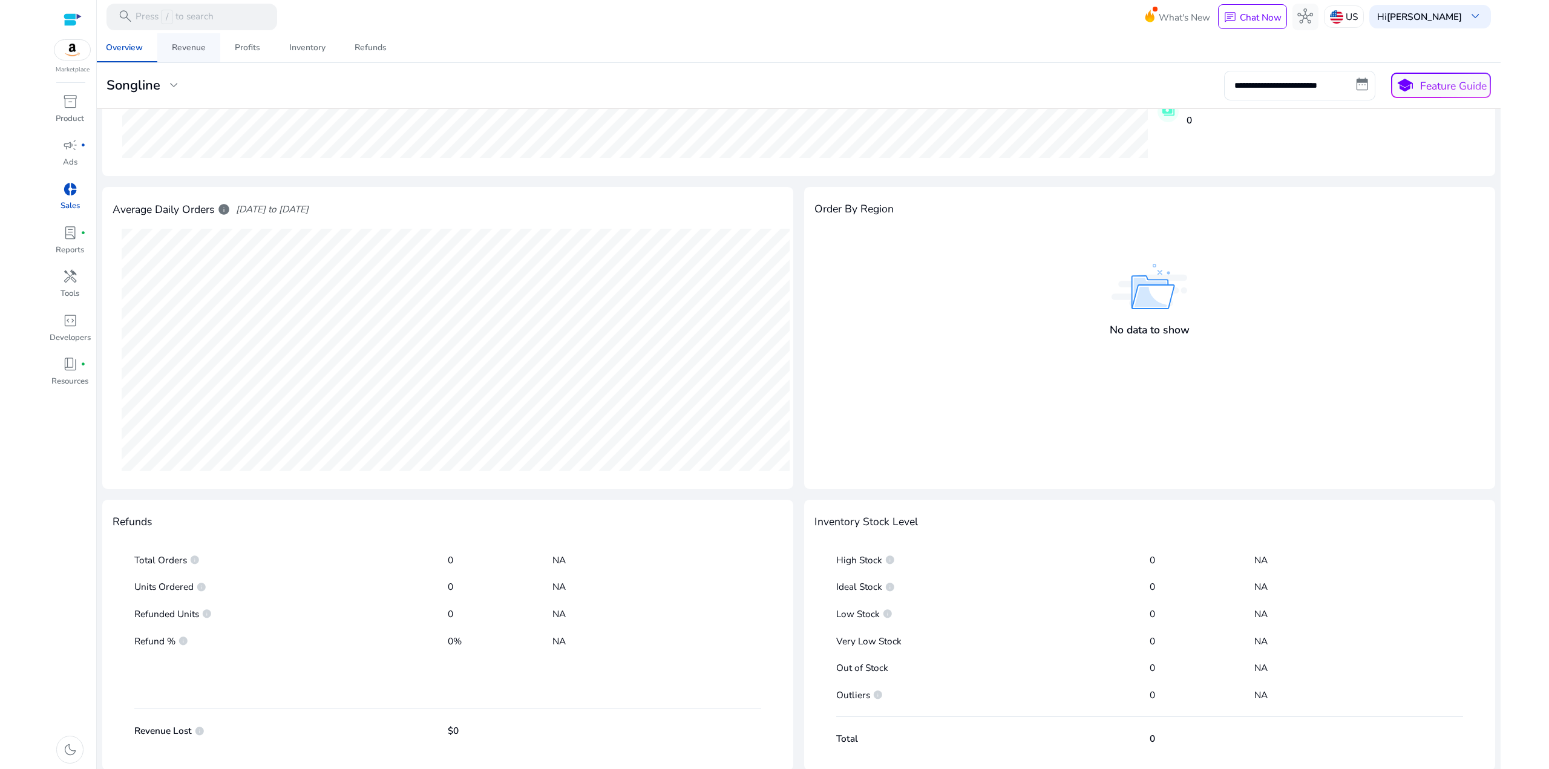
click at [190, 48] on div "Revenue" at bounding box center [189, 48] width 34 height 8
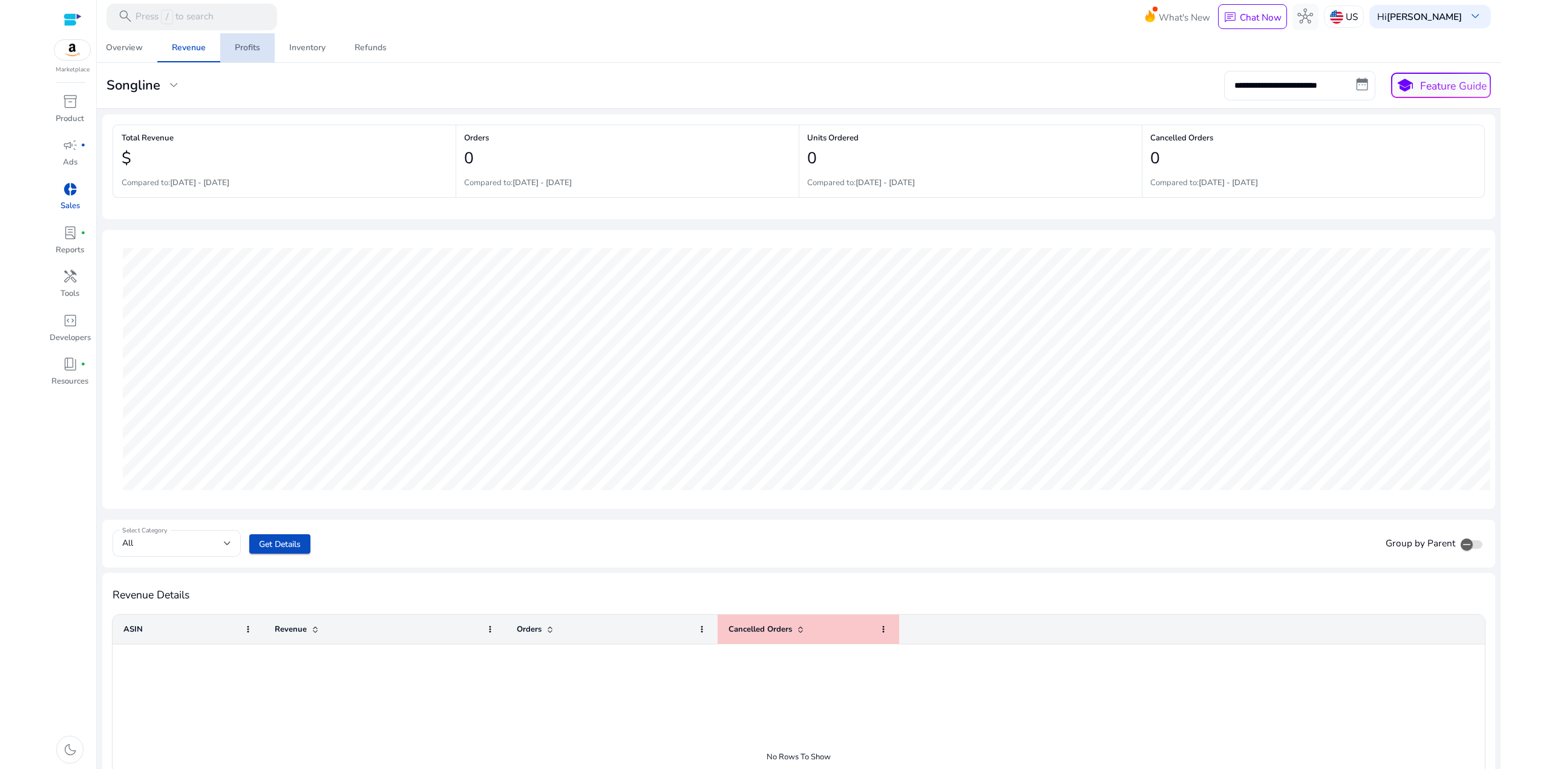
click at [259, 46] on div "Profits" at bounding box center [247, 48] width 25 height 8
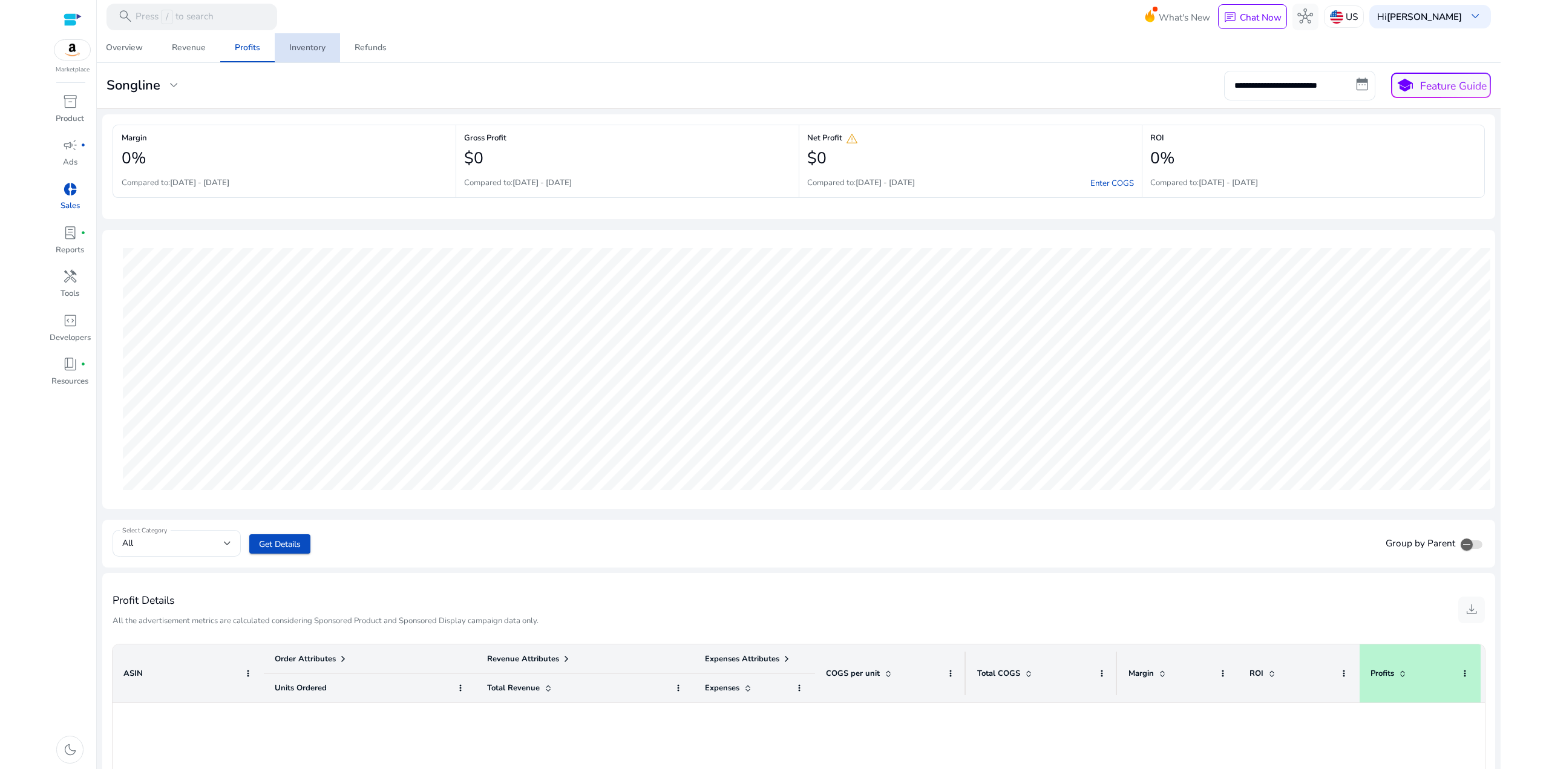
click at [313, 46] on div "Inventory" at bounding box center [307, 48] width 36 height 8
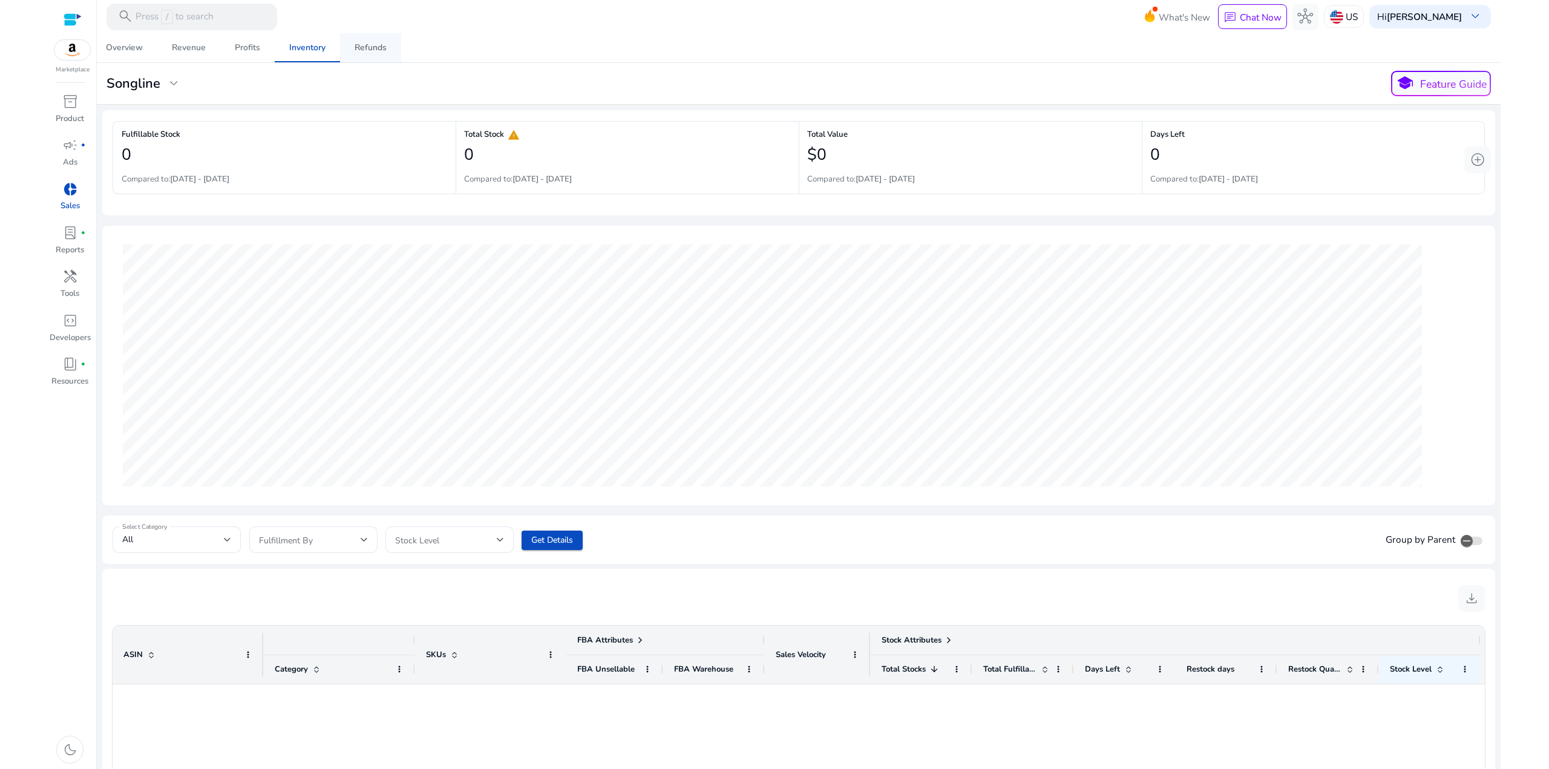
click at [361, 47] on div "Refunds" at bounding box center [371, 48] width 32 height 8
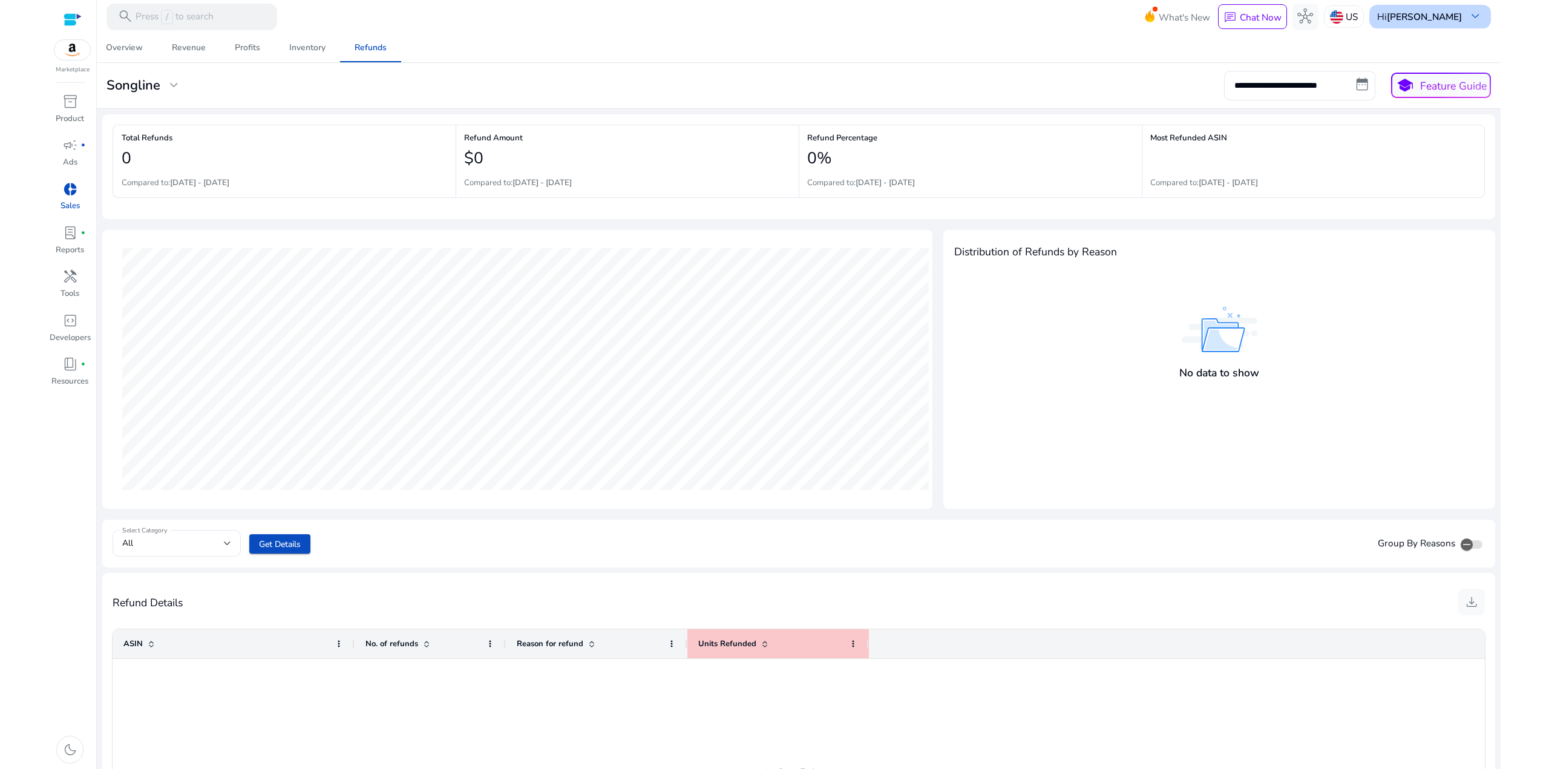
click at [1441, 11] on b "[PERSON_NAME]" at bounding box center [1424, 16] width 75 height 13
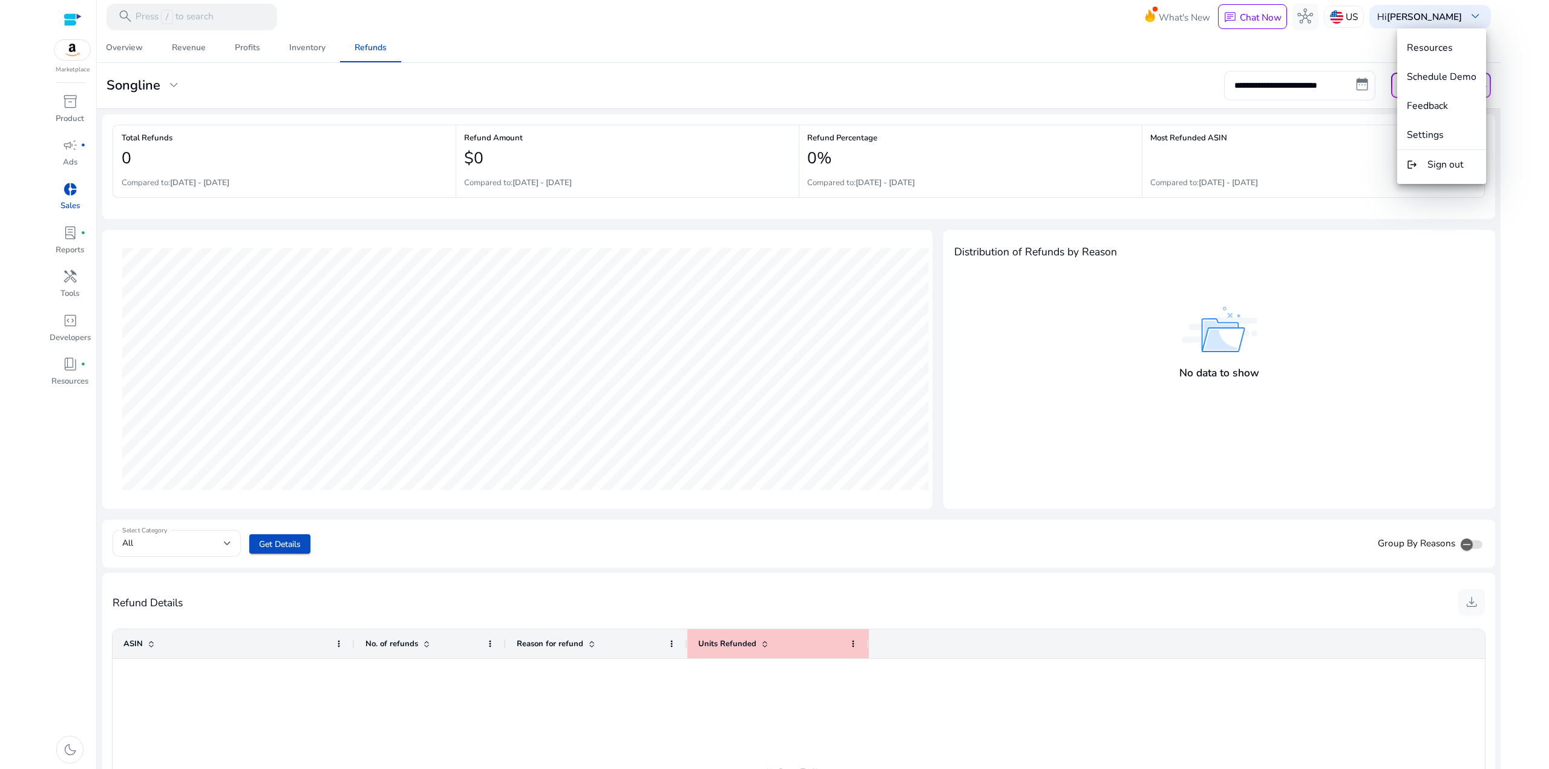
click at [68, 24] on div at bounding box center [774, 384] width 1549 height 769
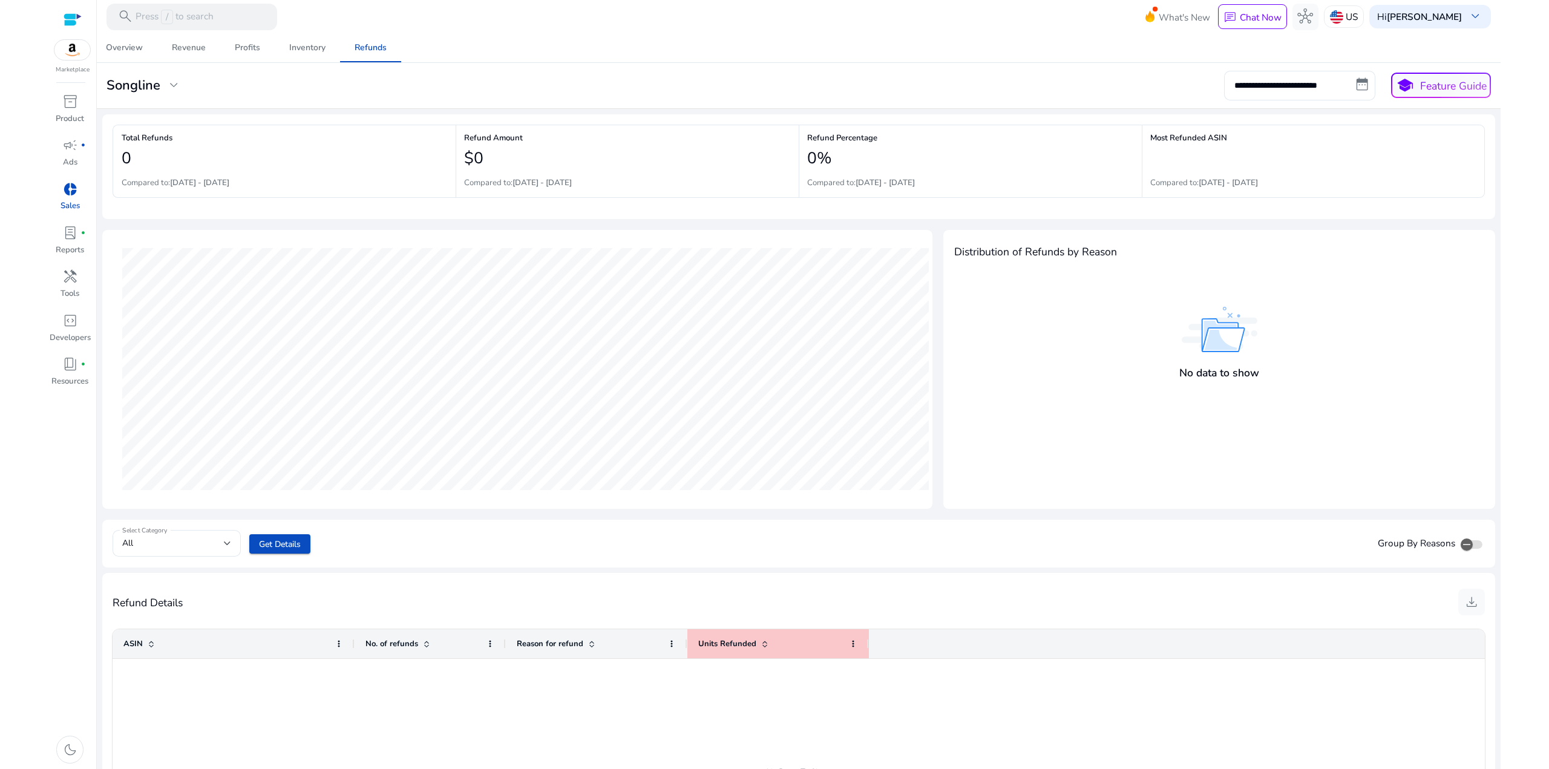
click at [71, 18] on div at bounding box center [73, 20] width 18 height 14
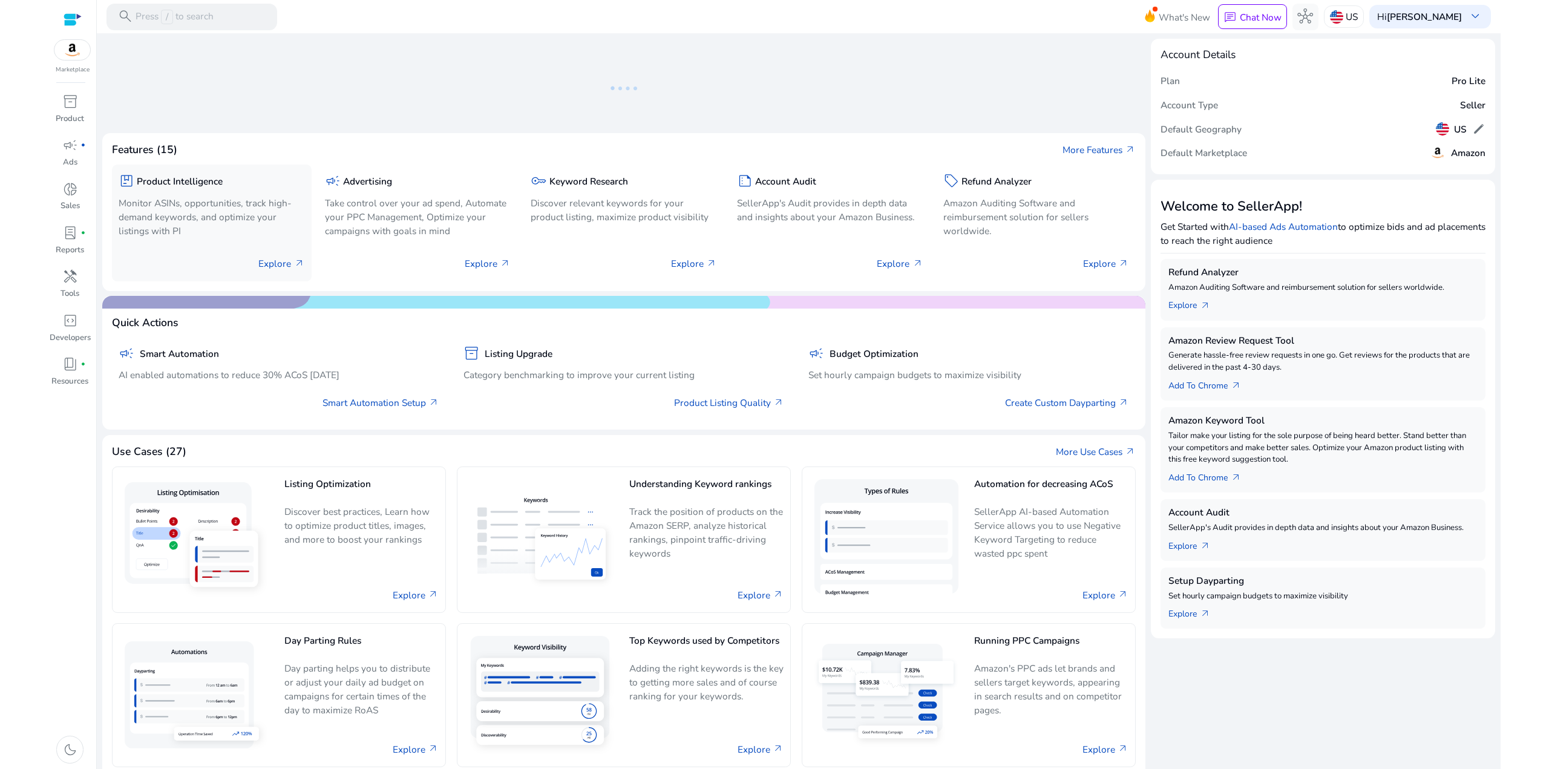
click at [282, 266] on p "Explore arrow_outward" at bounding box center [281, 264] width 46 height 14
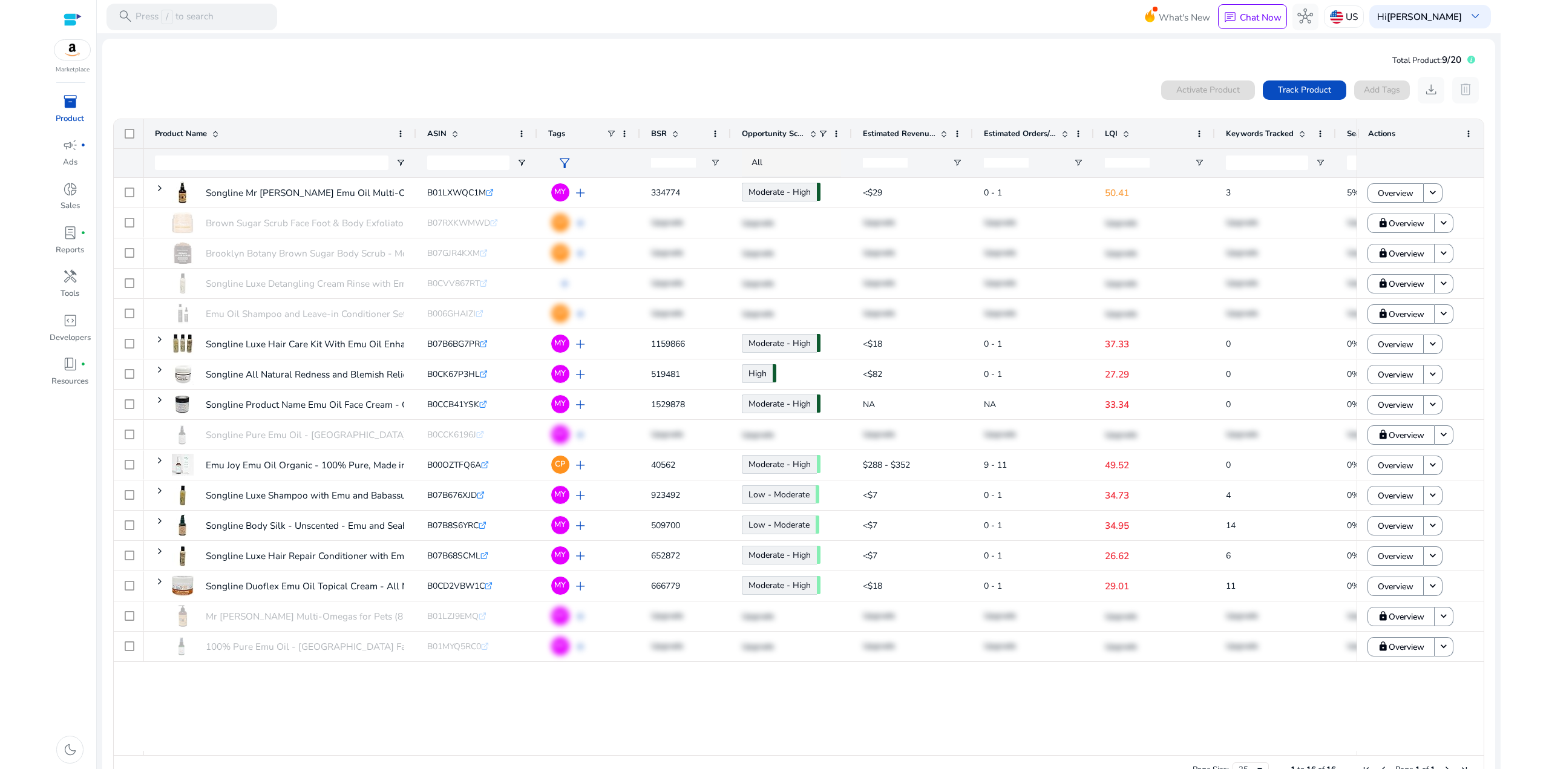
click at [321, 80] on div "0 products selected Activate Product Track Product Add Tags download delete" at bounding box center [799, 90] width 1372 height 27
click at [76, 53] on img at bounding box center [72, 50] width 36 height 20
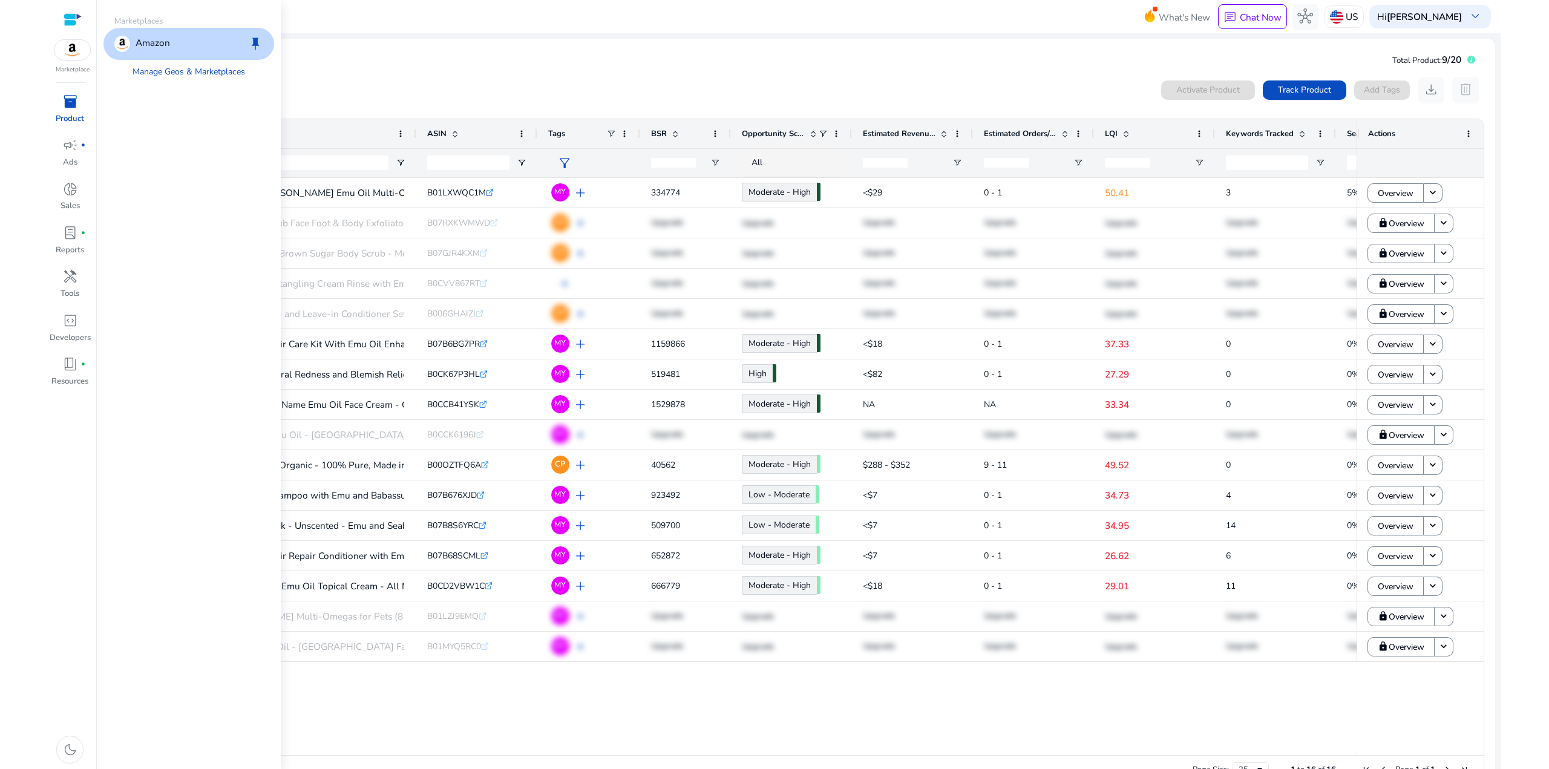
click at [144, 38] on p "Amazon" at bounding box center [153, 44] width 34 height 16
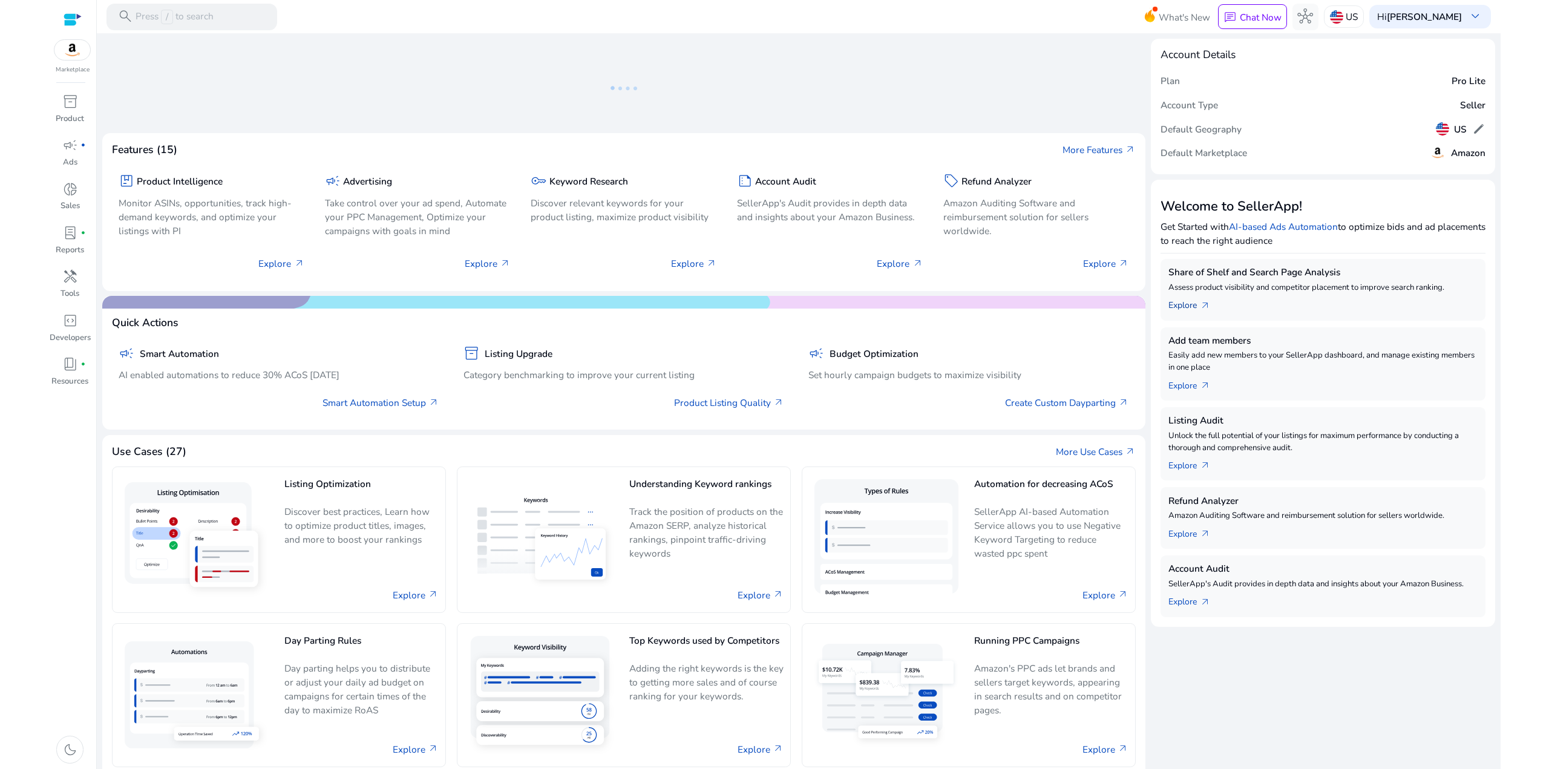
click at [1176, 306] on link "Explore arrow_outward" at bounding box center [1194, 303] width 53 height 19
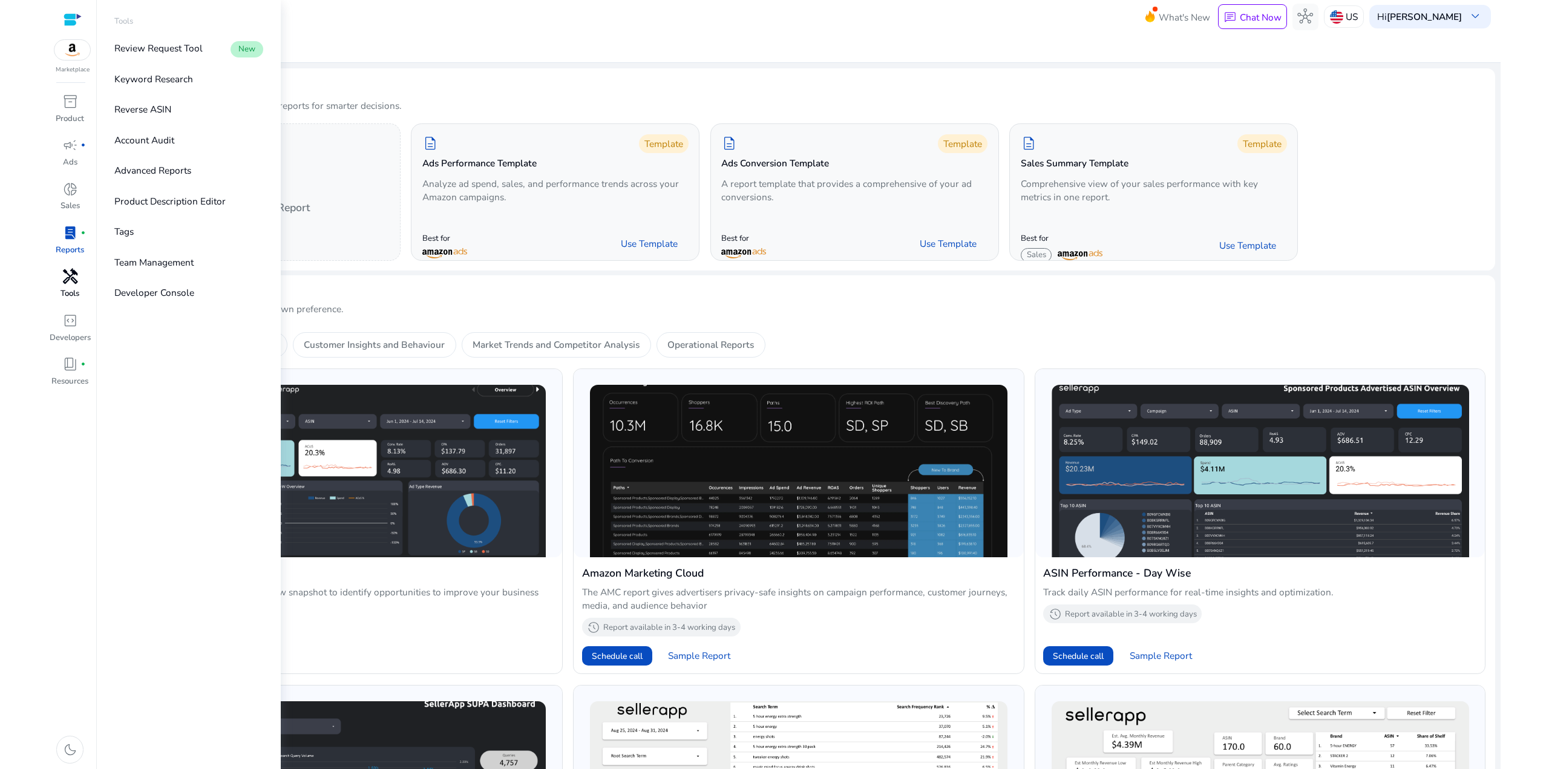
click at [73, 283] on span "handyman" at bounding box center [70, 277] width 16 height 16
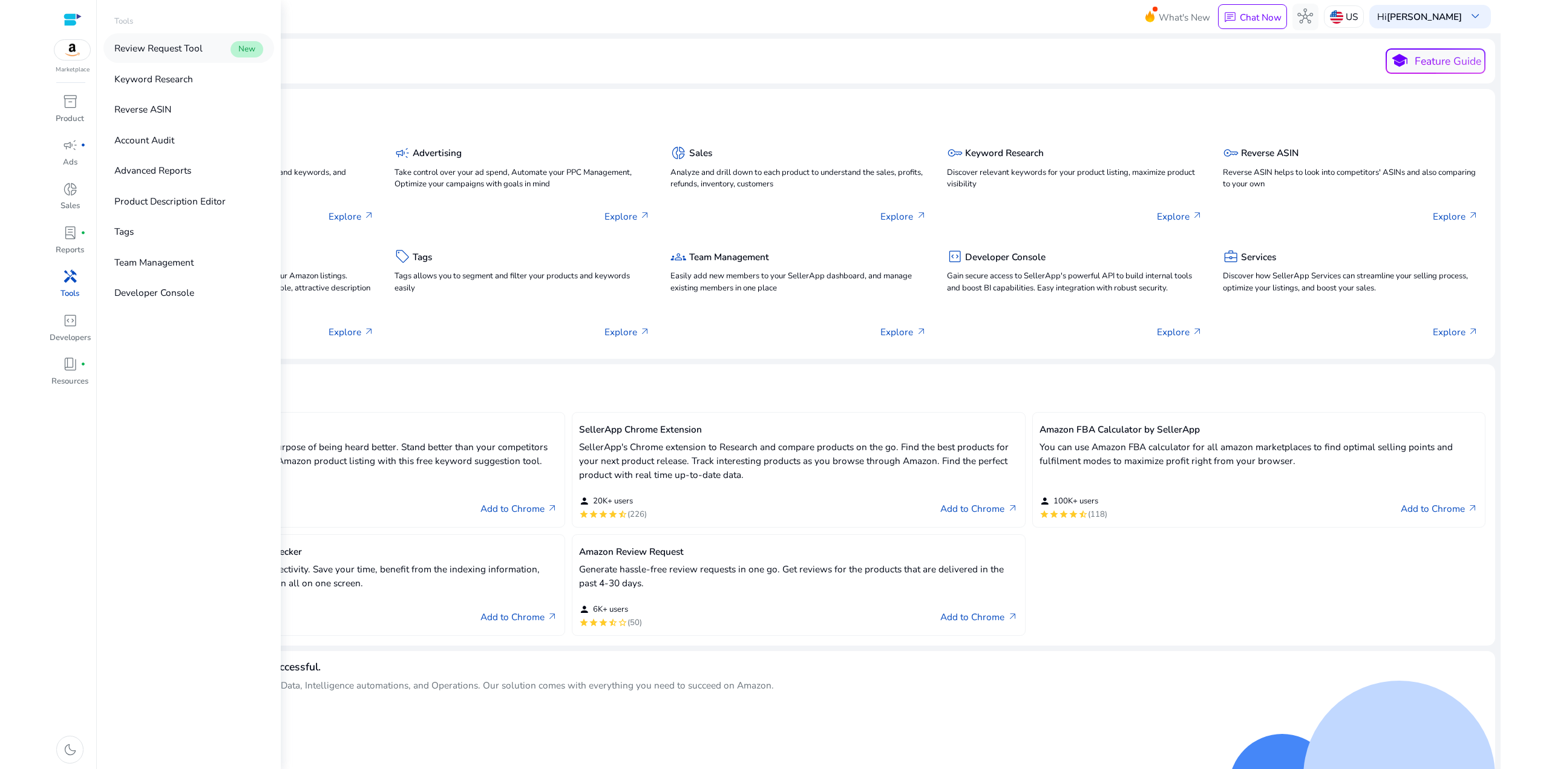
click at [162, 47] on p "Review Request Tool" at bounding box center [158, 48] width 88 height 14
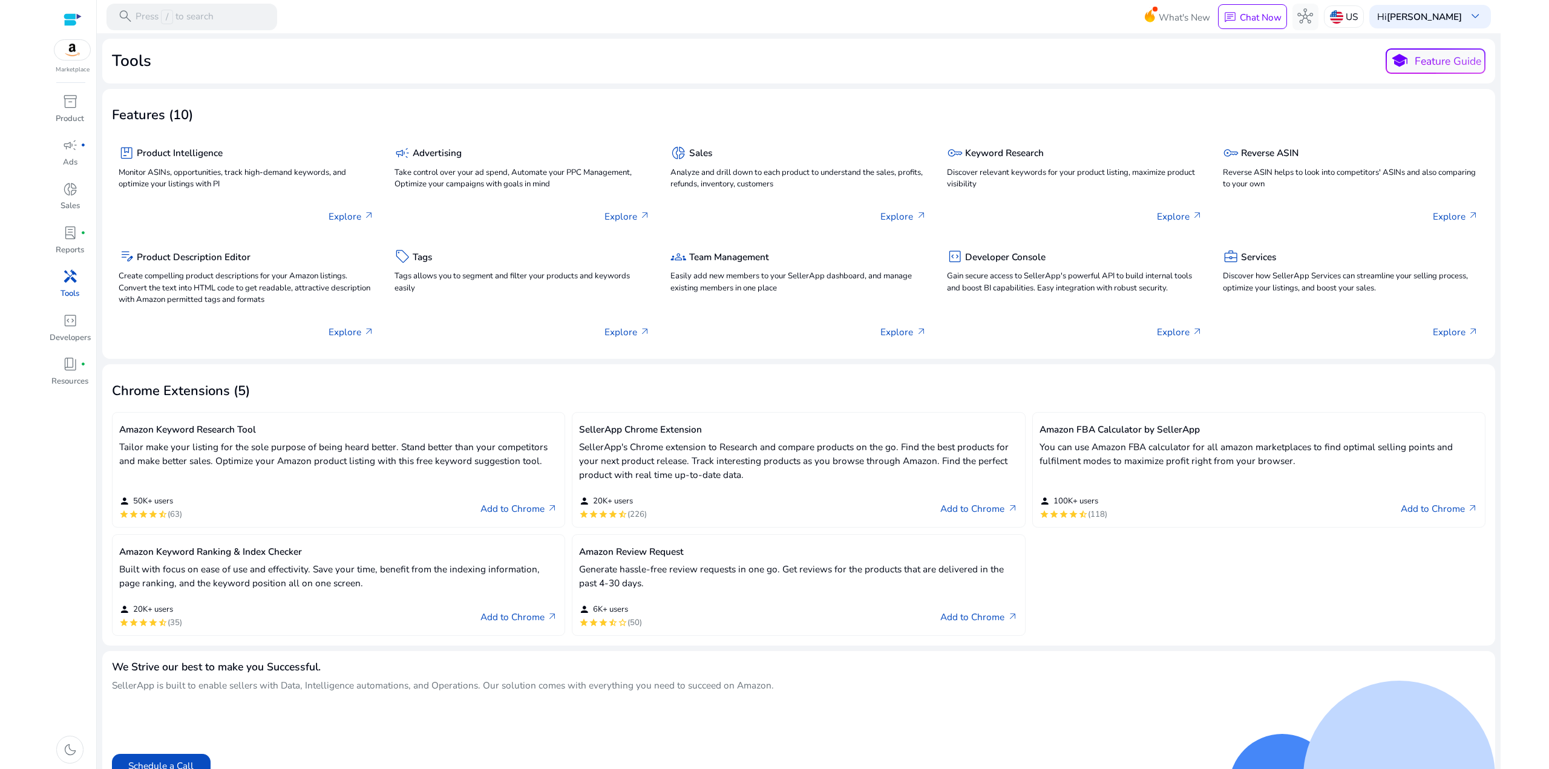
click at [73, 281] on span "handyman" at bounding box center [70, 277] width 16 height 16
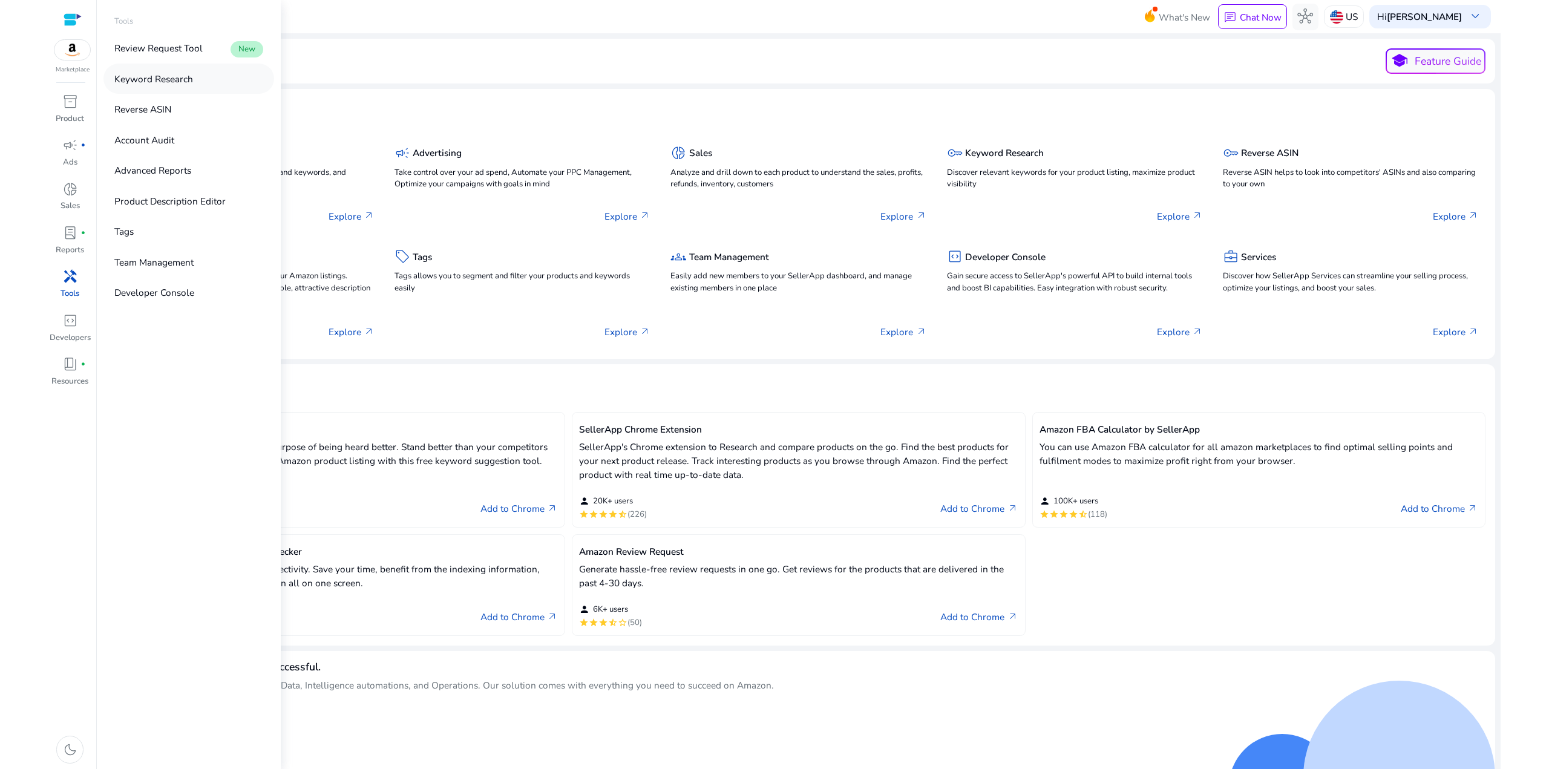
click at [164, 79] on p "Keyword Research" at bounding box center [153, 79] width 79 height 14
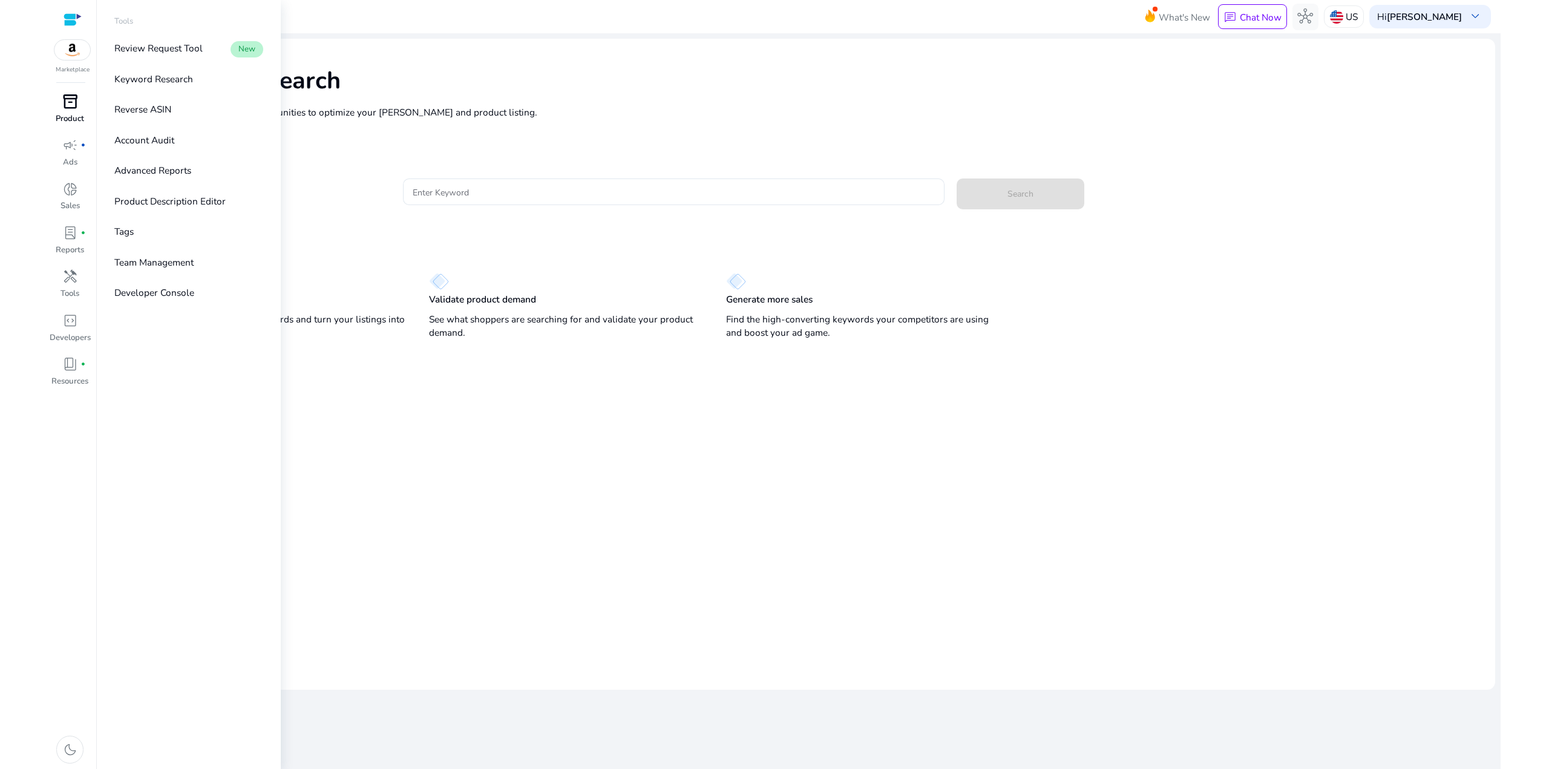
click at [72, 105] on span "inventory_2" at bounding box center [70, 102] width 16 height 16
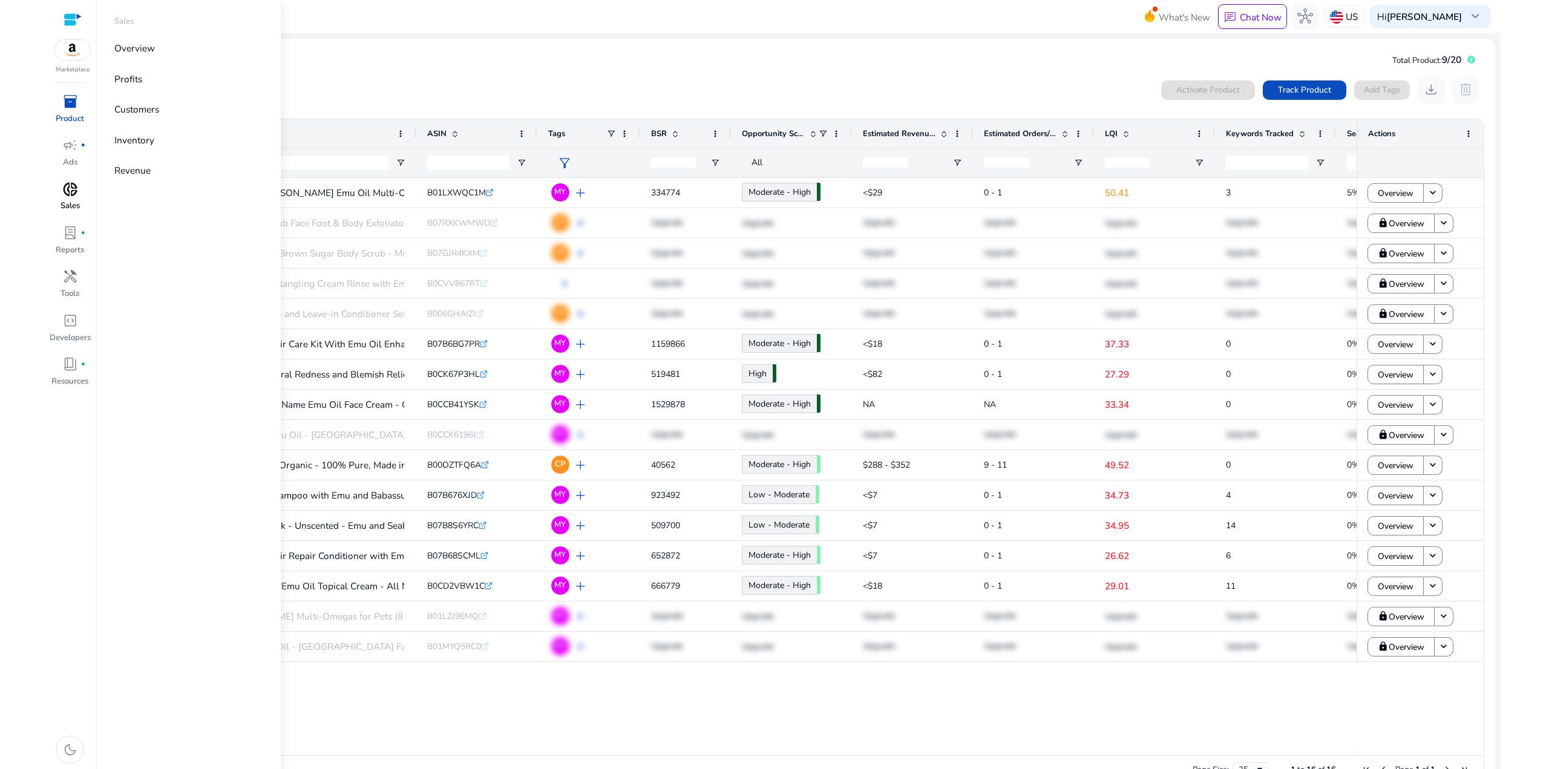
click at [79, 194] on div "donut_small" at bounding box center [69, 188] width 37 height 21
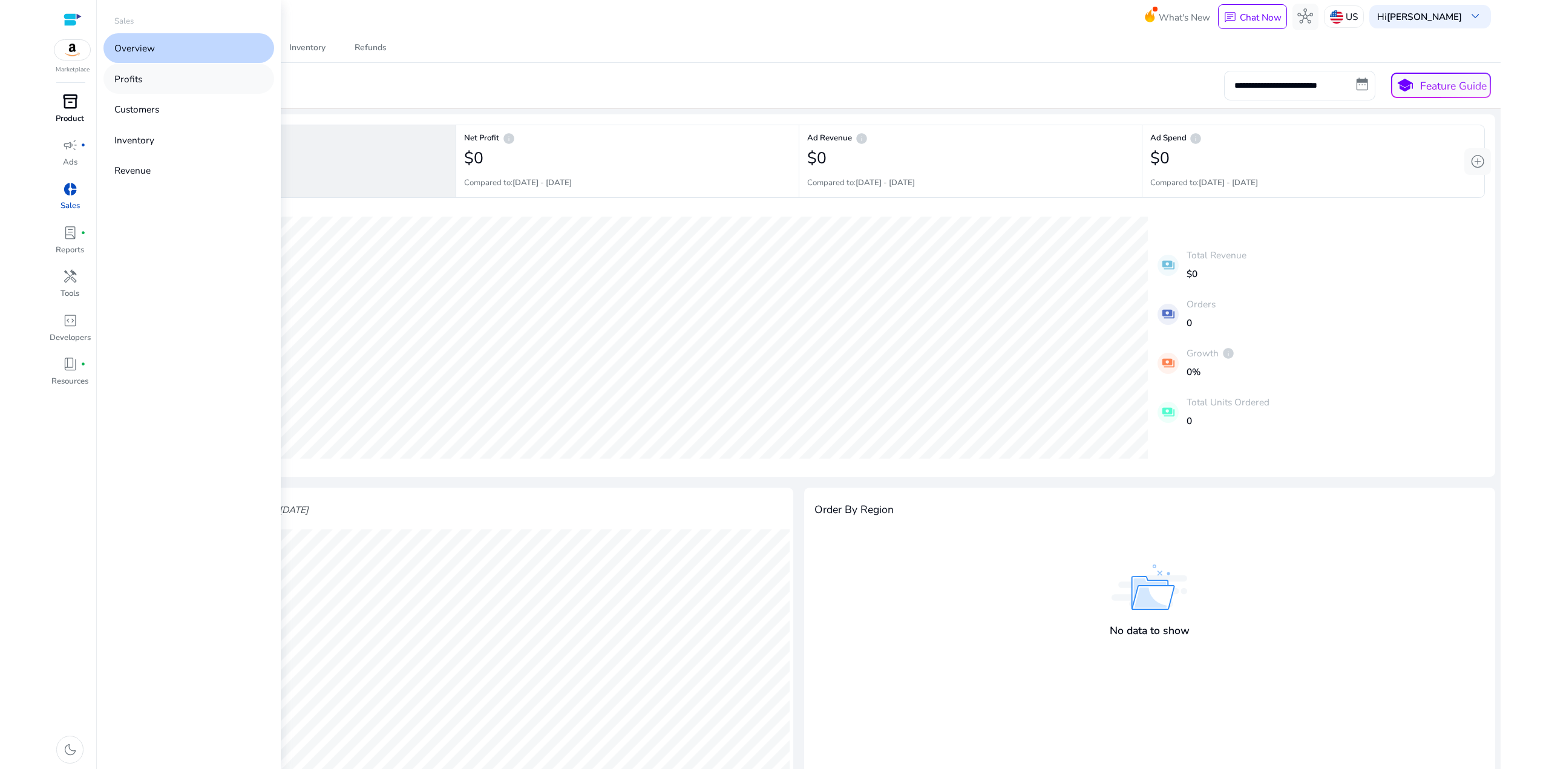
click at [126, 71] on link "Profits" at bounding box center [188, 79] width 171 height 30
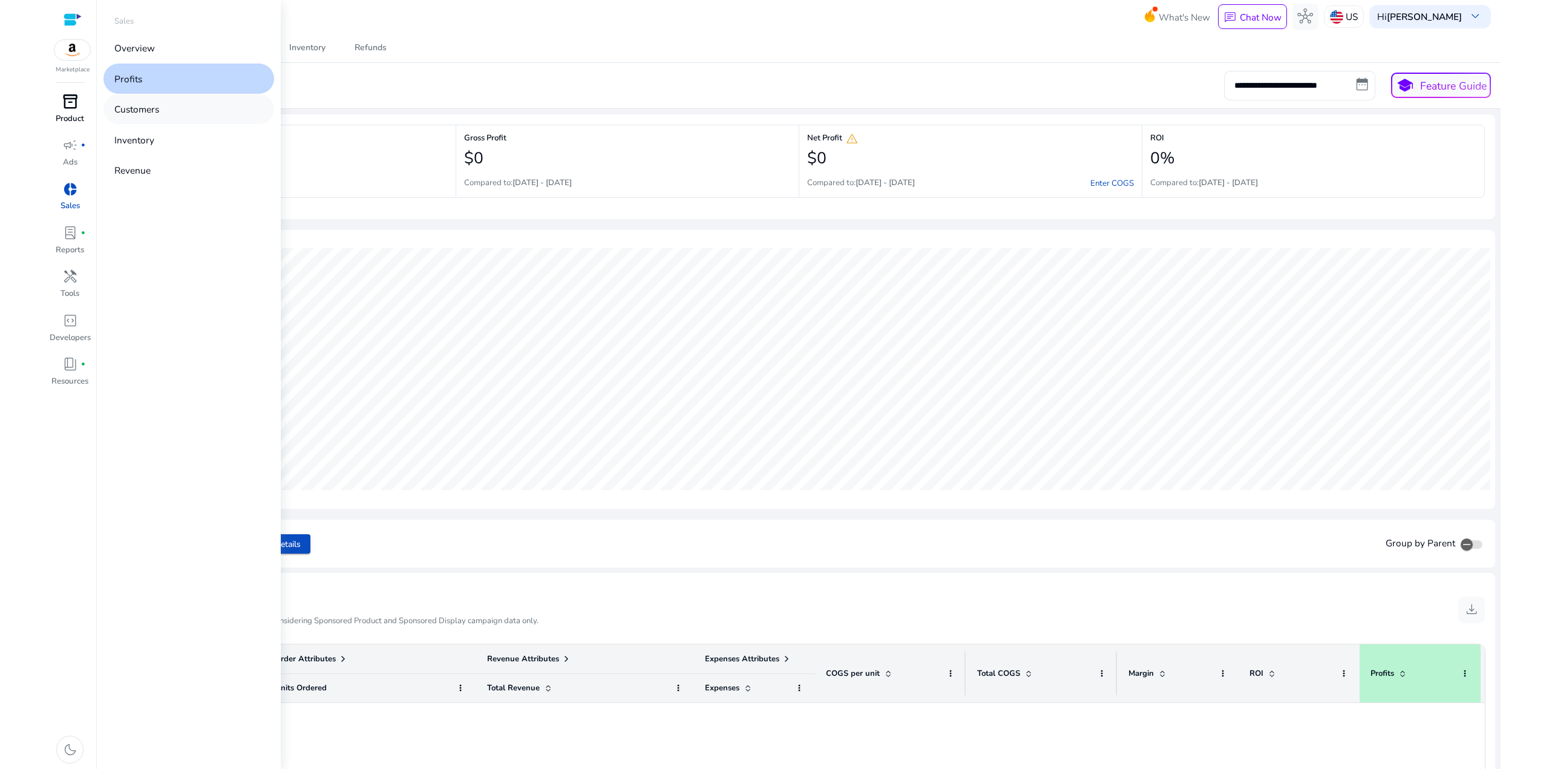
click at [143, 108] on p "Customers" at bounding box center [136, 109] width 45 height 14
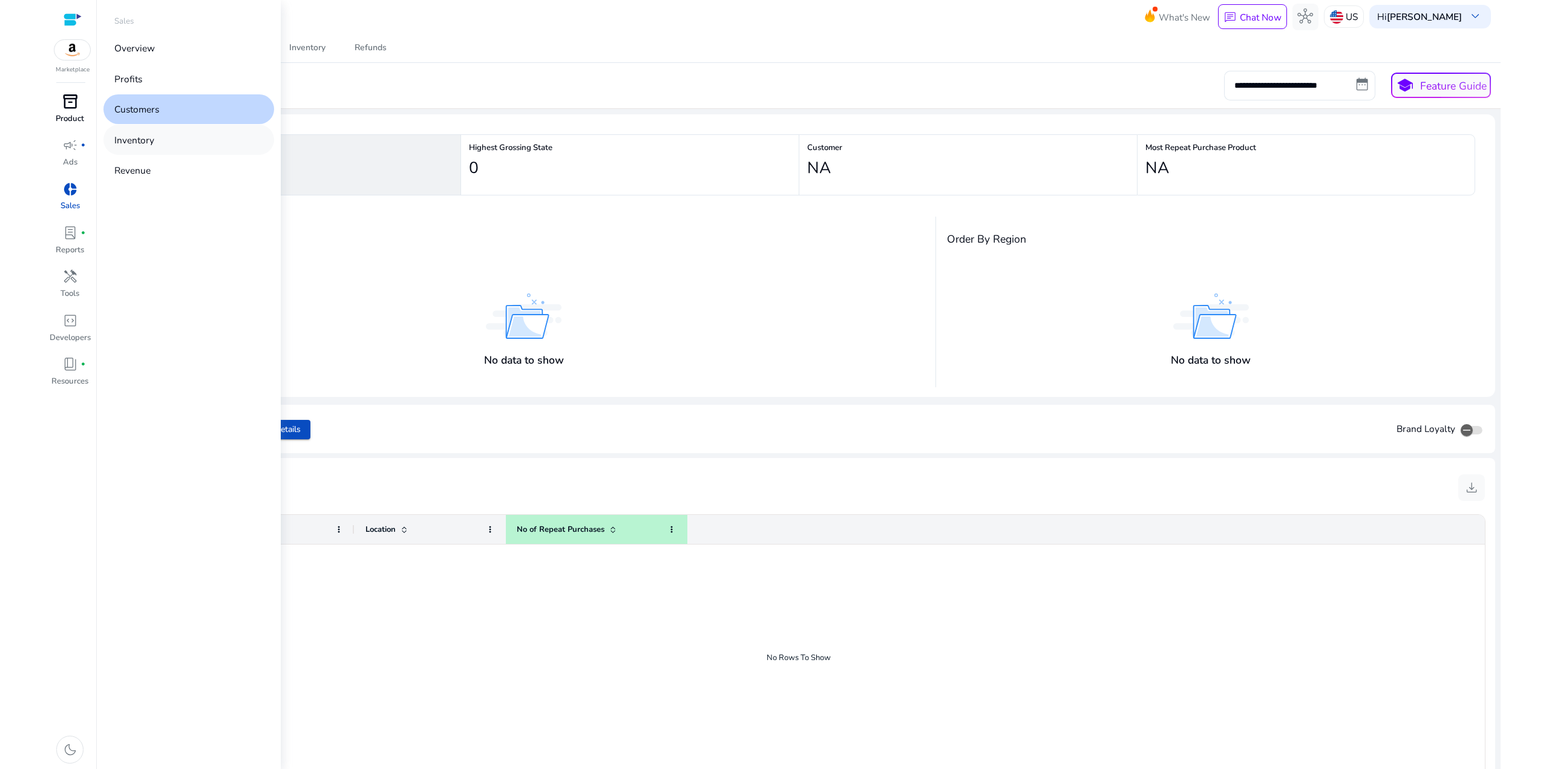
click at [142, 137] on p "Inventory" at bounding box center [134, 140] width 40 height 14
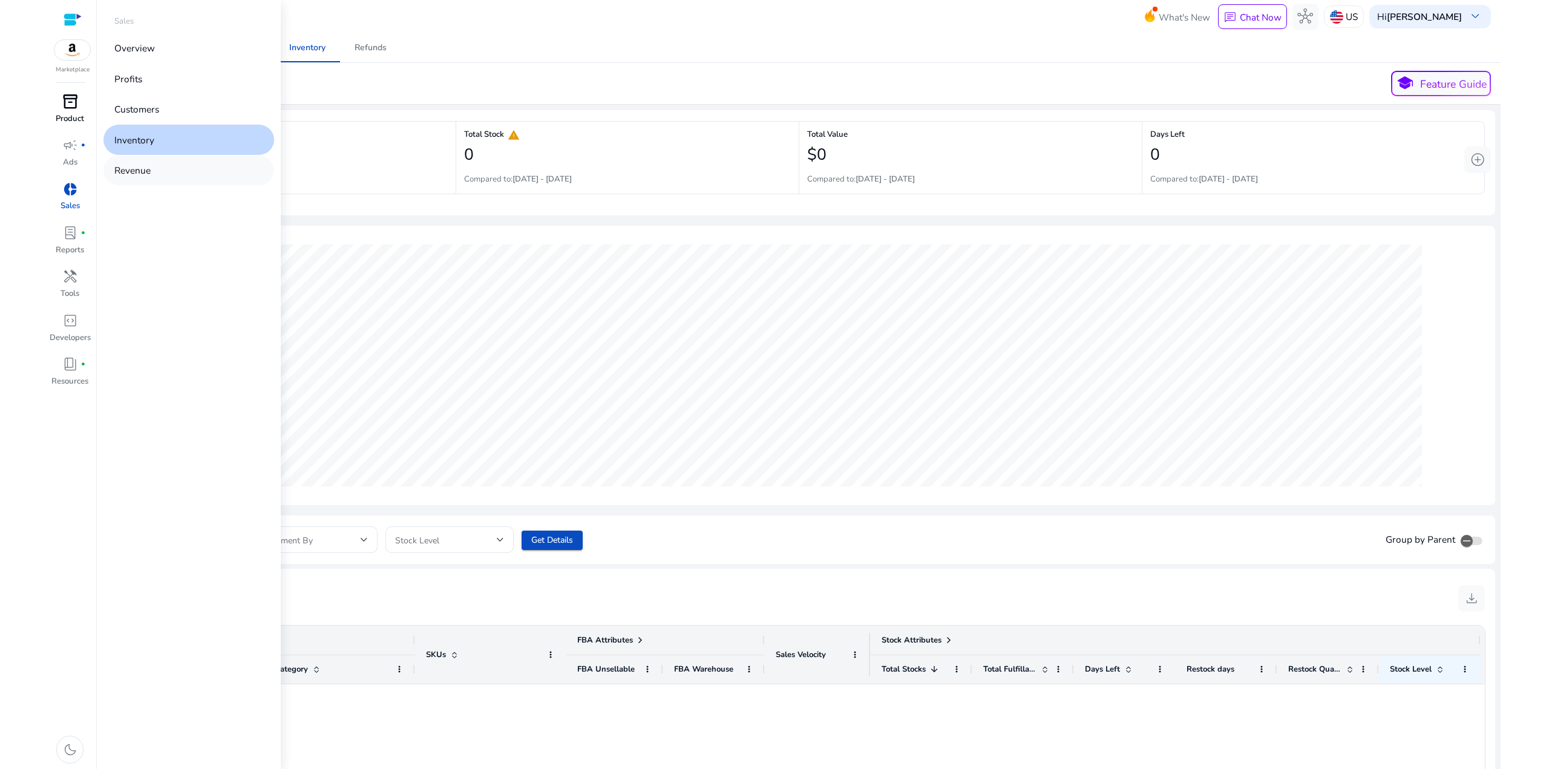
click at [136, 168] on p "Revenue" at bounding box center [132, 170] width 36 height 14
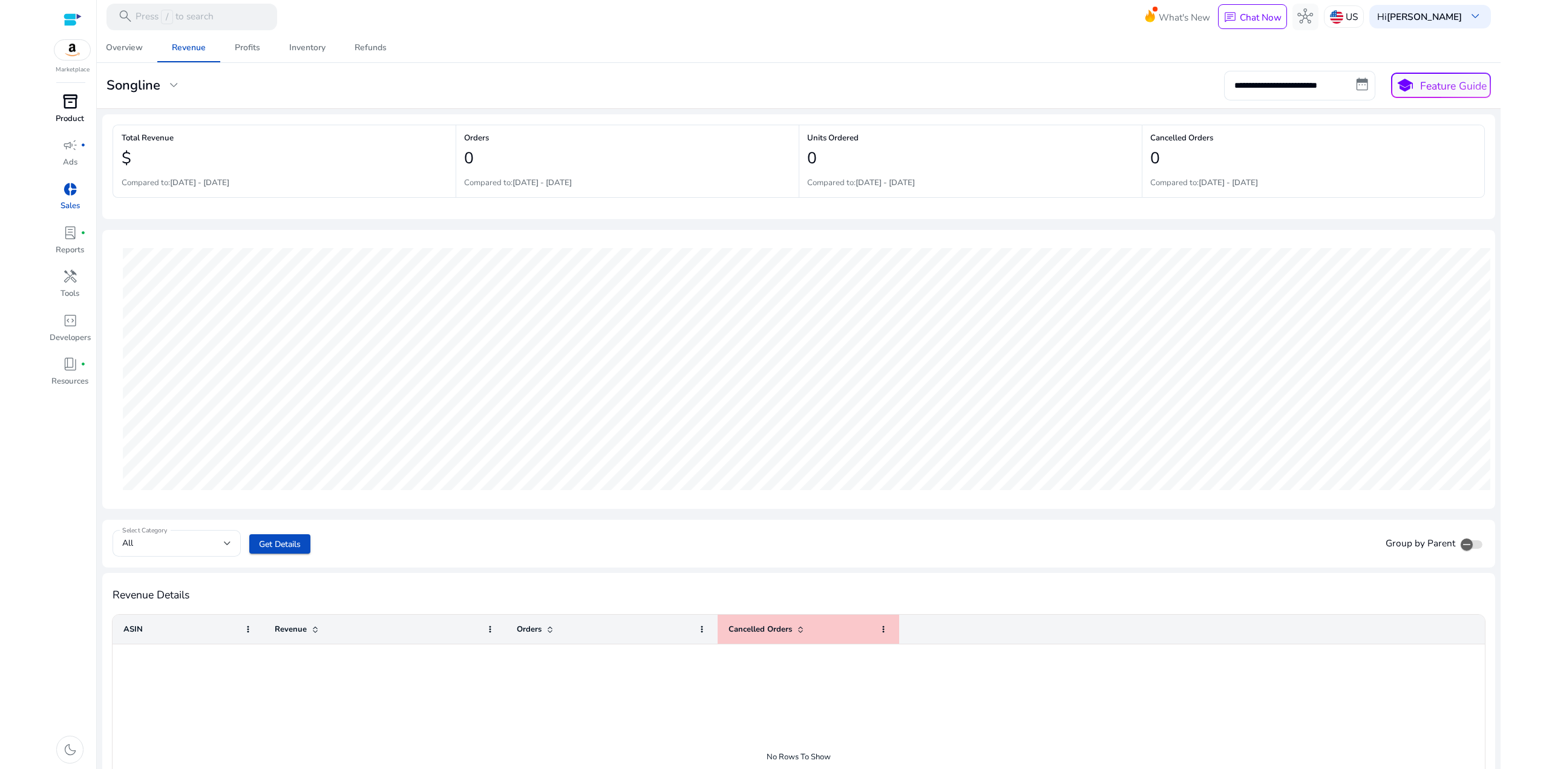
click at [695, 44] on div "Overview Revenue Profits Inventory Refunds" at bounding box center [798, 47] width 1415 height 29
click at [244, 44] on div "Profits" at bounding box center [247, 48] width 25 height 8
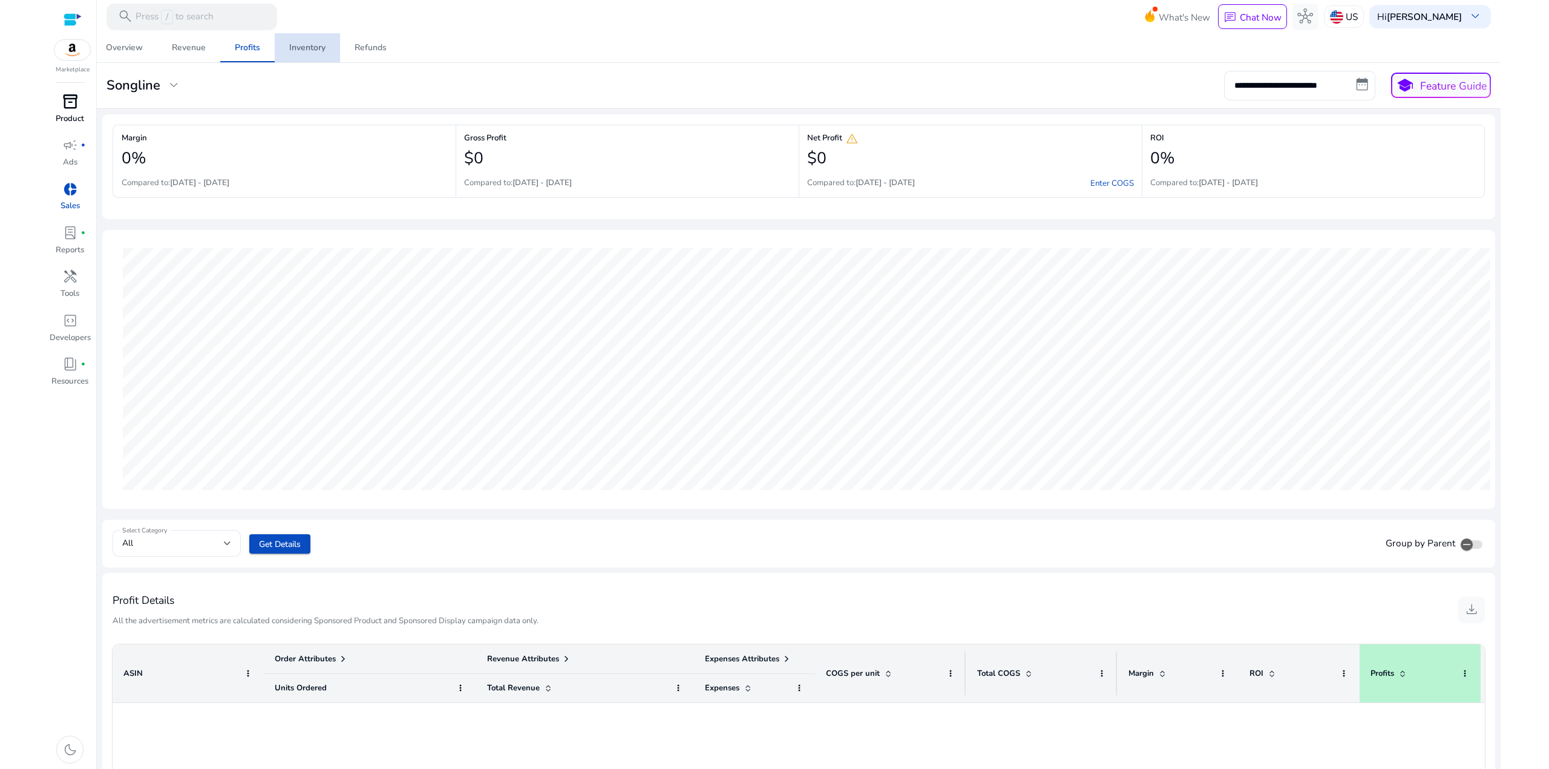
click at [309, 47] on div "Inventory" at bounding box center [307, 48] width 36 height 8
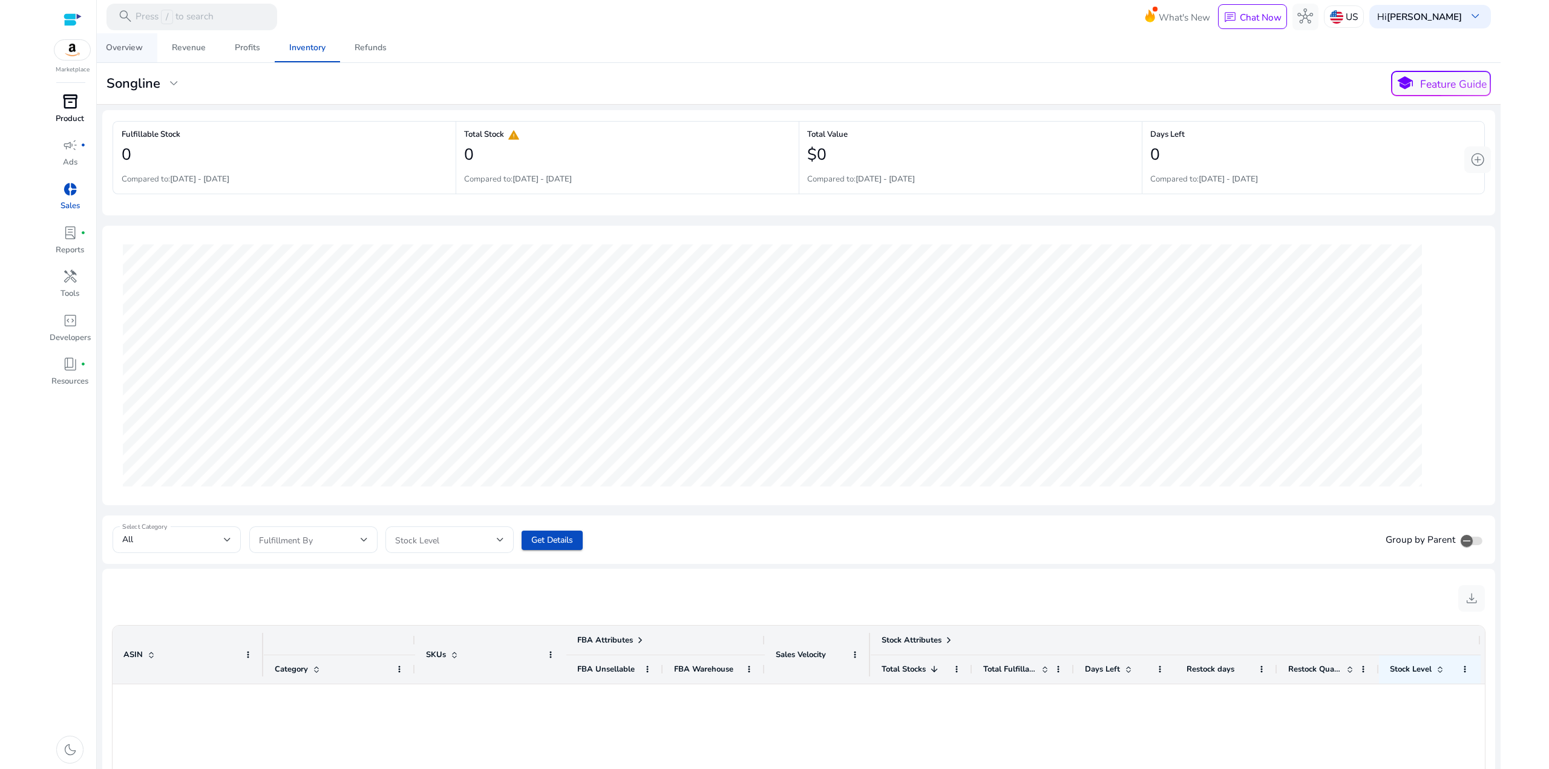
click at [117, 45] on div "Overview" at bounding box center [124, 48] width 37 height 8
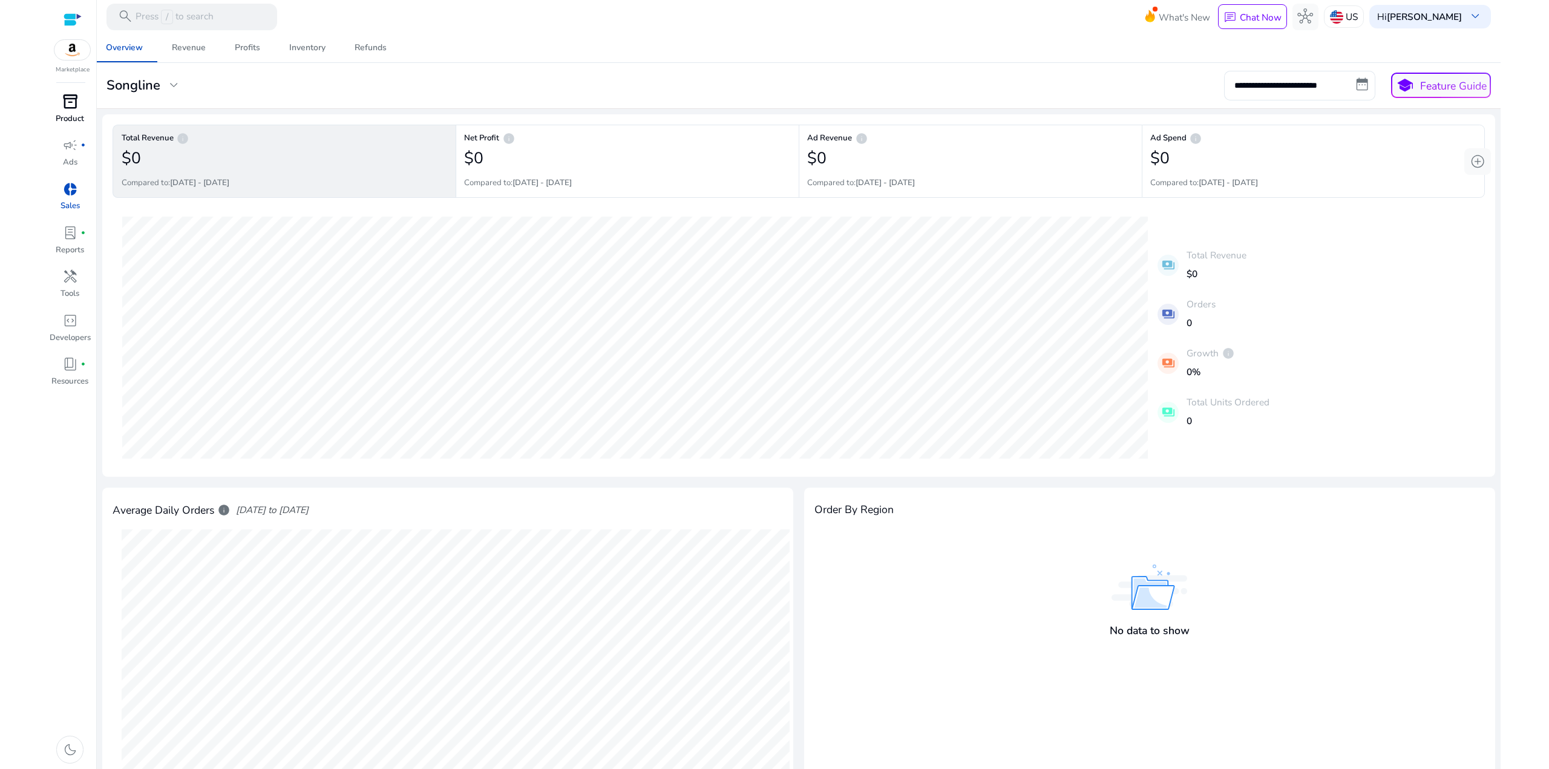
click at [212, 184] on b "[DATE] - [DATE]" at bounding box center [199, 182] width 59 height 11
click at [227, 509] on span "info" at bounding box center [223, 509] width 13 height 13
click at [1355, 82] on input "**********" at bounding box center [1299, 85] width 151 height 29
select select "*"
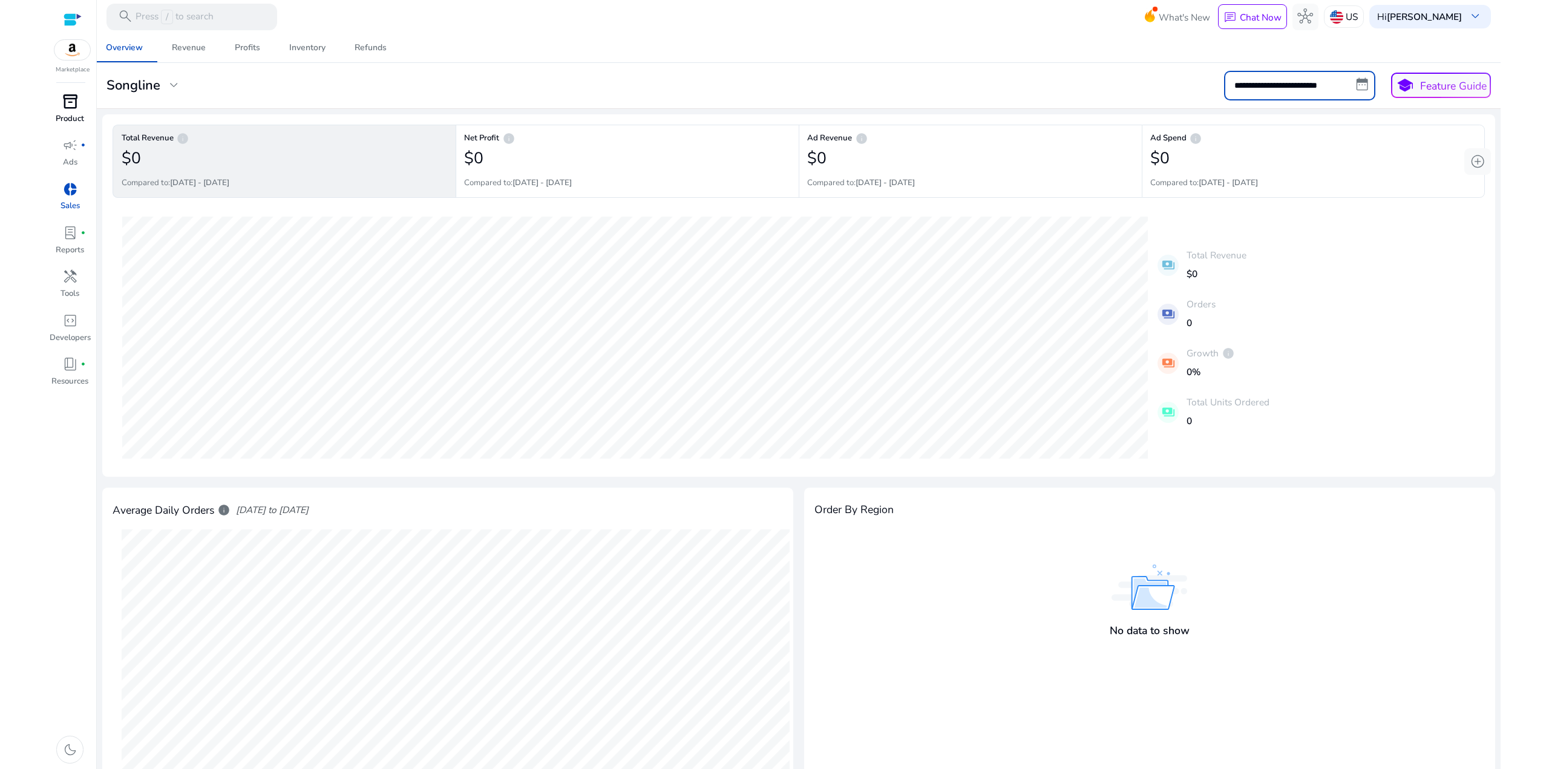
select select "*"
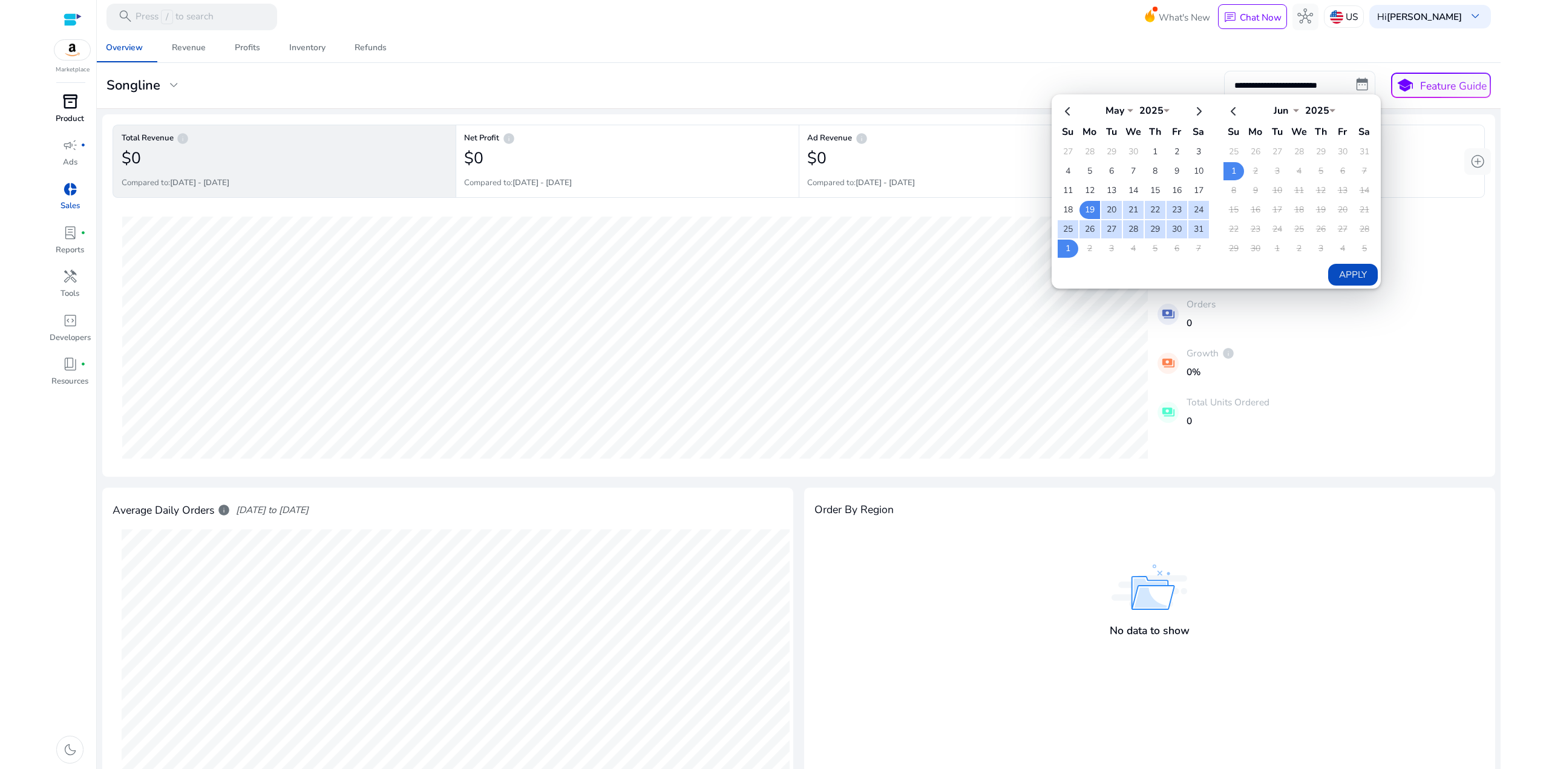
click at [1341, 276] on button "Apply" at bounding box center [1352, 275] width 49 height 22
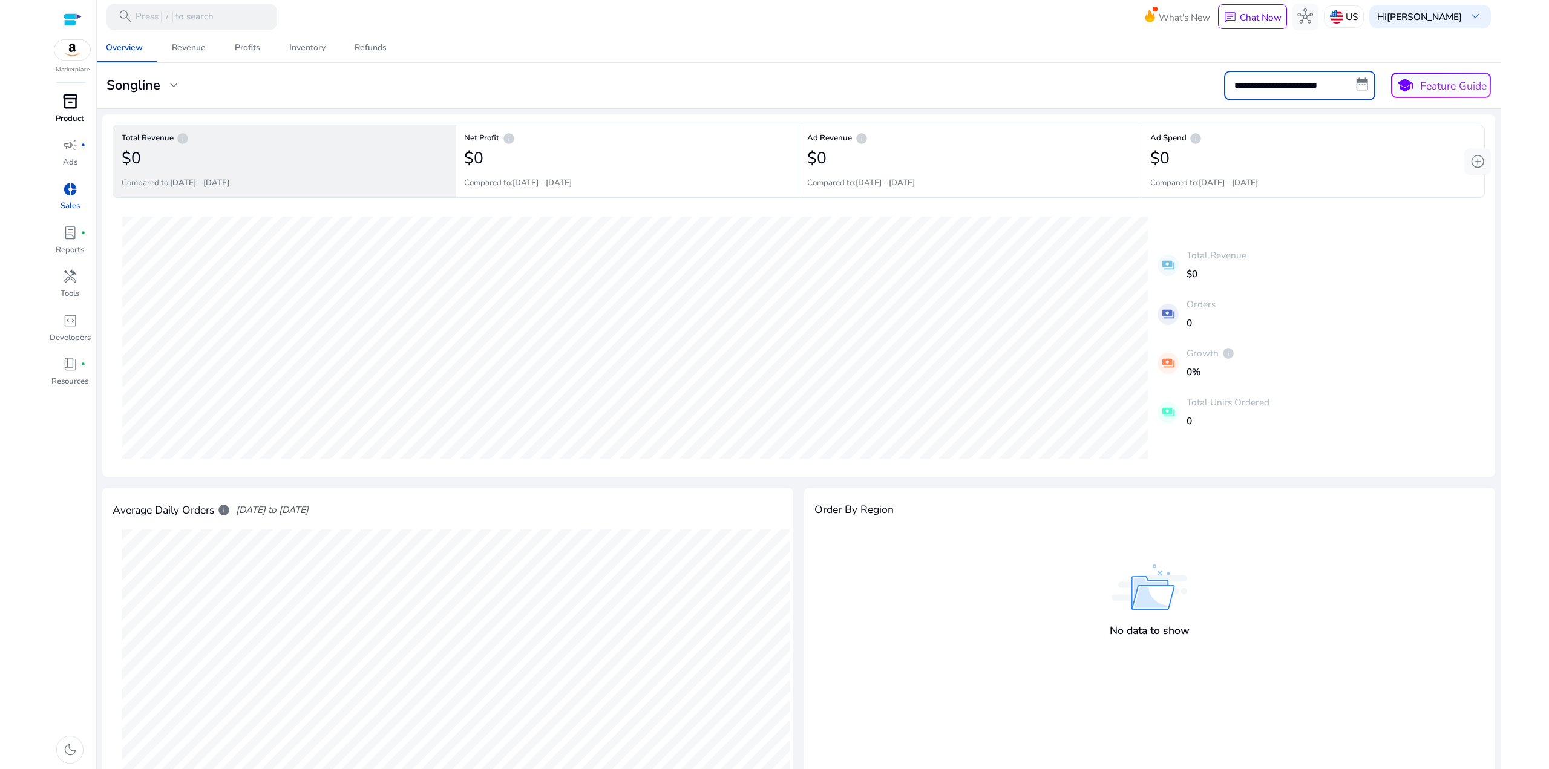
click at [1359, 83] on input "**********" at bounding box center [1299, 85] width 151 height 29
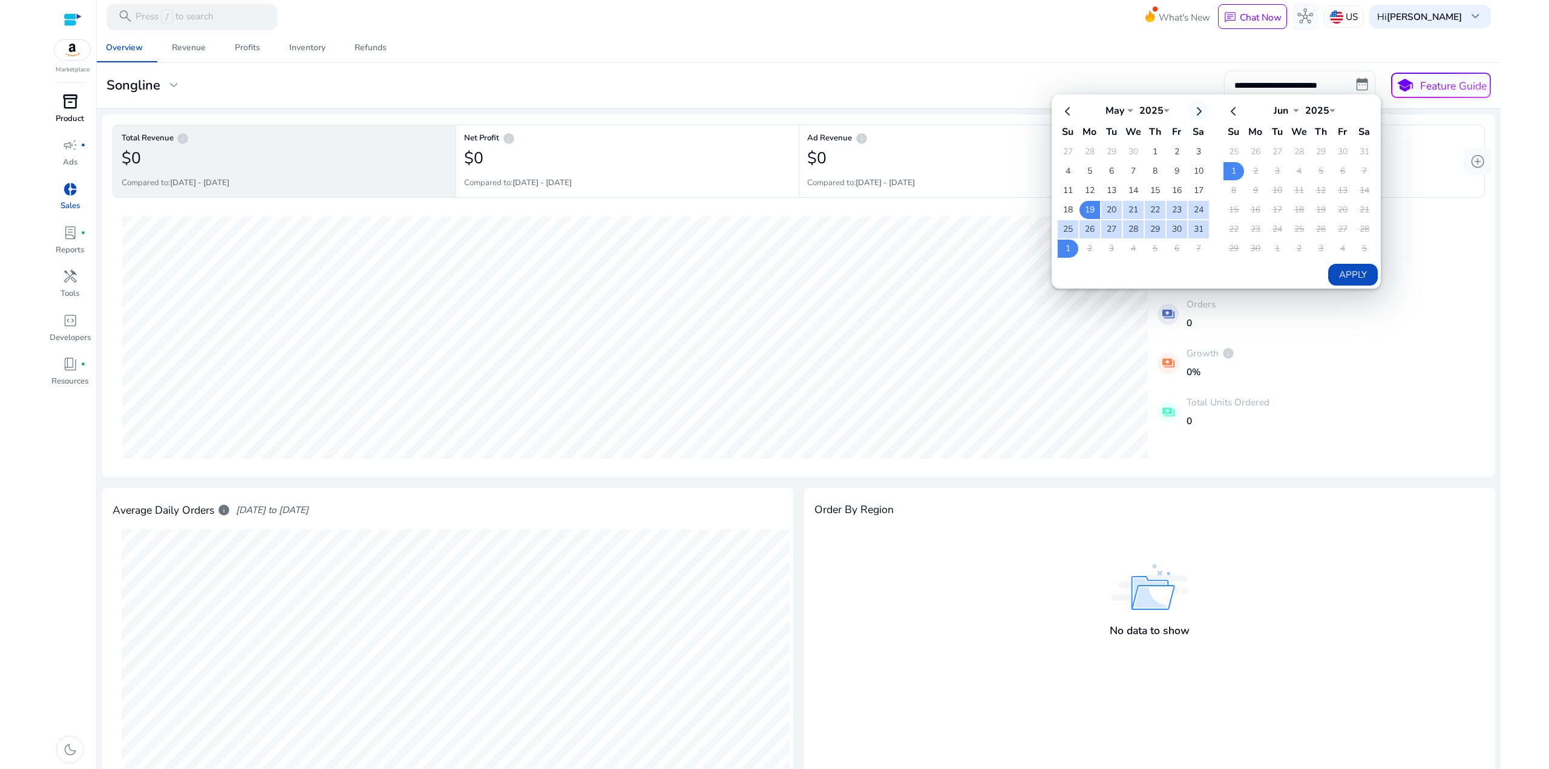
click at [1189, 107] on th at bounding box center [1198, 110] width 21 height 20
click at [1123, 107] on select "*** *** *** *** *** *** *** *** *** *** *** ***" at bounding box center [1115, 109] width 36 height 10
click at [1097, 104] on select "*** *** *** *** *** *** *** *** *** *** *** ***" at bounding box center [1115, 109] width 36 height 10
click at [1338, 267] on button "Apply" at bounding box center [1352, 275] width 49 height 22
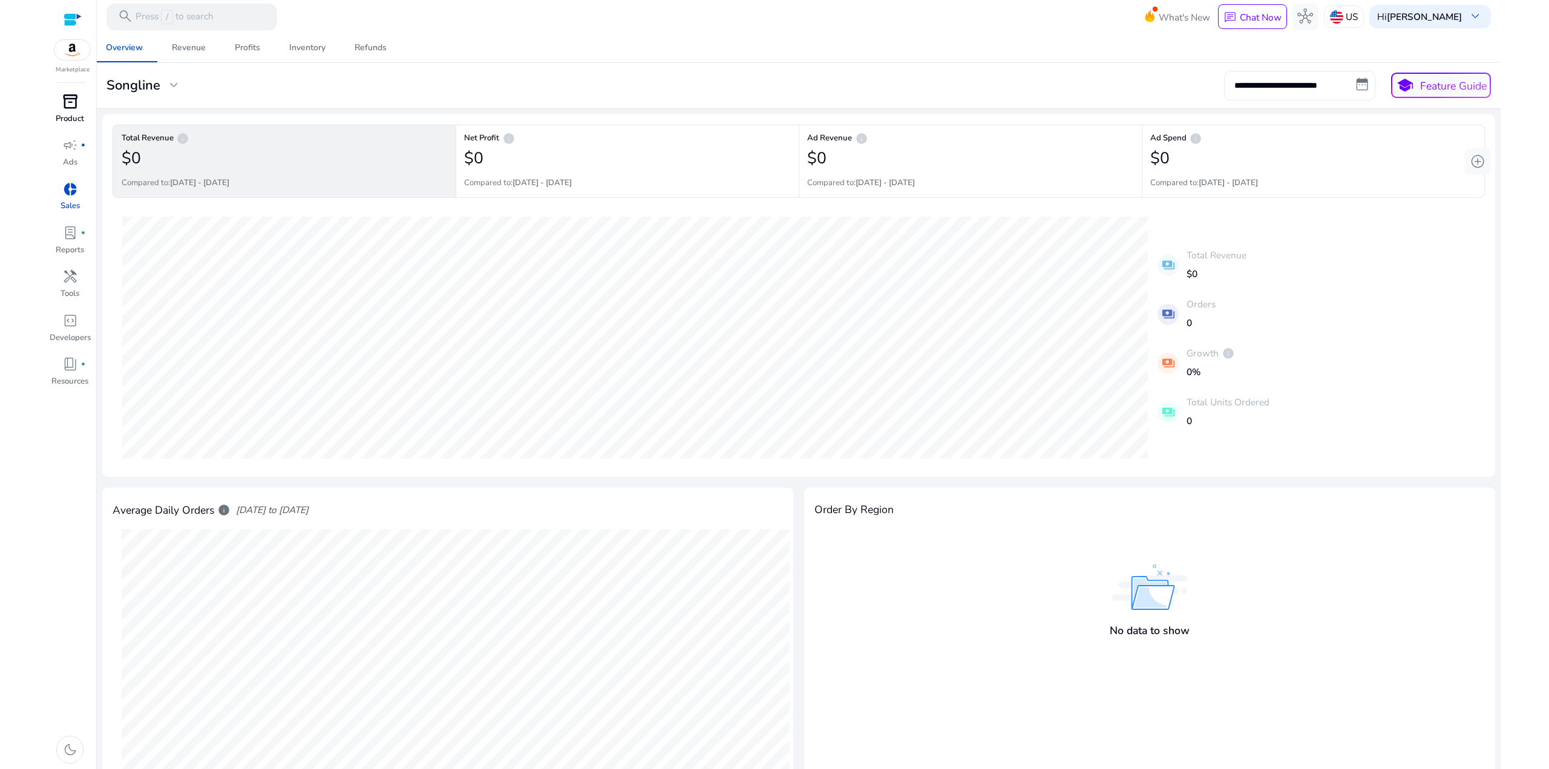
click at [1321, 78] on input "**********" at bounding box center [1299, 85] width 151 height 29
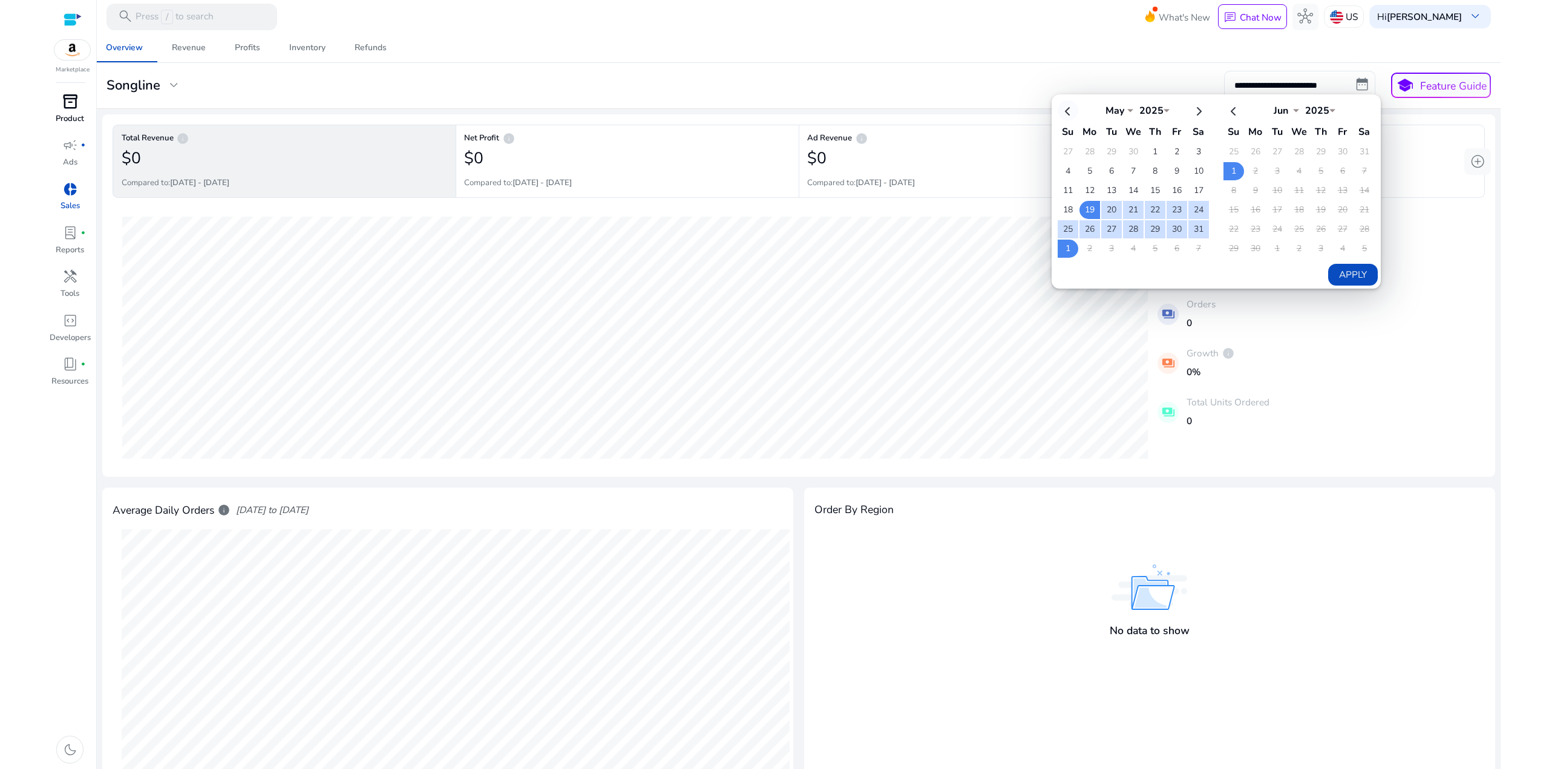
click at [1061, 108] on th at bounding box center [1068, 110] width 21 height 20
select select "*"
click at [1061, 108] on th at bounding box center [1068, 110] width 21 height 20
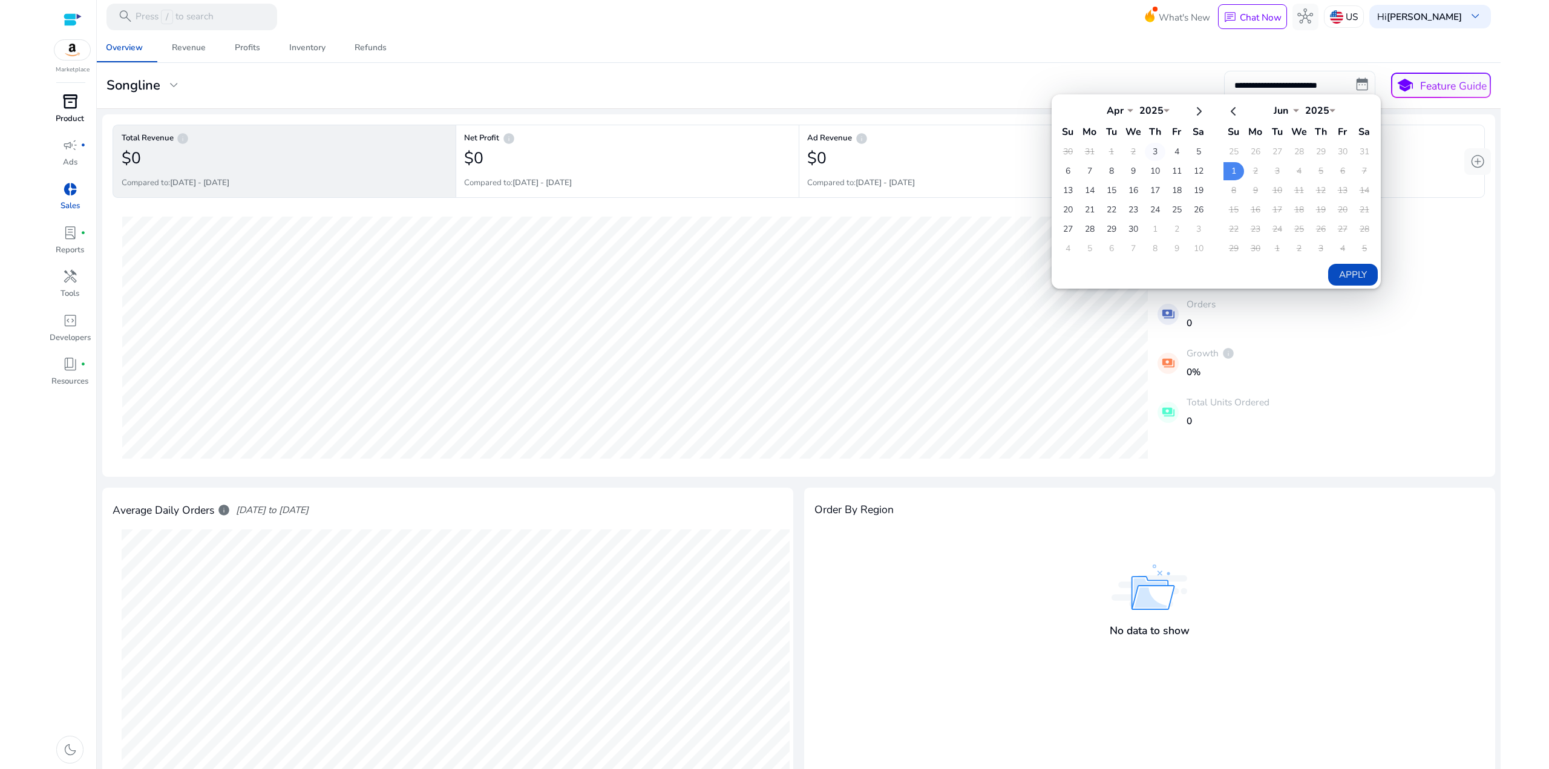
click at [1153, 147] on td "3" at bounding box center [1155, 152] width 21 height 18
click at [1128, 226] on td "30" at bounding box center [1133, 229] width 21 height 18
click at [1347, 269] on button "Apply" at bounding box center [1352, 275] width 49 height 22
type input "**********"
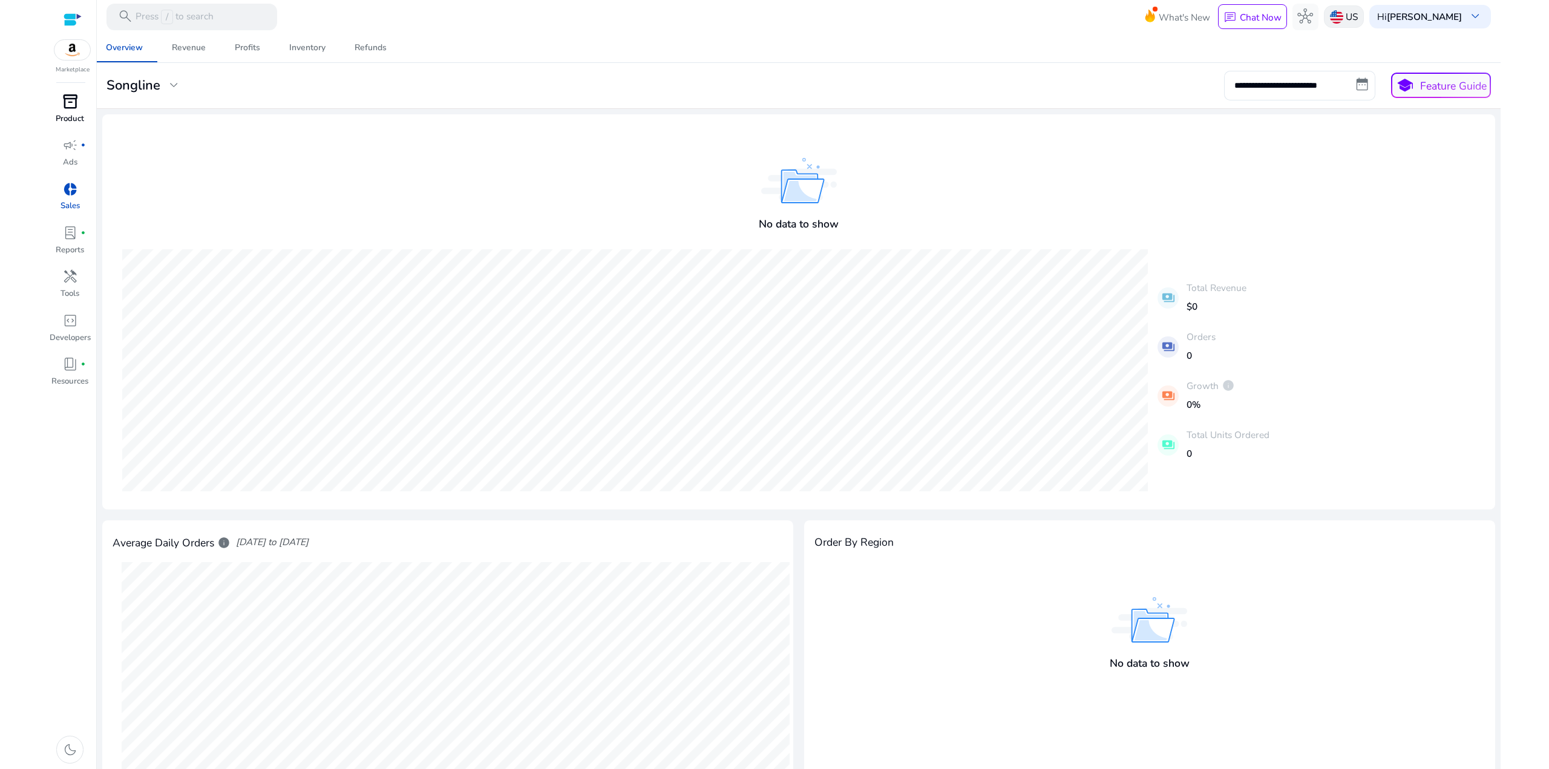
click at [1343, 13] on img at bounding box center [1336, 16] width 13 height 13
click at [1376, 38] on p "United States" at bounding box center [1418, 44] width 96 height 15
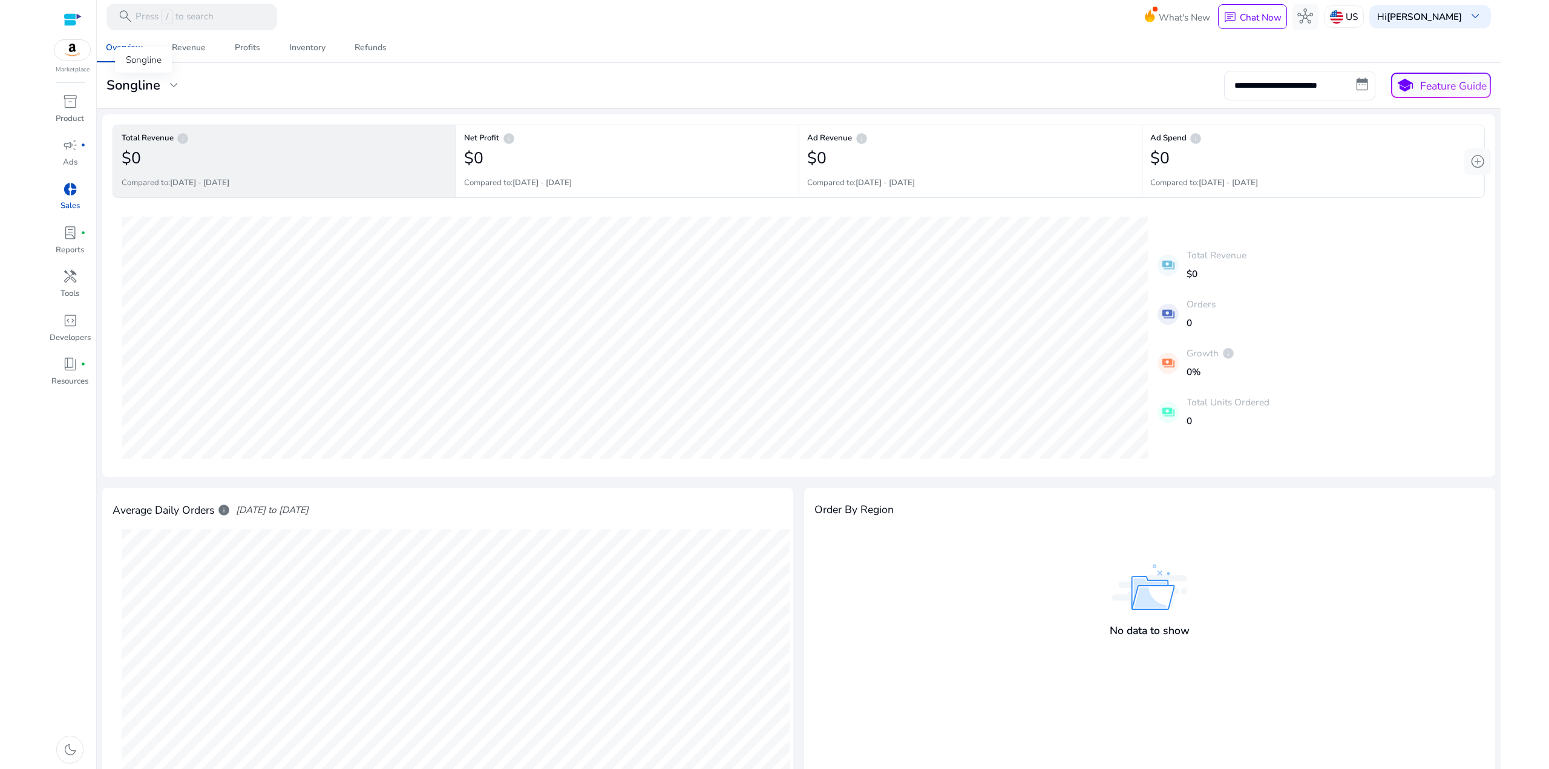
click at [151, 88] on h3 "Songline" at bounding box center [133, 85] width 54 height 16
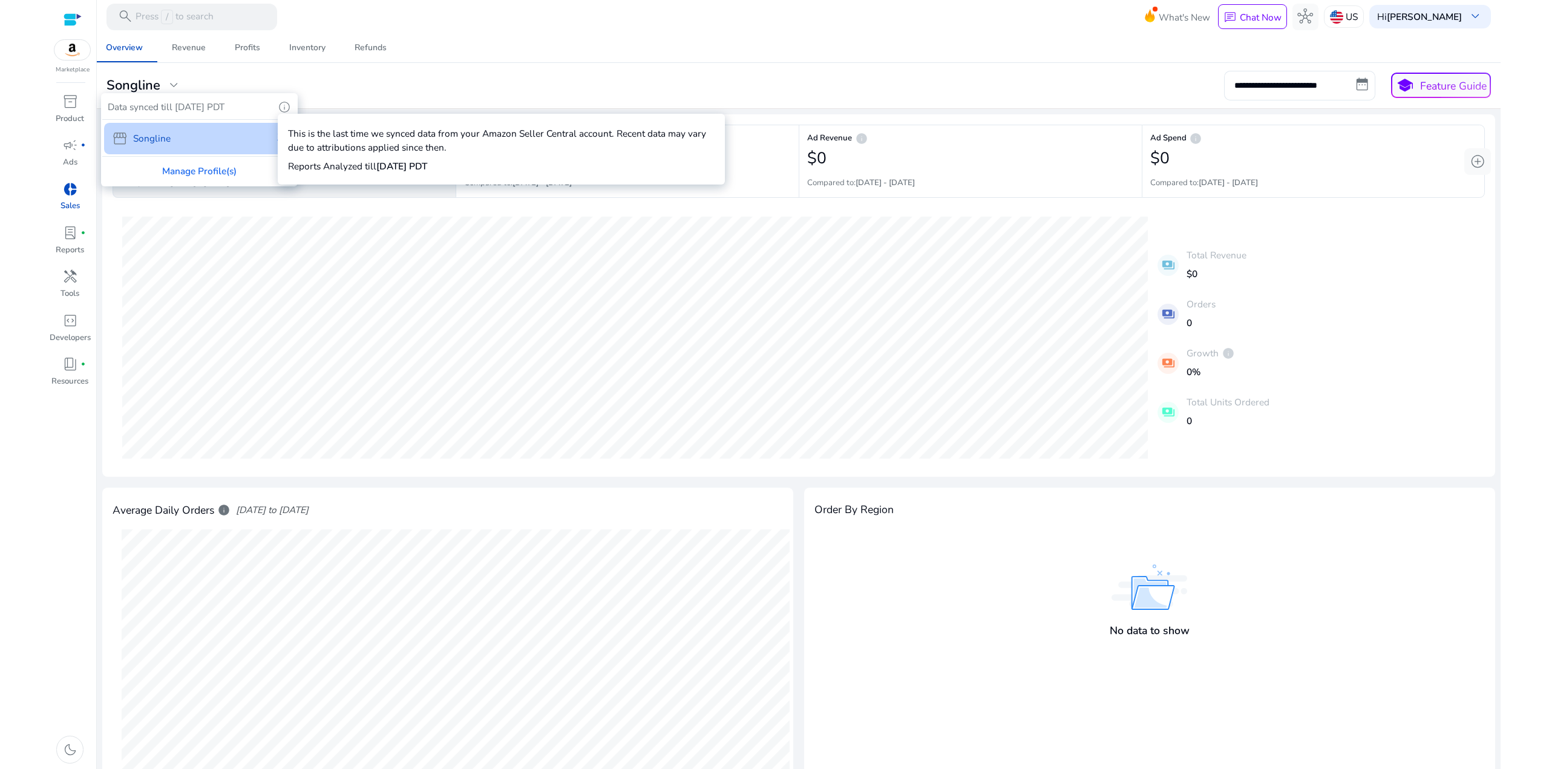
click at [287, 105] on span "info" at bounding box center [284, 106] width 13 height 13
click at [322, 140] on p "This is the last time we synced data from your Amazon Seller Central account. R…" at bounding box center [501, 140] width 426 height 28
click at [183, 136] on div "storefront Songline keep" at bounding box center [199, 139] width 191 height 32
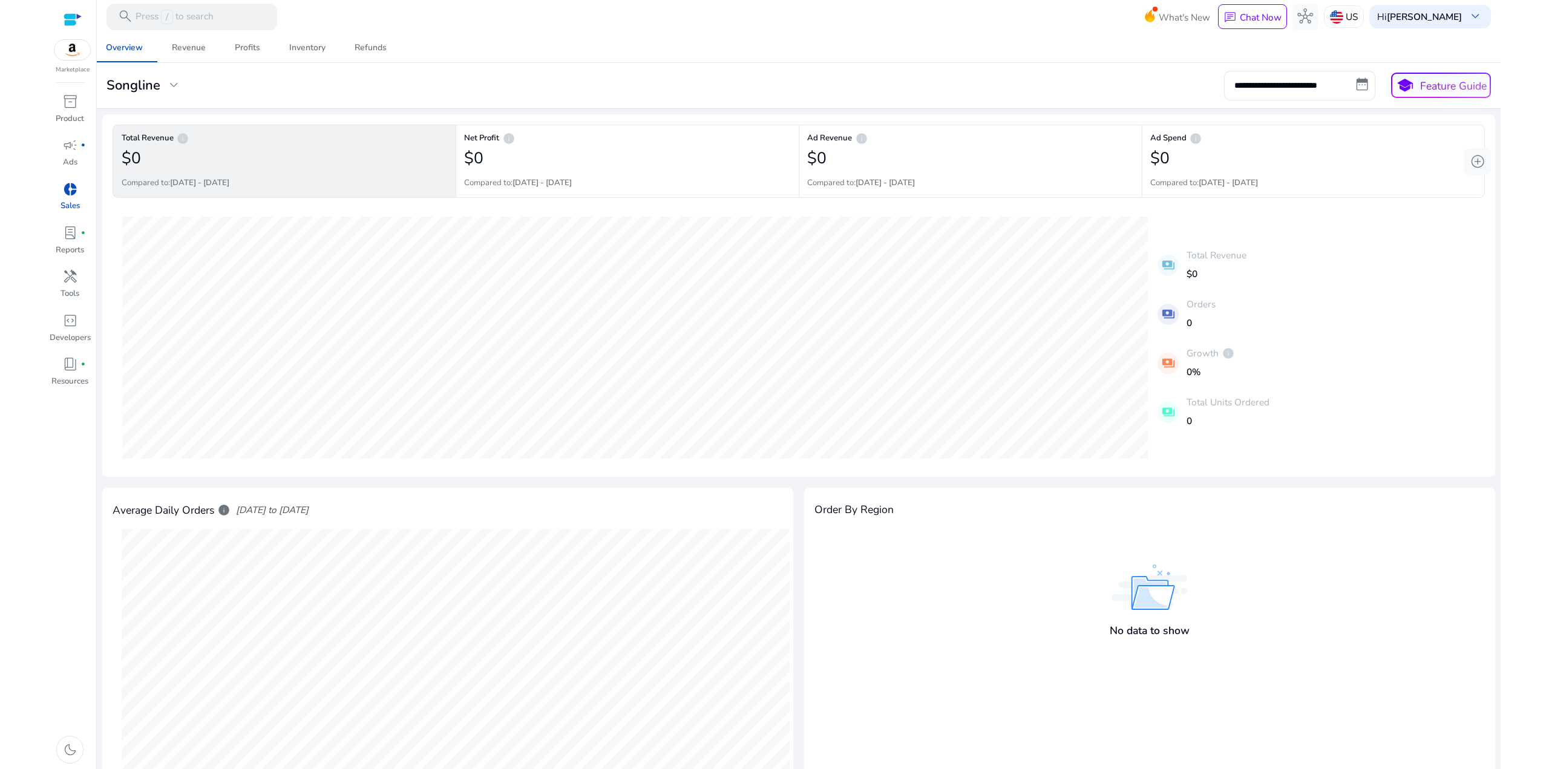
click at [67, 16] on div at bounding box center [73, 20] width 18 height 14
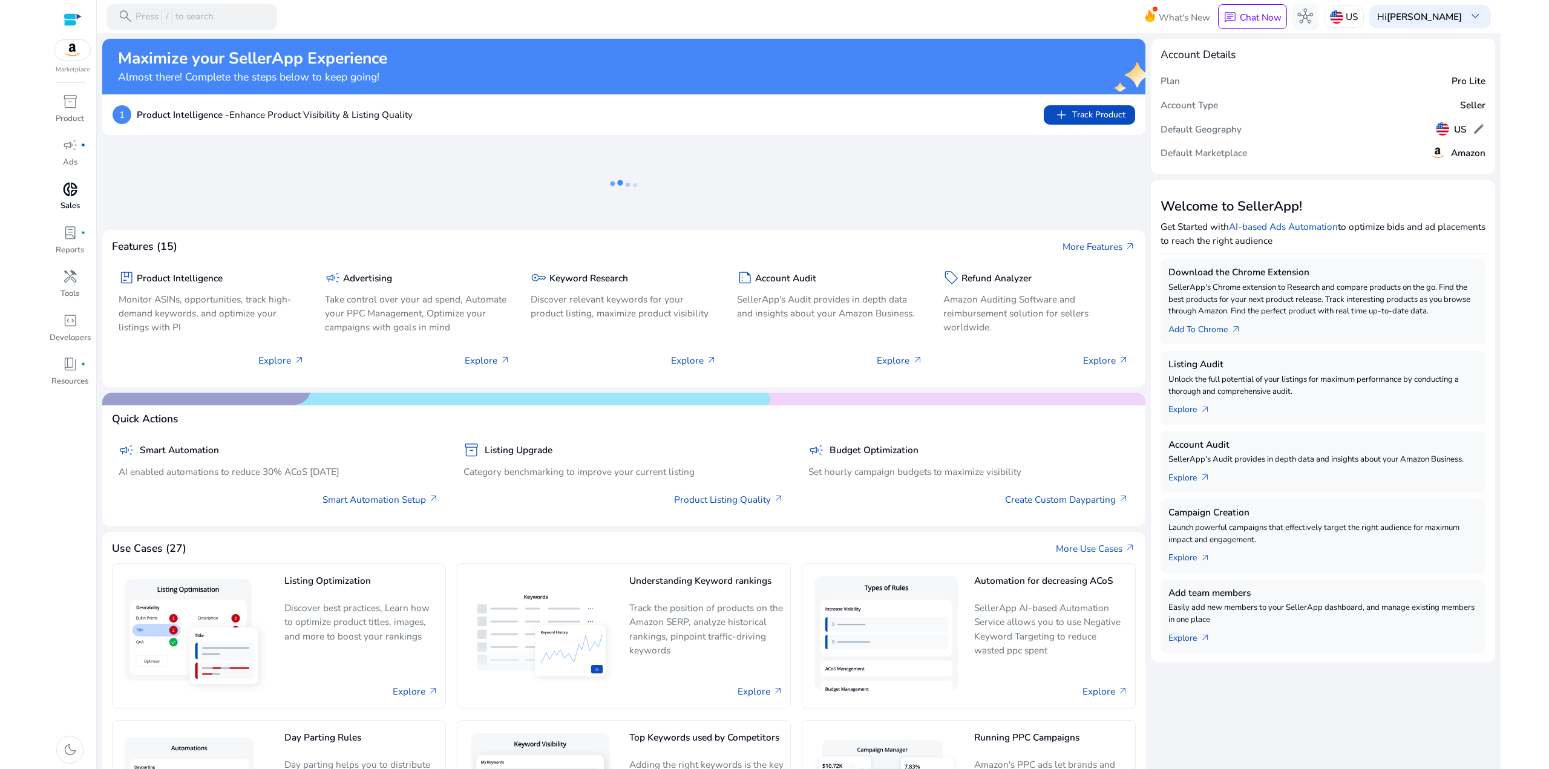
click at [69, 189] on span "donut_small" at bounding box center [70, 190] width 16 height 16
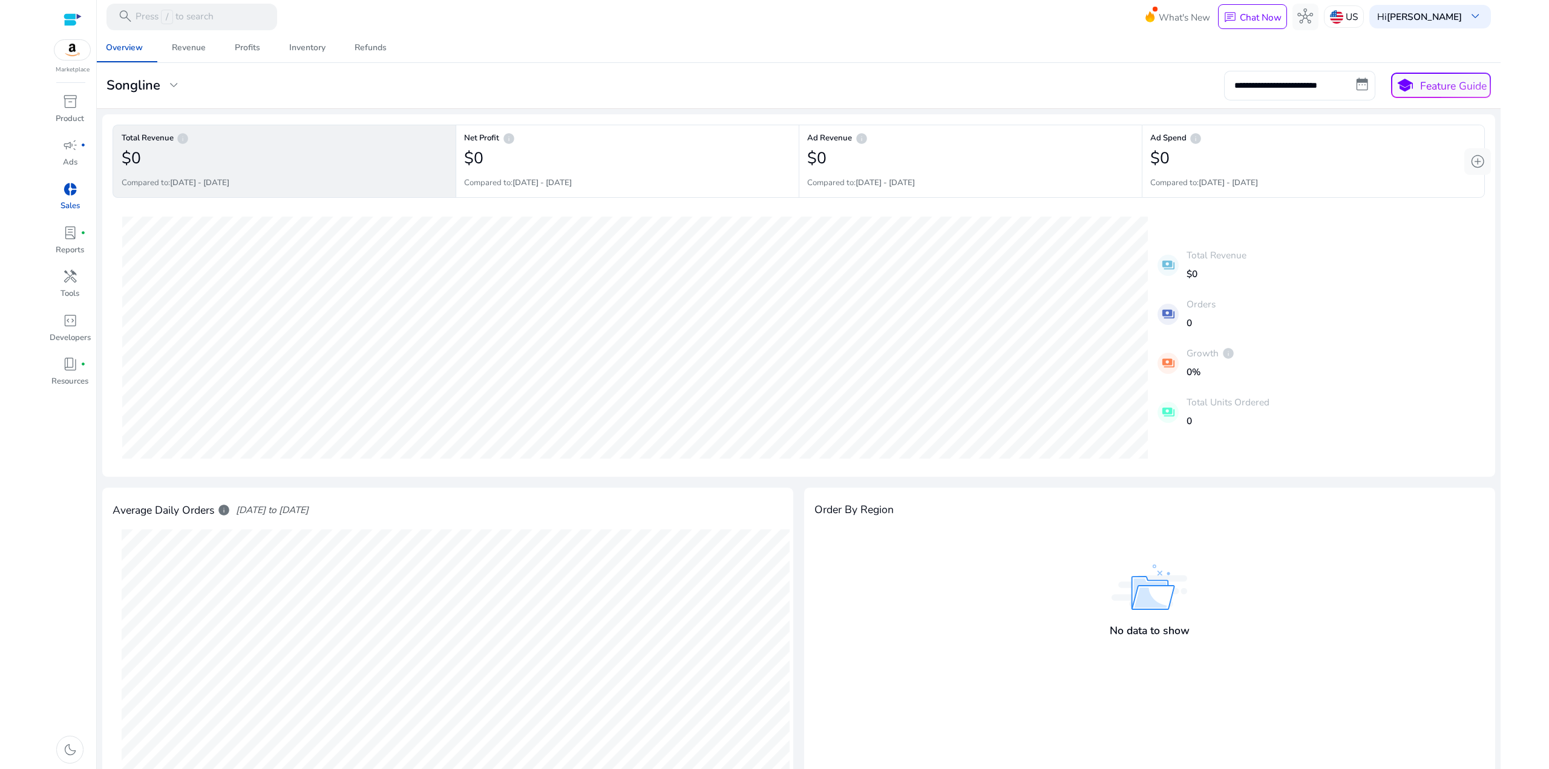
drag, startPoint x: 322, startPoint y: 87, endPoint x: 306, endPoint y: 84, distance: 16.0
click at [323, 87] on div "**********" at bounding box center [798, 85] width 1395 height 29
click at [132, 83] on h3 "Songline" at bounding box center [133, 85] width 54 height 16
click at [255, 129] on div "storefront Songline keep" at bounding box center [199, 139] width 191 height 32
click at [161, 89] on div "Songline expand_more" at bounding box center [143, 85] width 75 height 16
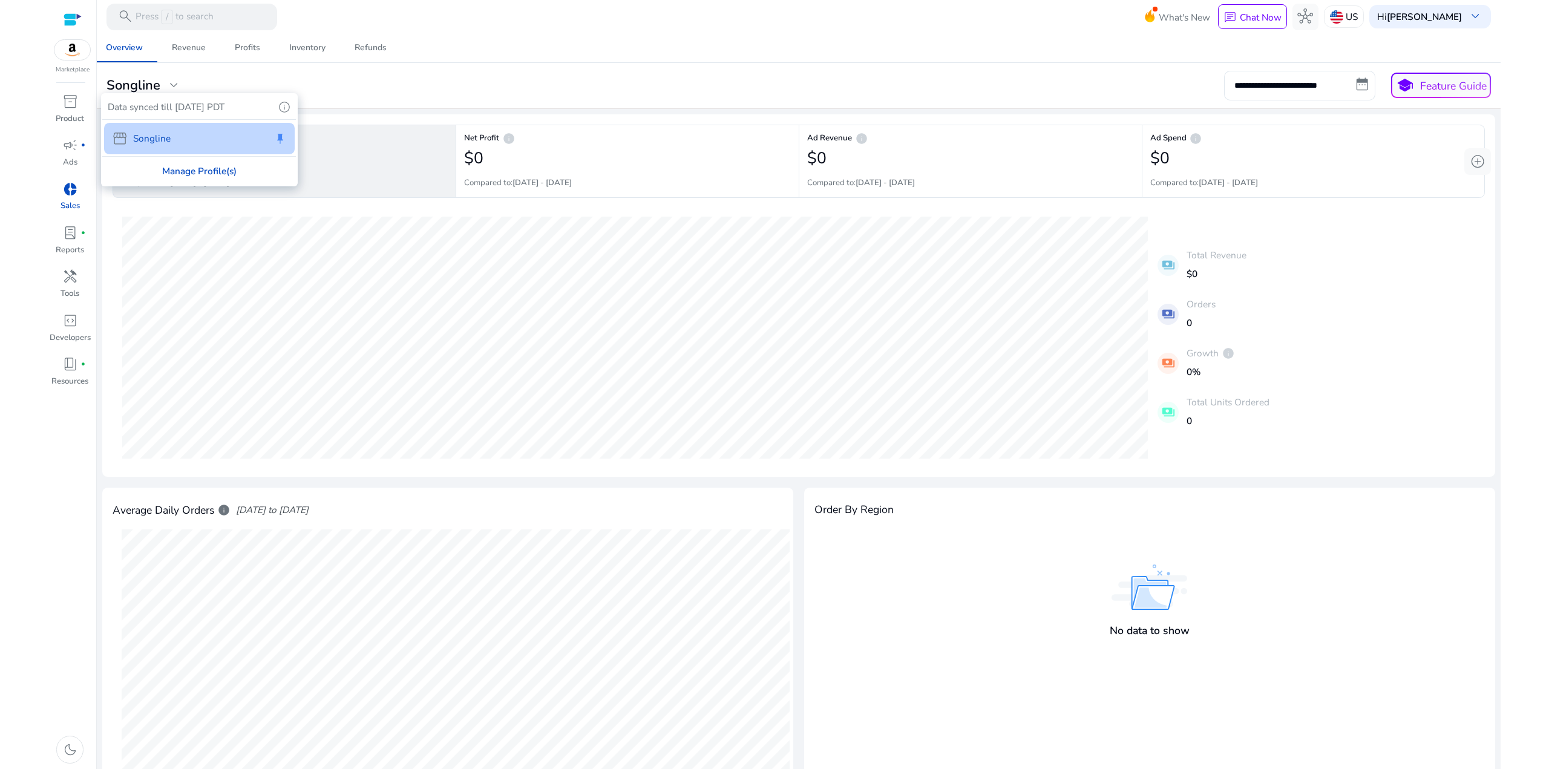
click at [179, 174] on div "Manage Profile(s)" at bounding box center [199, 171] width 194 height 28
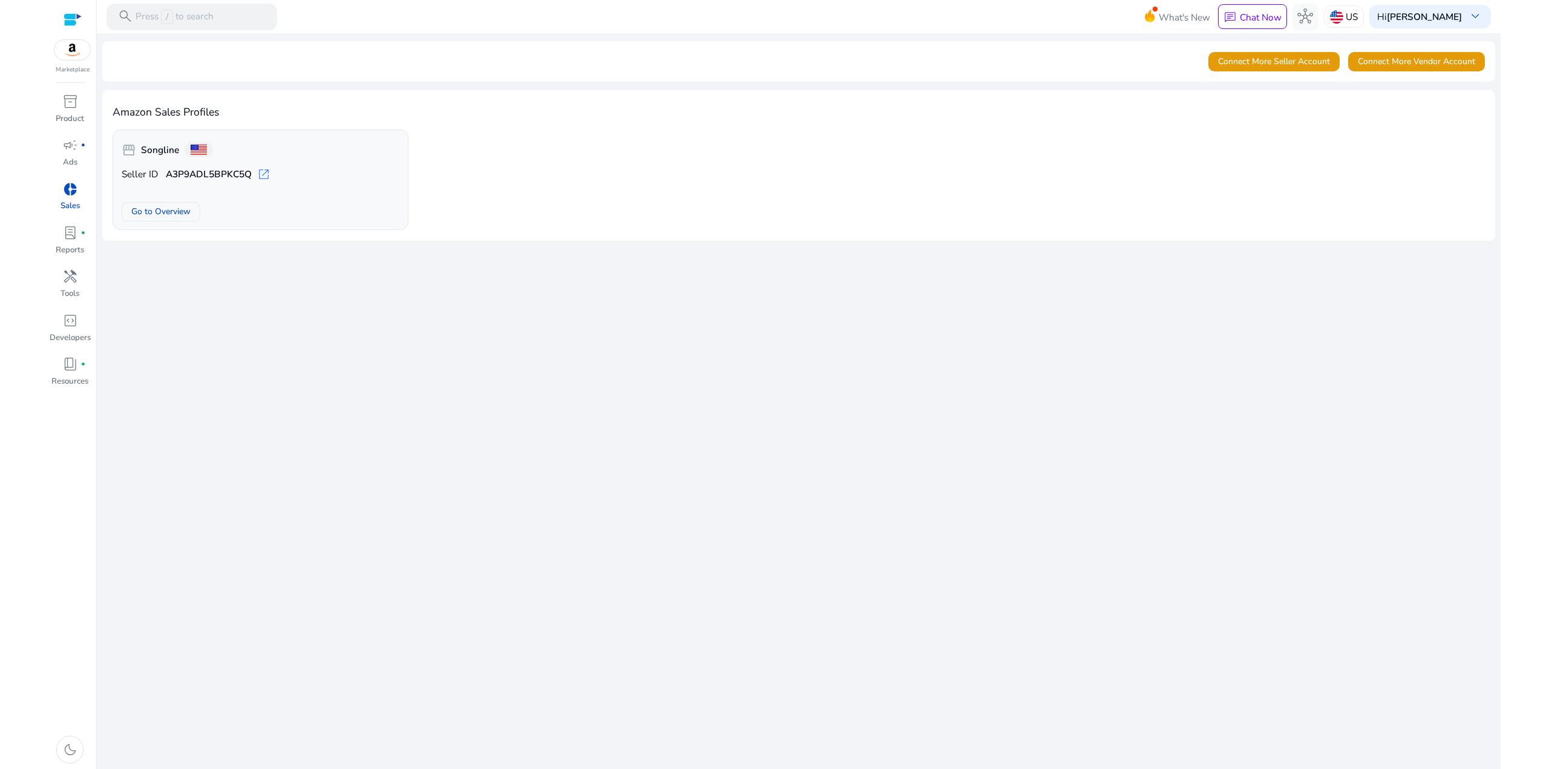
click at [264, 175] on span "open_in_new" at bounding box center [263, 174] width 13 height 13
click at [169, 211] on span "Go to Overview" at bounding box center [160, 211] width 59 height 13
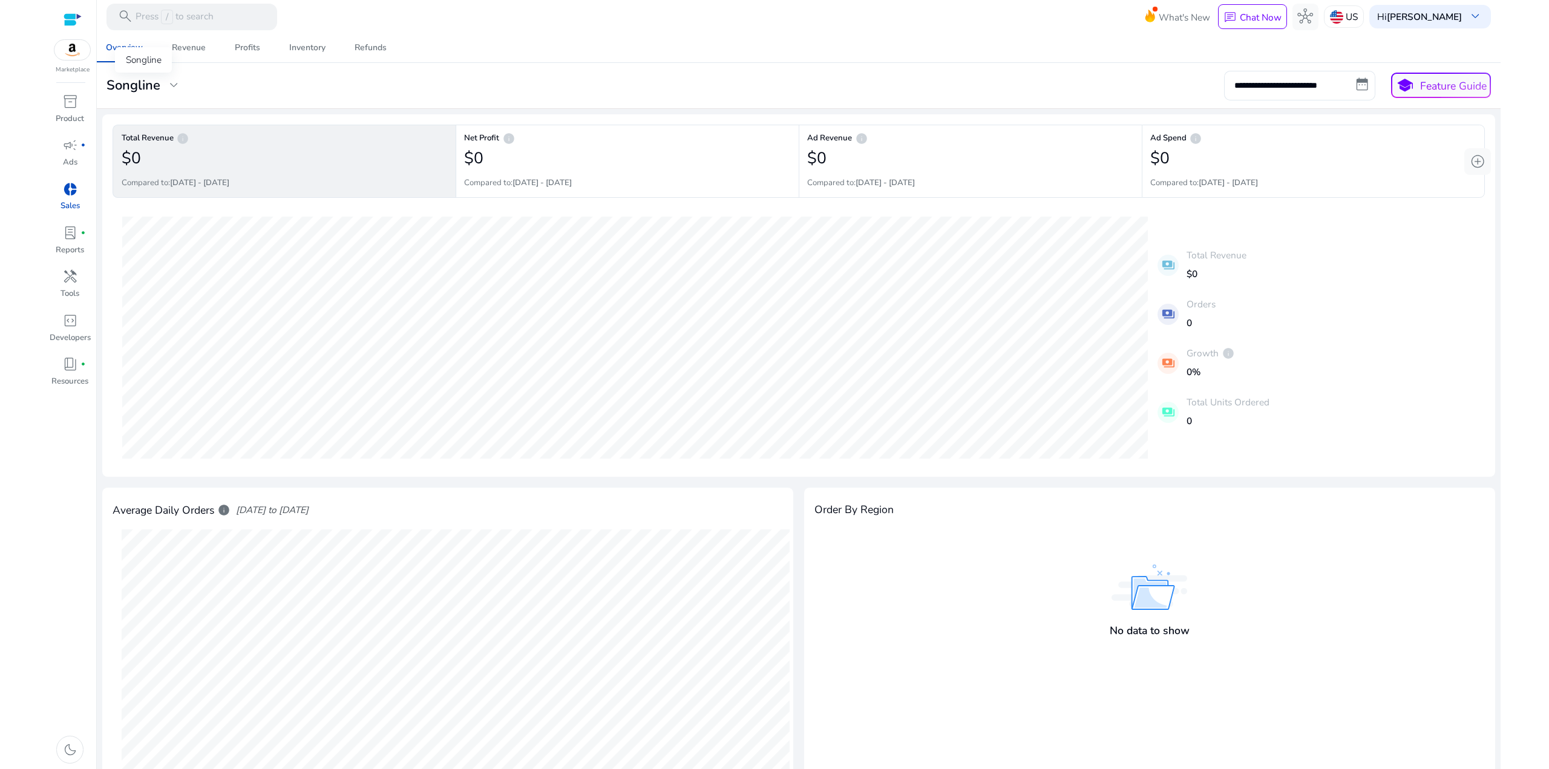
click at [157, 87] on h3 "Songline" at bounding box center [133, 85] width 54 height 16
click at [280, 136] on span "keep" at bounding box center [279, 138] width 13 height 13
click at [118, 88] on h3 "Songline" at bounding box center [133, 85] width 54 height 16
click at [157, 167] on div "Manage Profile(s)" at bounding box center [199, 171] width 194 height 28
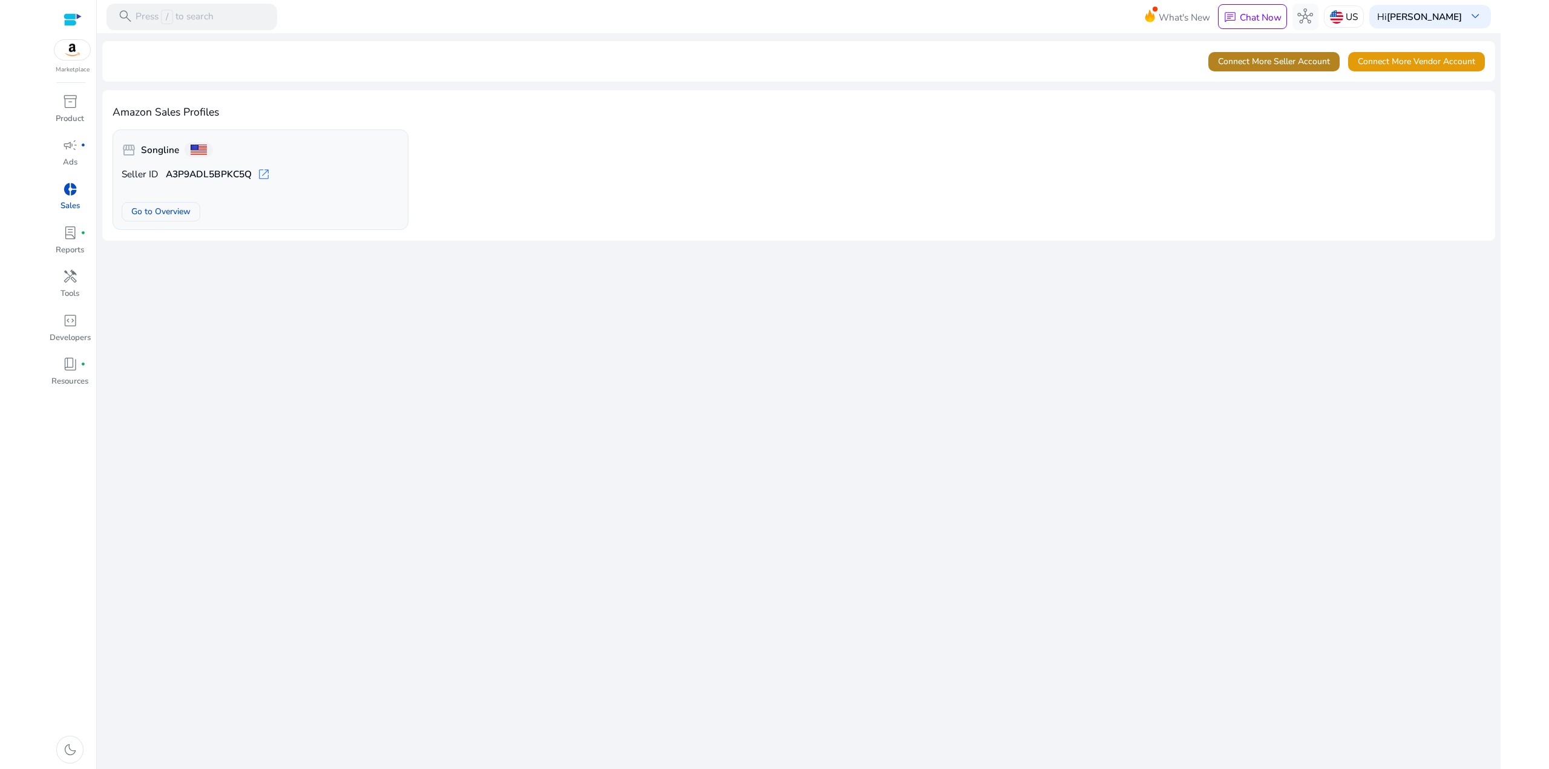
click at [1297, 64] on span "Connect More Seller Account" at bounding box center [1274, 61] width 112 height 13
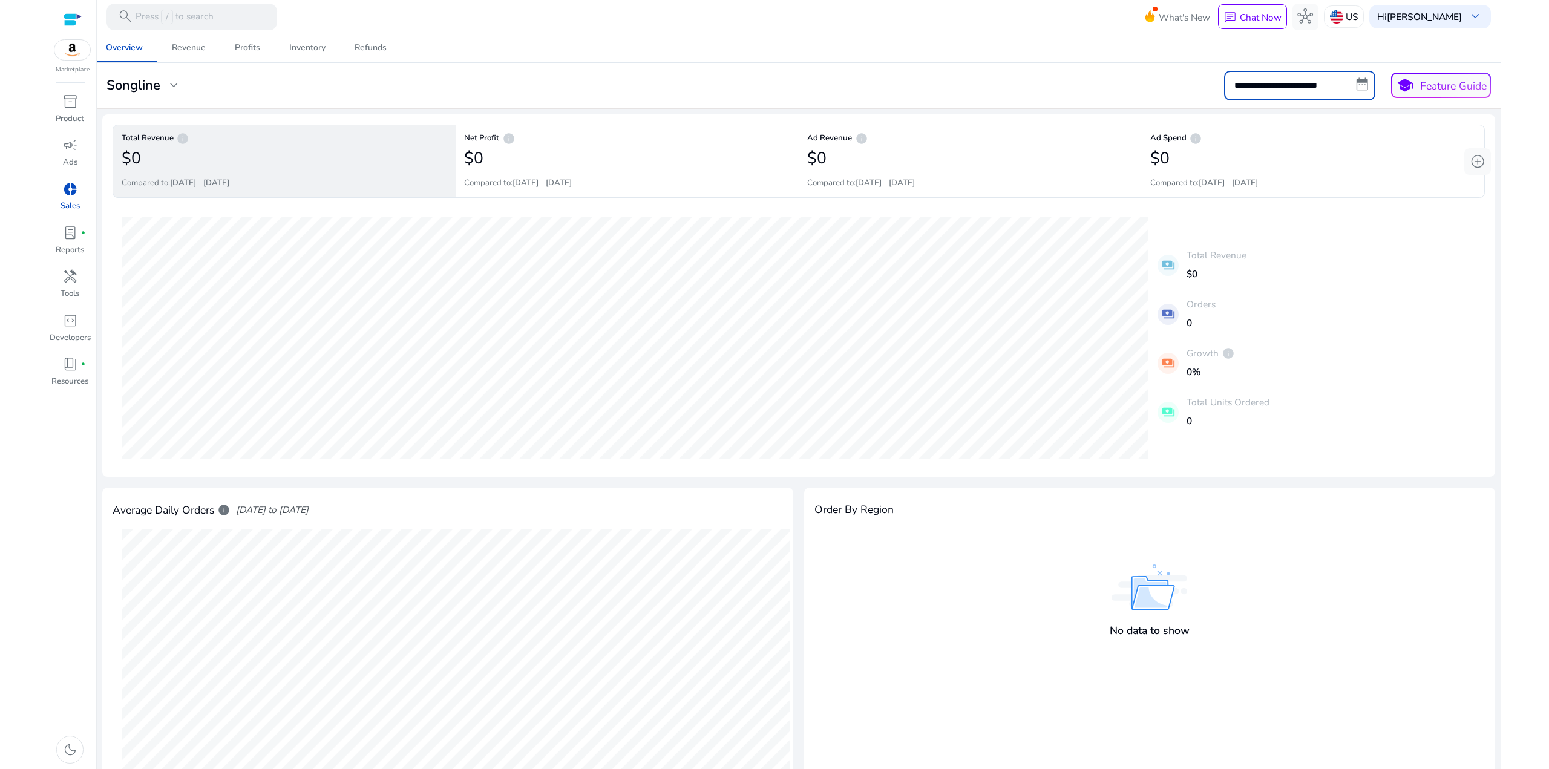
click at [1355, 85] on input "**********" at bounding box center [1299, 85] width 151 height 29
select select "*"
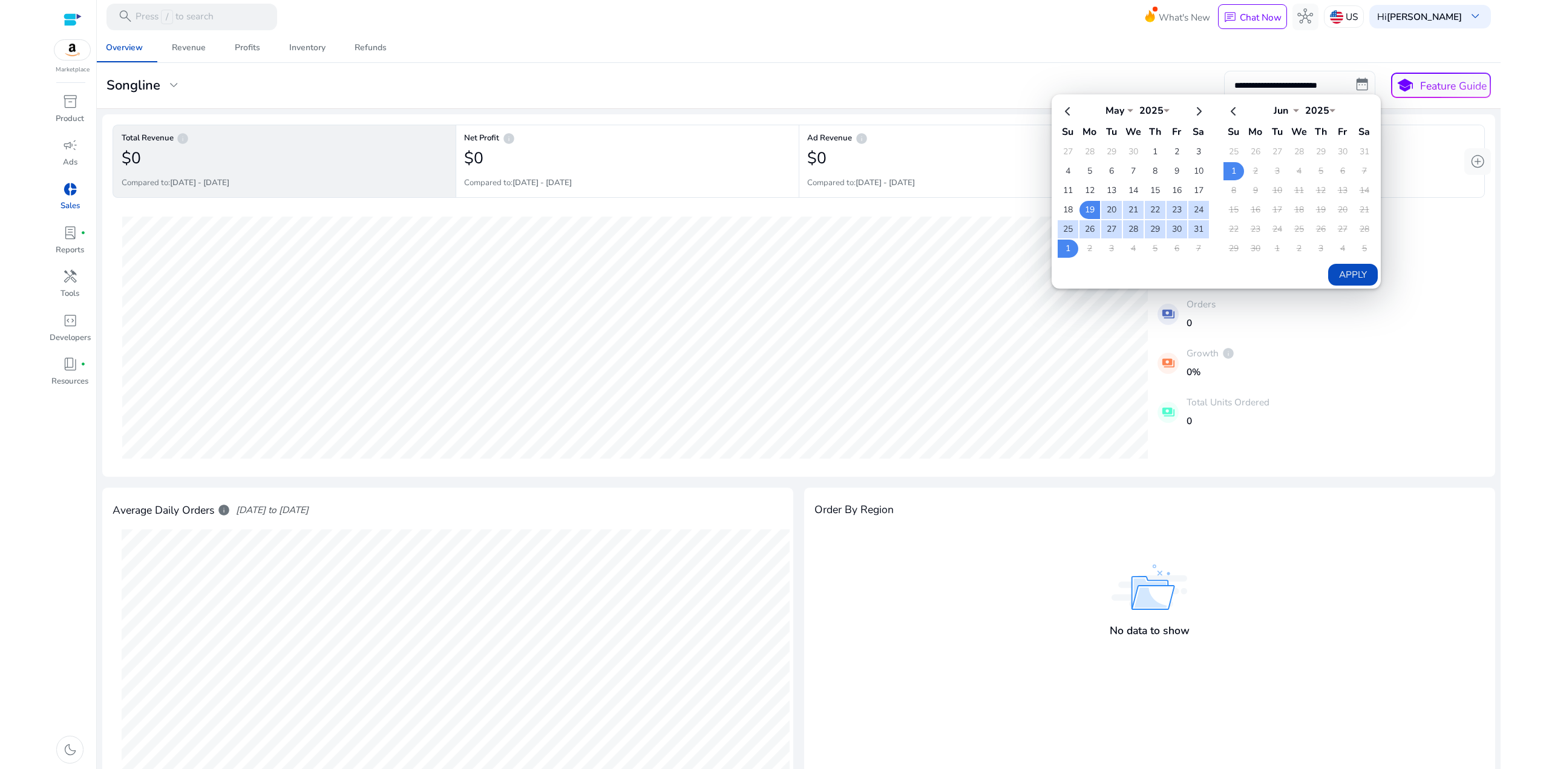
click at [1339, 268] on button "Apply" at bounding box center [1352, 275] width 49 height 22
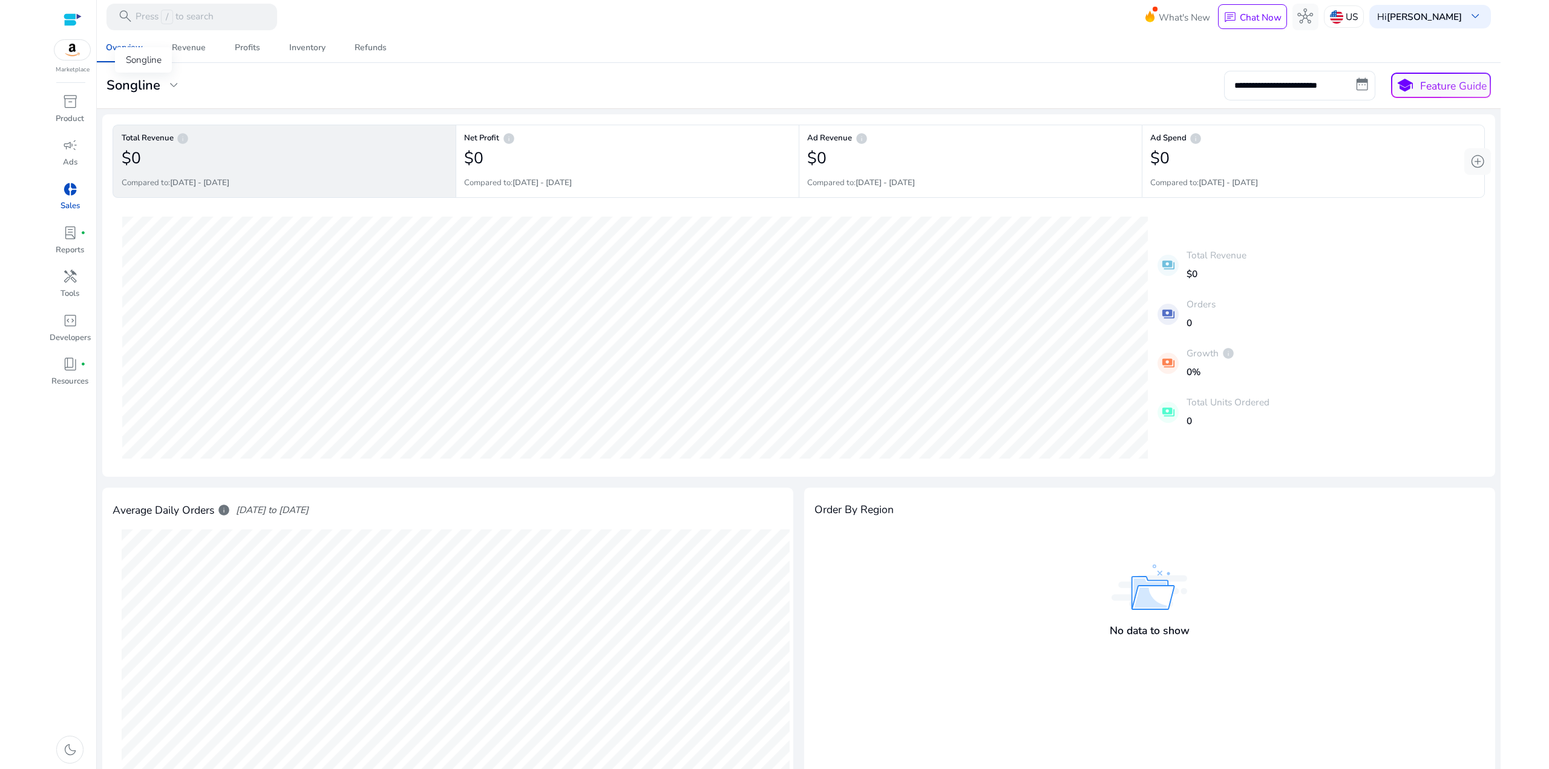
click at [134, 85] on h3 "Songline" at bounding box center [133, 85] width 54 height 16
click at [192, 165] on div "Manage Profile(s)" at bounding box center [199, 171] width 194 height 28
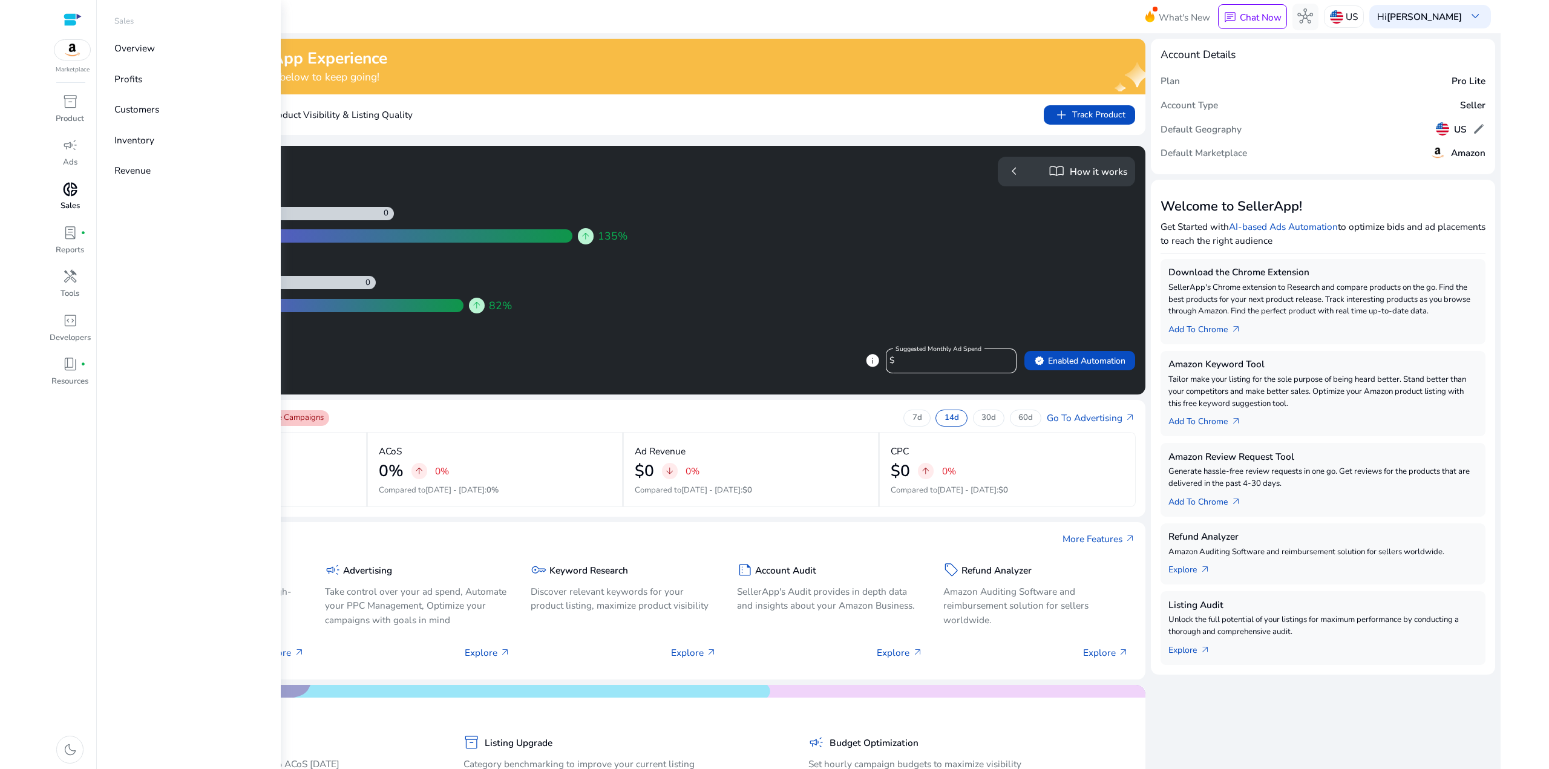
click at [74, 195] on span "donut_small" at bounding box center [70, 190] width 16 height 16
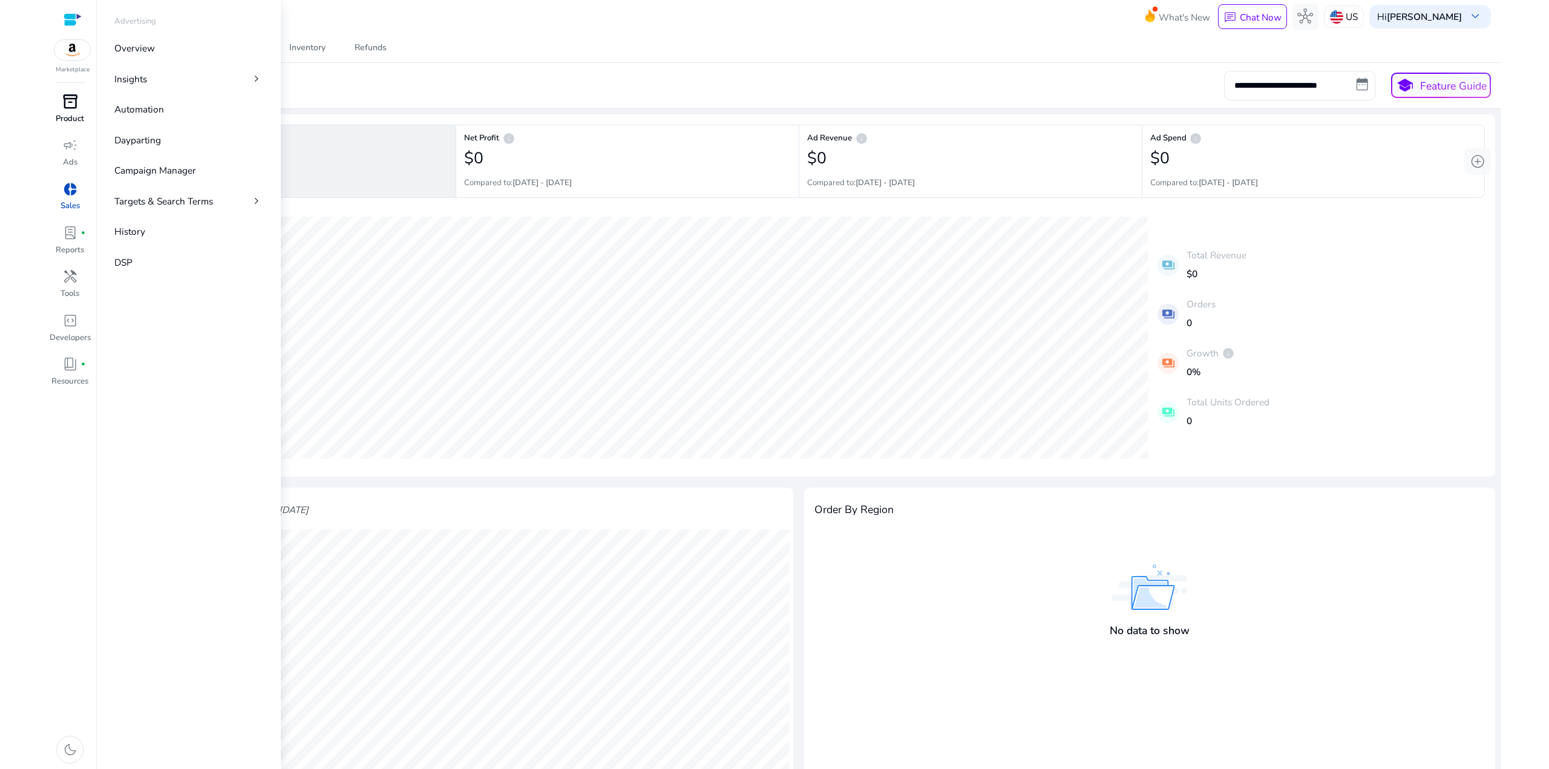
click span "inventory_2"
